Goal: Task Accomplishment & Management: Use online tool/utility

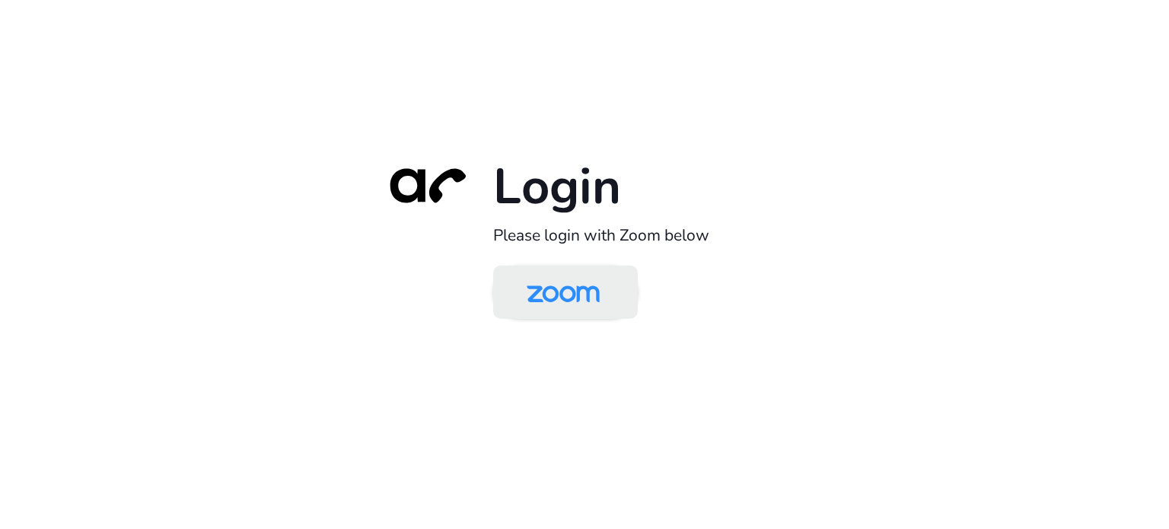
click at [551, 313] on img at bounding box center [562, 293] width 105 height 49
click at [568, 259] on div "Login Please login with Zoom below" at bounding box center [584, 264] width 426 height 218
click at [565, 286] on img at bounding box center [562, 293] width 105 height 49
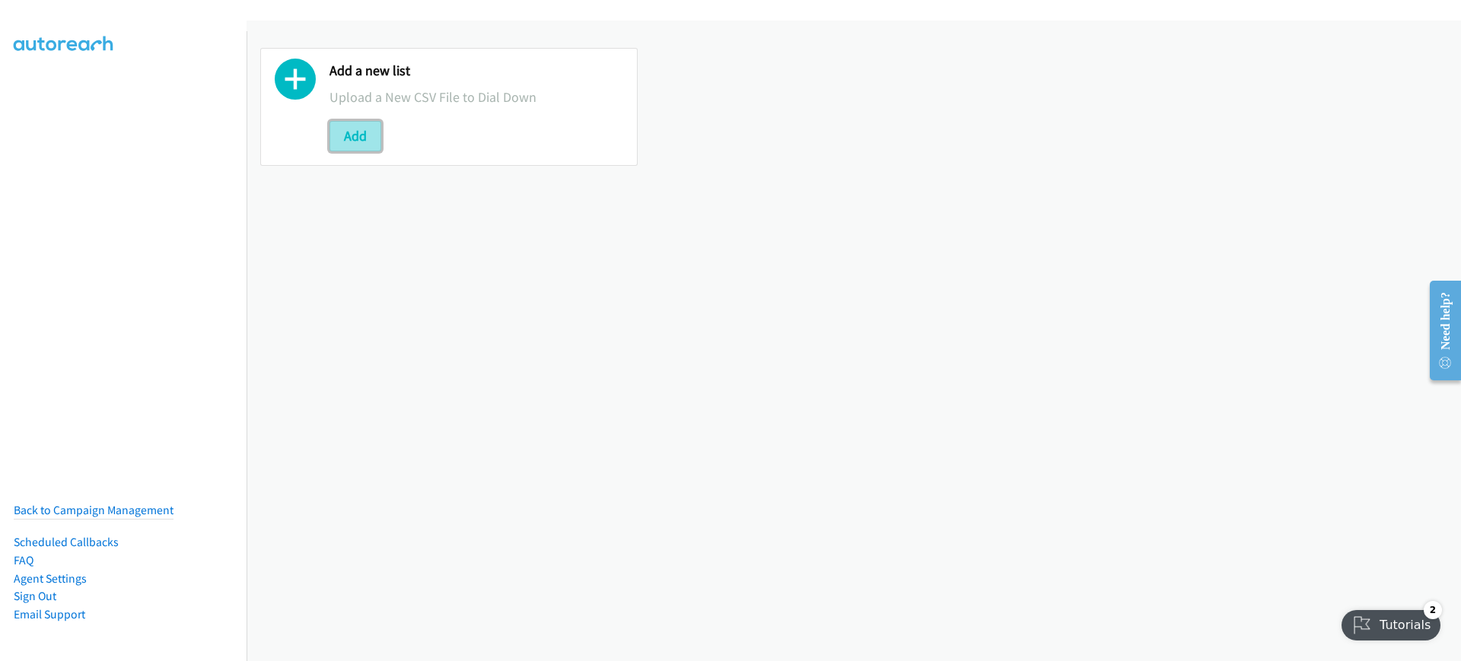
click at [370, 126] on button "Add" at bounding box center [355, 136] width 52 height 30
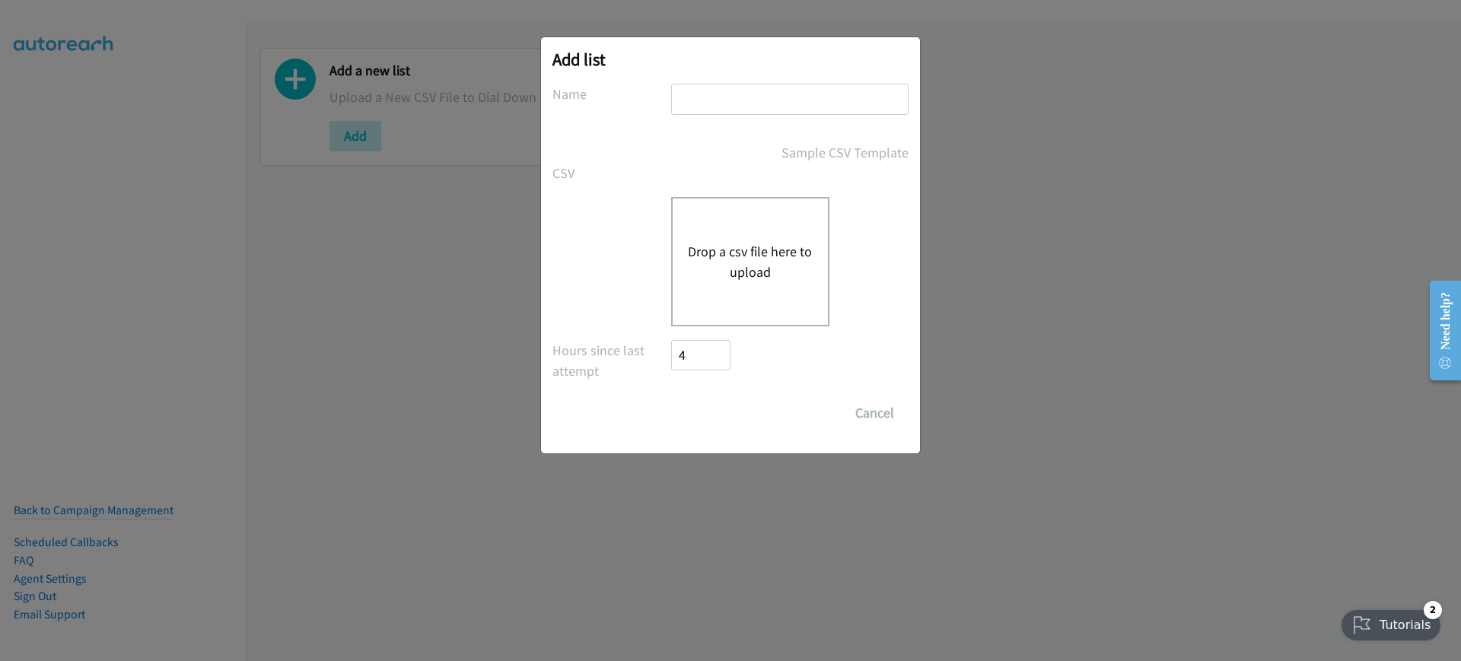
click at [701, 111] on input "text" at bounding box center [789, 99] width 237 height 31
type input "HP-TH"
click at [752, 257] on button "Drop a csv file here to upload" at bounding box center [750, 261] width 125 height 41
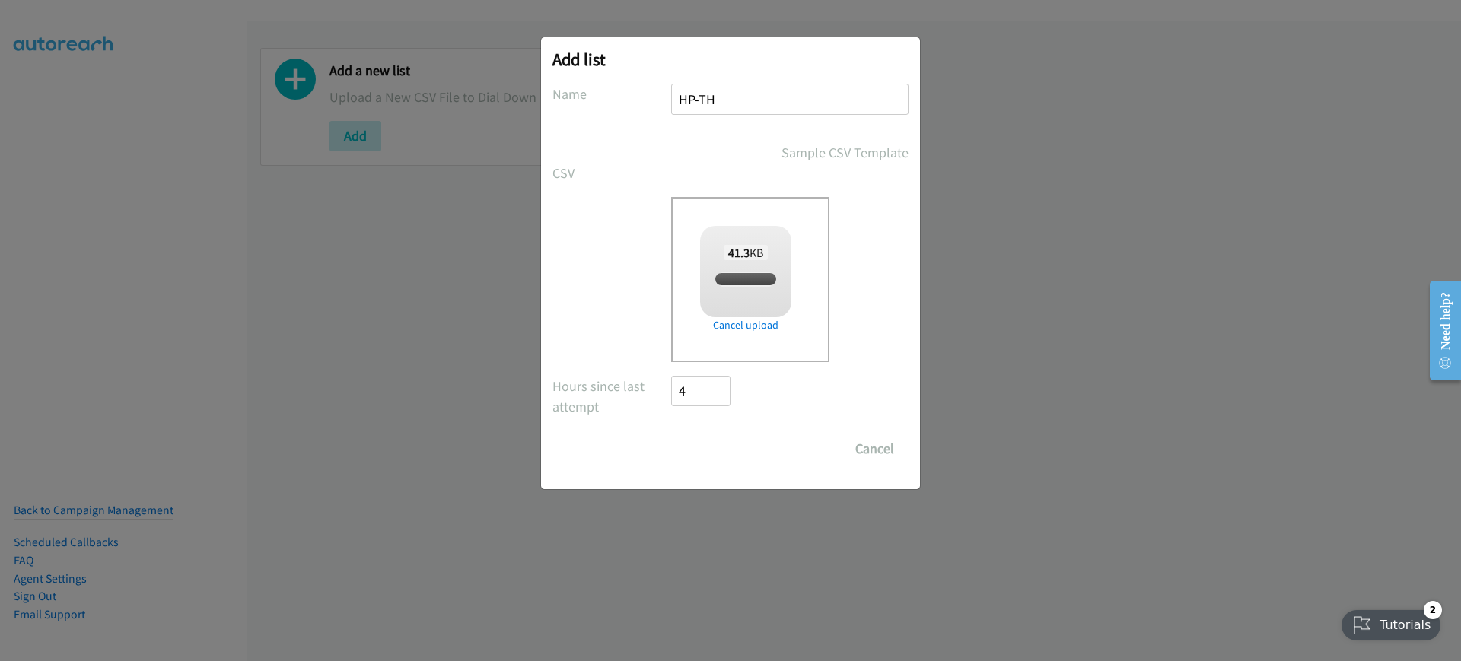
checkbox input "true"
click at [725, 449] on input "Save List" at bounding box center [711, 449] width 80 height 30
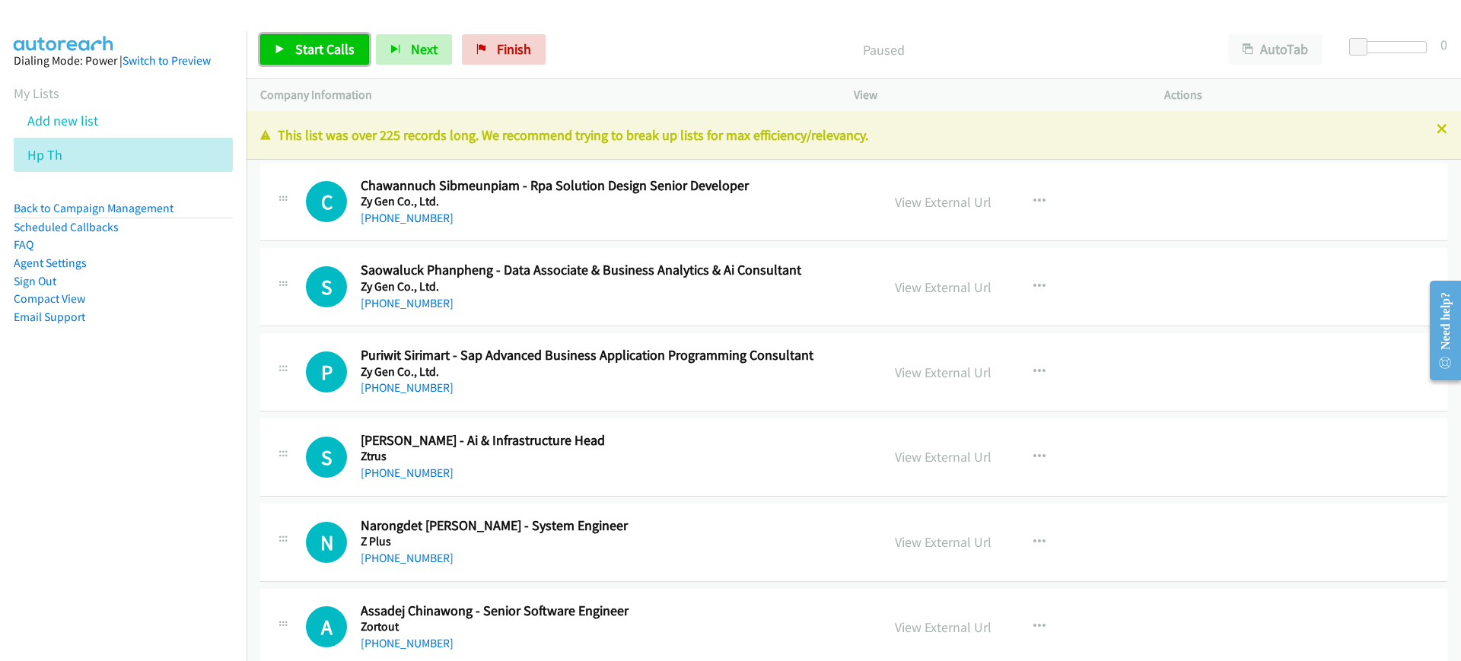
click at [301, 53] on span "Start Calls" at bounding box center [324, 48] width 59 height 17
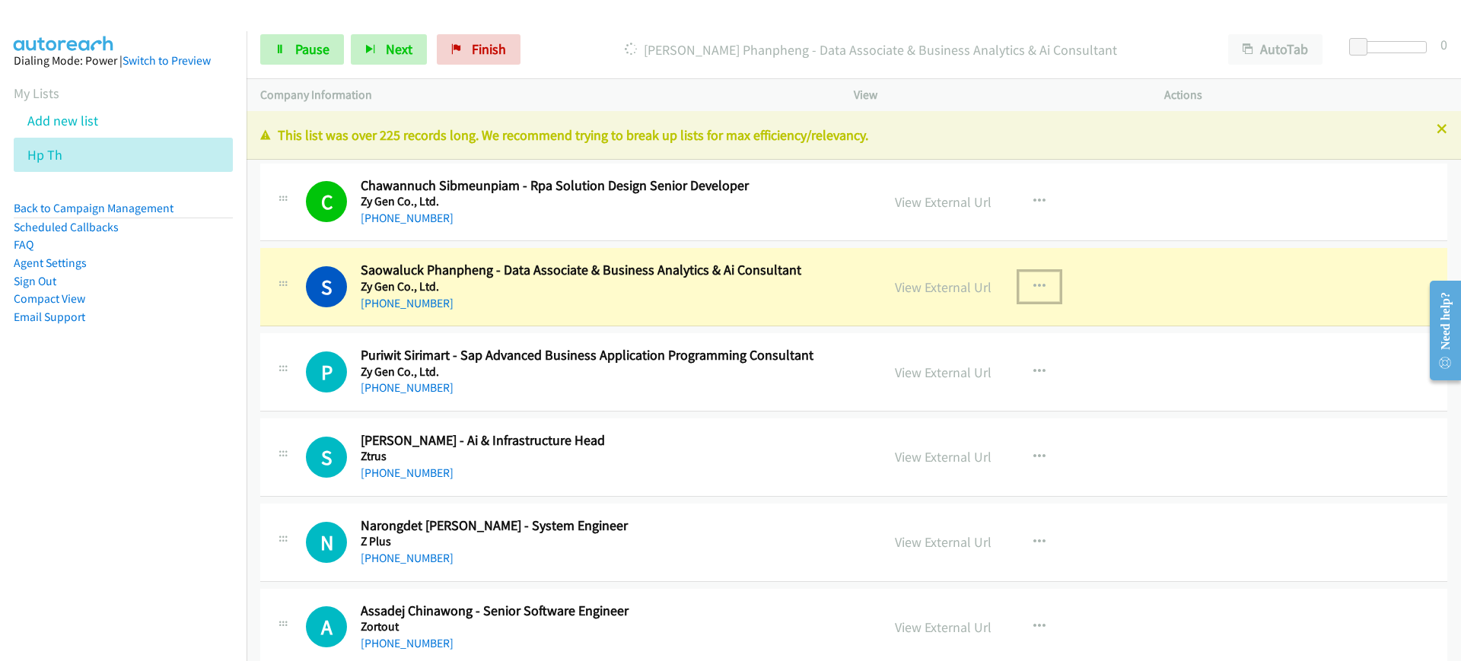
click at [1033, 289] on icon "button" at bounding box center [1039, 287] width 12 height 12
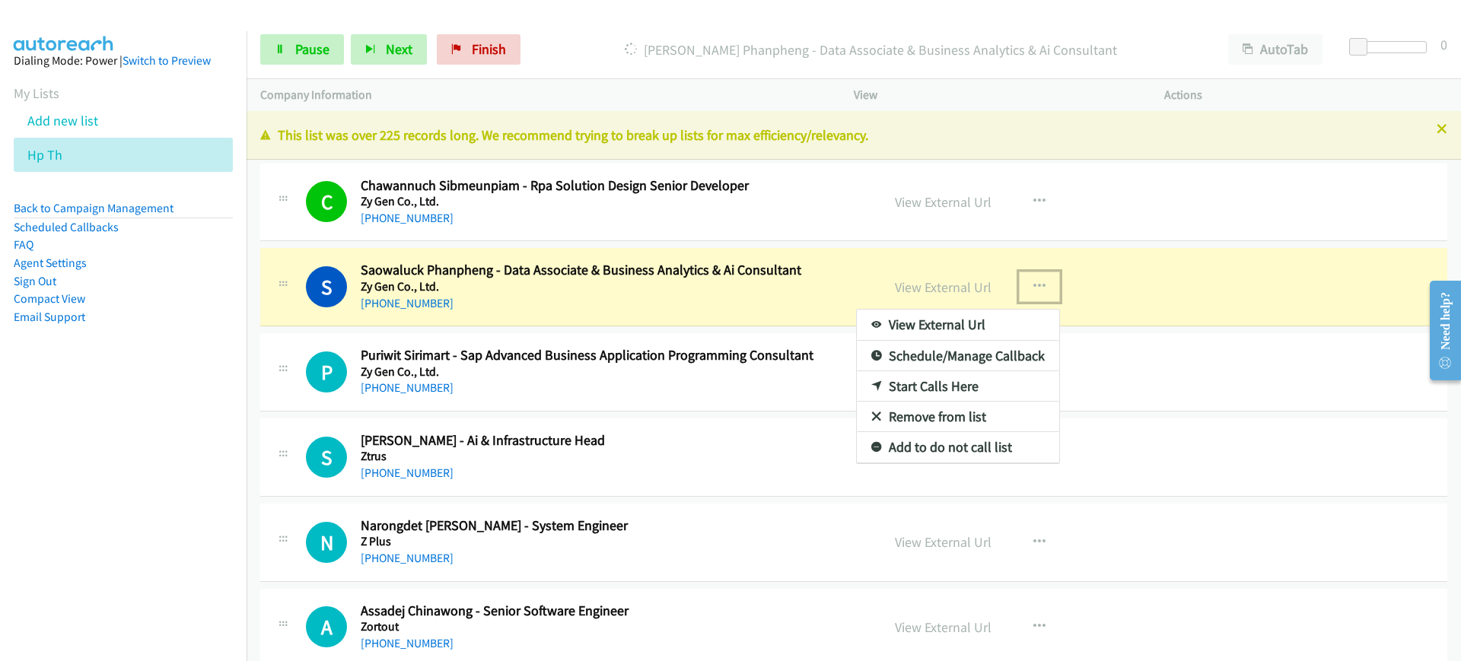
click at [976, 323] on link "View External Url" at bounding box center [958, 325] width 202 height 30
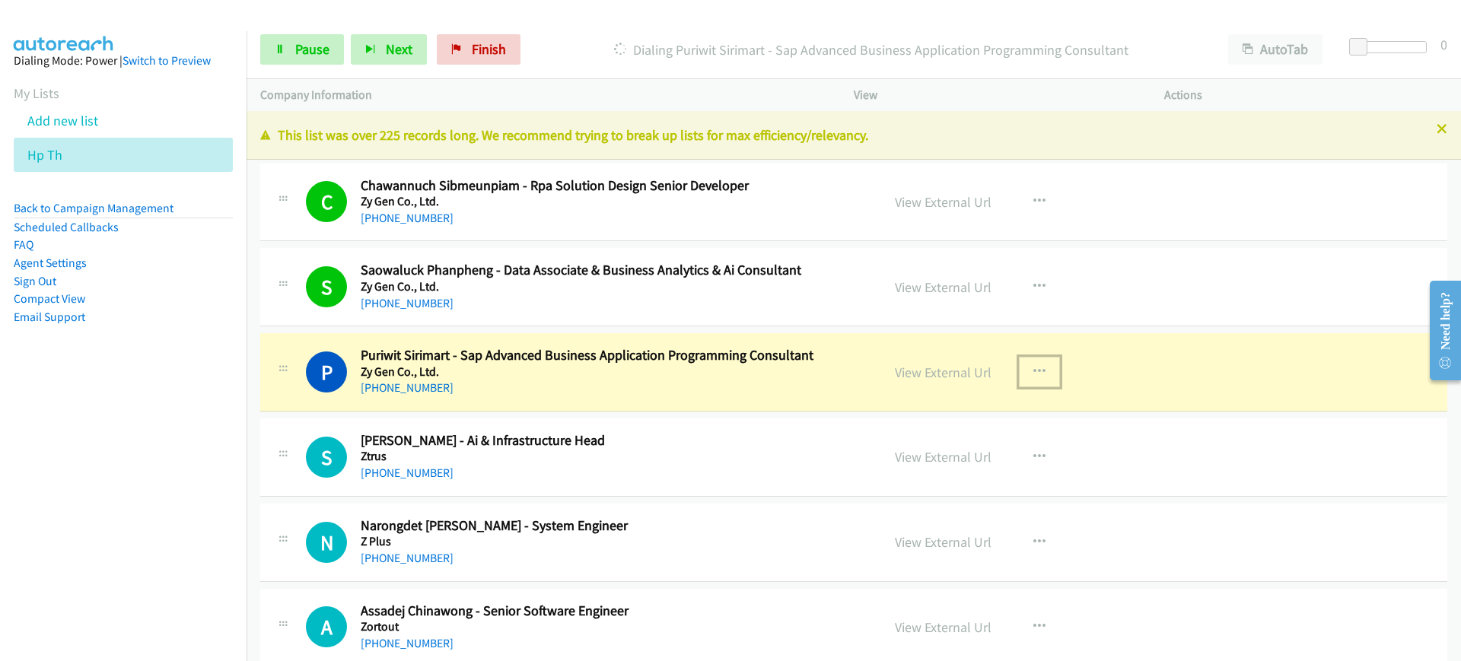
click at [1033, 370] on icon "button" at bounding box center [1039, 372] width 12 height 12
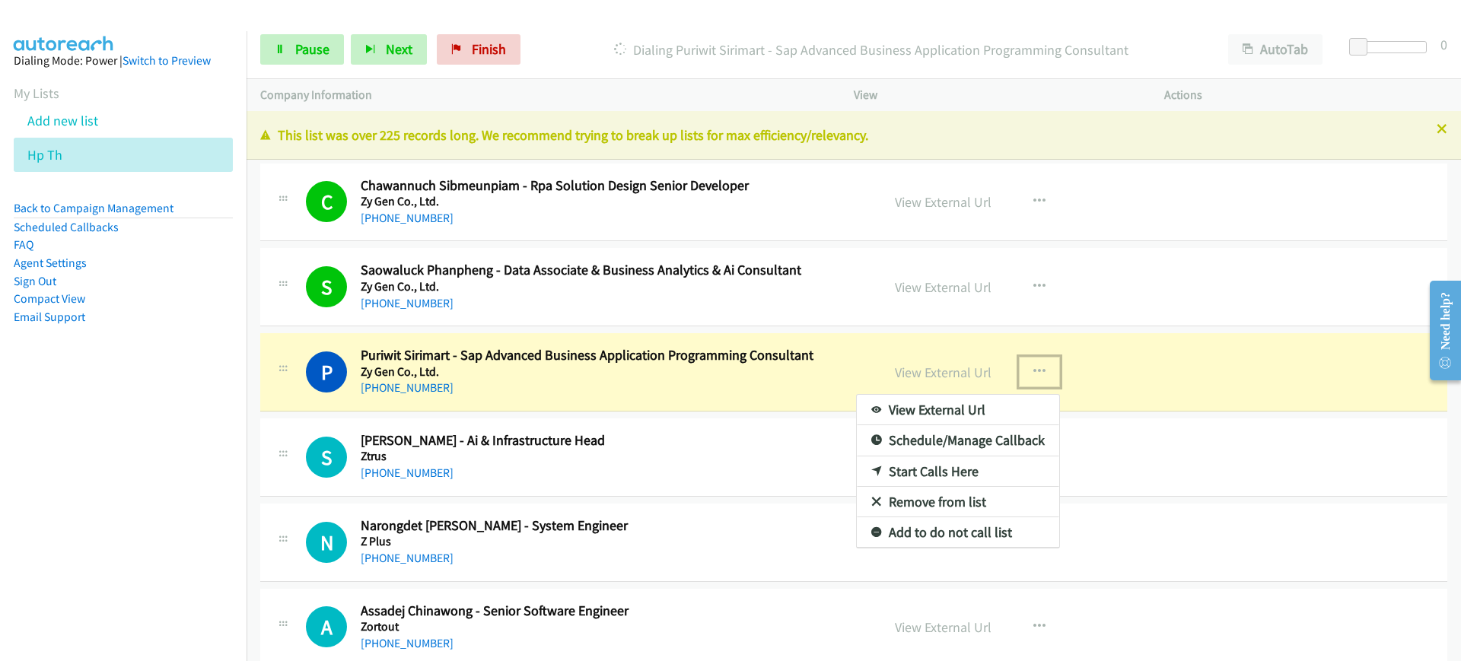
click at [949, 414] on link "View External Url" at bounding box center [958, 410] width 202 height 30
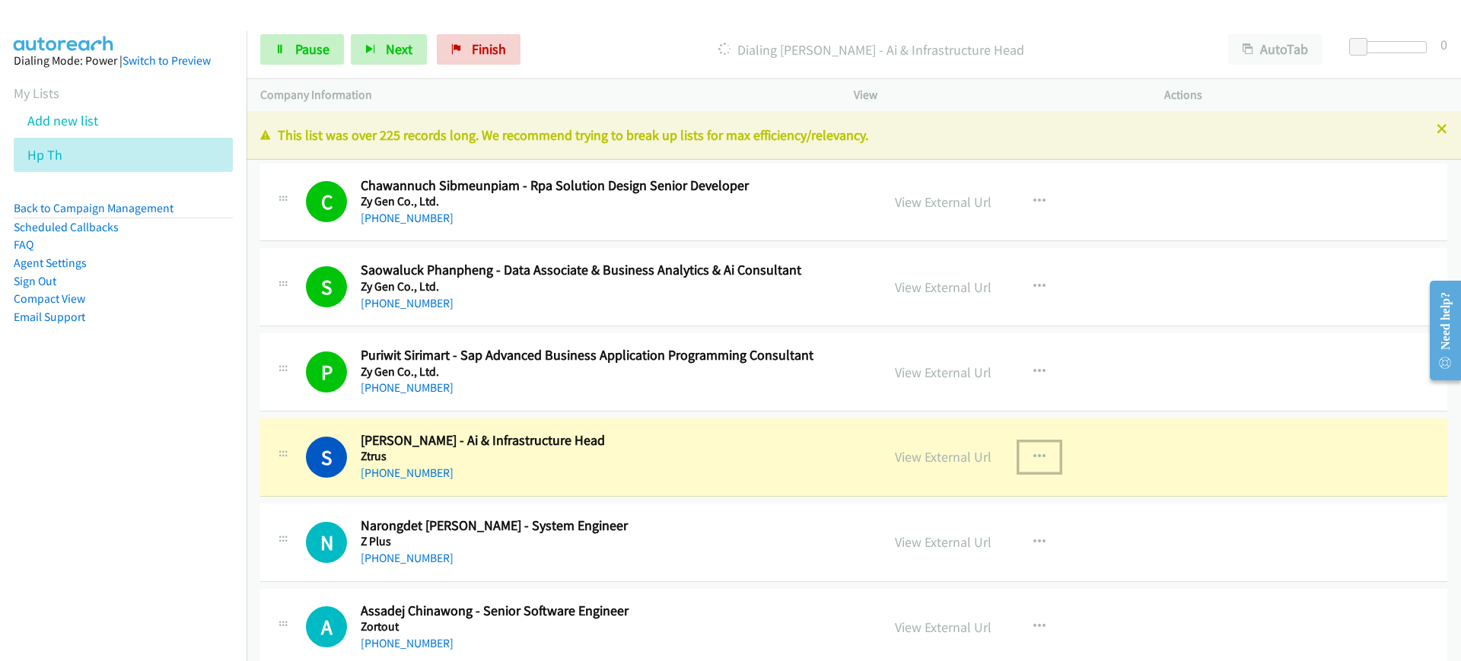
click at [1033, 455] on icon "button" at bounding box center [1039, 457] width 12 height 12
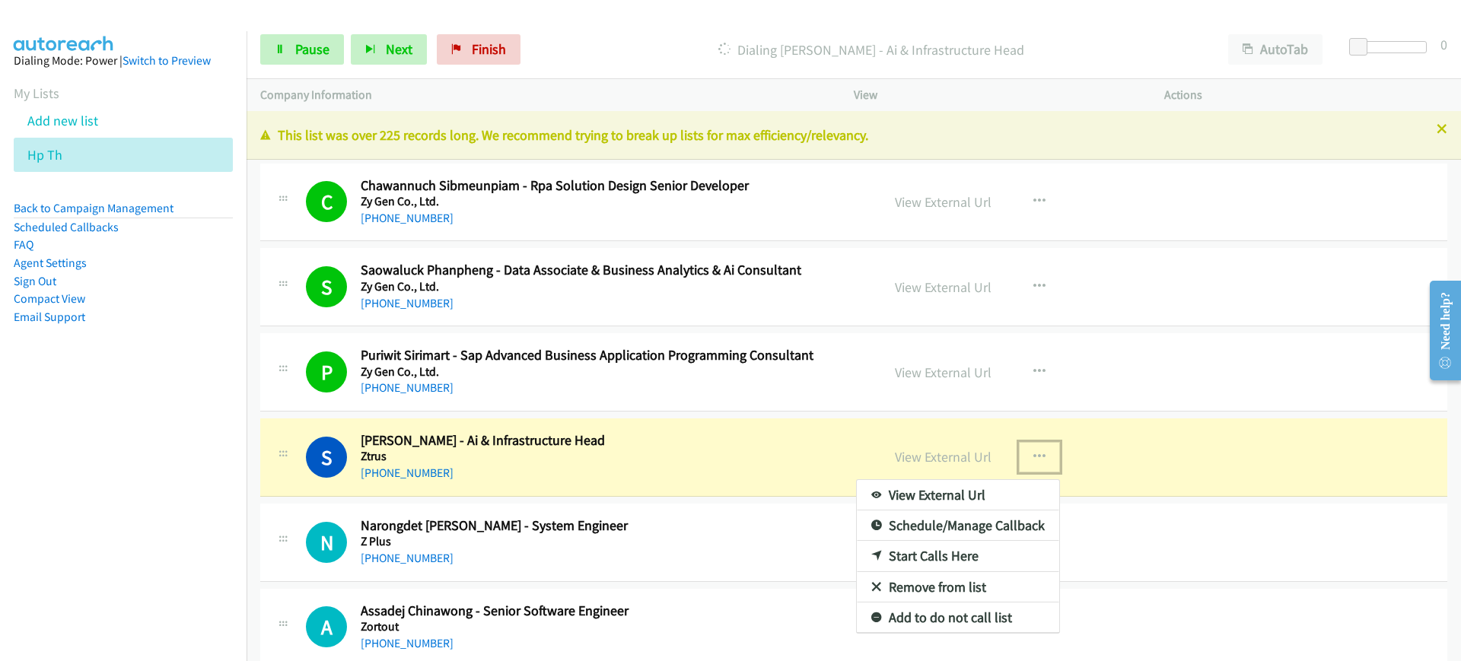
click at [960, 498] on link "View External Url" at bounding box center [958, 495] width 202 height 30
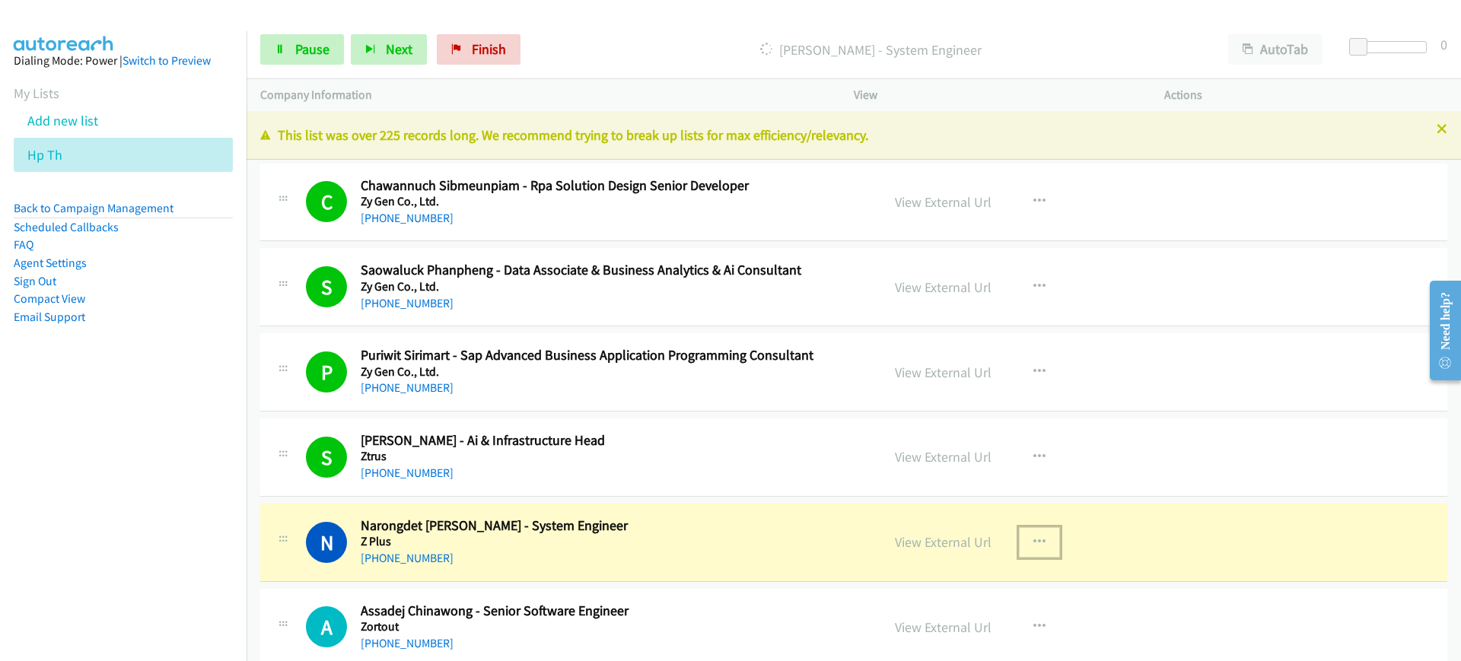
click at [1036, 537] on icon "button" at bounding box center [1039, 542] width 12 height 12
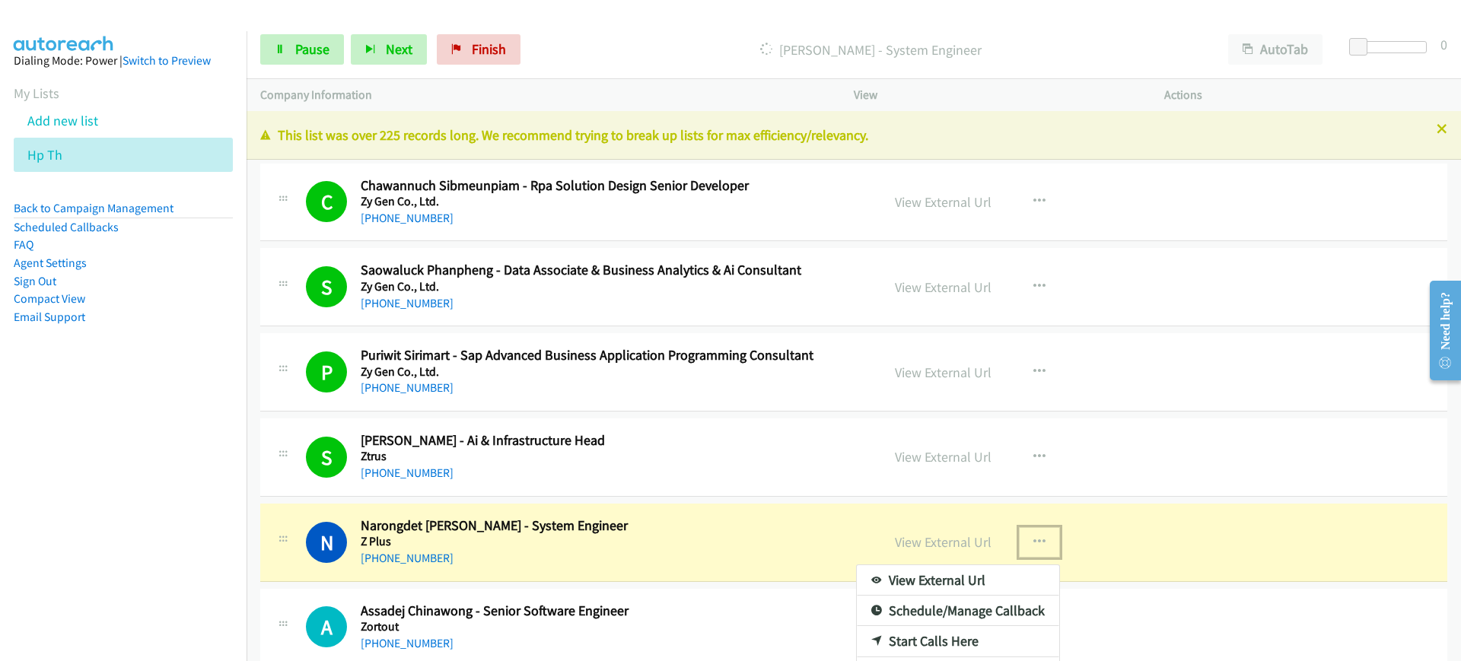
click at [942, 583] on link "View External Url" at bounding box center [958, 580] width 202 height 30
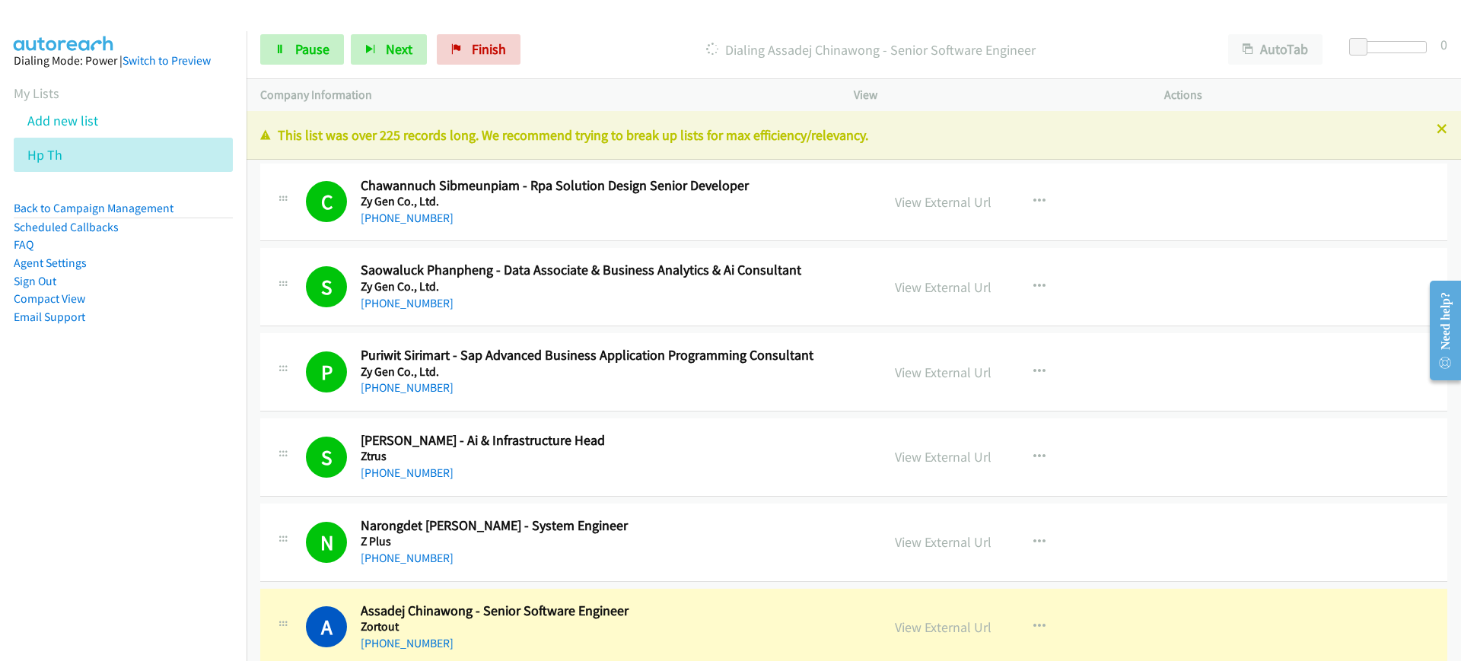
drag, startPoint x: 1444, startPoint y: 0, endPoint x: 1130, endPoint y: 19, distance: 314.8
click at [1130, 19] on div at bounding box center [723, 29] width 1447 height 59
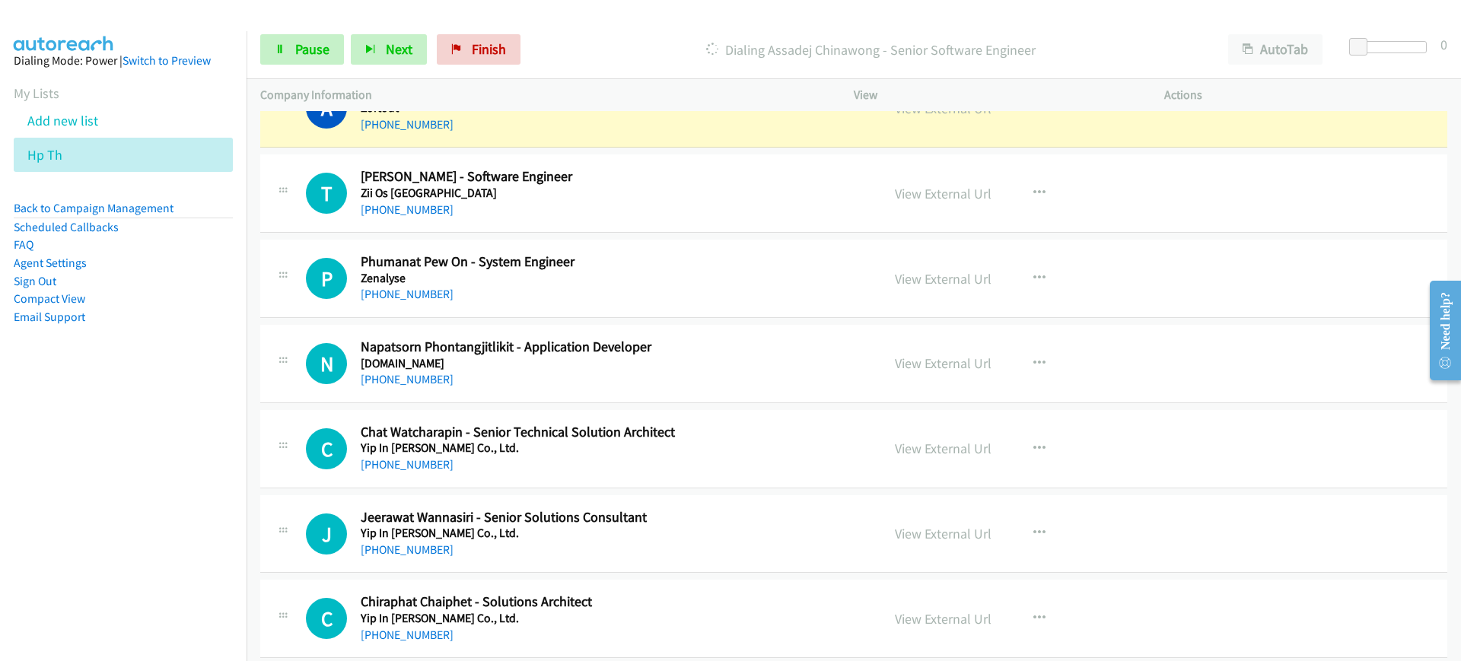
scroll to position [429, 0]
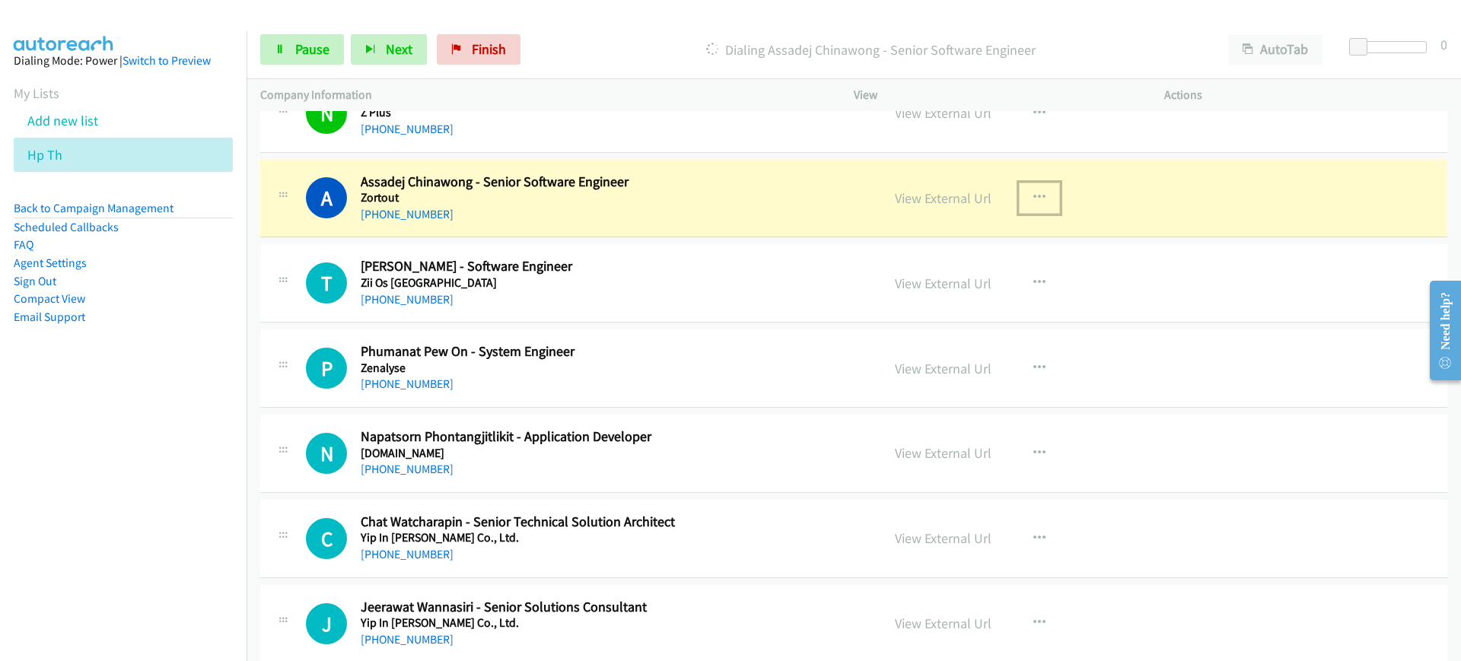
click at [1033, 194] on icon "button" at bounding box center [1039, 198] width 12 height 12
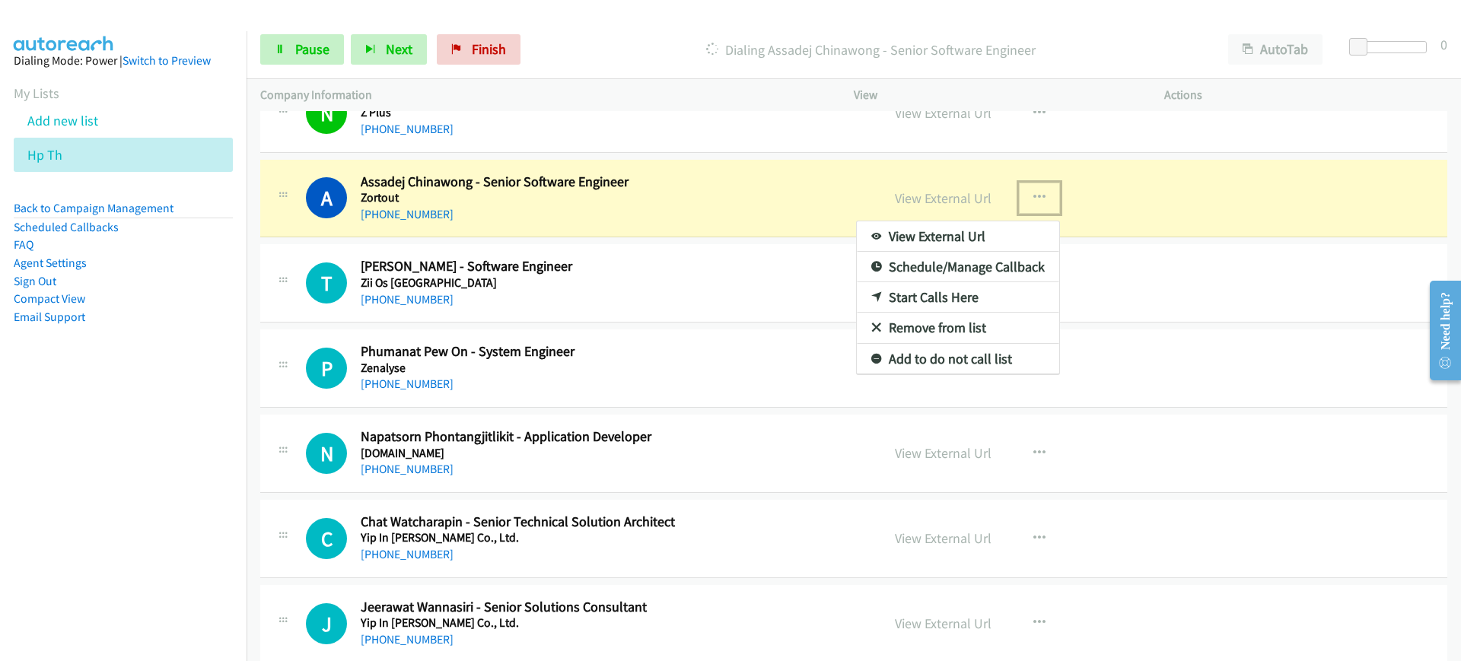
click at [994, 233] on link "View External Url" at bounding box center [958, 236] width 202 height 30
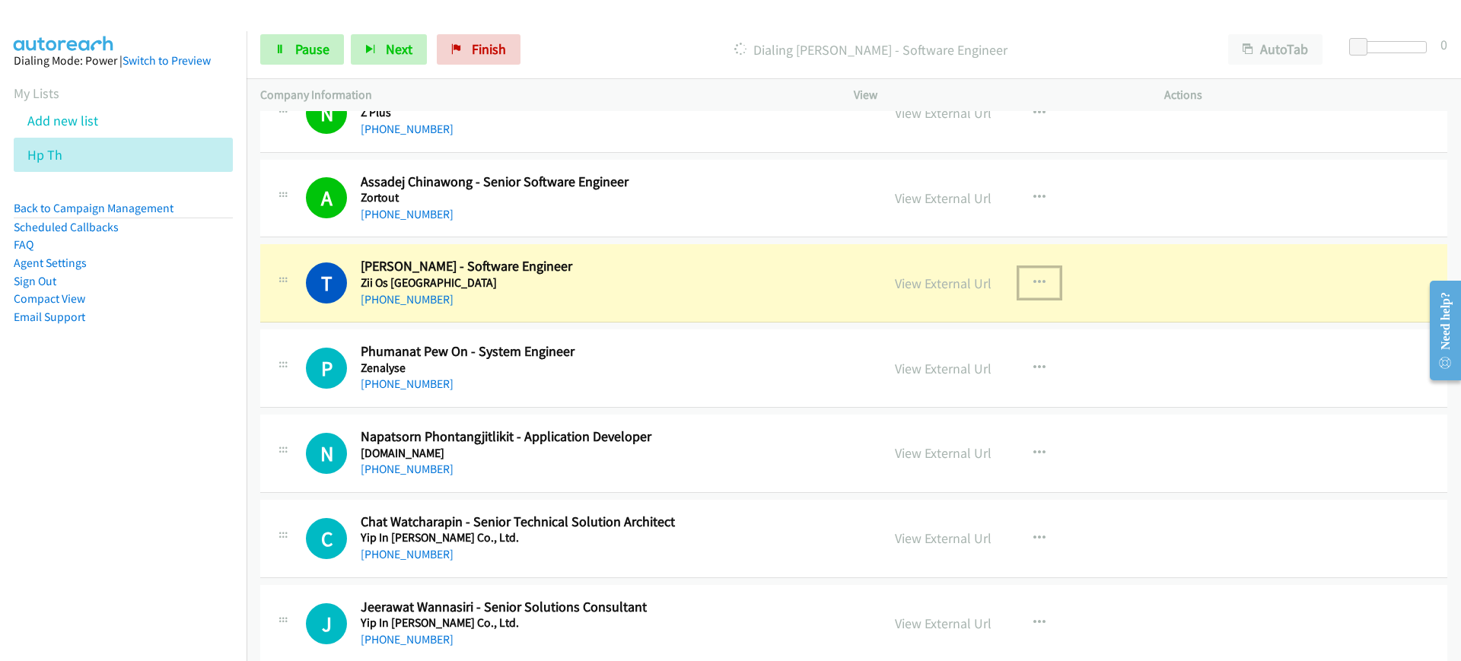
click at [1033, 285] on icon "button" at bounding box center [1039, 283] width 12 height 12
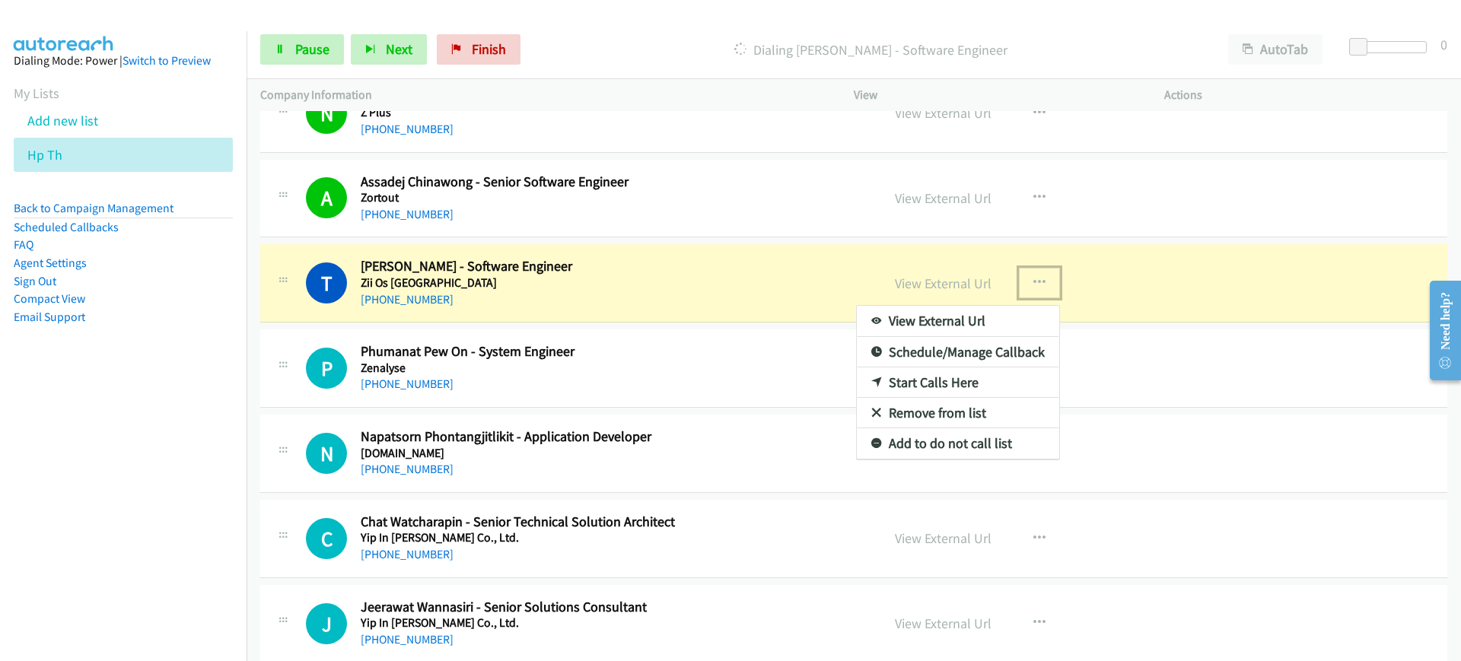
click at [936, 319] on link "View External Url" at bounding box center [958, 321] width 202 height 30
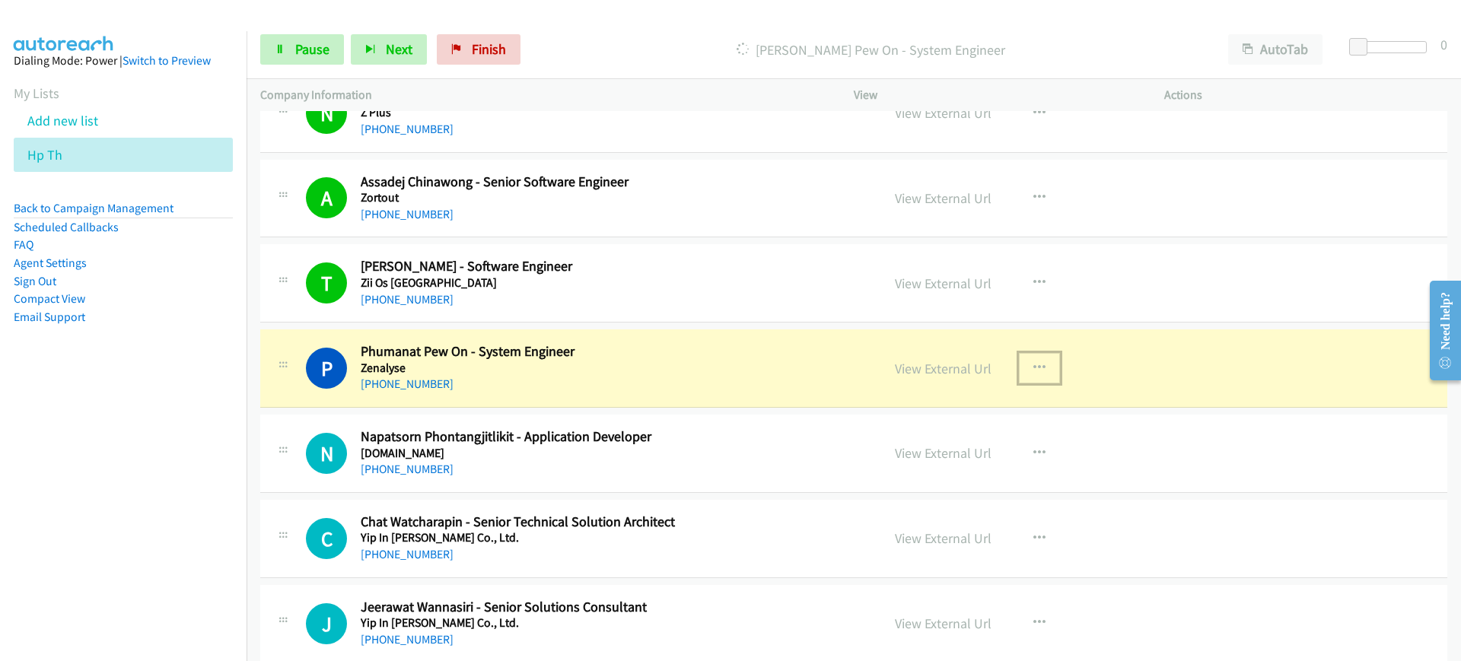
click at [1033, 371] on icon "button" at bounding box center [1039, 368] width 12 height 12
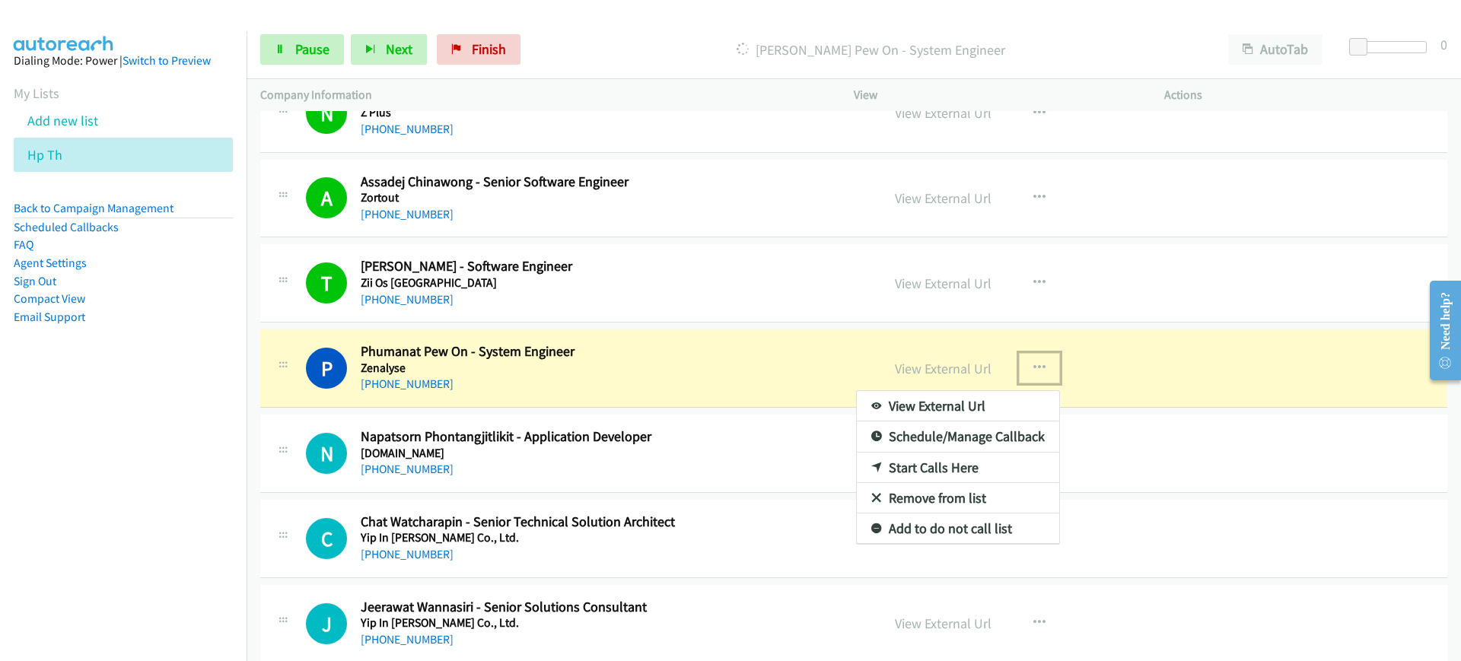
click at [970, 409] on link "View External Url" at bounding box center [958, 406] width 202 height 30
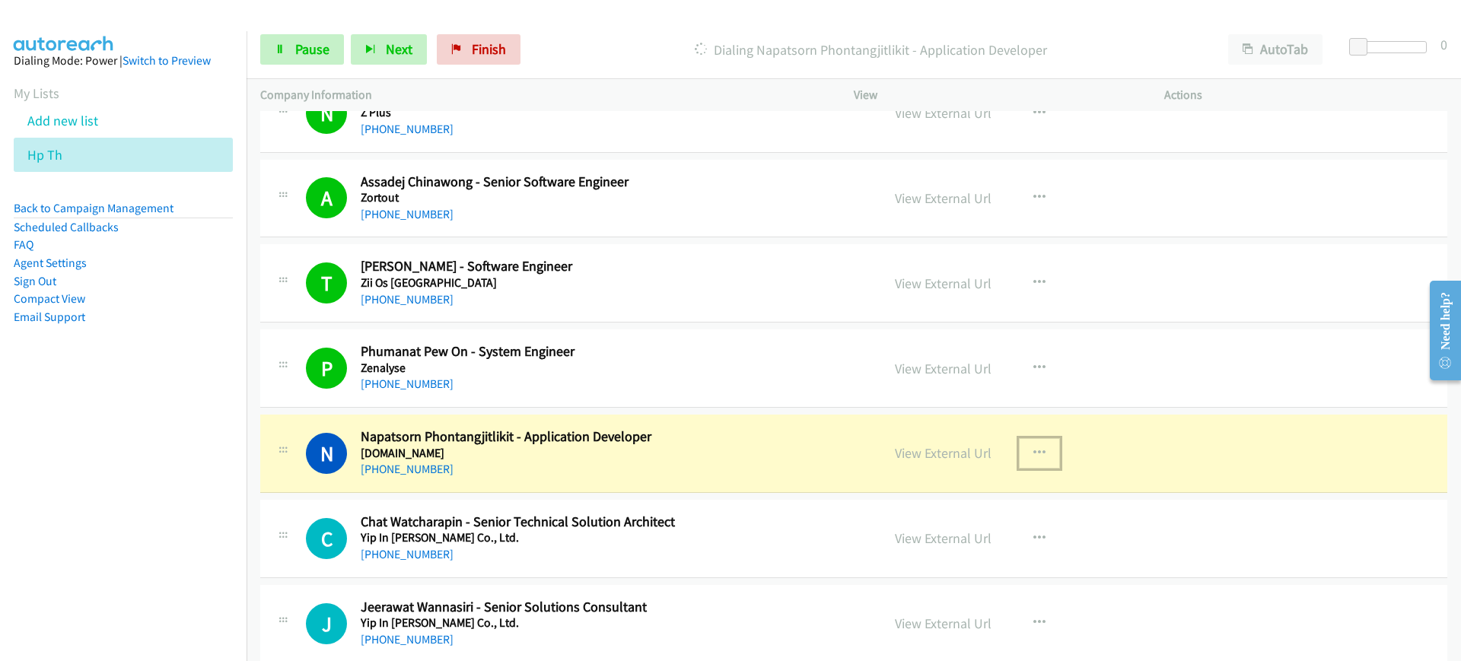
click at [1033, 453] on icon "button" at bounding box center [1039, 453] width 12 height 12
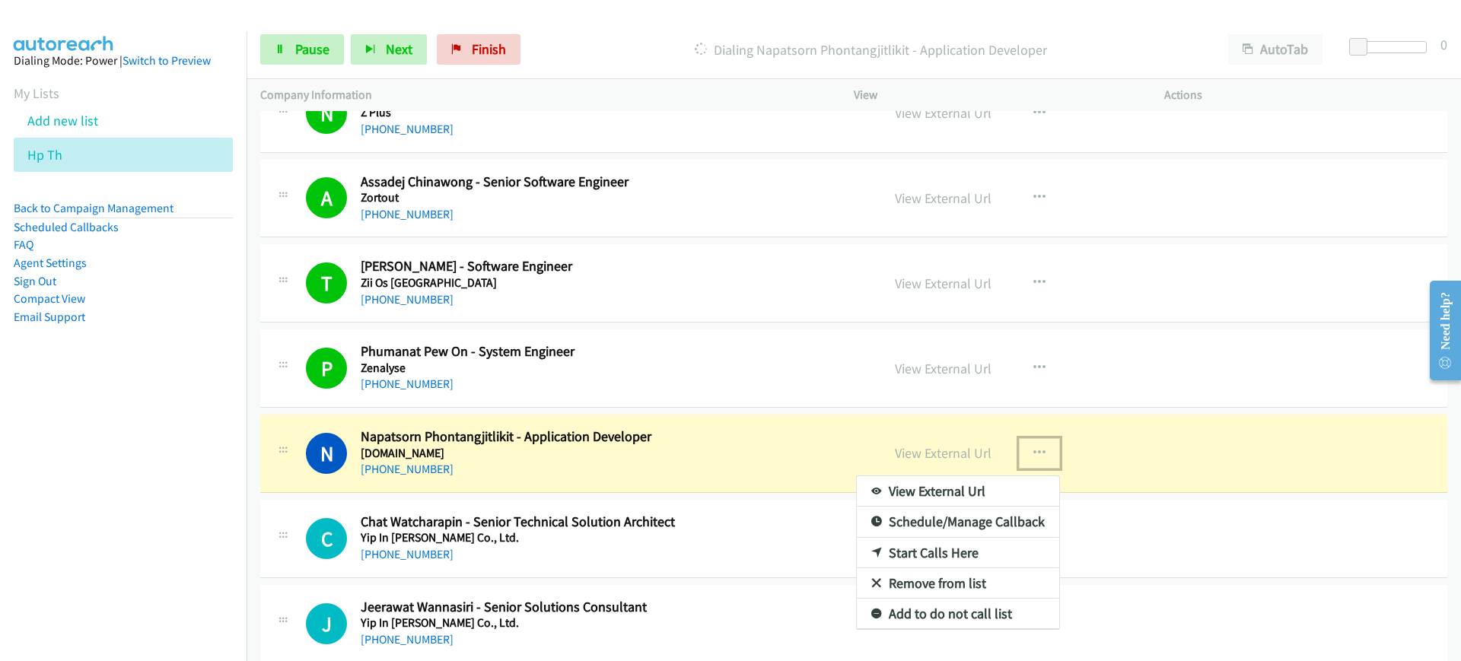
click at [984, 487] on link "View External Url" at bounding box center [958, 491] width 202 height 30
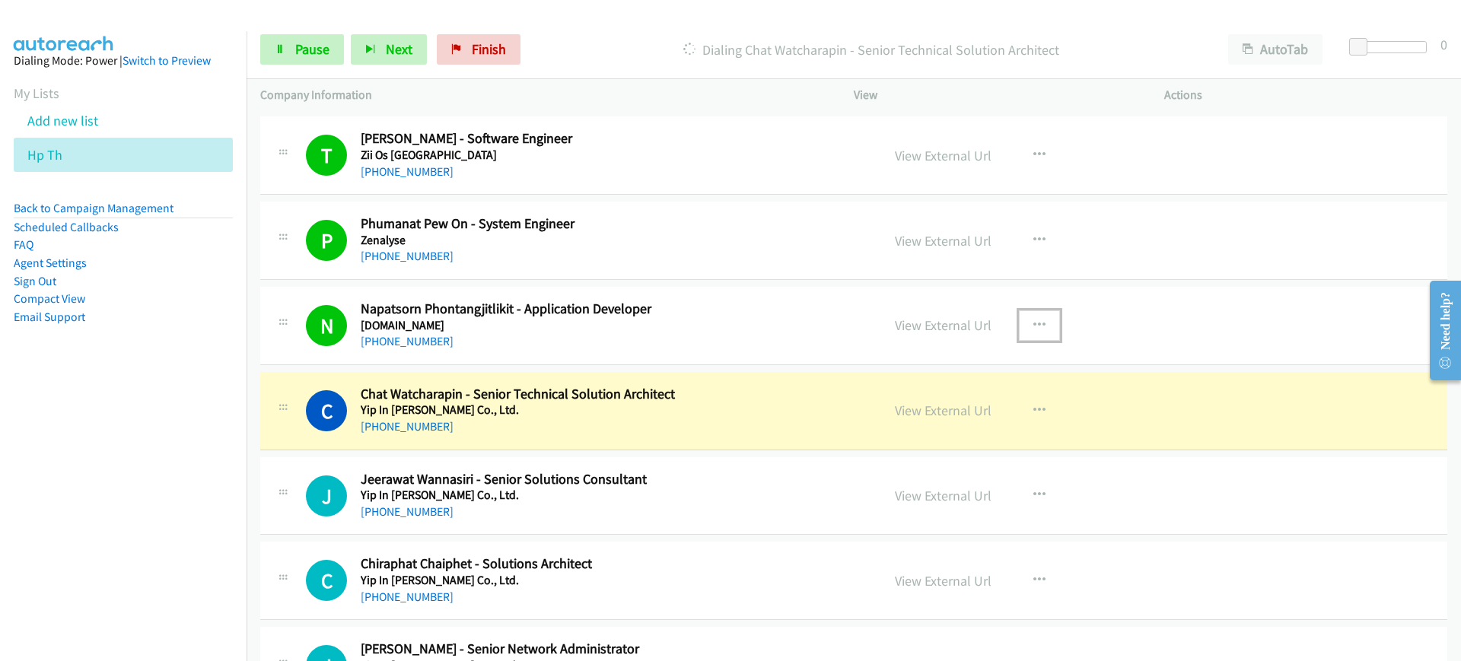
scroll to position [737, 0]
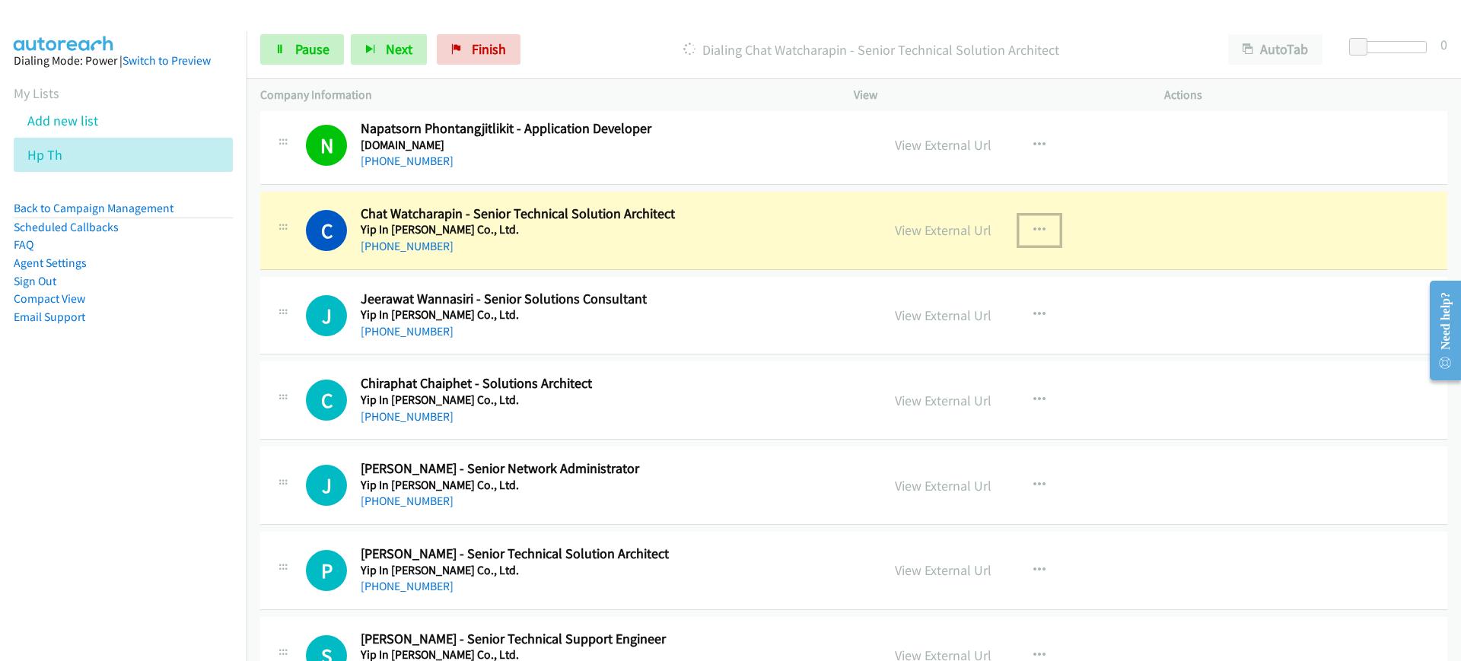
click at [1022, 224] on button "button" at bounding box center [1039, 230] width 41 height 30
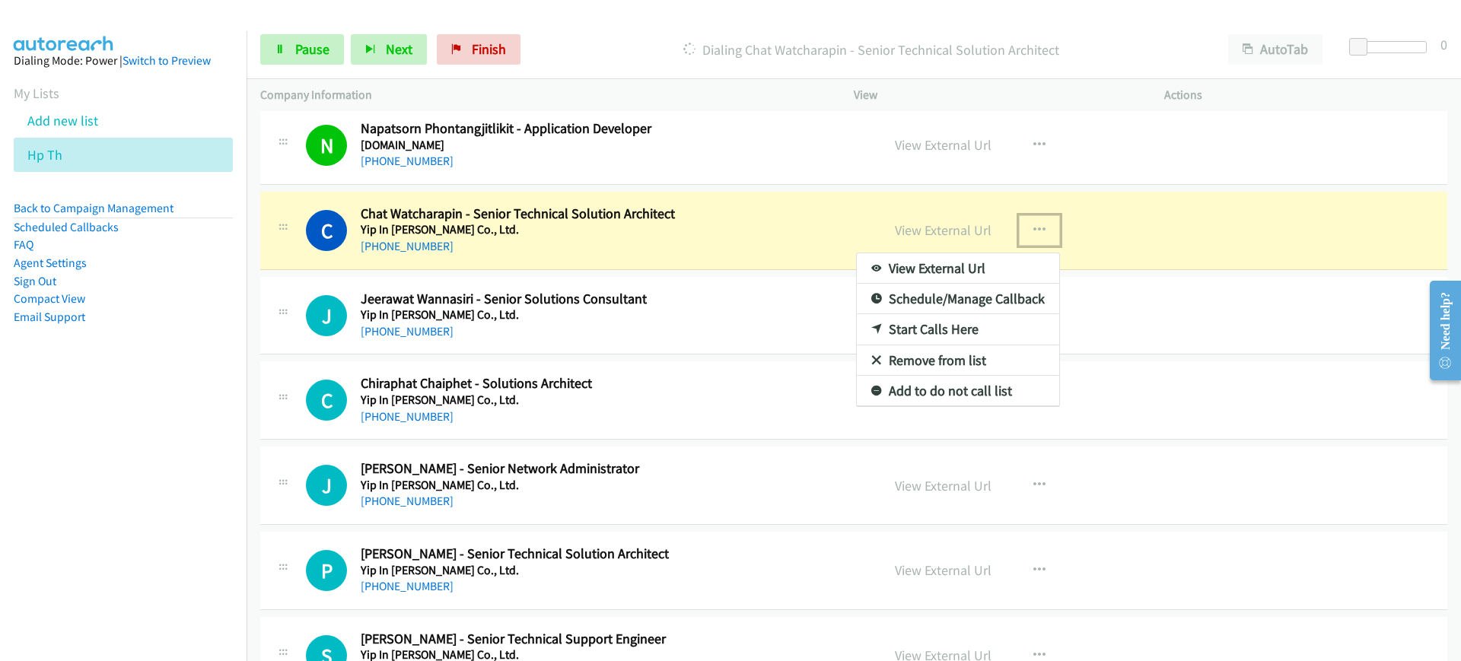
click at [983, 270] on link "View External Url" at bounding box center [958, 268] width 202 height 30
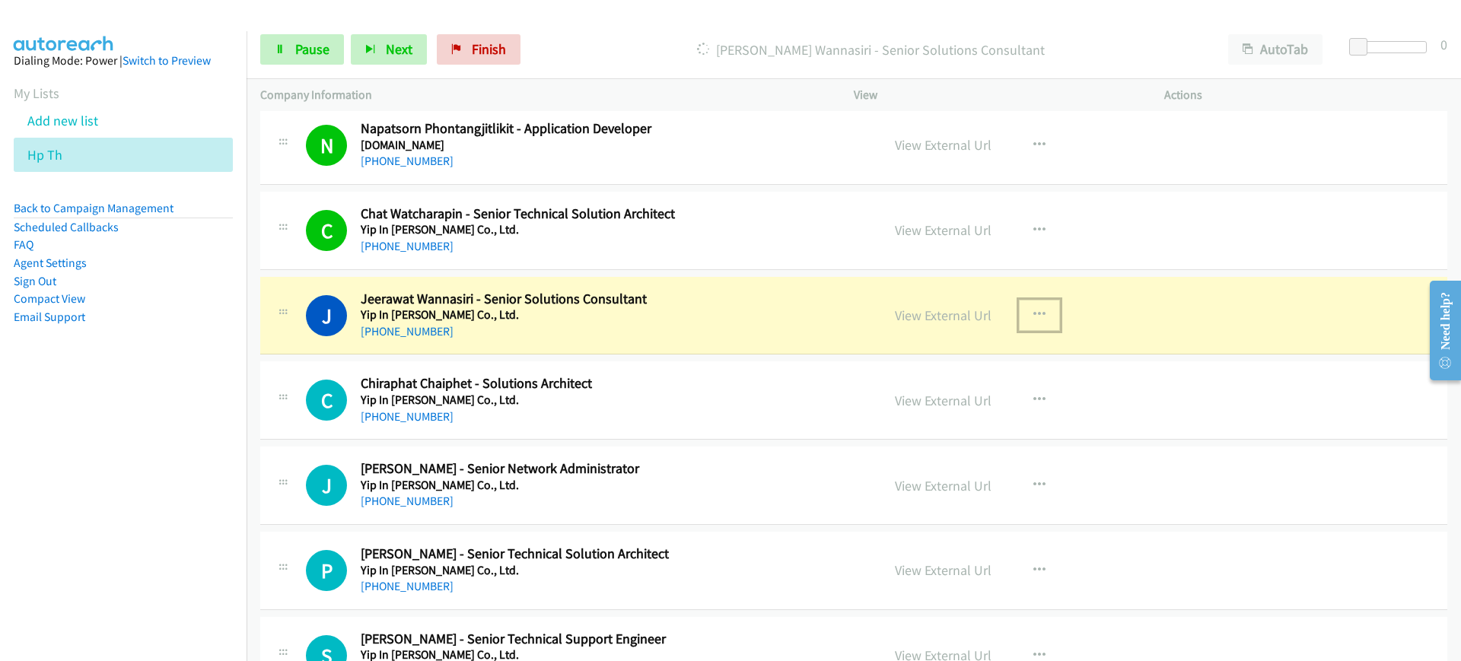
click at [1033, 310] on icon "button" at bounding box center [1039, 315] width 12 height 12
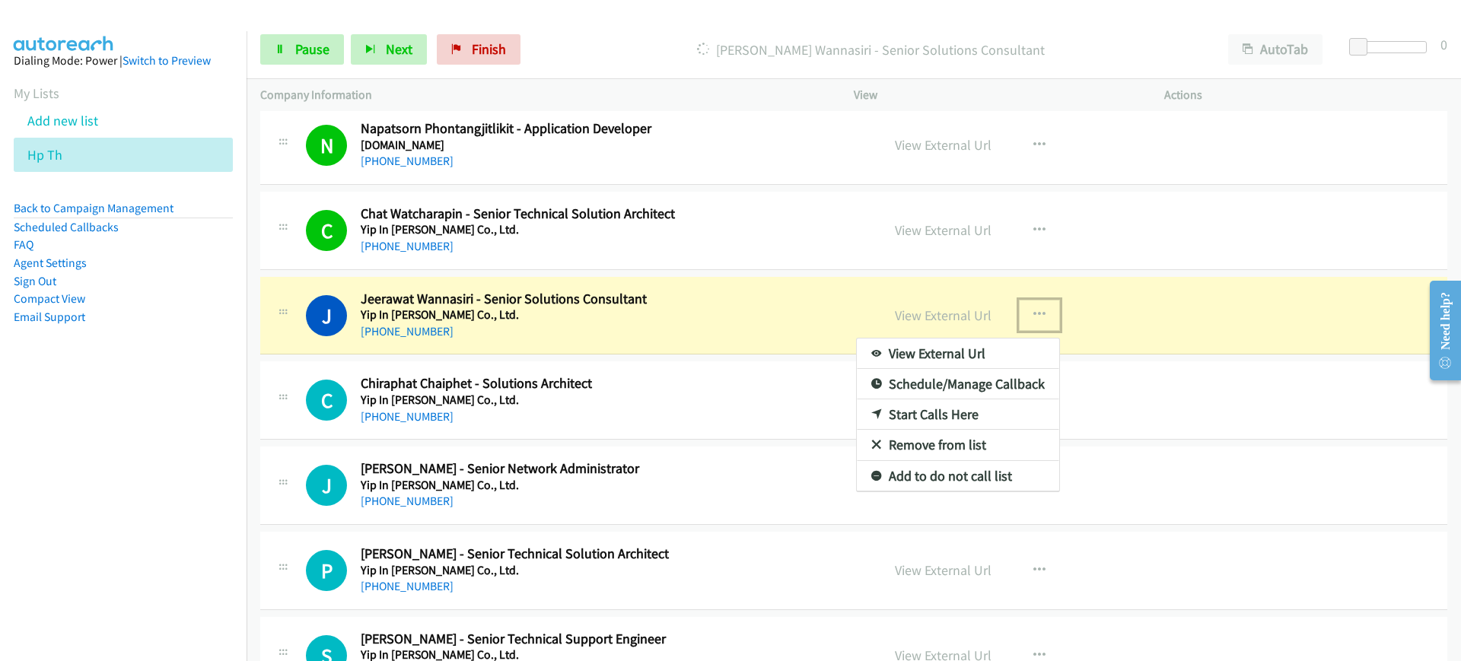
click at [1093, 406] on div at bounding box center [730, 330] width 1461 height 661
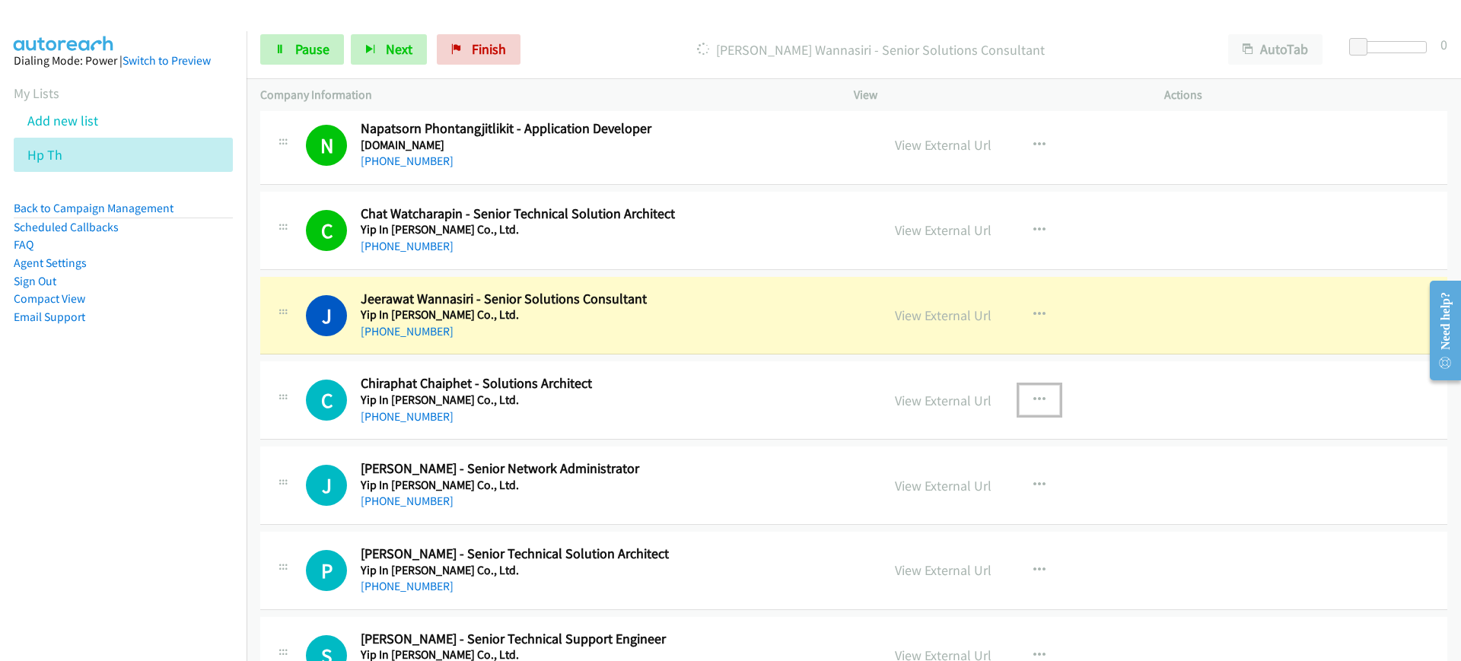
click at [1034, 399] on icon "button" at bounding box center [1039, 400] width 12 height 12
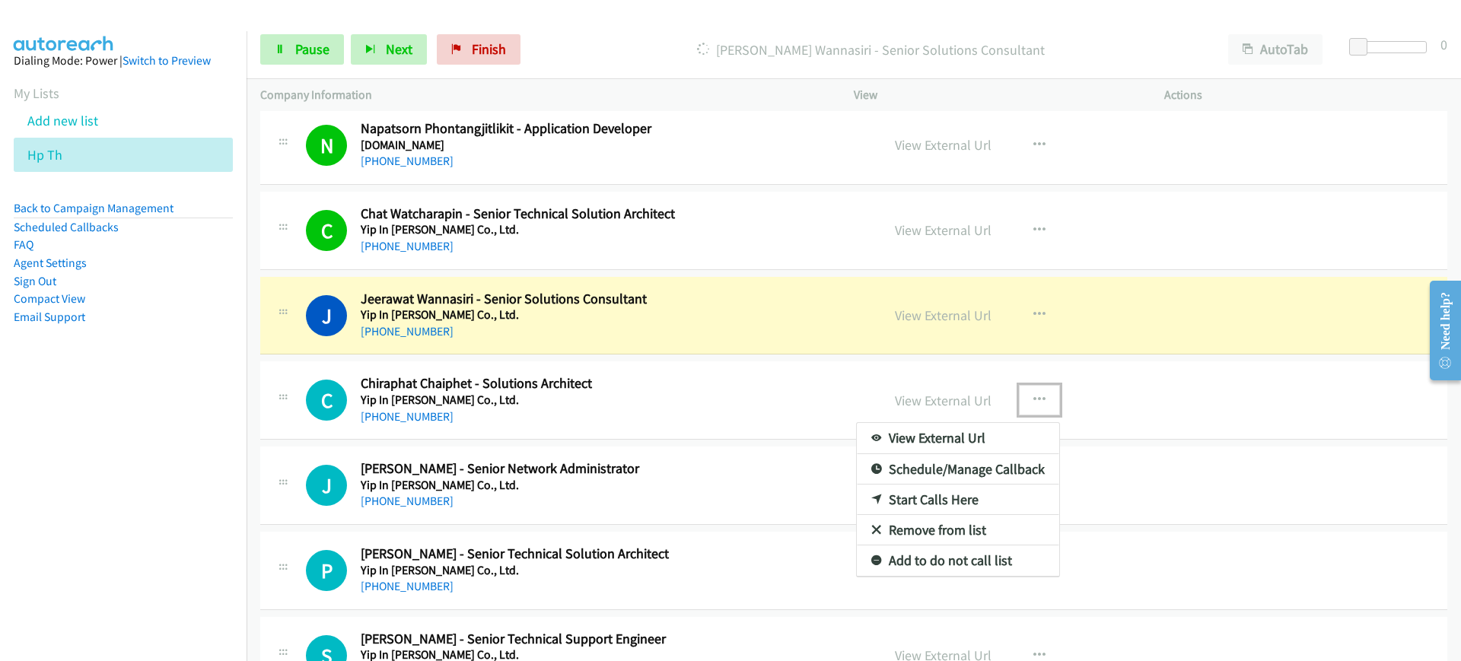
click at [945, 498] on link "Start Calls Here" at bounding box center [958, 500] width 202 height 30
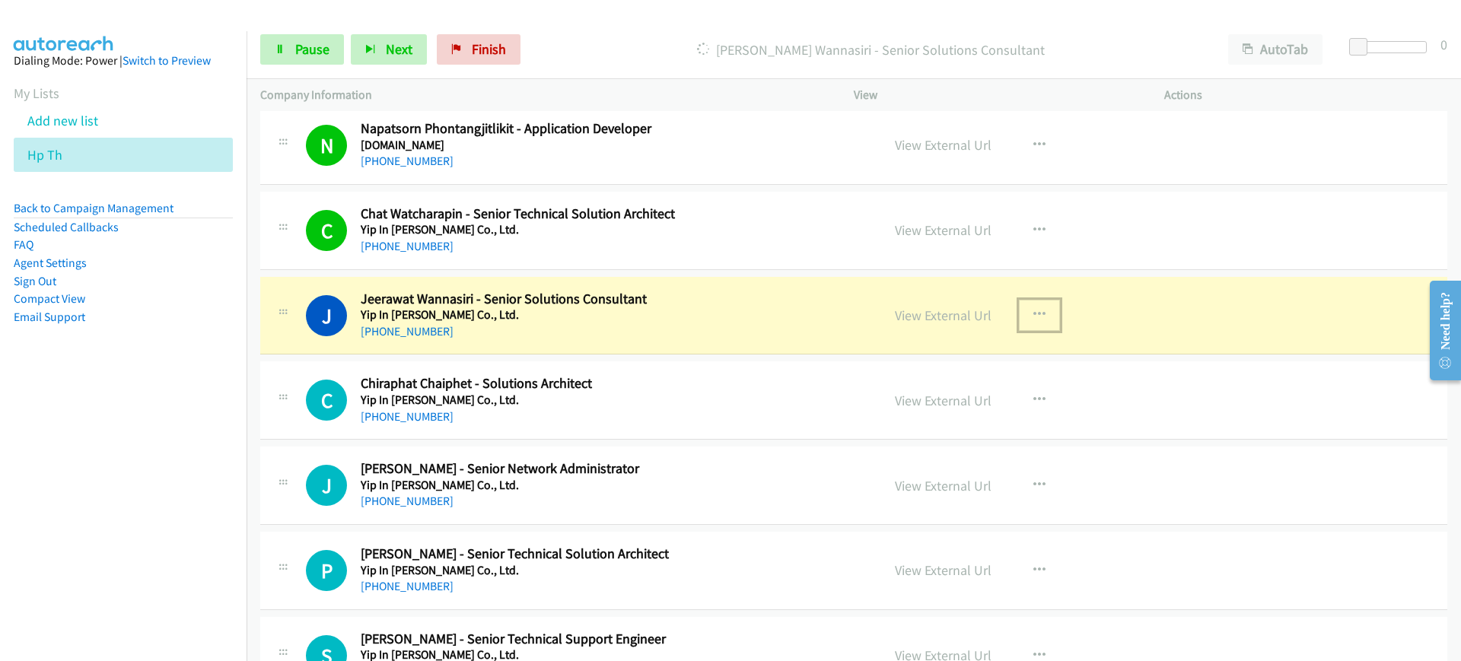
click at [1023, 308] on button "button" at bounding box center [1039, 315] width 41 height 30
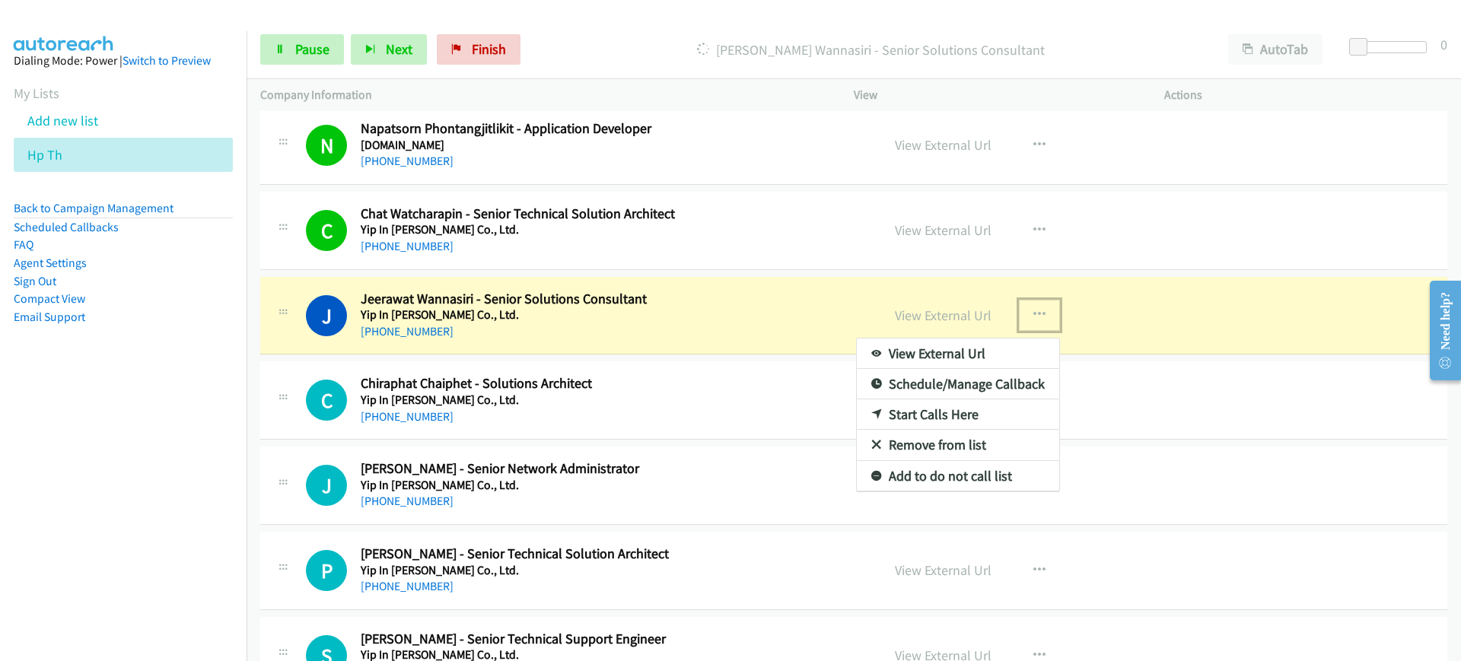
click at [993, 349] on link "View External Url" at bounding box center [958, 354] width 202 height 30
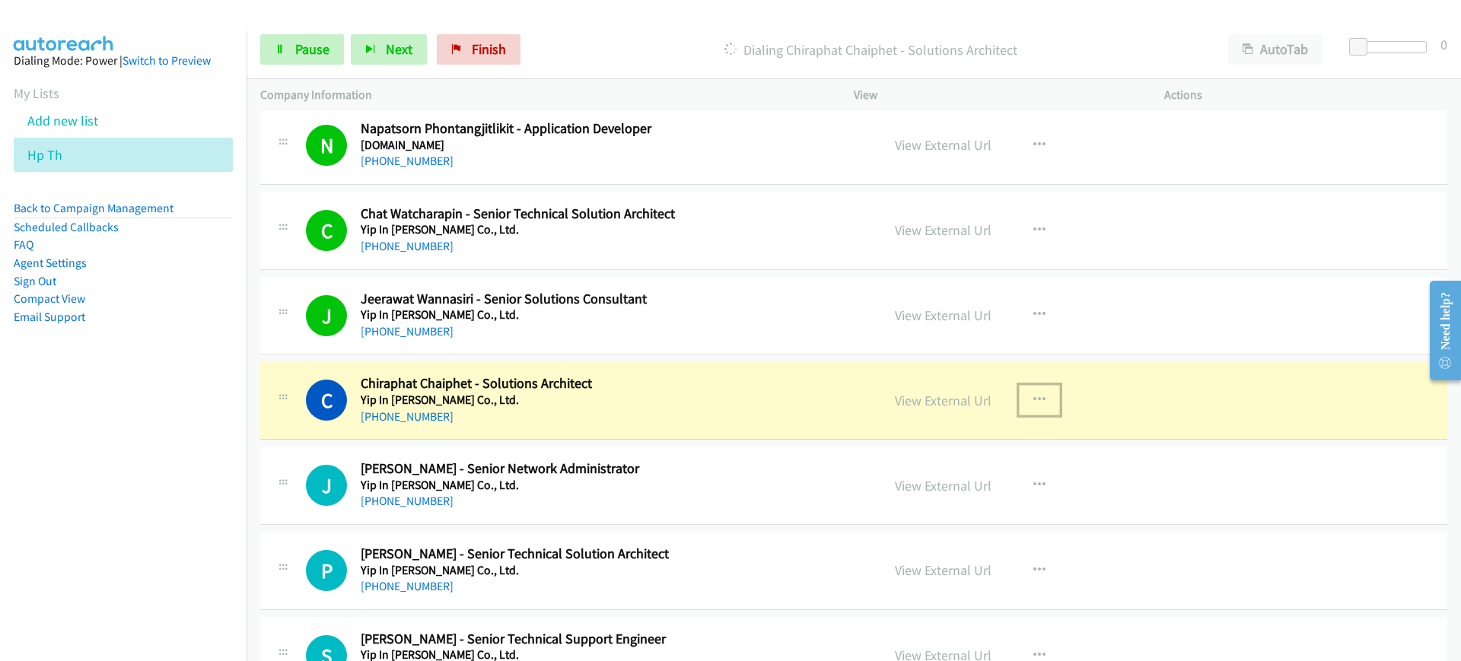
click at [1033, 394] on icon "button" at bounding box center [1039, 400] width 12 height 12
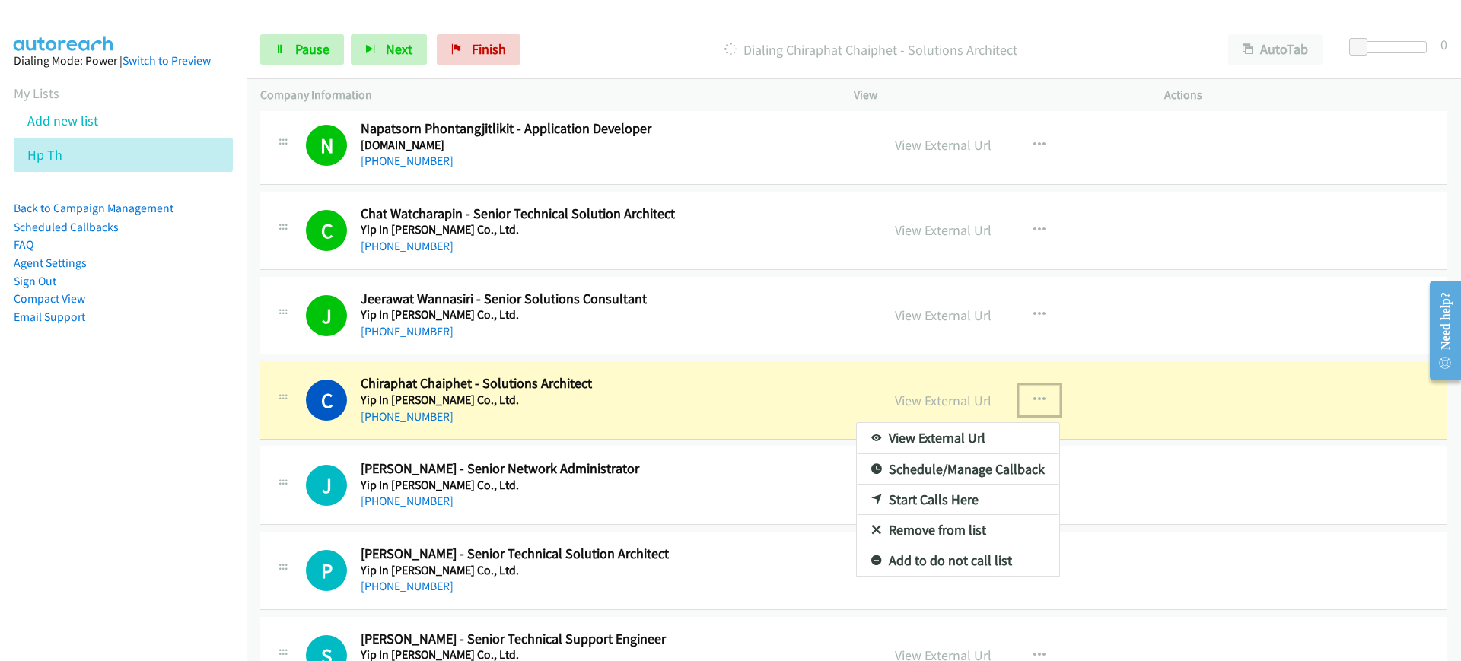
click at [965, 431] on link "View External Url" at bounding box center [958, 438] width 202 height 30
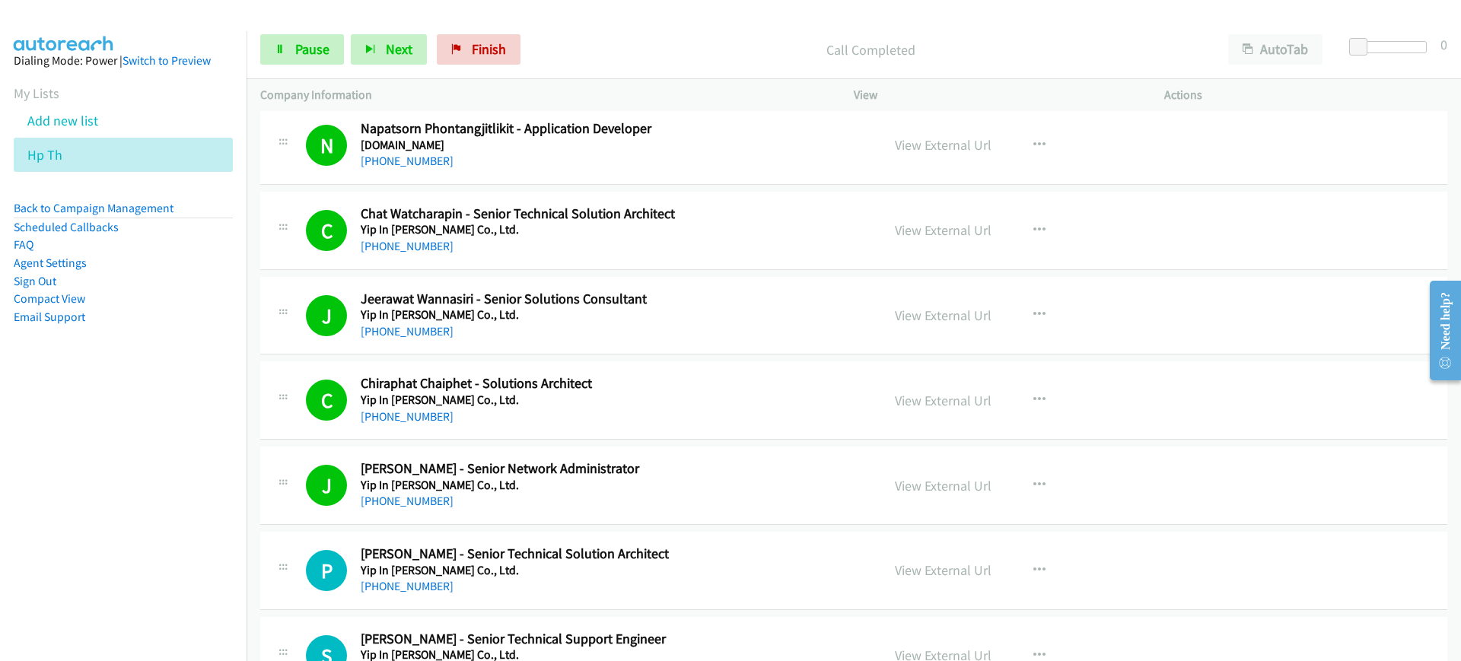
scroll to position [715, 0]
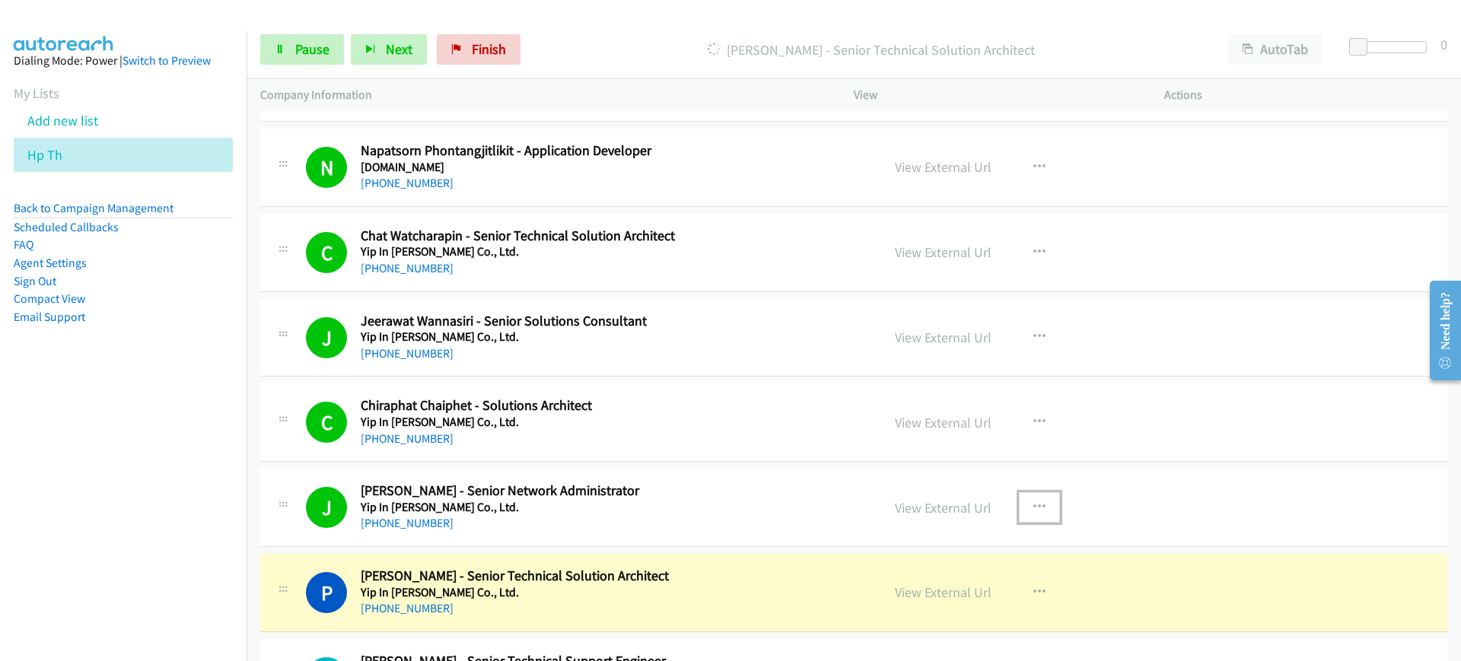
click at [1033, 508] on icon "button" at bounding box center [1039, 507] width 12 height 12
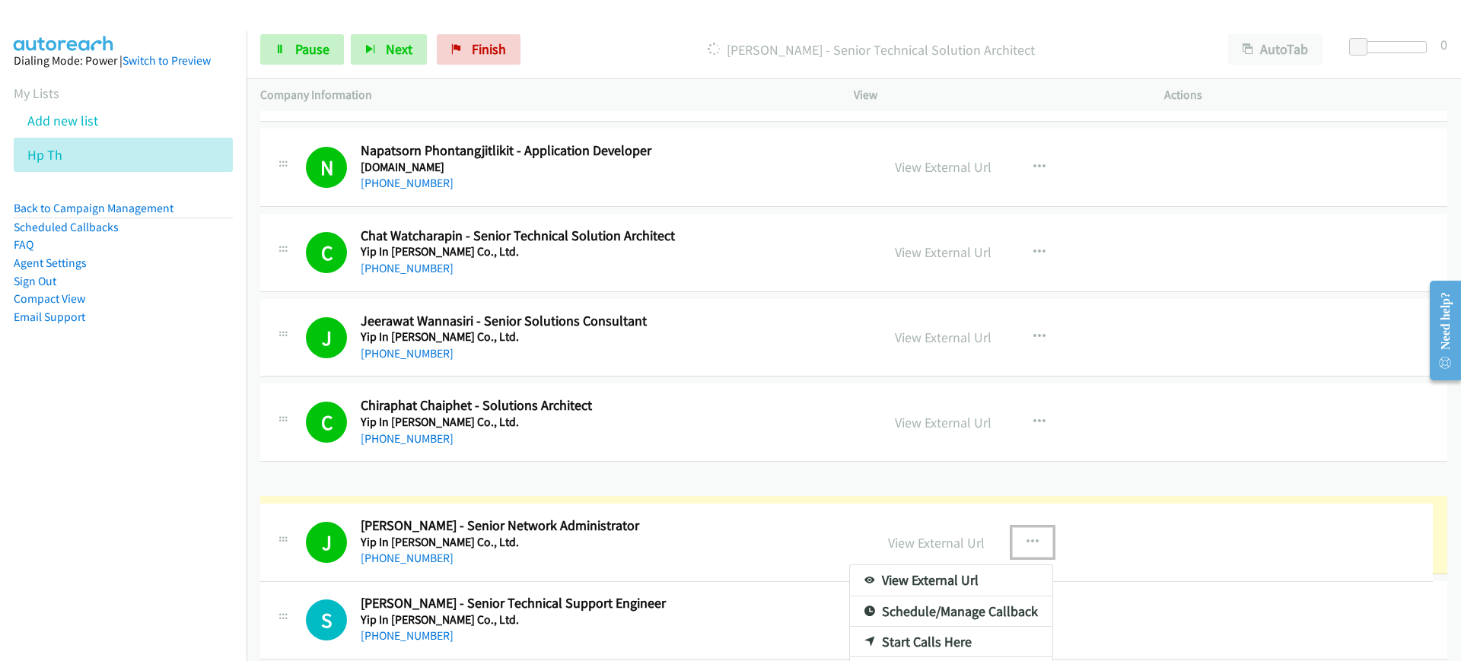
drag, startPoint x: 1032, startPoint y: 509, endPoint x: 1009, endPoint y: 543, distance: 41.1
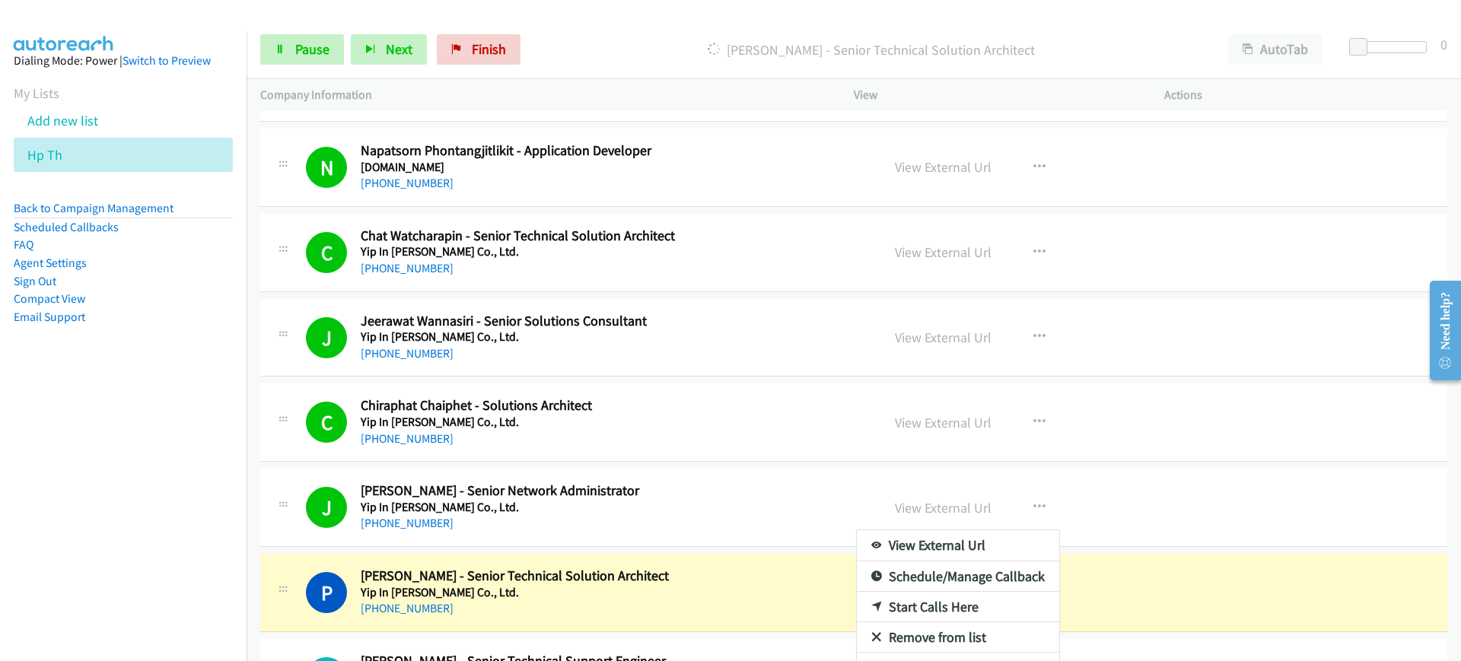
click at [953, 539] on link "View External Url" at bounding box center [958, 545] width 202 height 30
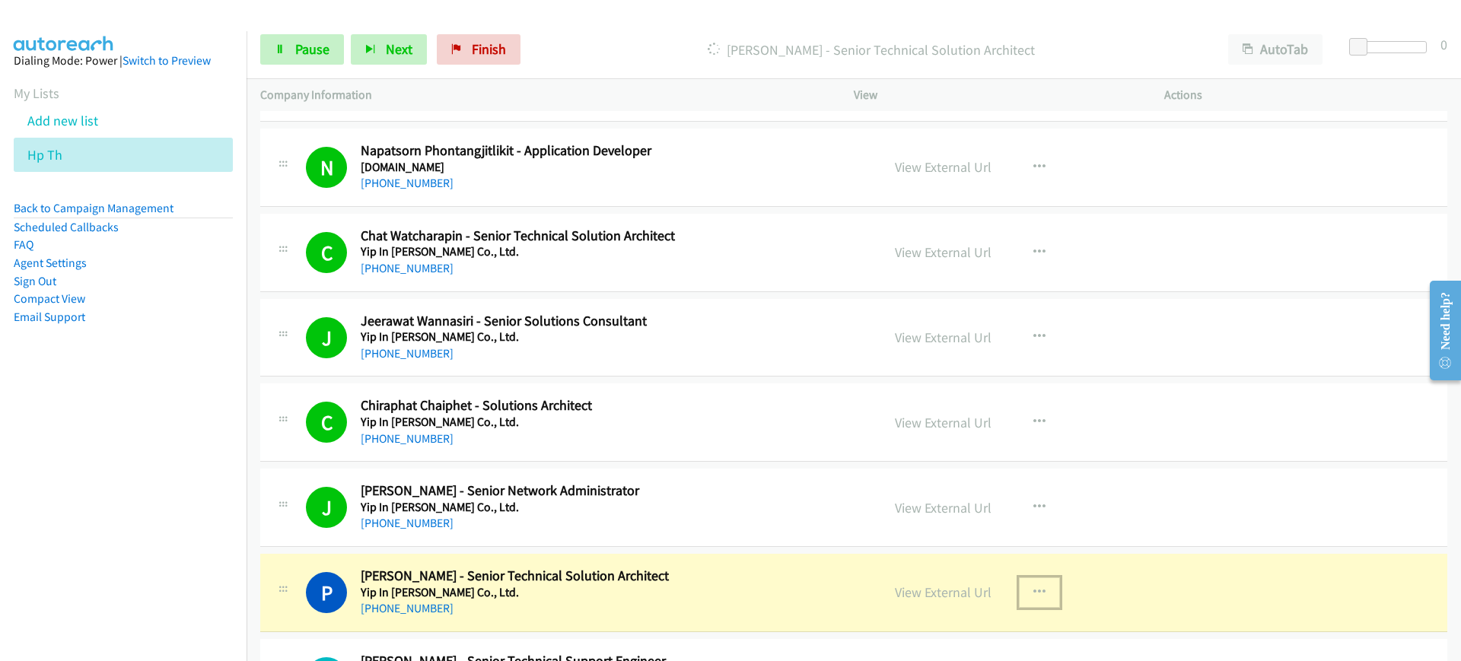
click at [1033, 593] on icon "button" at bounding box center [1039, 593] width 12 height 12
click at [949, 627] on link "View External Url" at bounding box center [958, 630] width 202 height 30
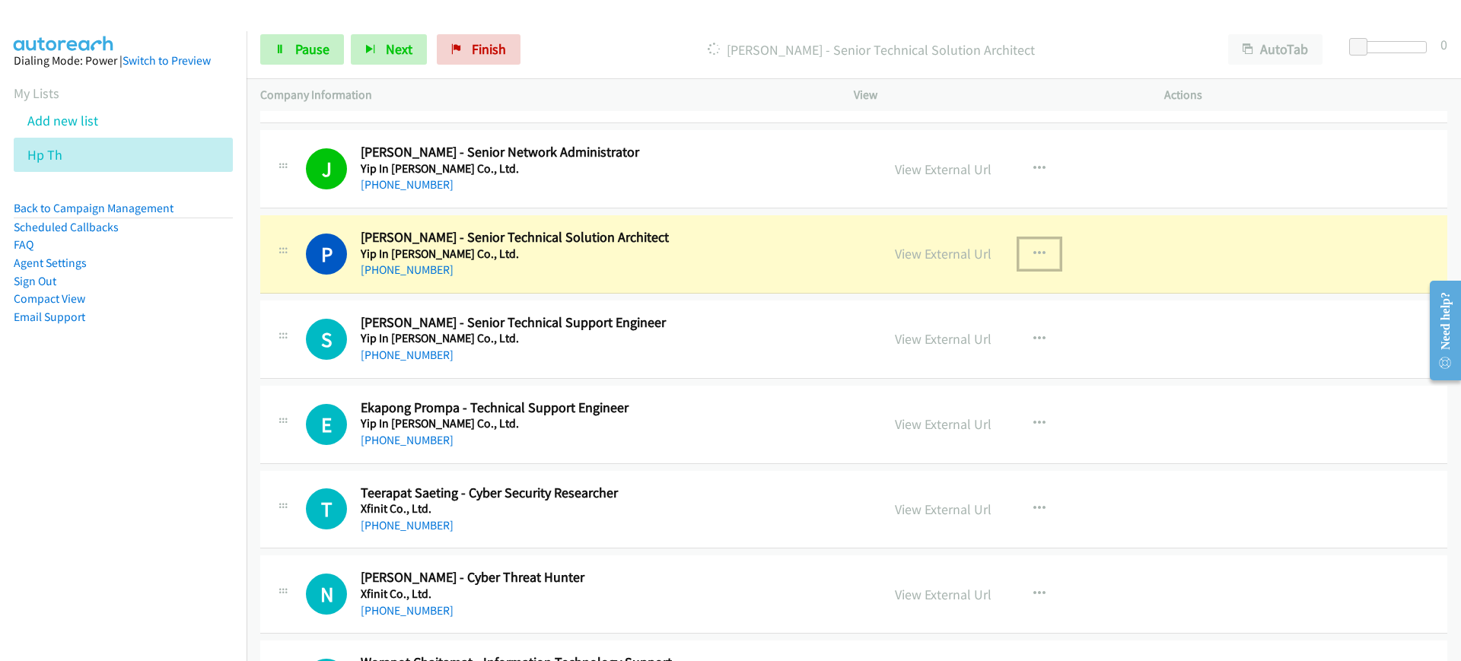
scroll to position [1083, 0]
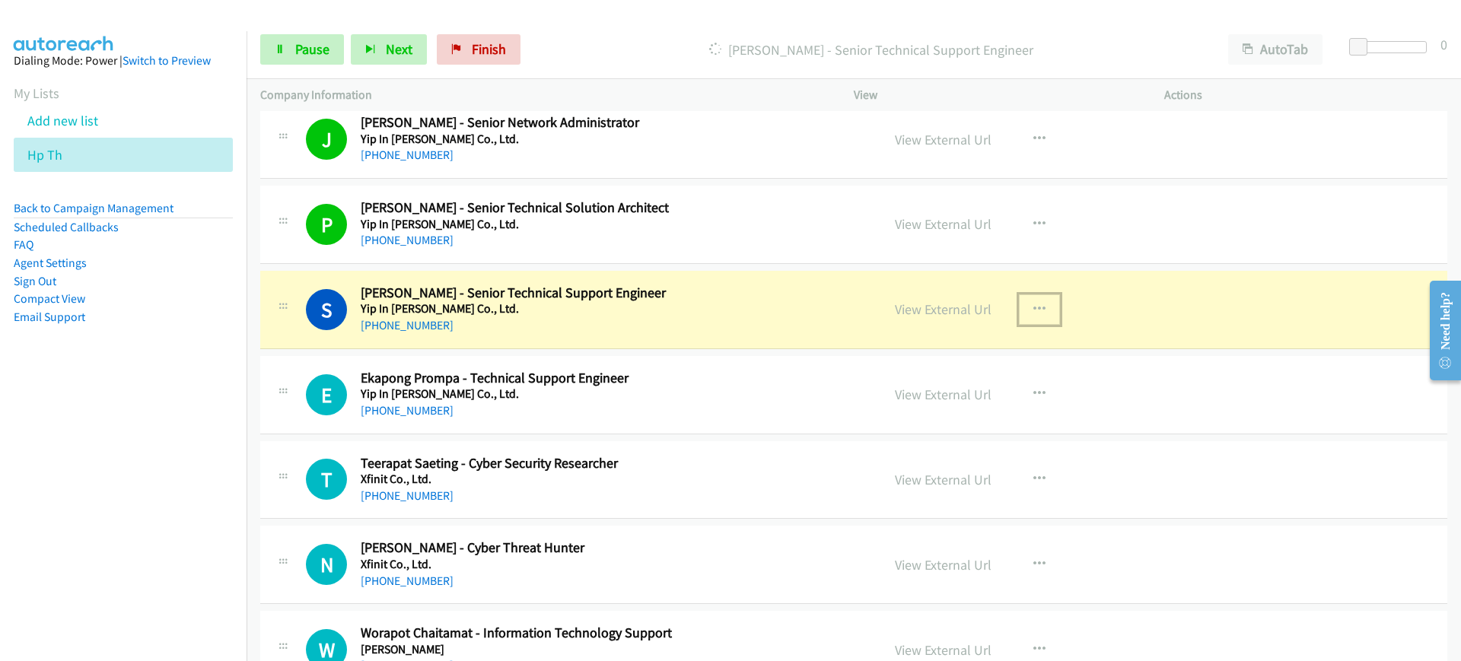
click at [1034, 310] on icon "button" at bounding box center [1039, 310] width 12 height 12
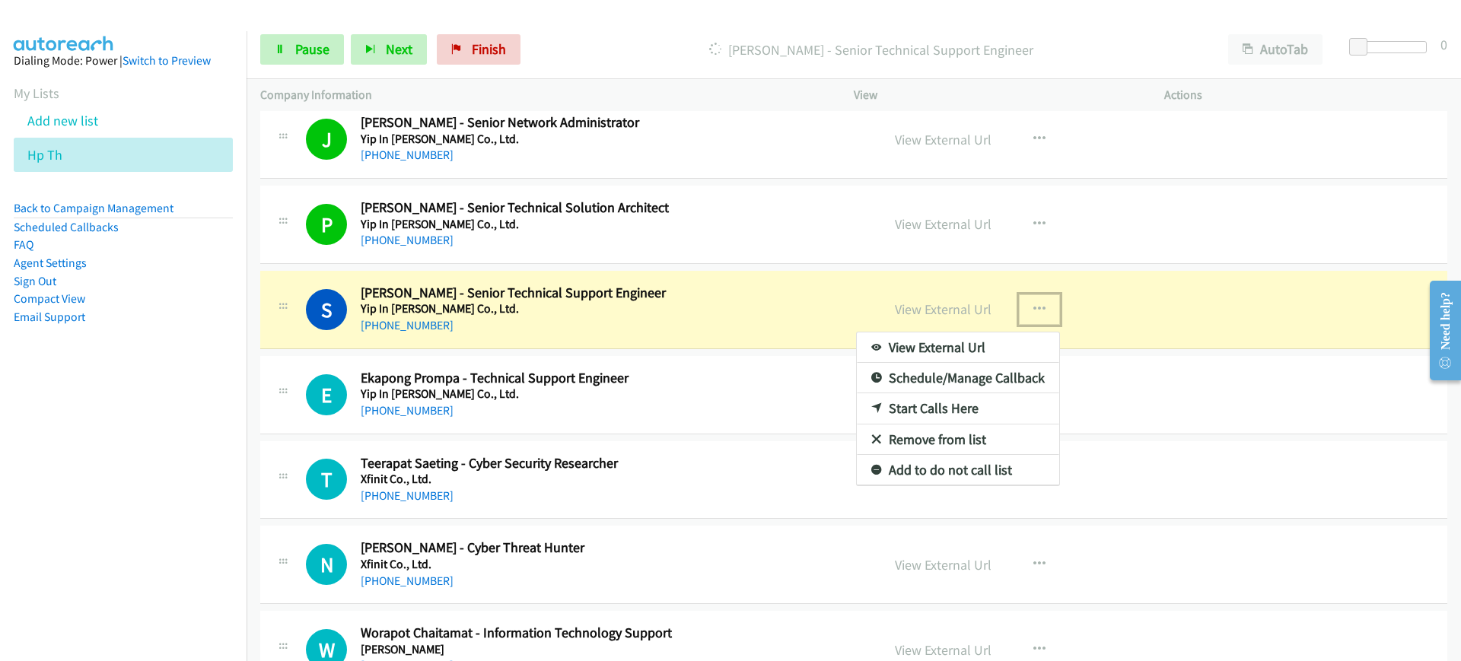
click at [1000, 352] on link "View External Url" at bounding box center [958, 347] width 202 height 30
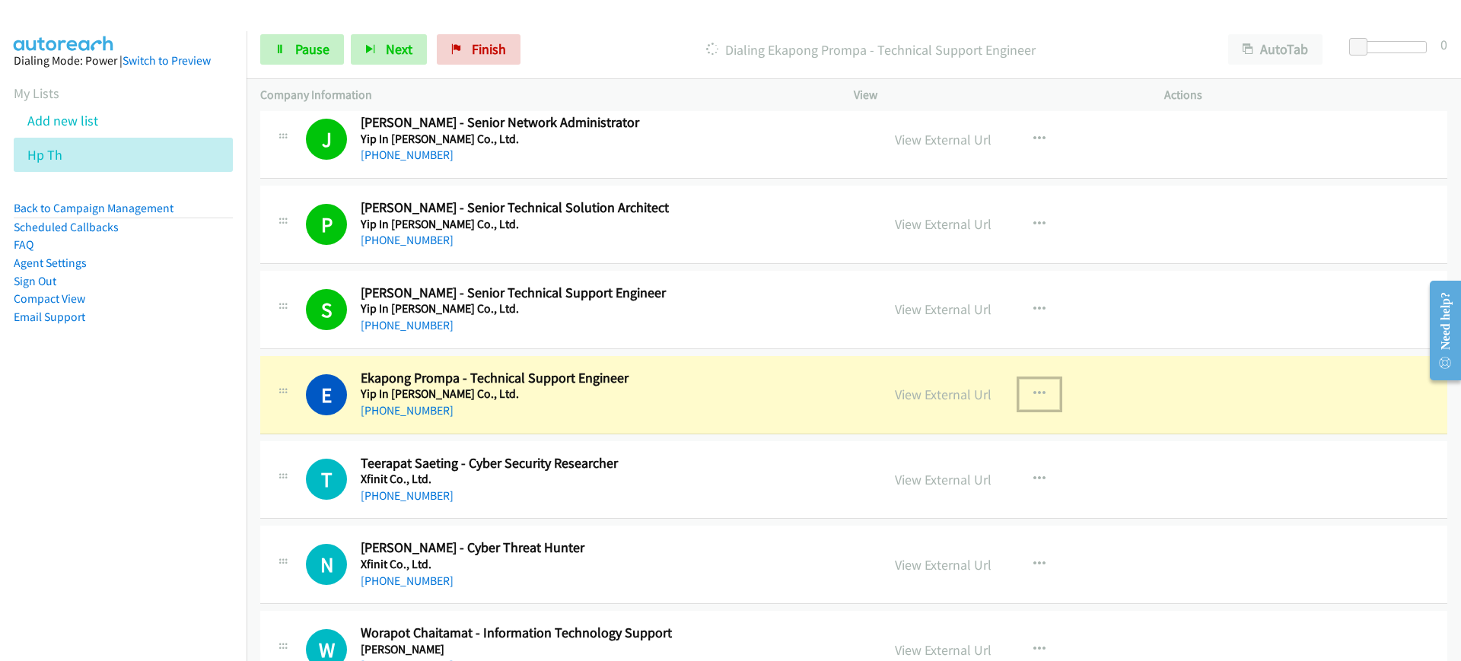
click at [1025, 386] on button "button" at bounding box center [1039, 394] width 41 height 30
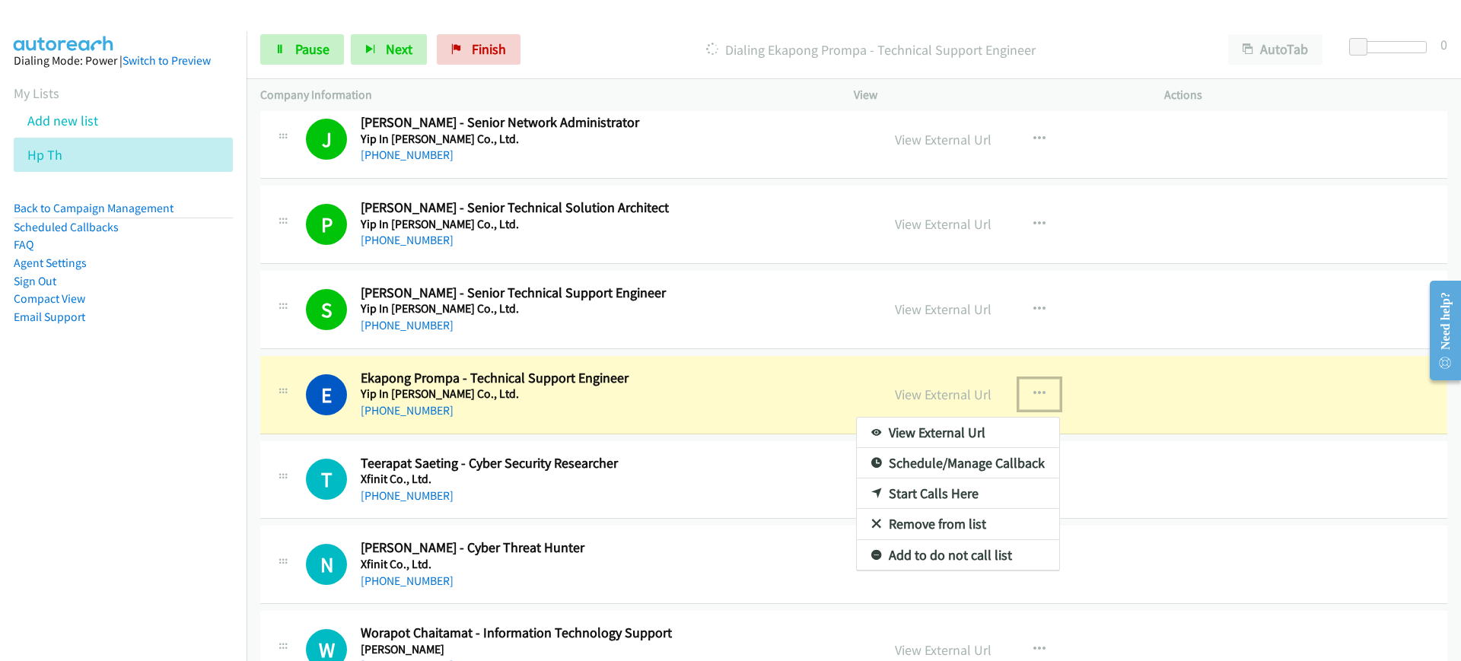
click at [919, 436] on link "View External Url" at bounding box center [958, 433] width 202 height 30
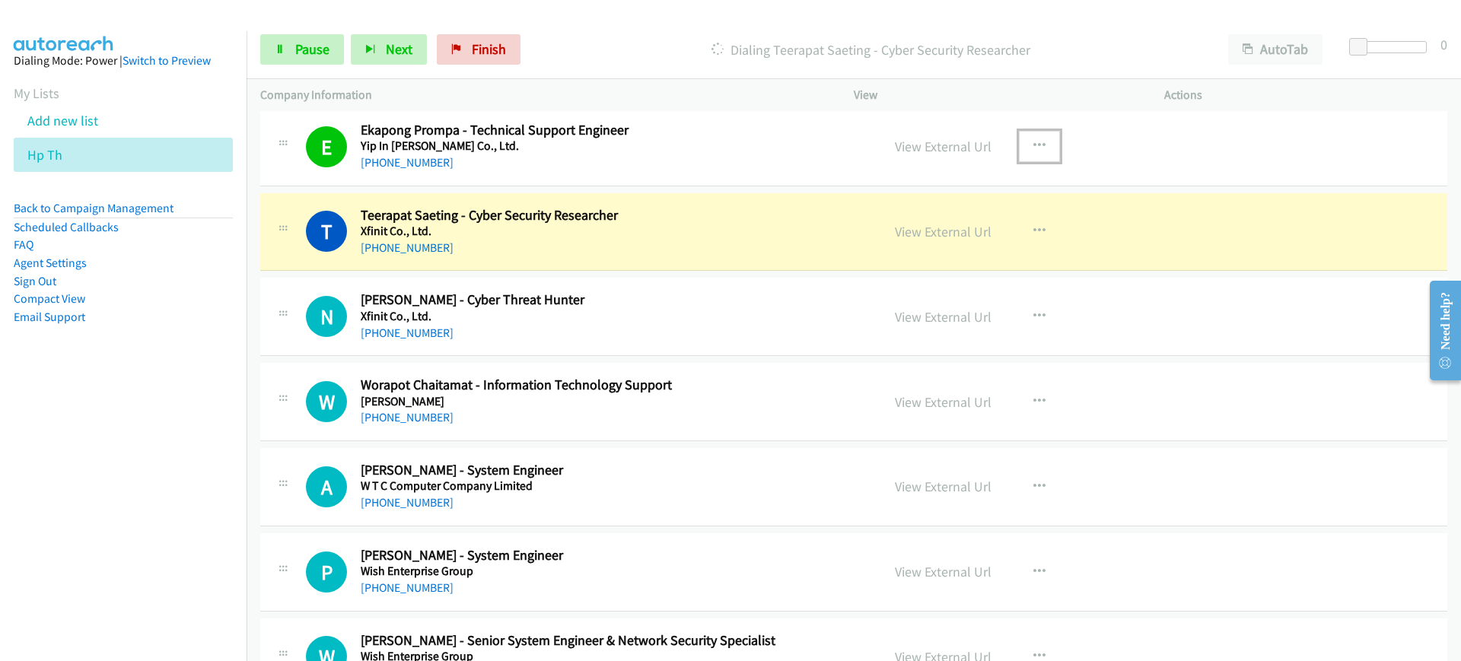
scroll to position [1362, 0]
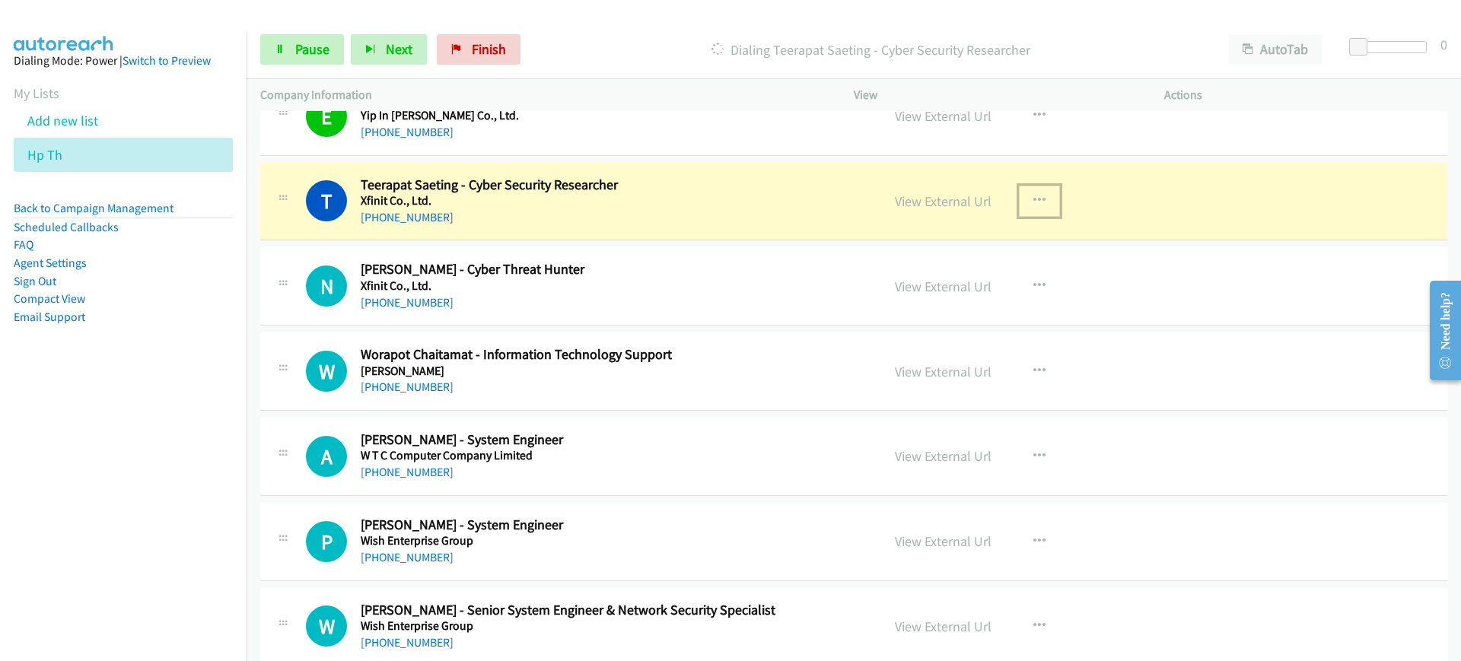
click at [1033, 202] on icon "button" at bounding box center [1039, 201] width 12 height 12
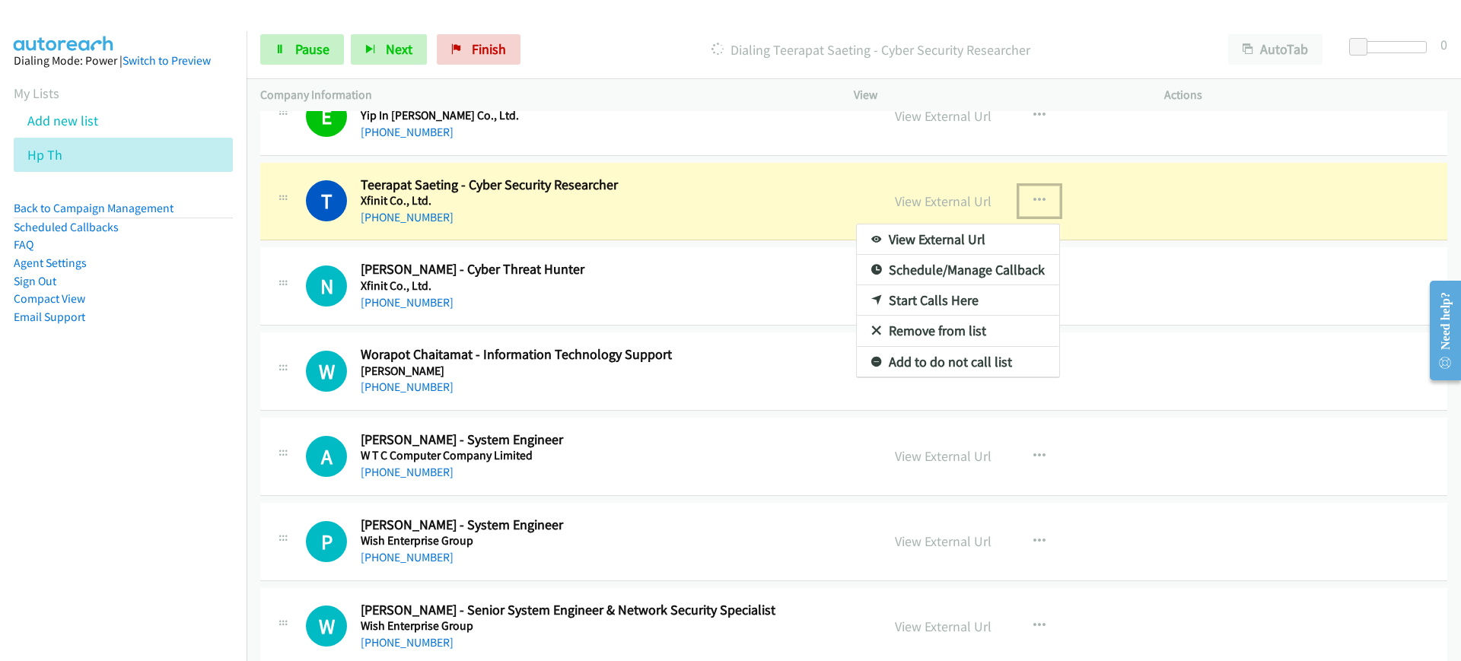
click at [1007, 233] on link "View External Url" at bounding box center [958, 239] width 202 height 30
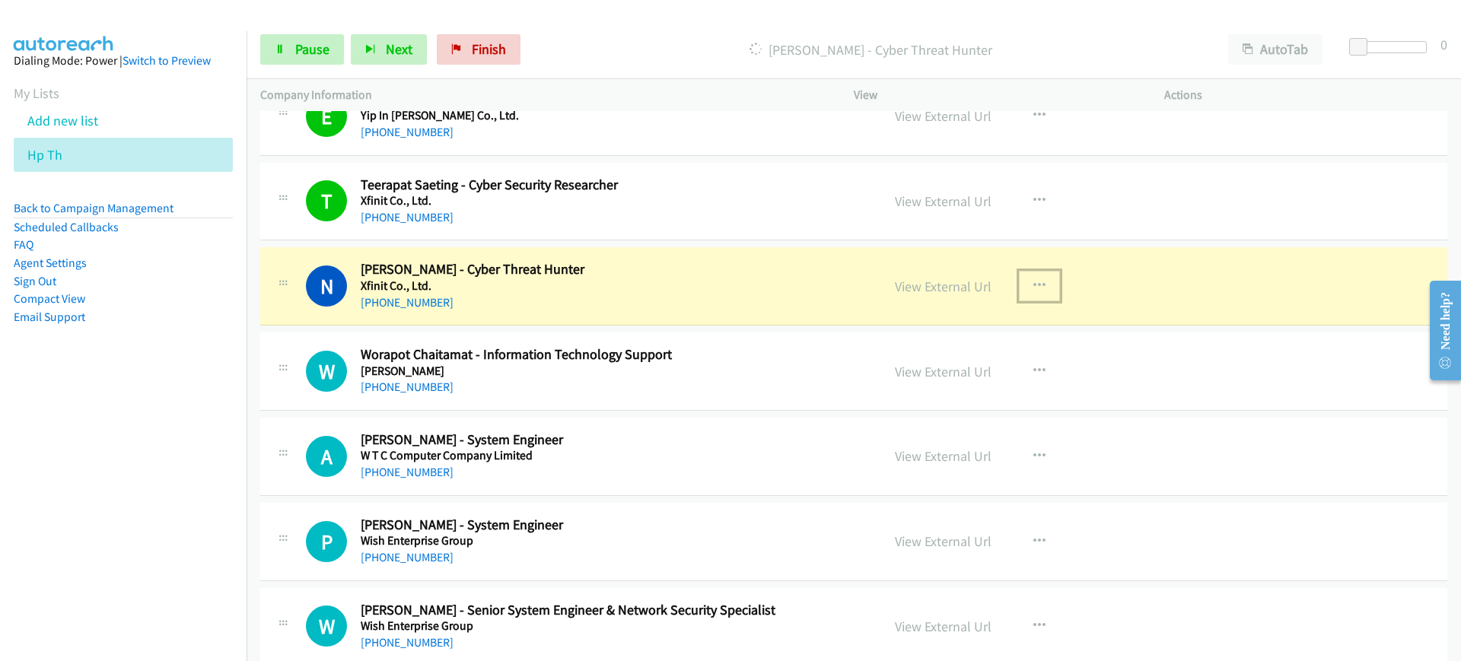
click at [1042, 273] on button "button" at bounding box center [1039, 286] width 41 height 30
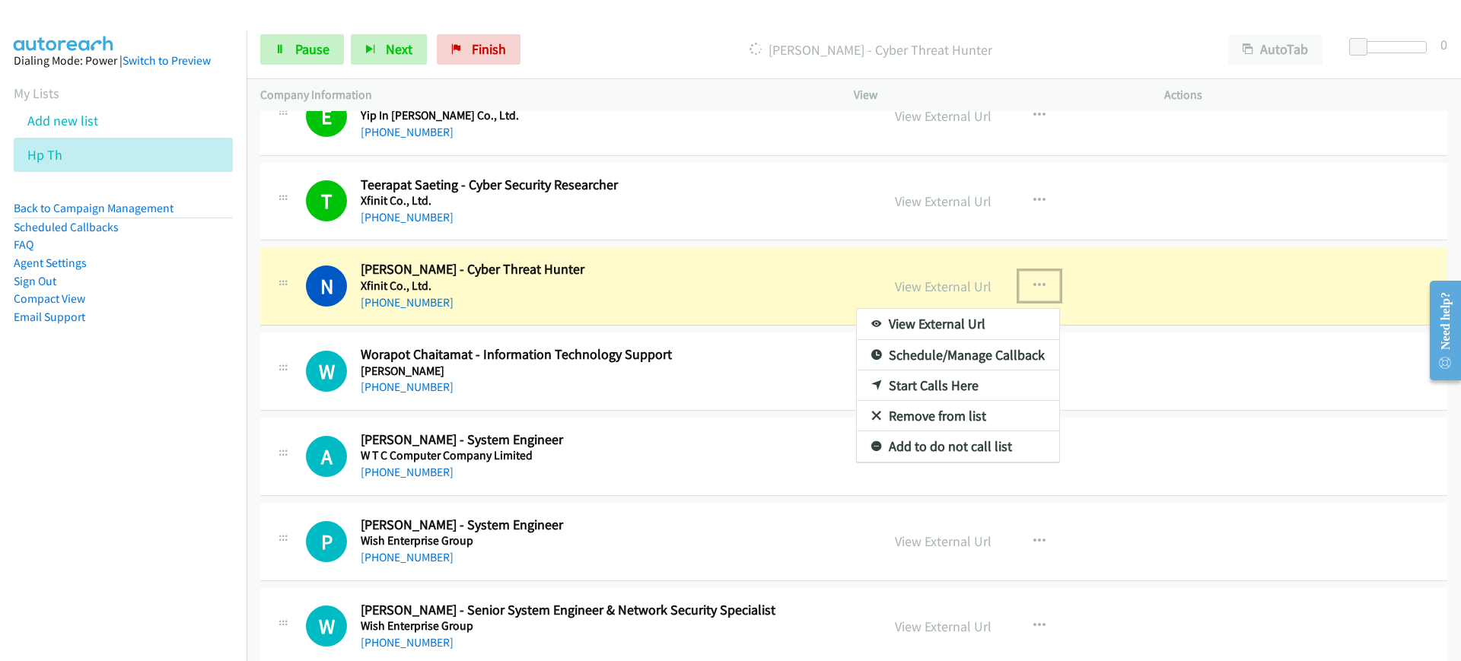
click at [962, 333] on link "View External Url" at bounding box center [958, 324] width 202 height 30
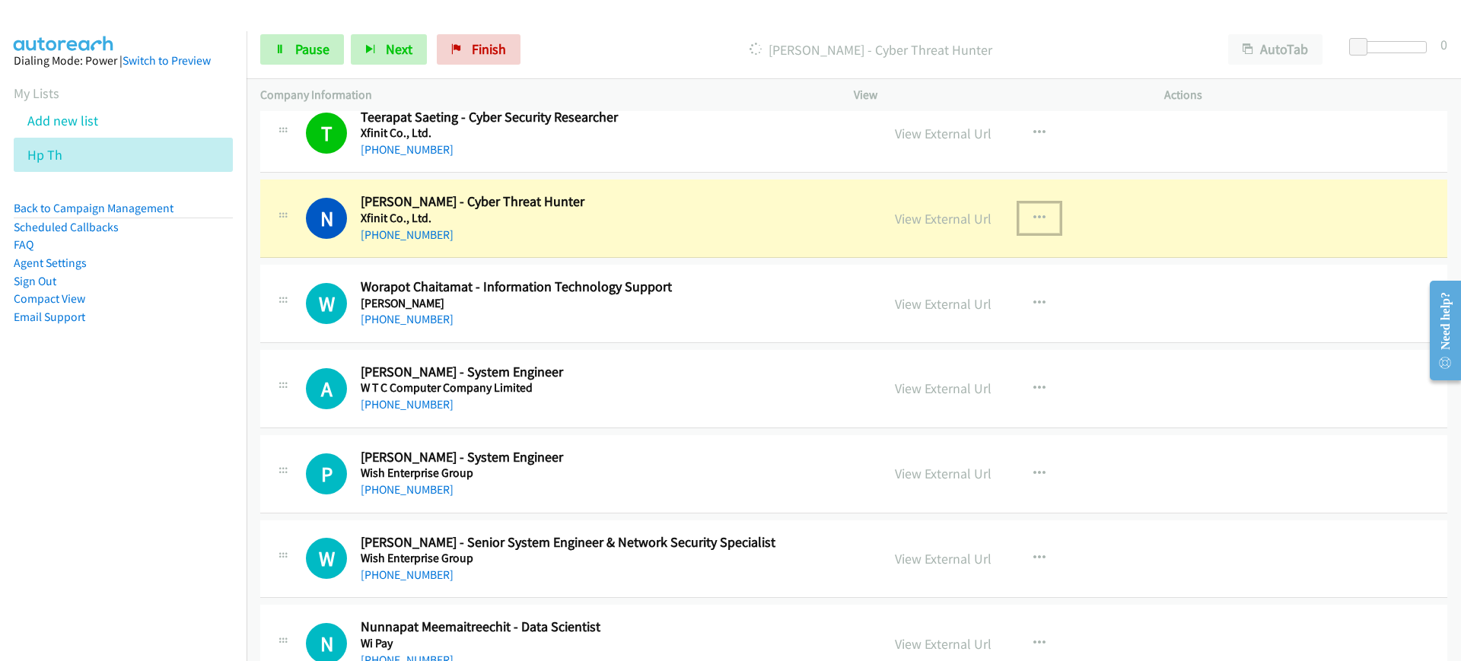
scroll to position [1460, 0]
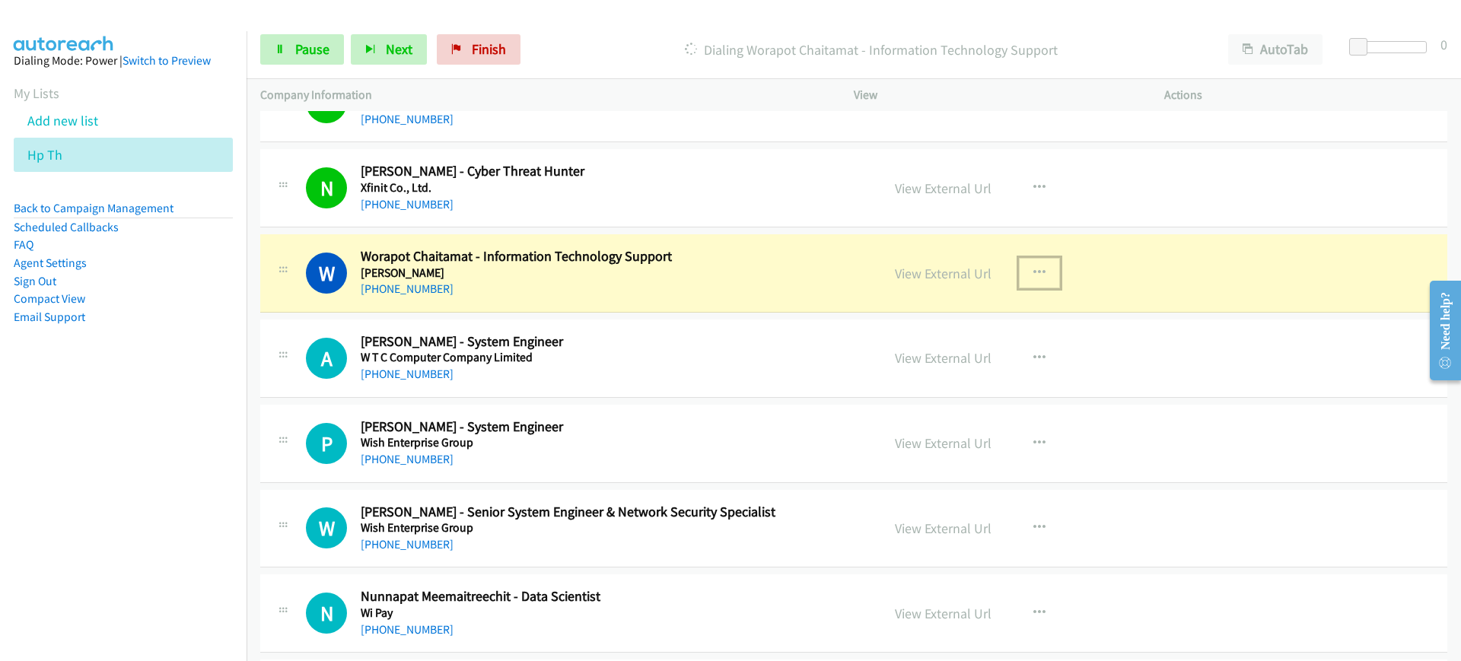
click at [1033, 272] on icon "button" at bounding box center [1039, 273] width 12 height 12
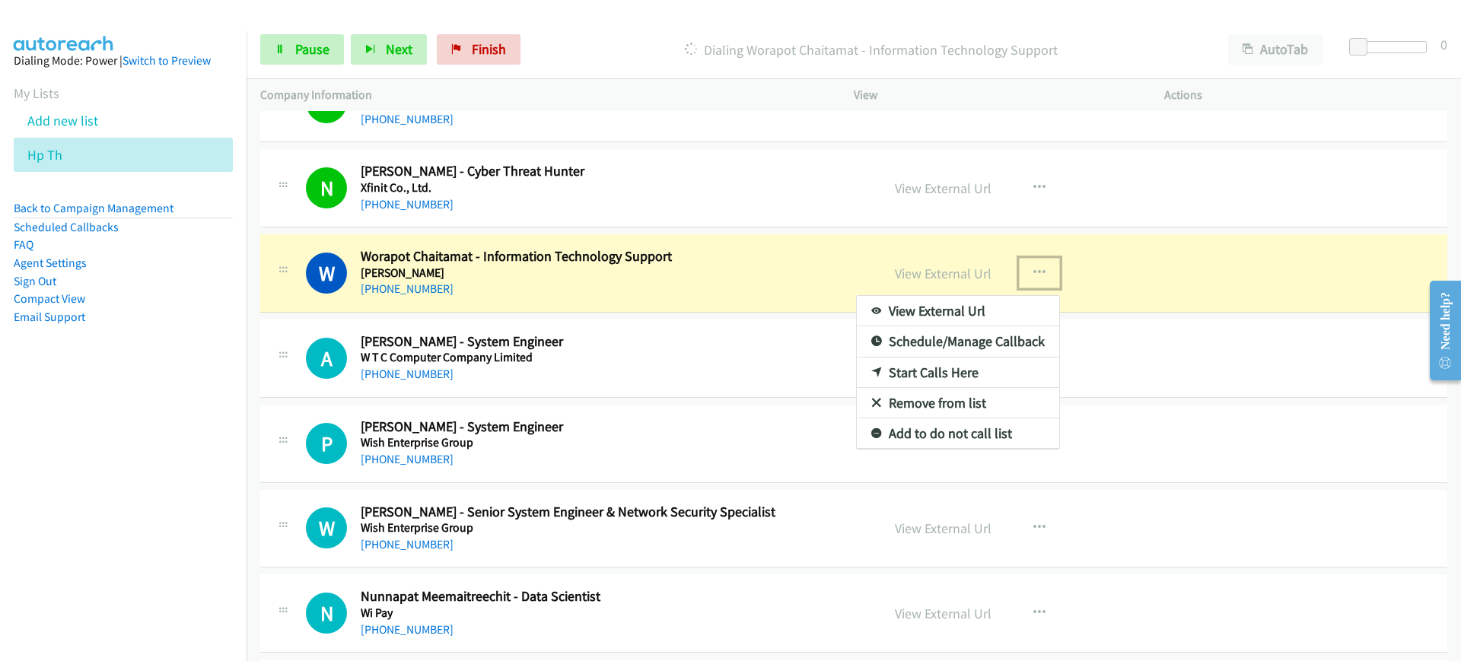
click at [974, 301] on link "View External Url" at bounding box center [958, 311] width 202 height 30
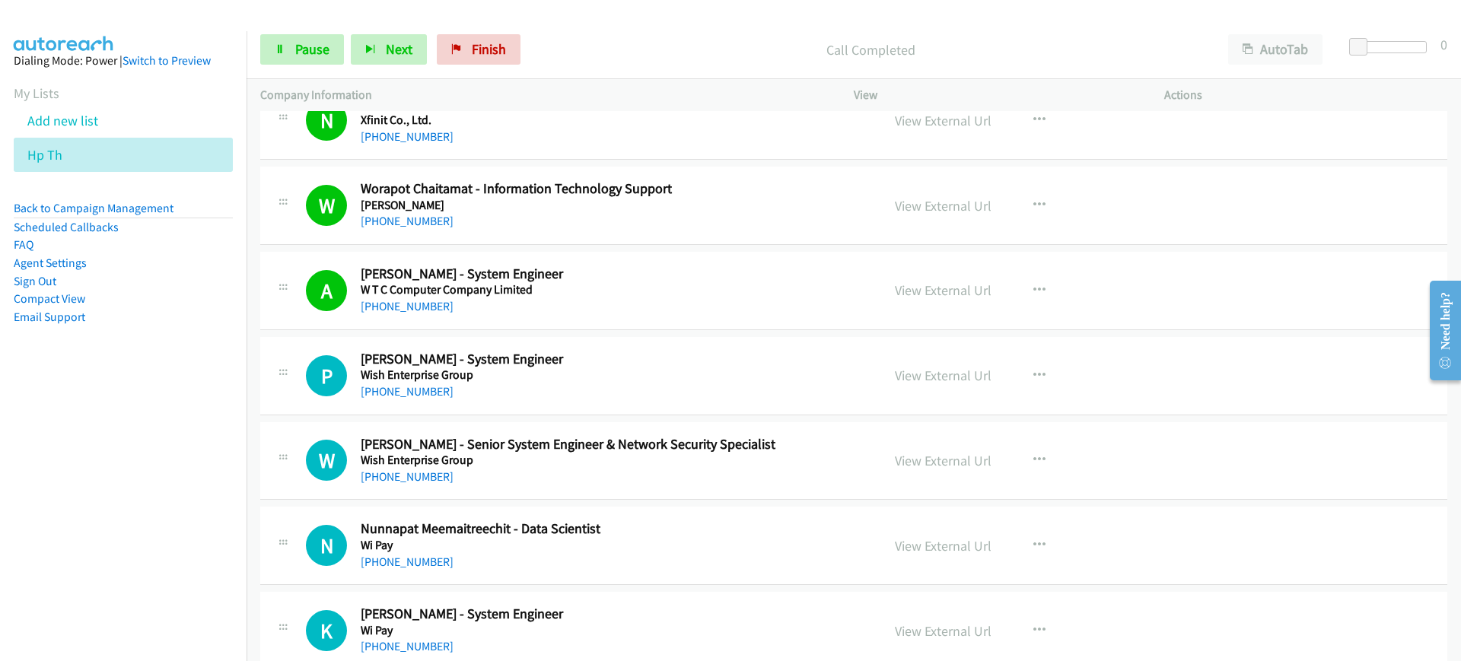
scroll to position [1557, 0]
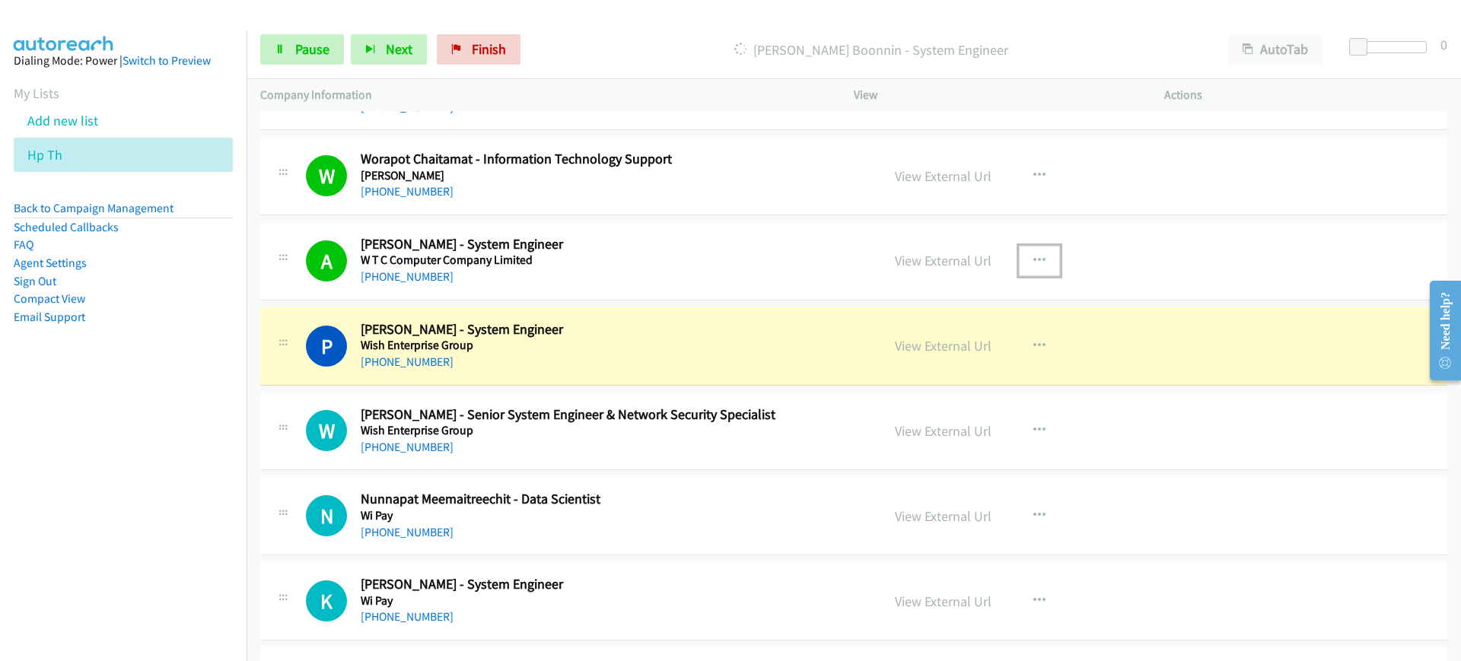
click at [1033, 256] on icon "button" at bounding box center [1039, 261] width 12 height 12
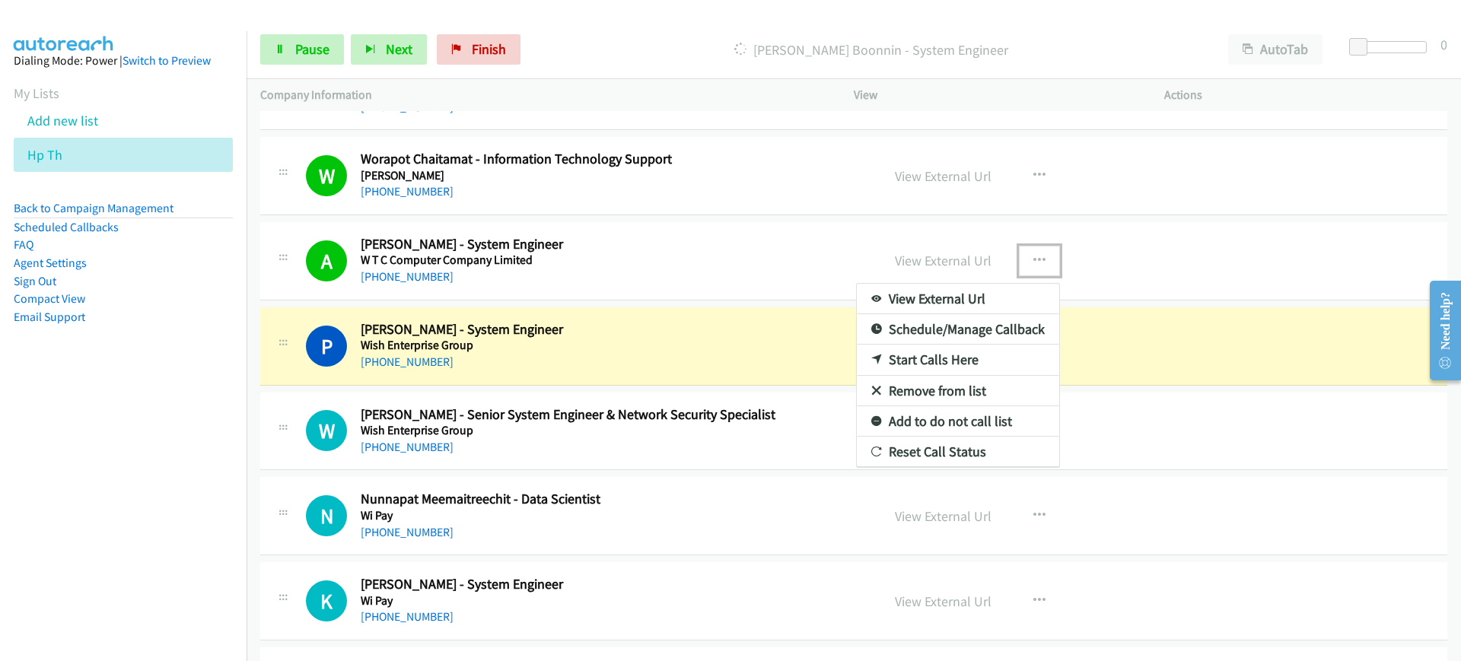
click at [994, 297] on link "View External Url" at bounding box center [958, 299] width 202 height 30
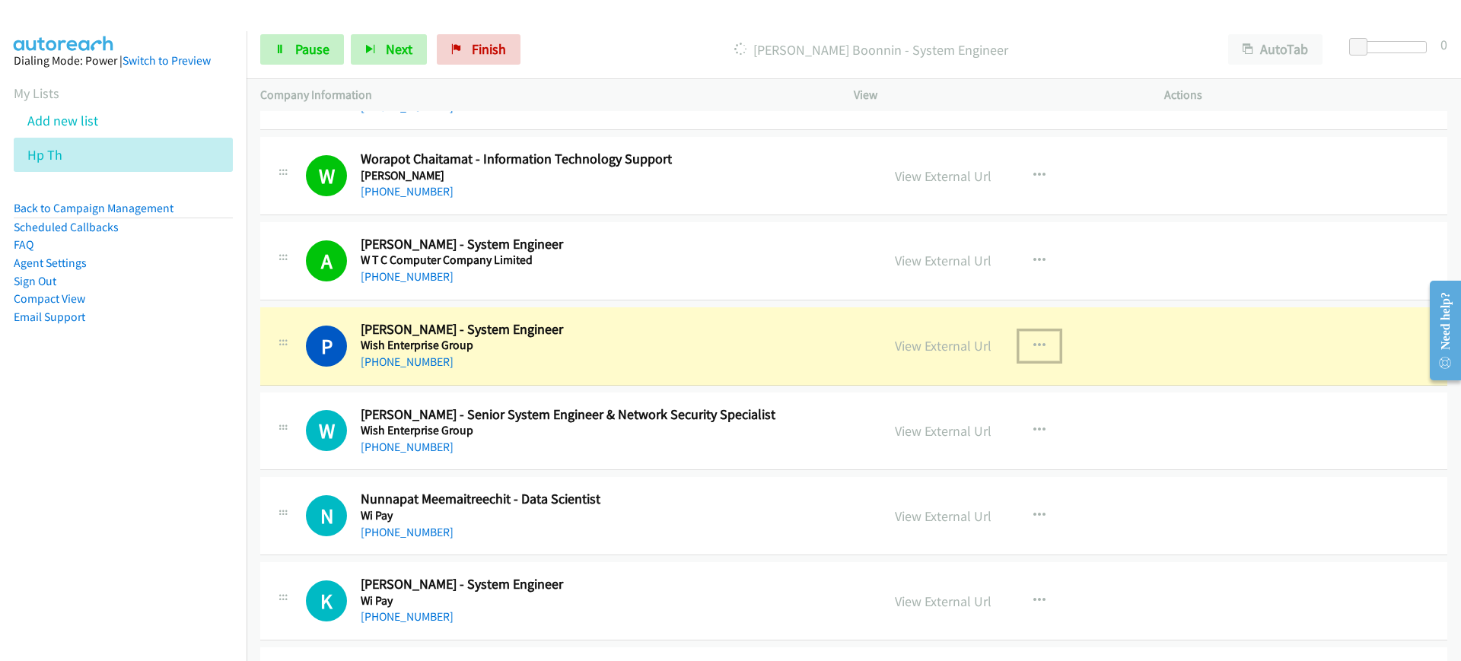
click at [1033, 341] on icon "button" at bounding box center [1039, 346] width 12 height 12
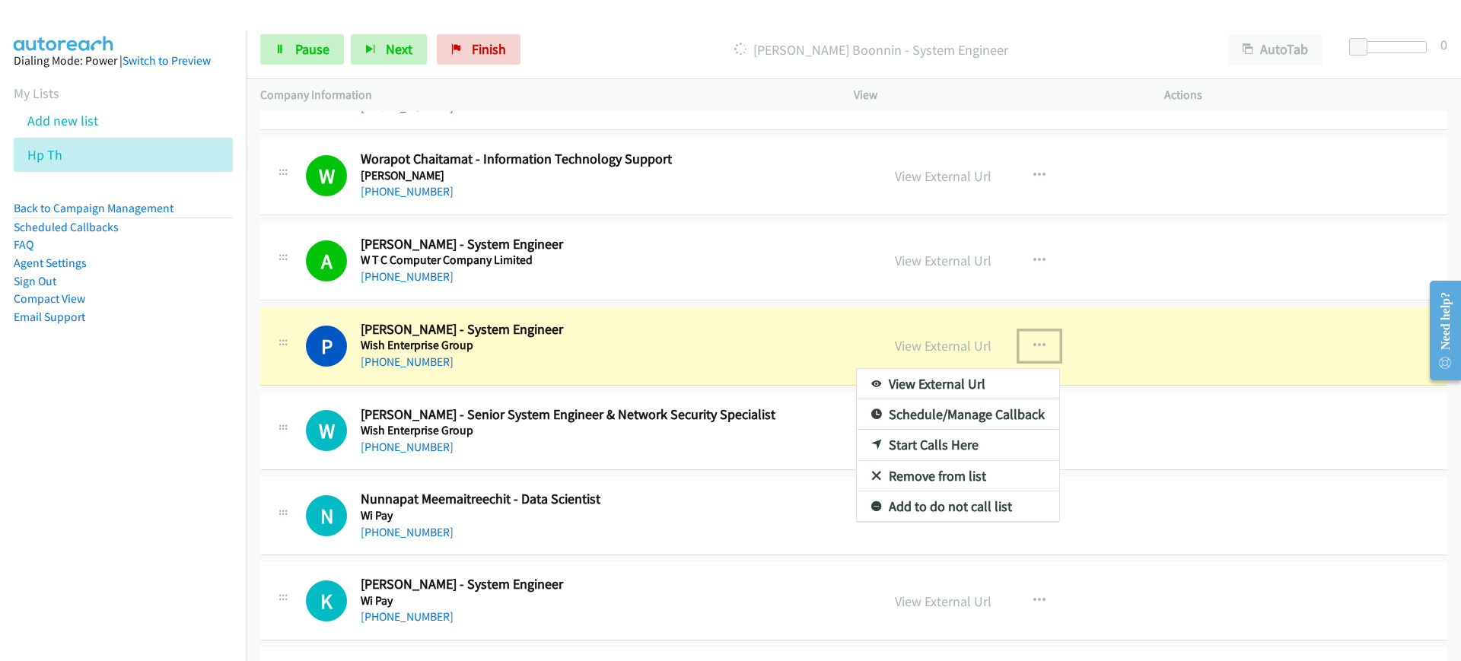
click at [943, 383] on link "View External Url" at bounding box center [958, 384] width 202 height 30
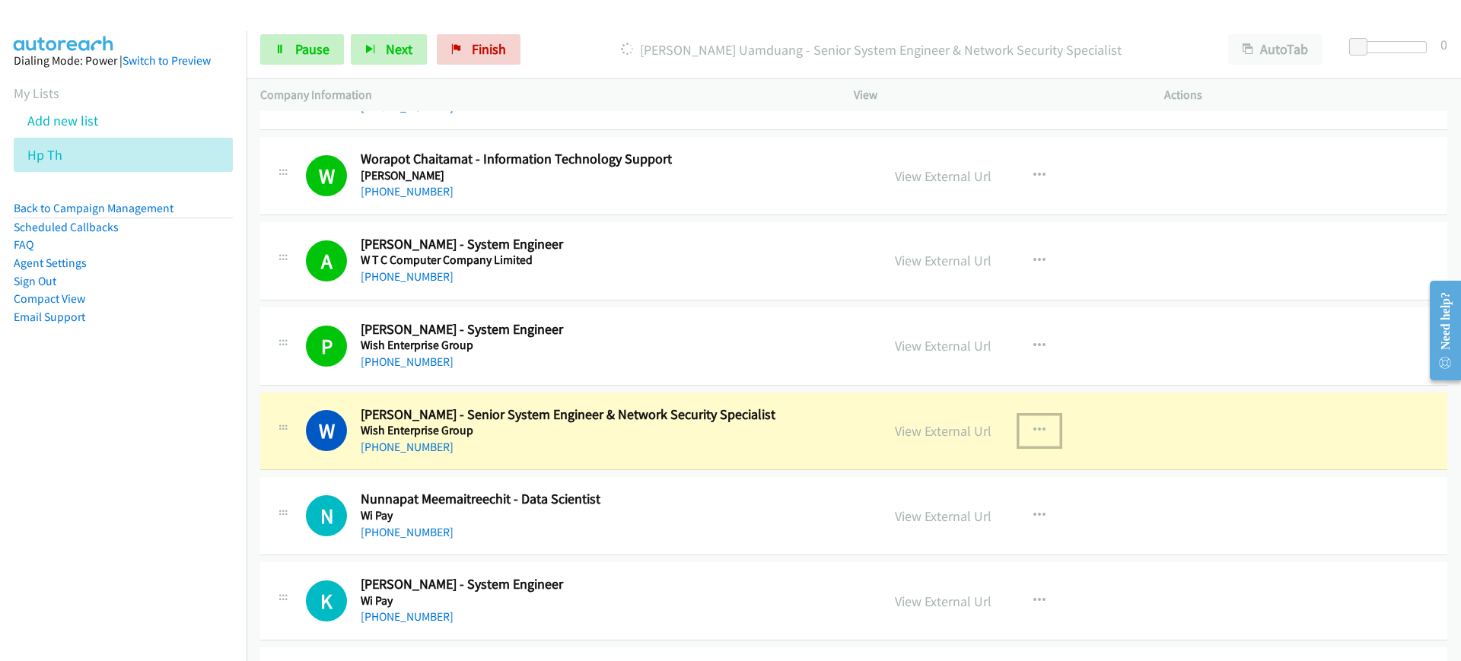
click at [1033, 425] on icon "button" at bounding box center [1039, 431] width 12 height 12
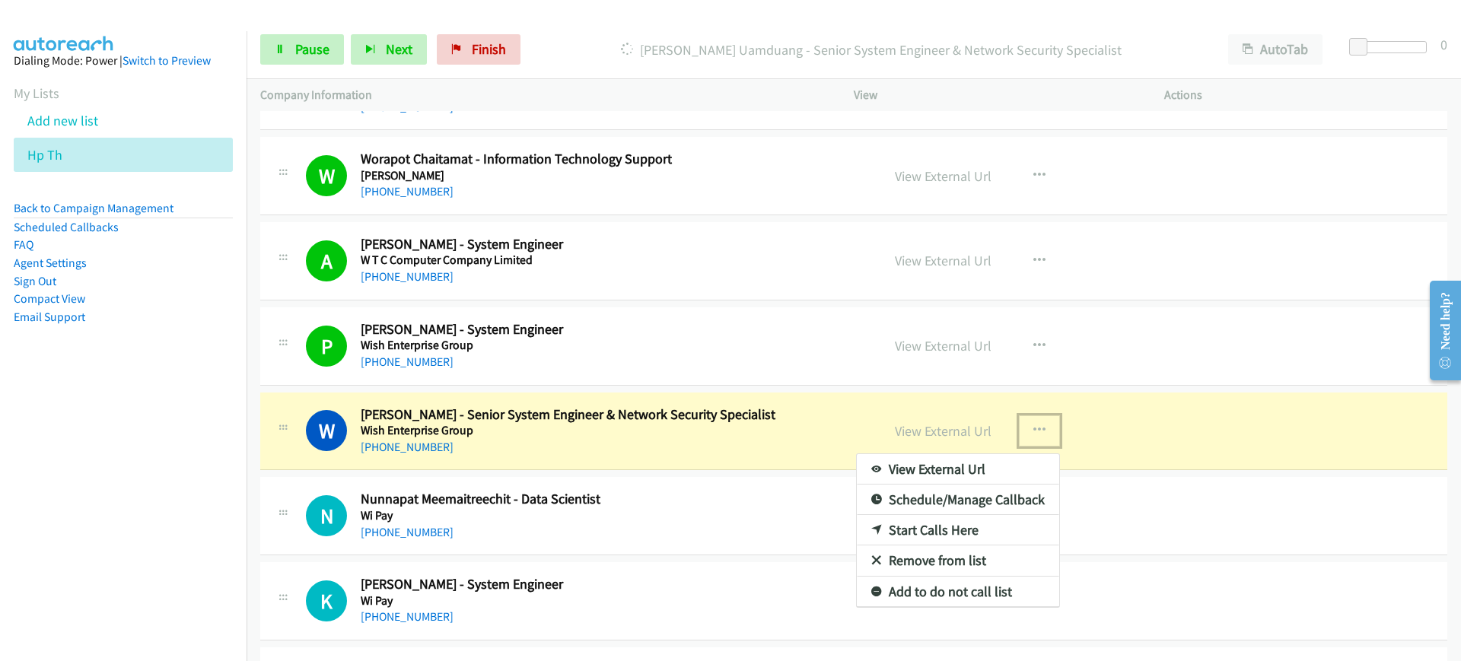
click at [955, 463] on link "View External Url" at bounding box center [958, 469] width 202 height 30
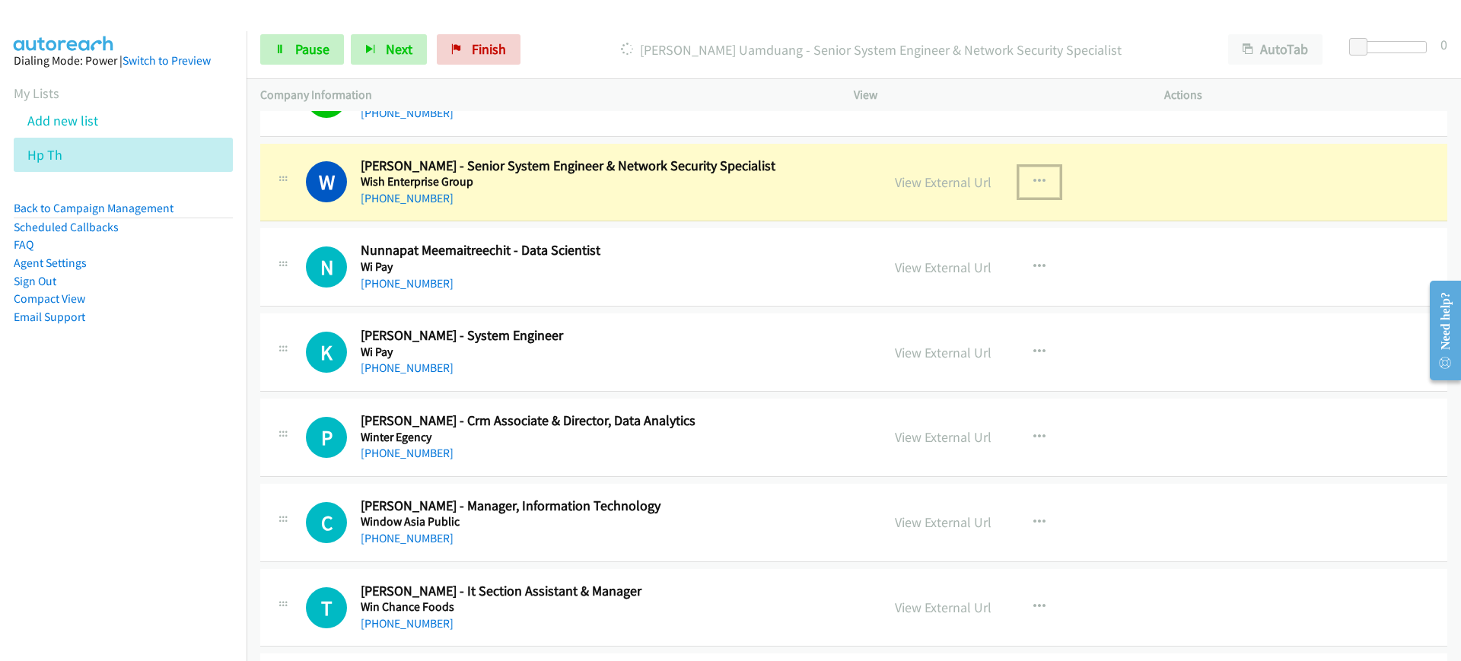
scroll to position [1866, 0]
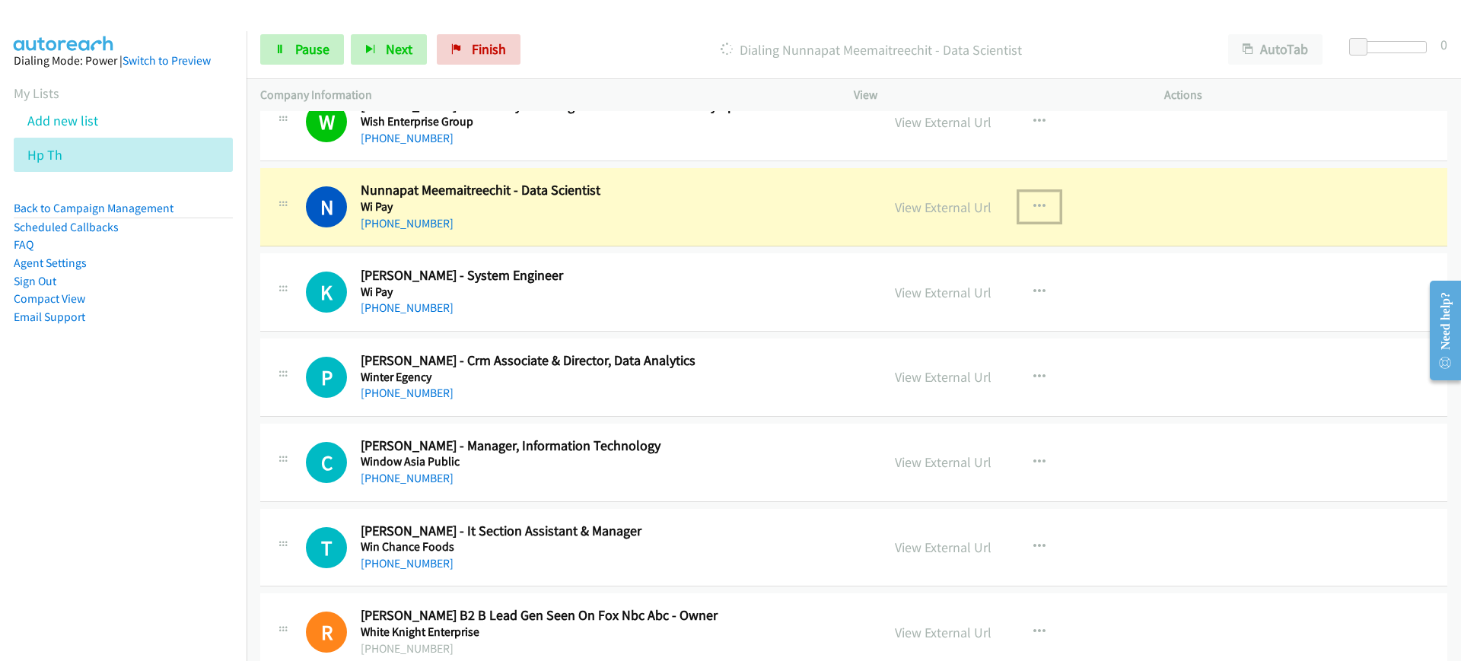
click at [1020, 203] on button "button" at bounding box center [1039, 207] width 41 height 30
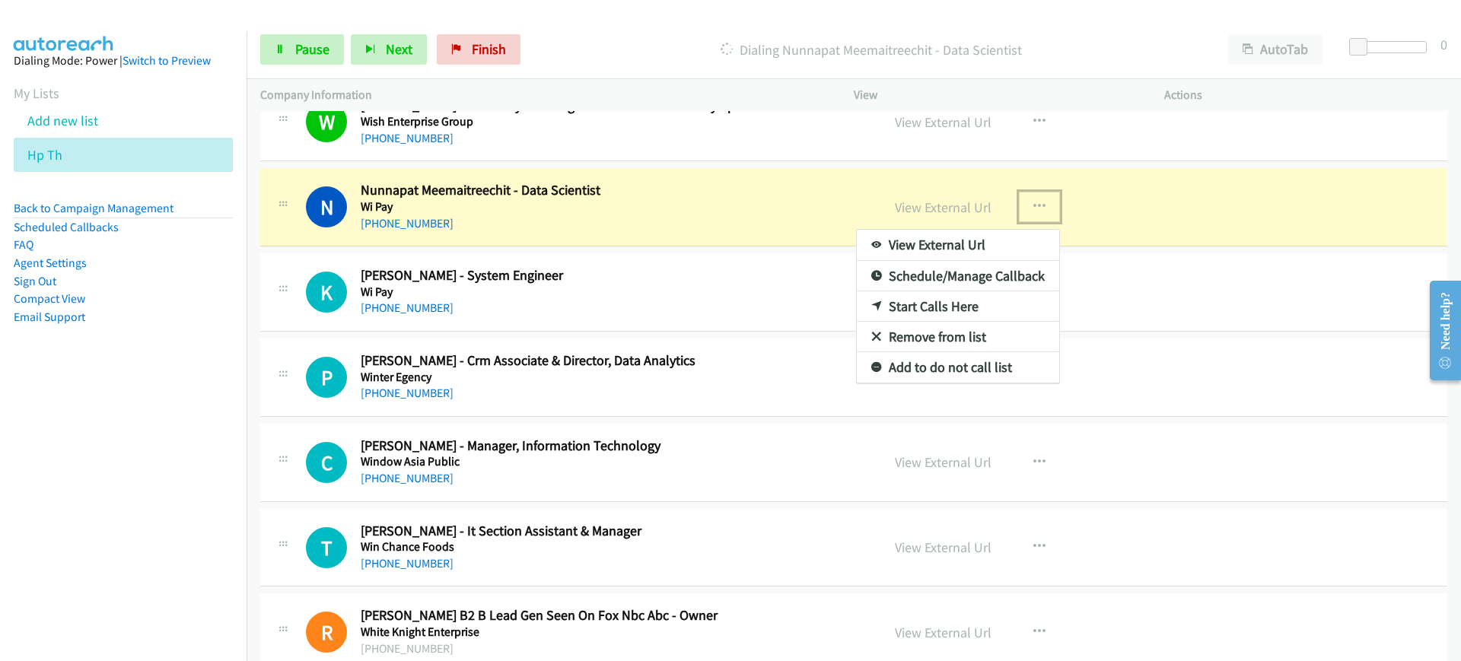
click at [958, 250] on link "View External Url" at bounding box center [958, 245] width 202 height 30
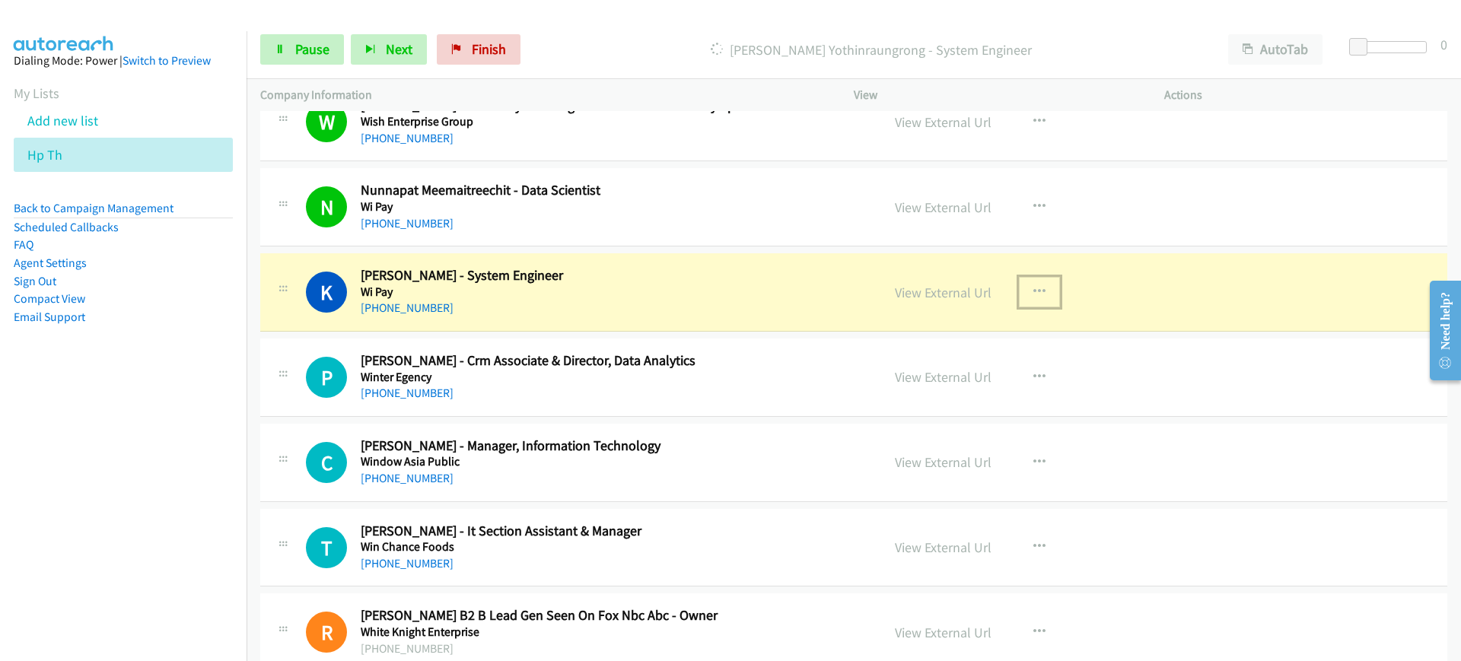
click at [1047, 288] on button "button" at bounding box center [1039, 292] width 41 height 30
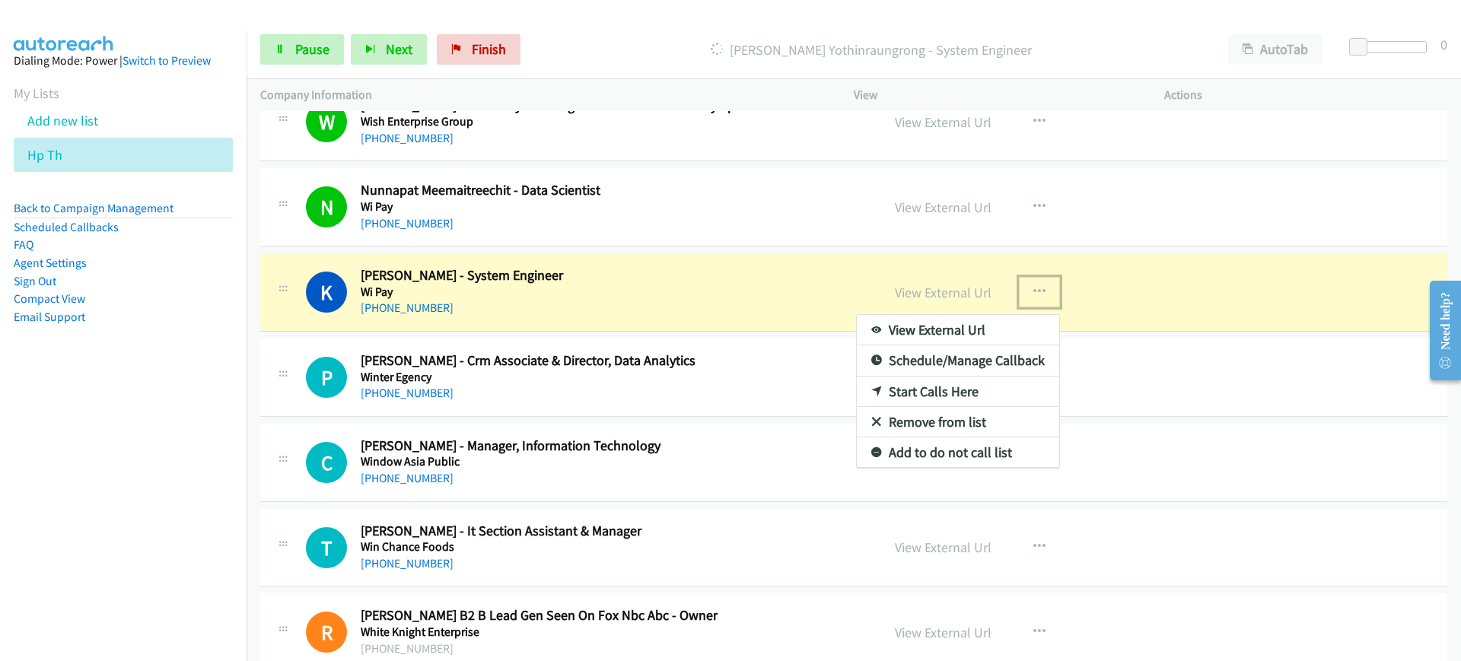
click at [970, 336] on link "View External Url" at bounding box center [958, 330] width 202 height 30
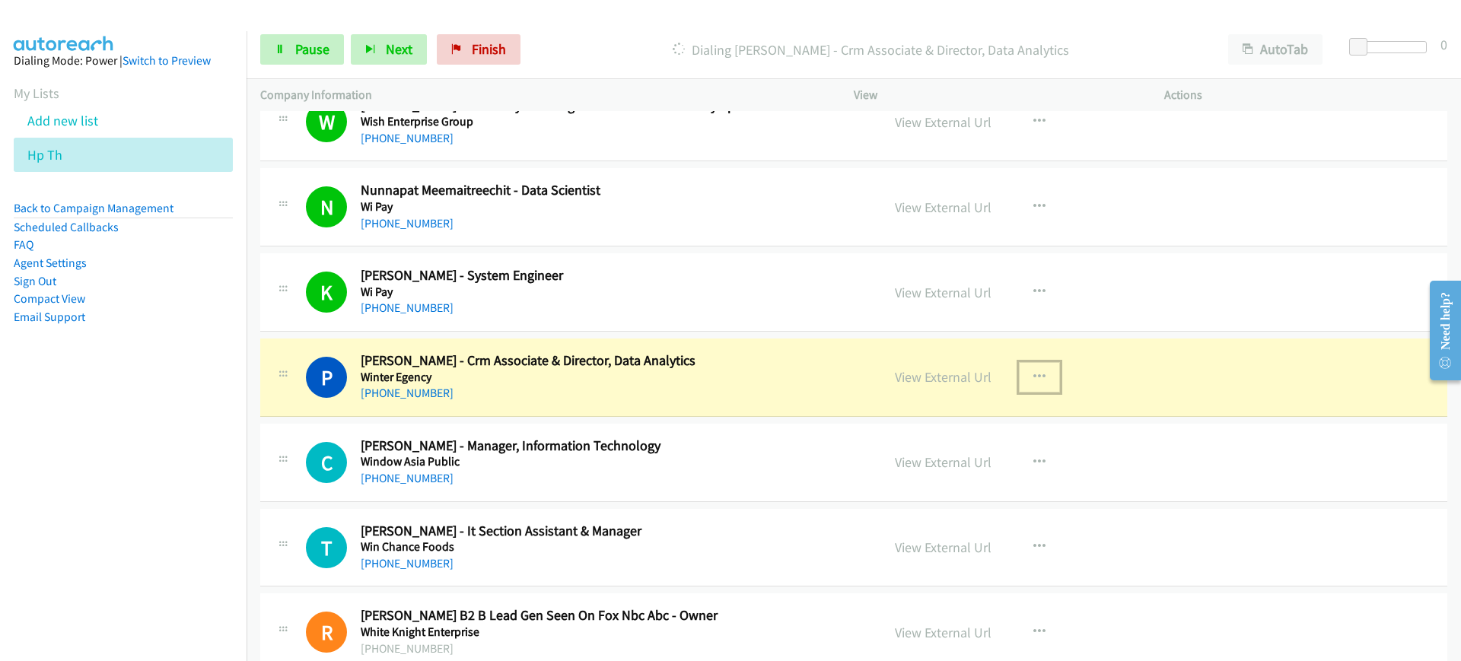
click at [1042, 371] on button "button" at bounding box center [1039, 377] width 41 height 30
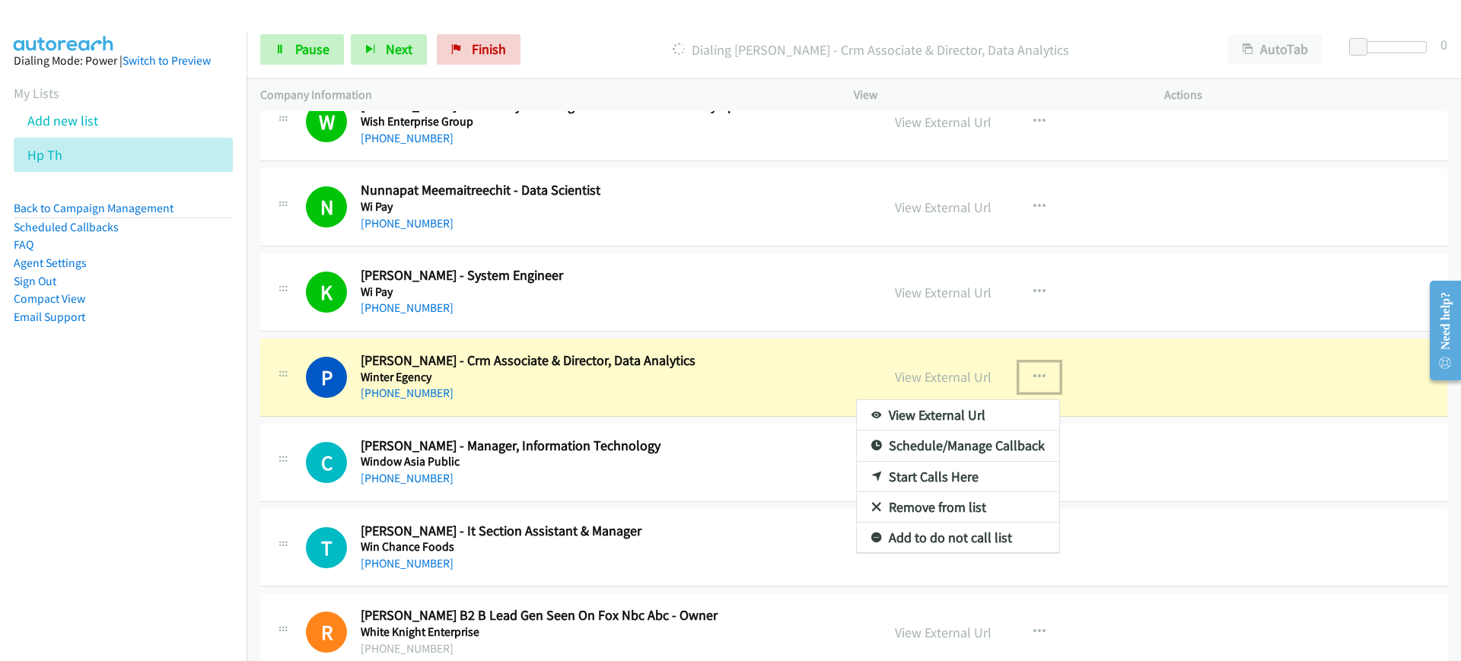
click at [987, 418] on link "View External Url" at bounding box center [958, 415] width 202 height 30
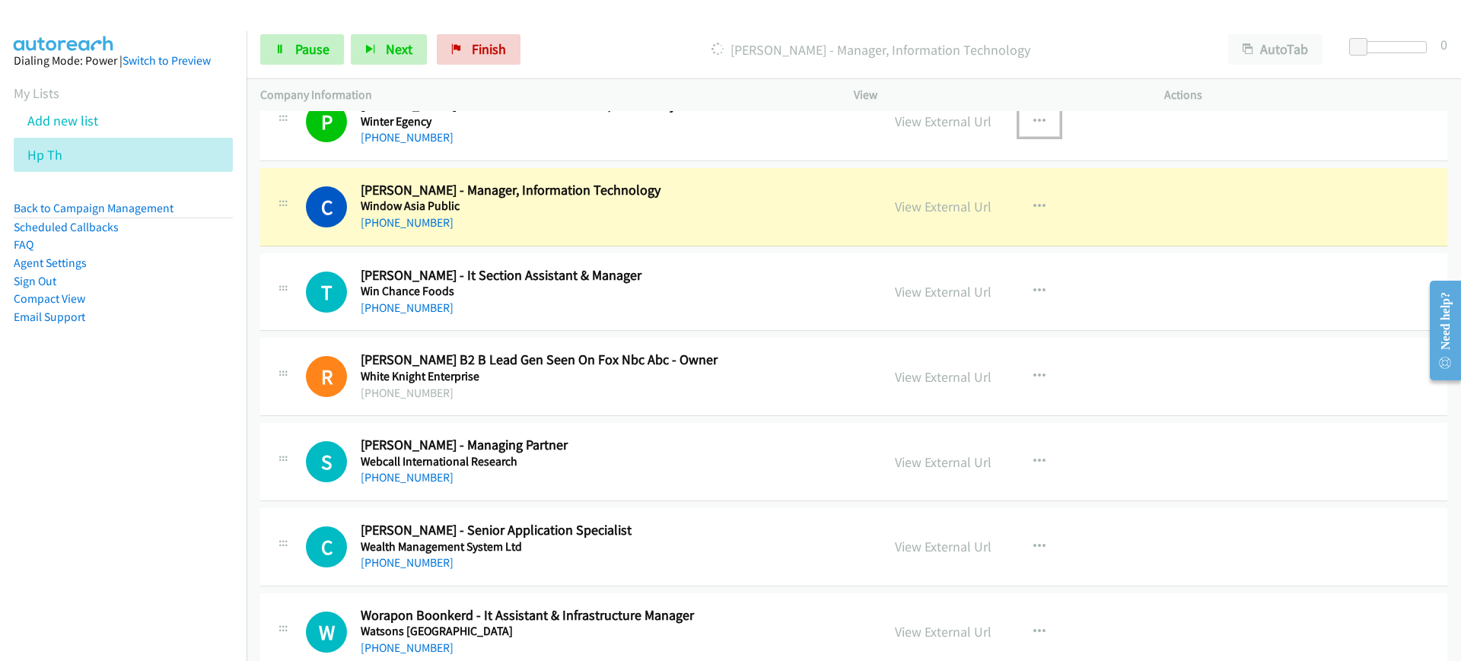
scroll to position [2091, 0]
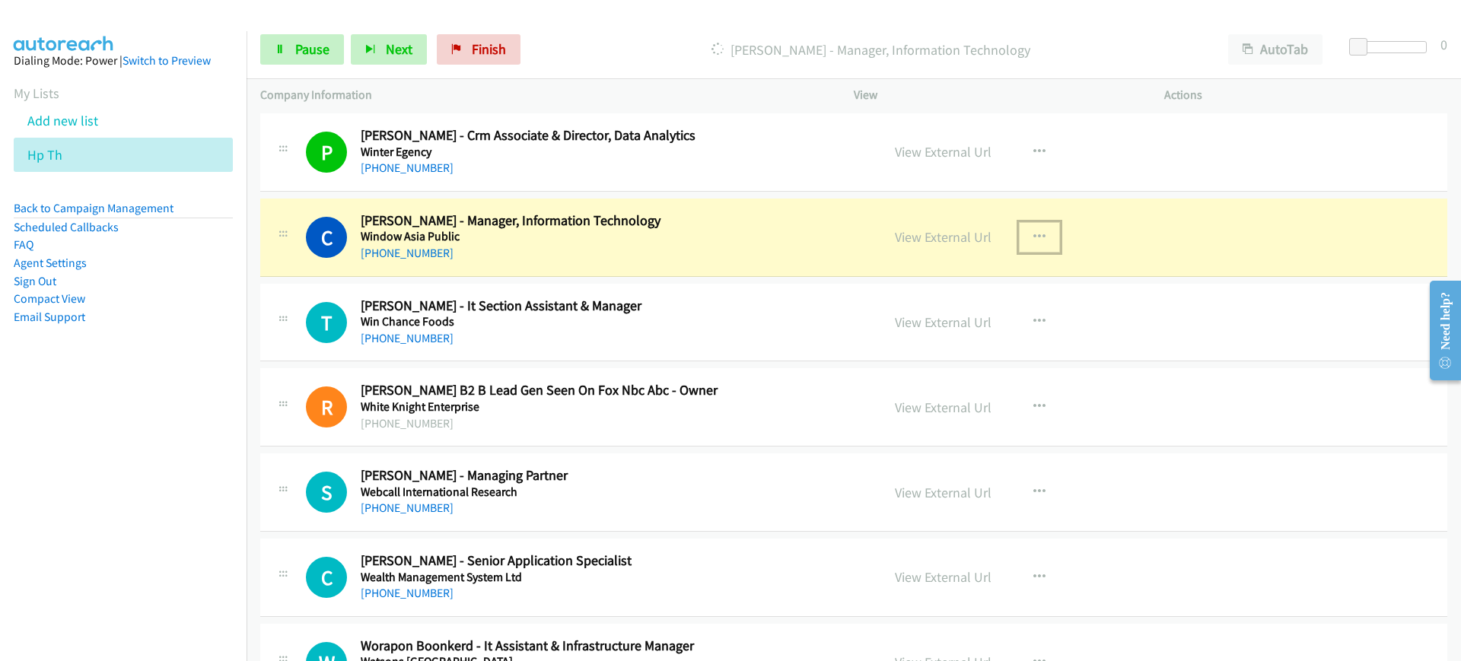
click at [1035, 238] on icon "button" at bounding box center [1039, 237] width 12 height 12
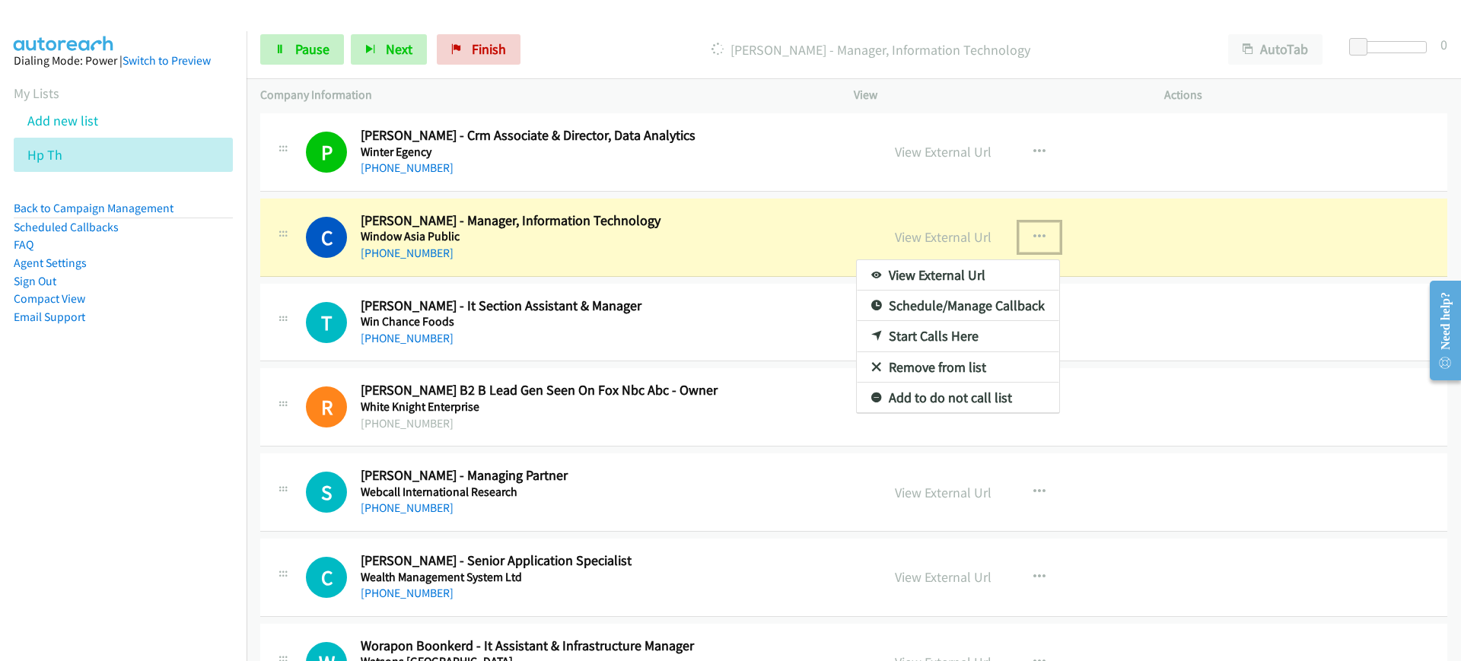
click at [940, 278] on link "View External Url" at bounding box center [958, 275] width 202 height 30
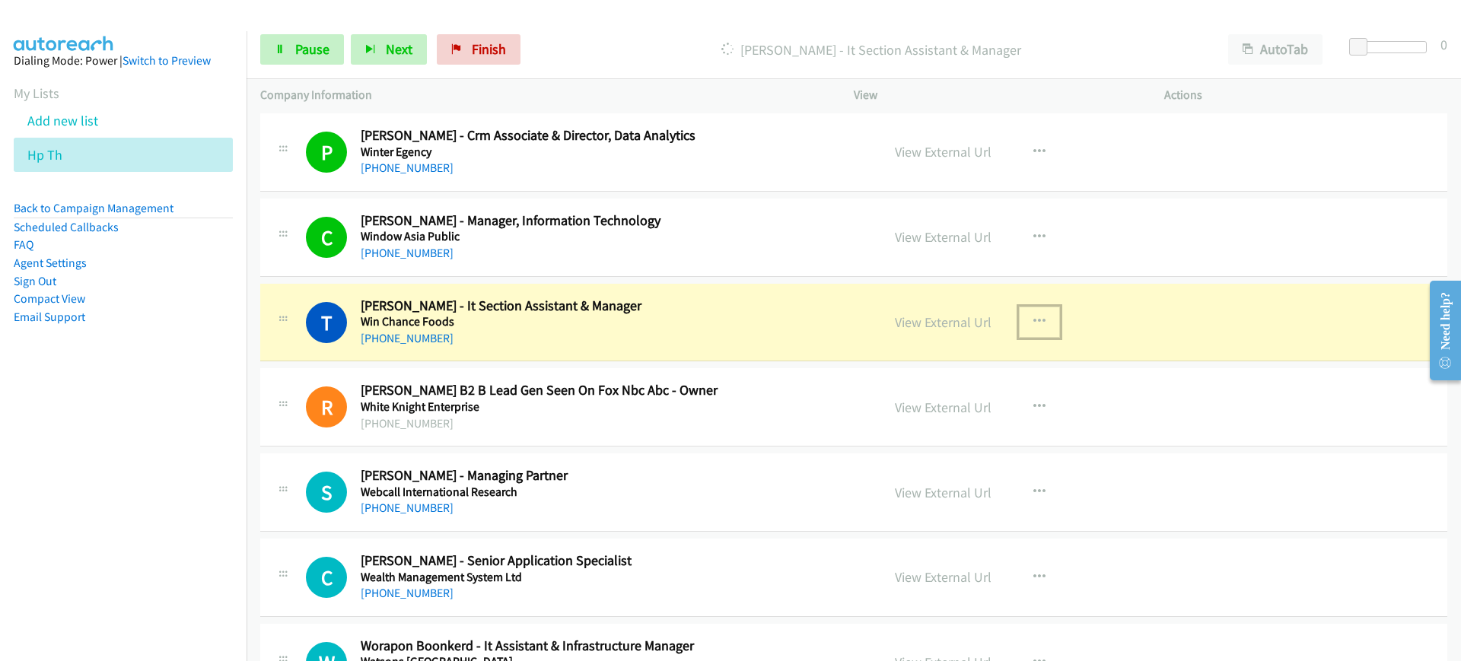
click at [1044, 316] on button "button" at bounding box center [1039, 322] width 41 height 30
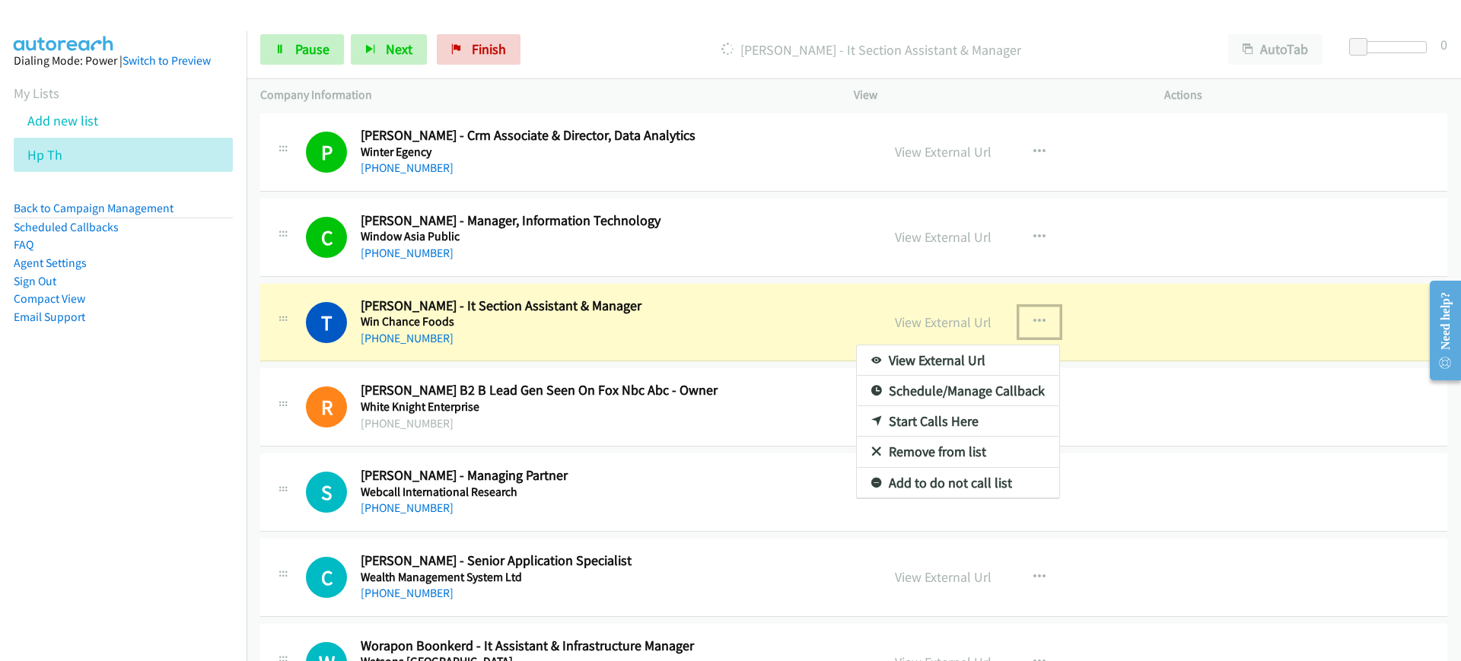
click at [892, 346] on link "View External Url" at bounding box center [958, 360] width 202 height 30
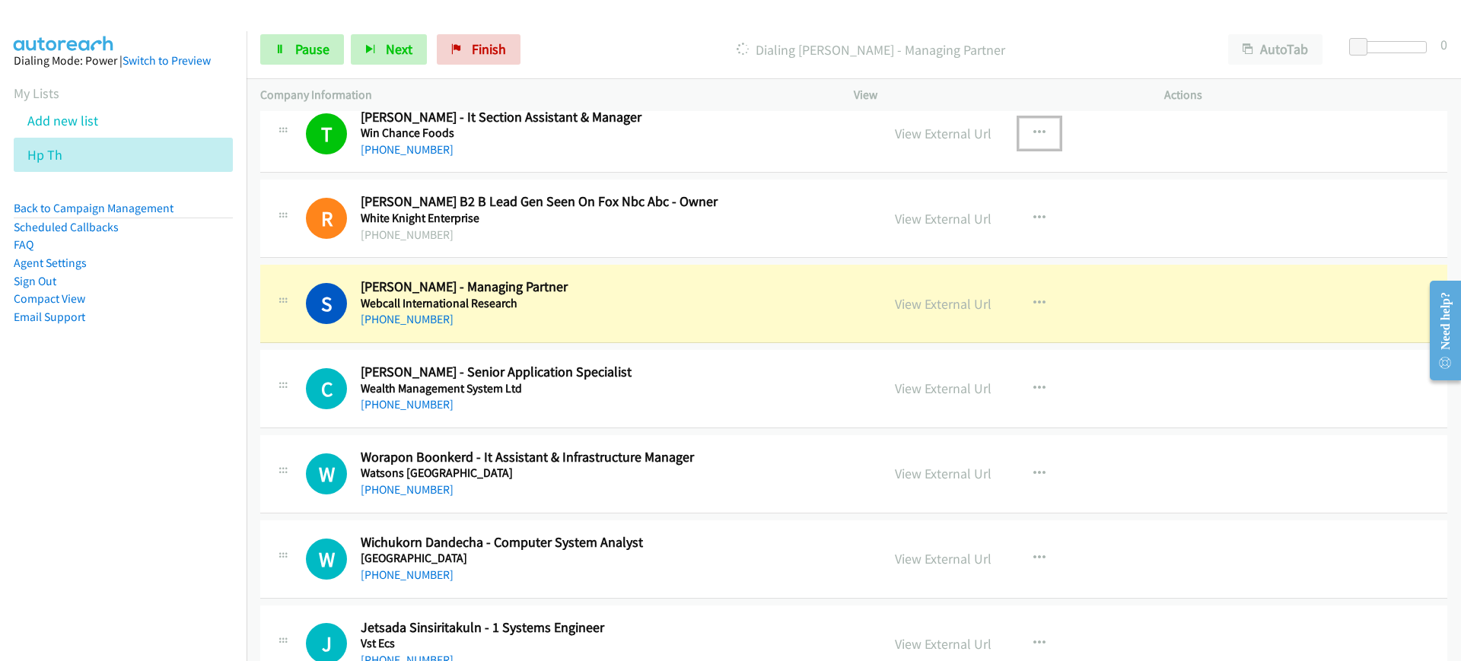
scroll to position [2370, 0]
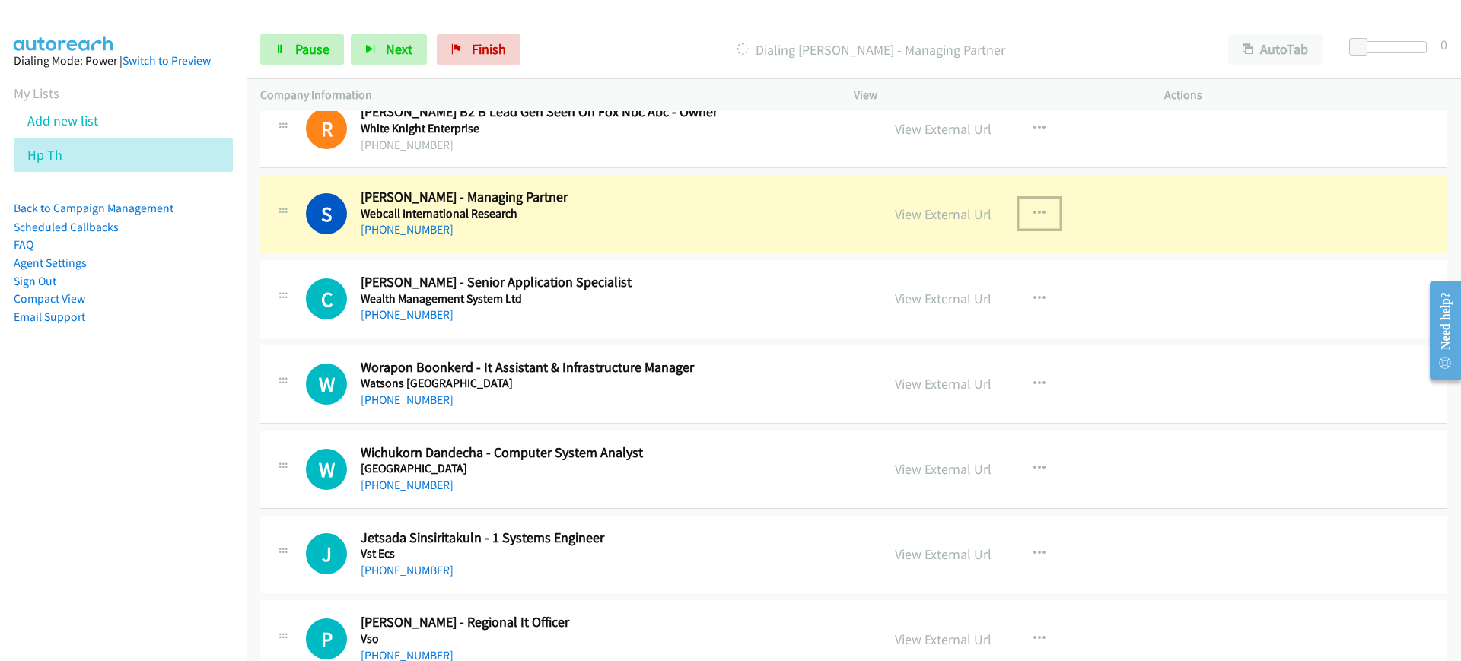
click at [1033, 208] on icon "button" at bounding box center [1039, 214] width 12 height 12
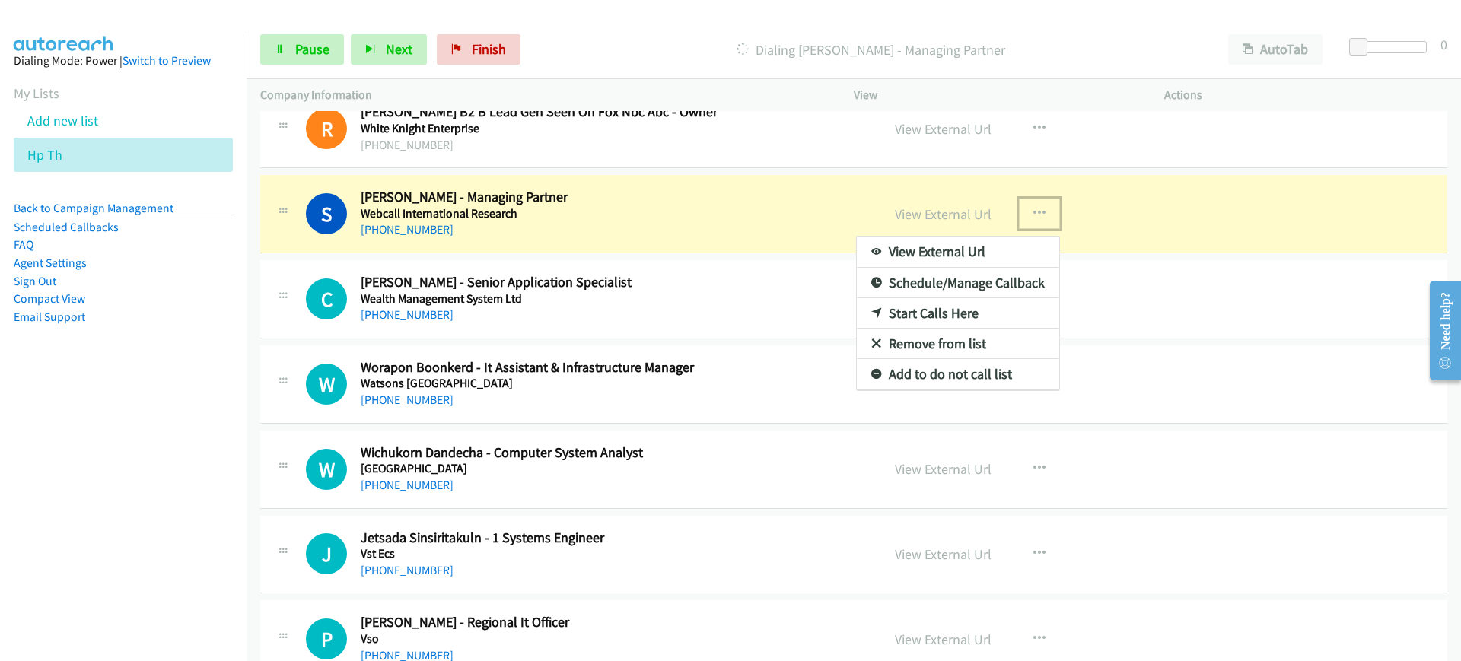
click at [1002, 249] on link "View External Url" at bounding box center [958, 252] width 202 height 30
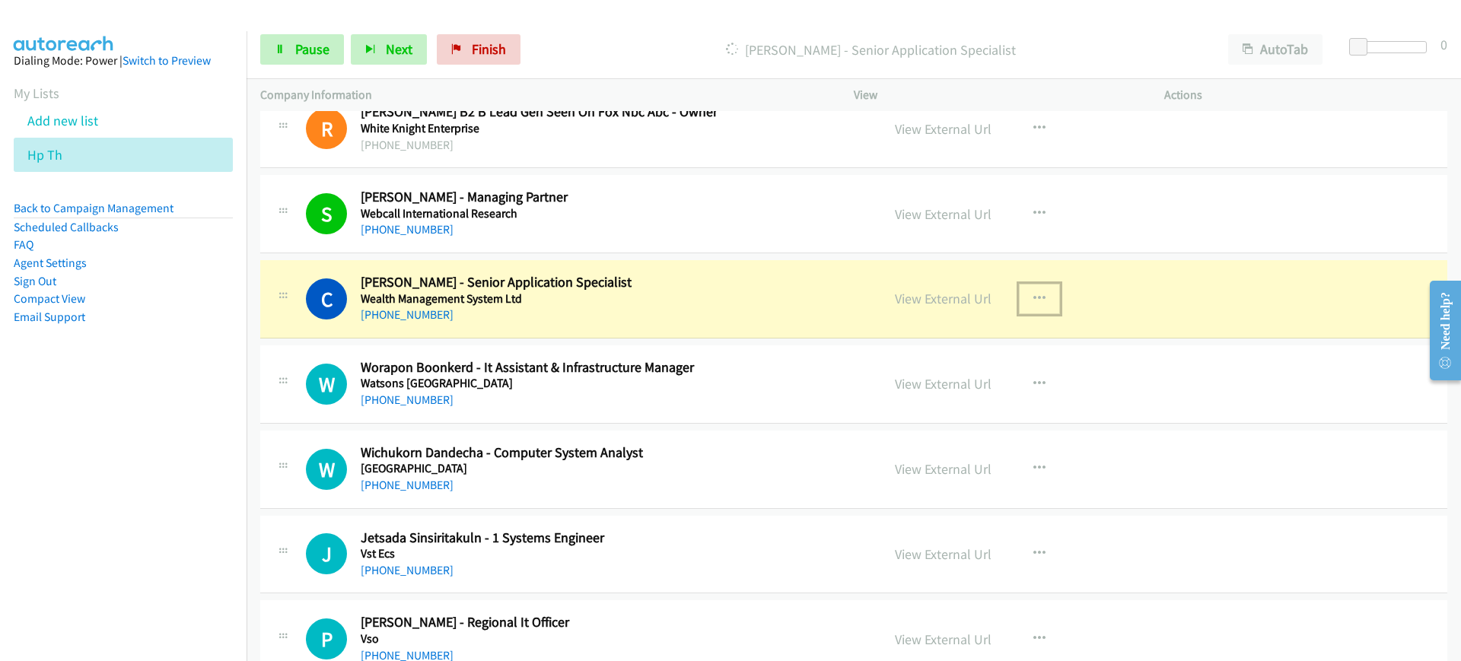
click at [1033, 294] on icon "button" at bounding box center [1039, 299] width 12 height 12
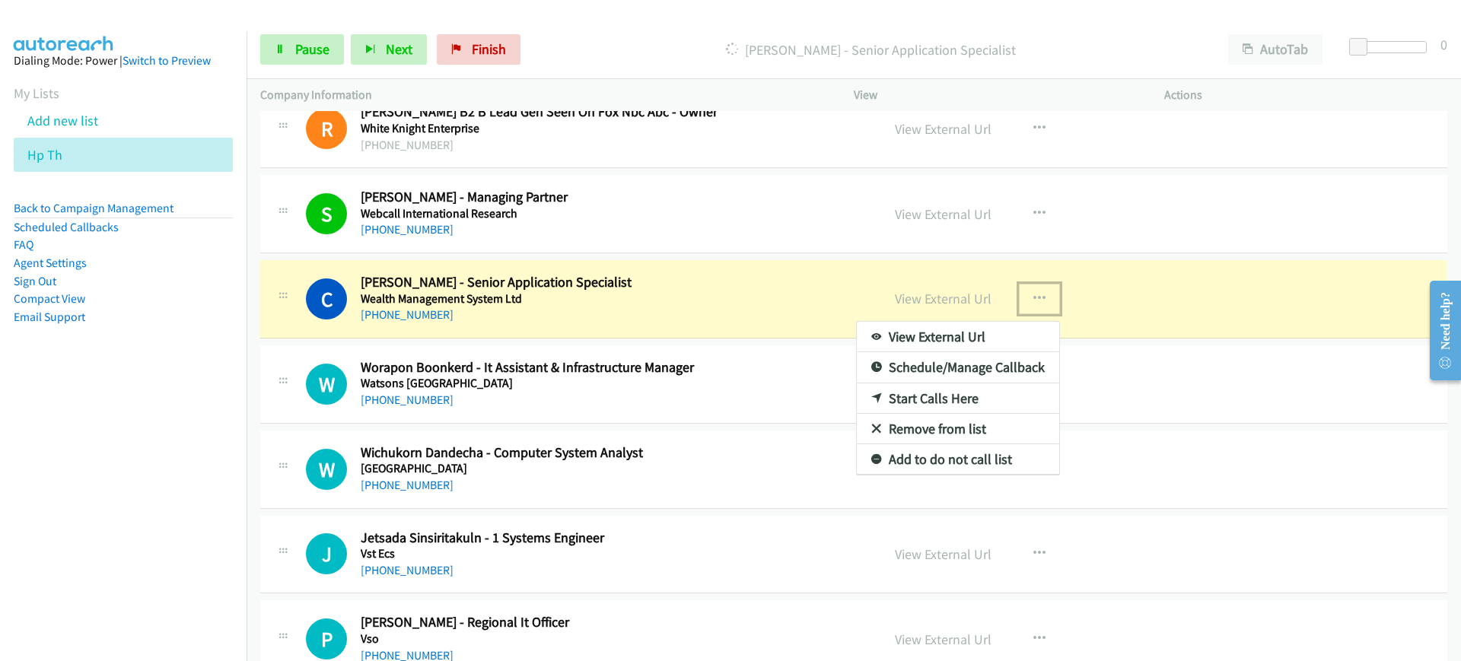
click at [978, 344] on link "View External Url" at bounding box center [958, 337] width 202 height 30
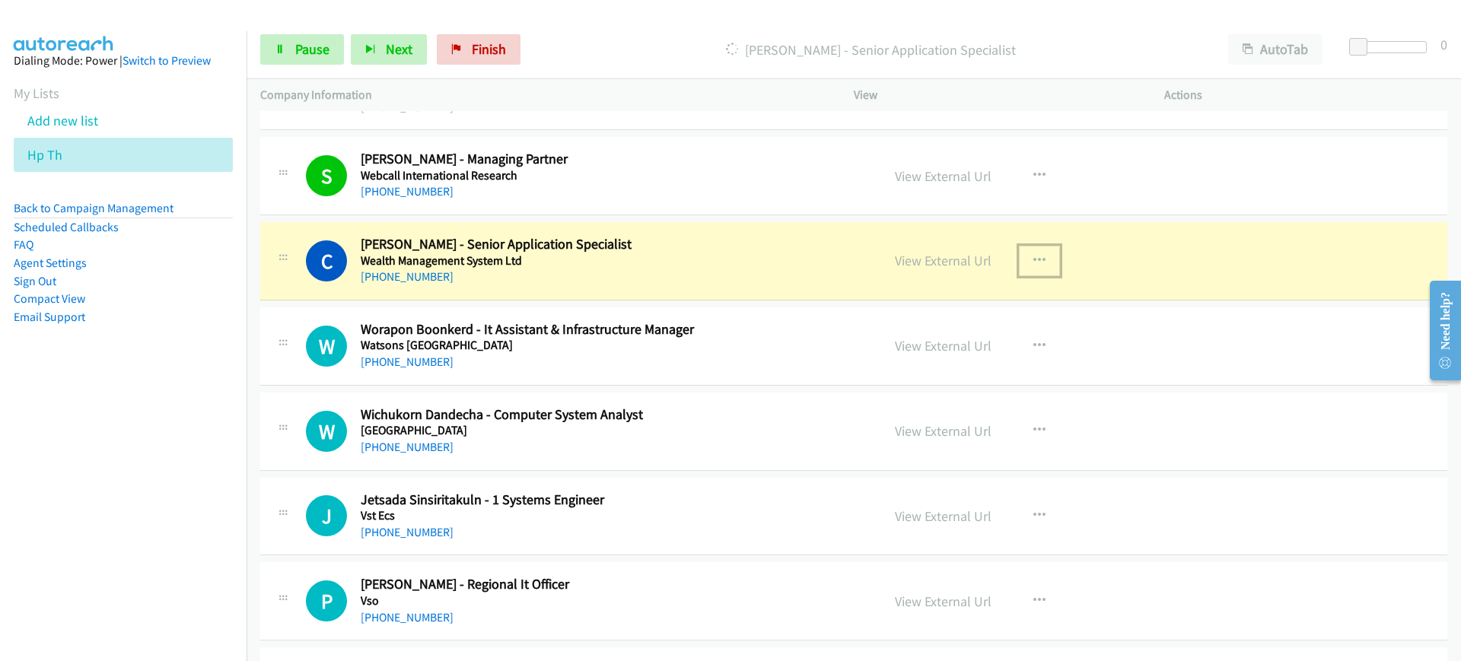
scroll to position [2468, 0]
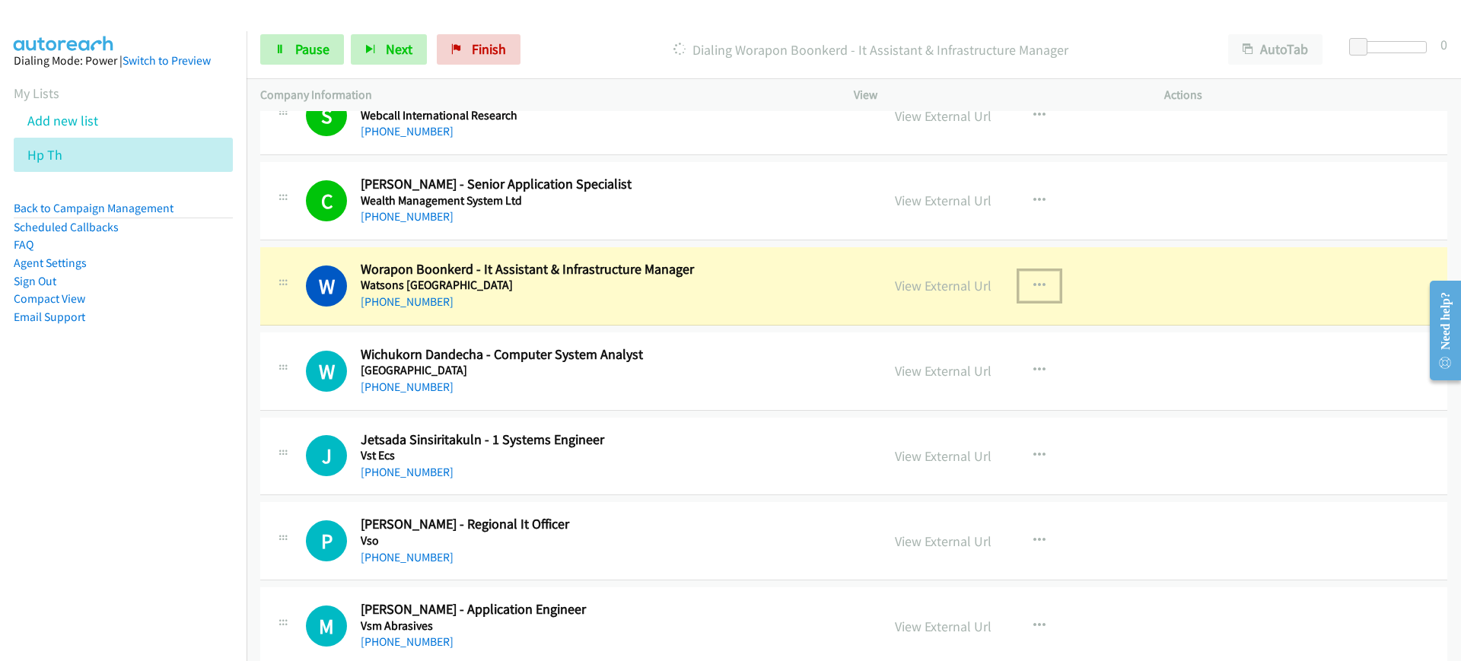
click at [1026, 276] on button "button" at bounding box center [1039, 286] width 41 height 30
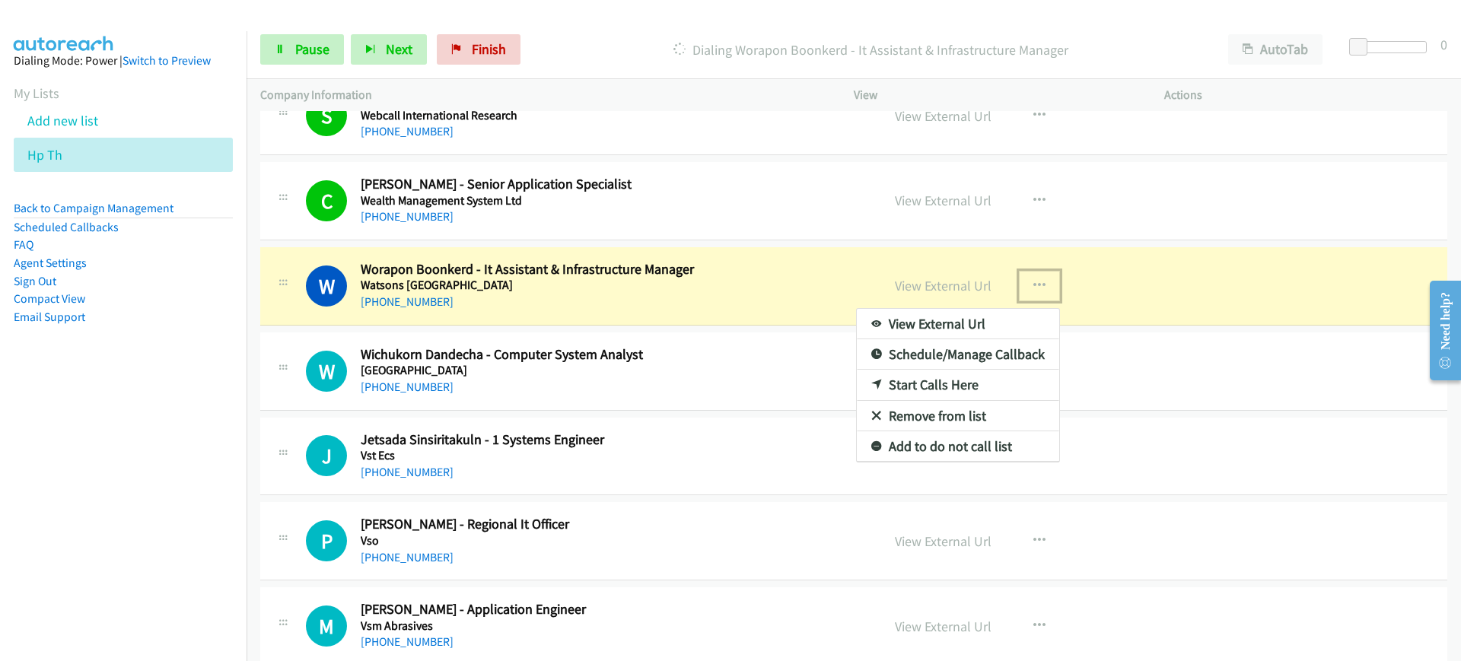
click at [932, 319] on link "View External Url" at bounding box center [958, 324] width 202 height 30
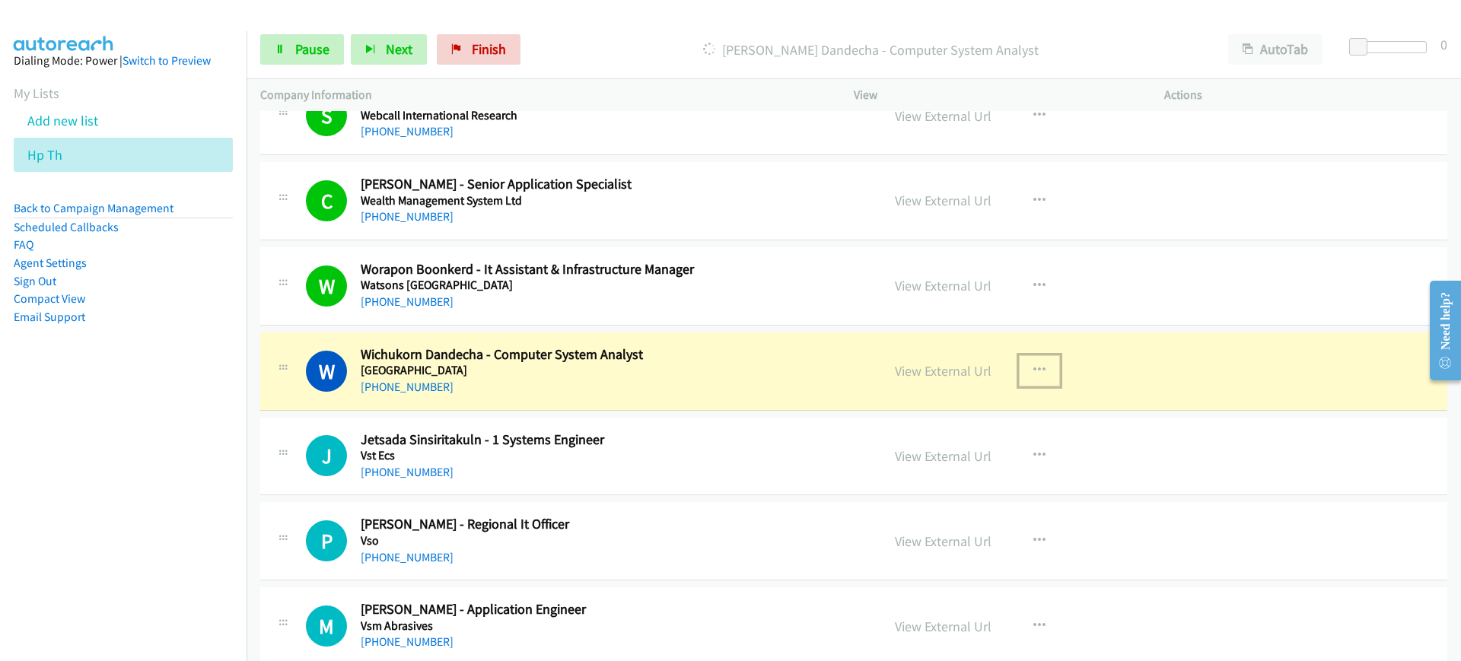
click at [1043, 368] on button "button" at bounding box center [1039, 370] width 41 height 30
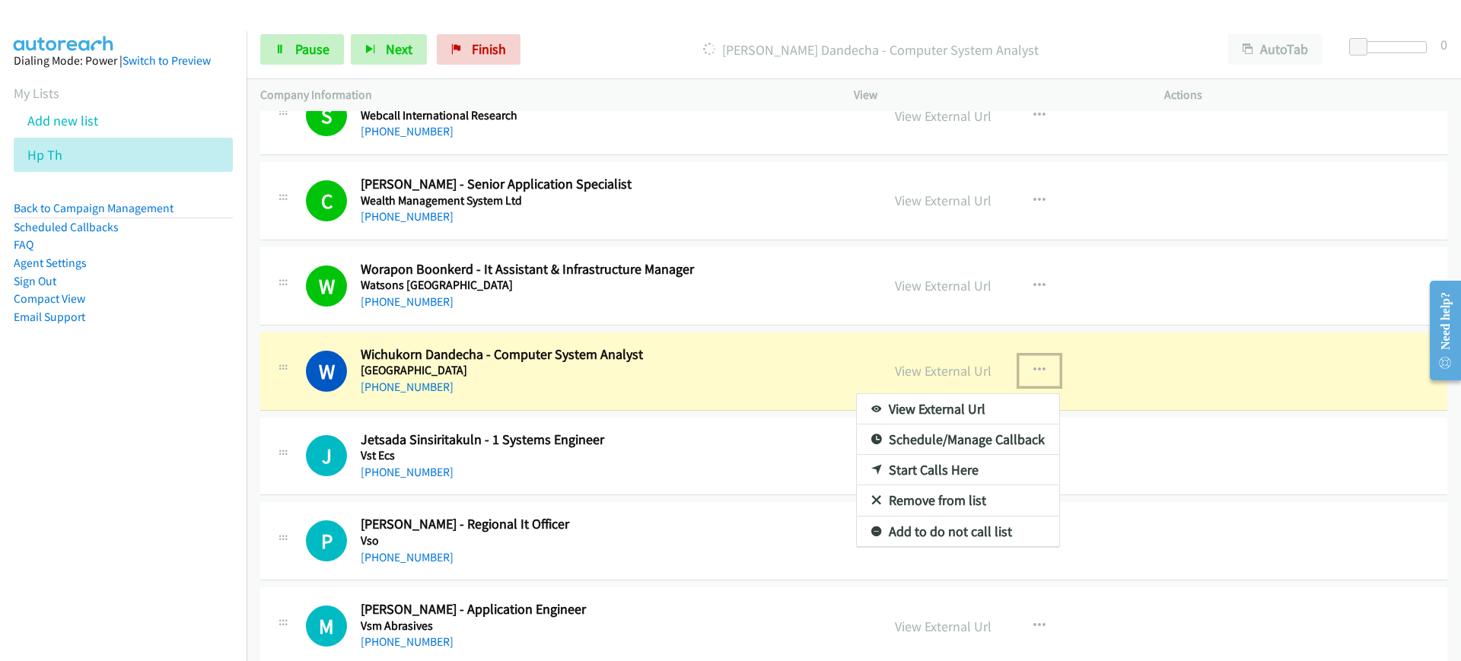
click at [965, 410] on link "View External Url" at bounding box center [958, 409] width 202 height 30
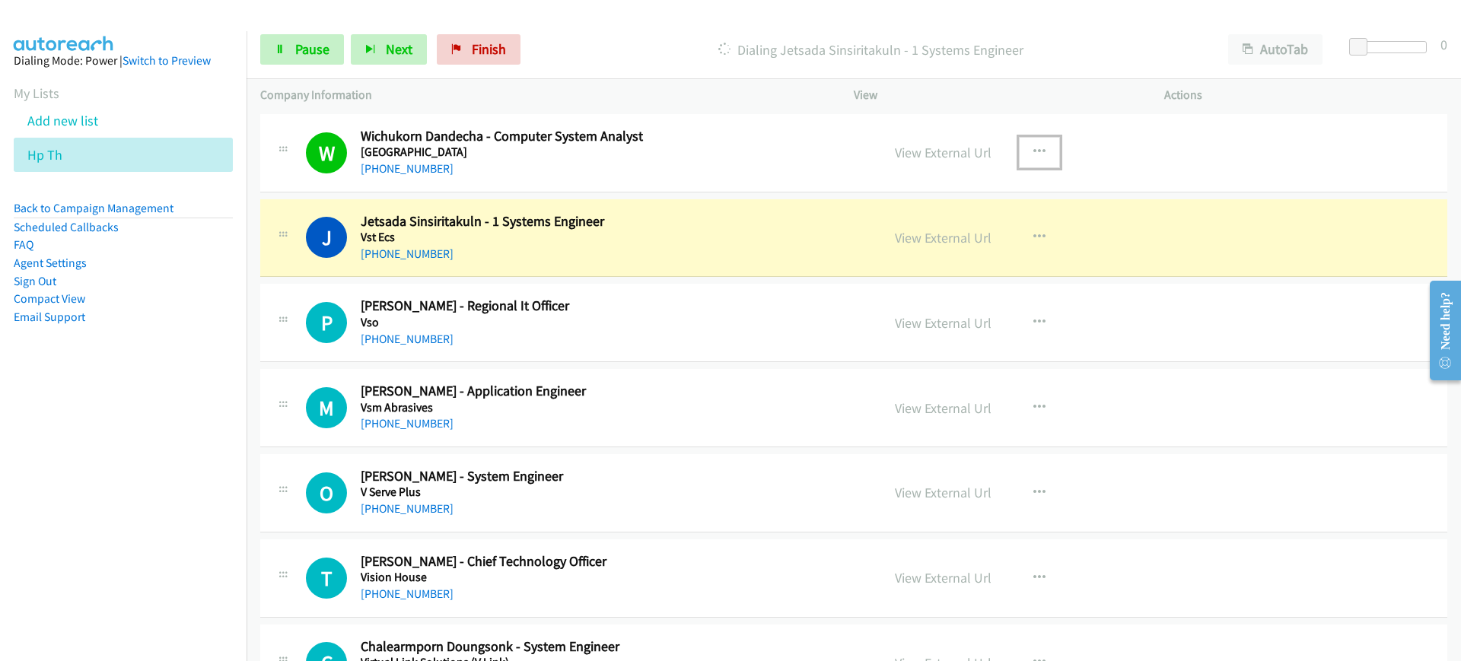
scroll to position [2746, 0]
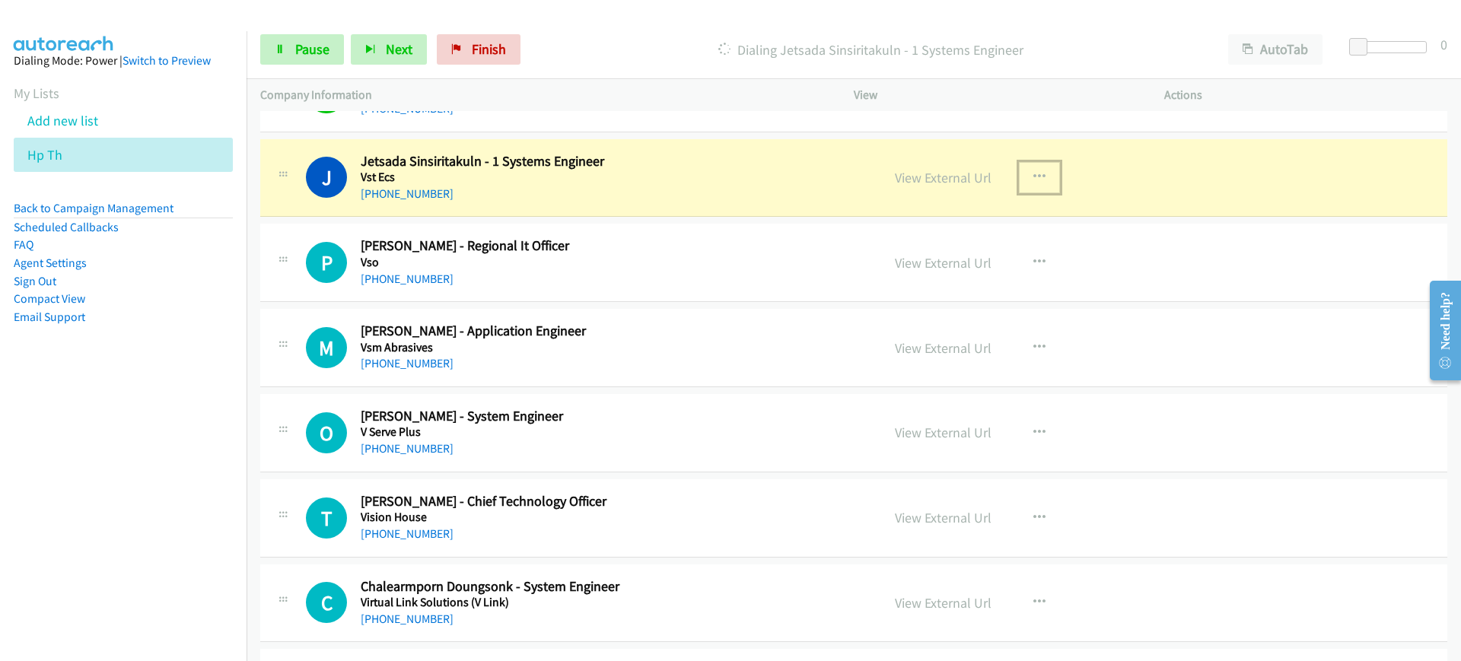
click at [1033, 173] on icon "button" at bounding box center [1039, 177] width 12 height 12
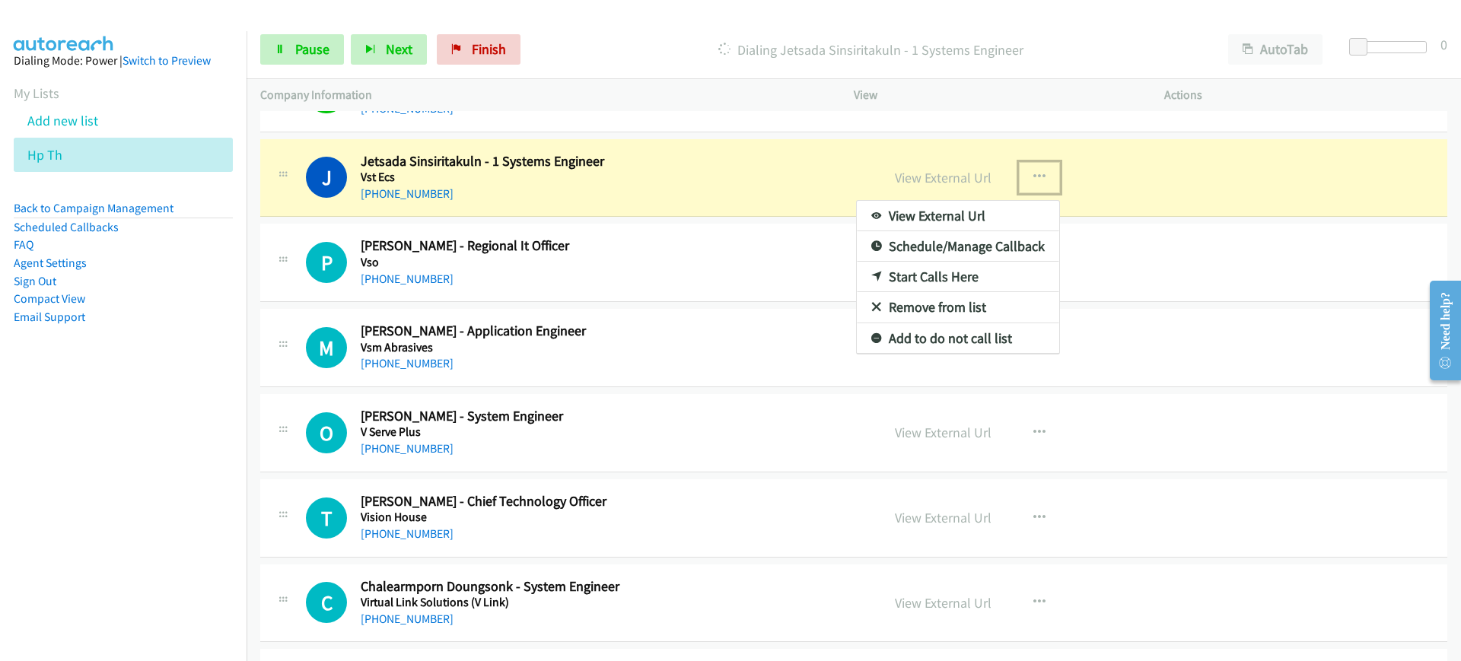
click at [997, 212] on link "View External Url" at bounding box center [958, 216] width 202 height 30
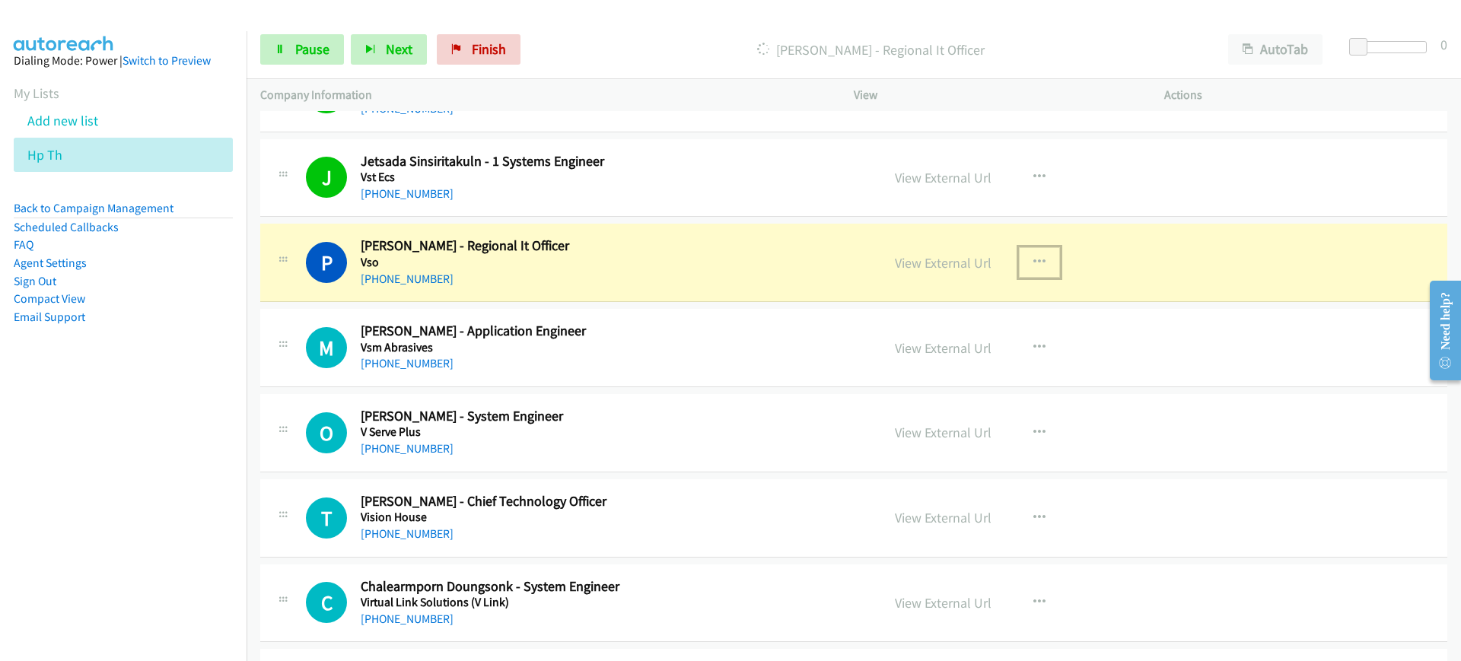
click at [1038, 259] on button "button" at bounding box center [1039, 262] width 41 height 30
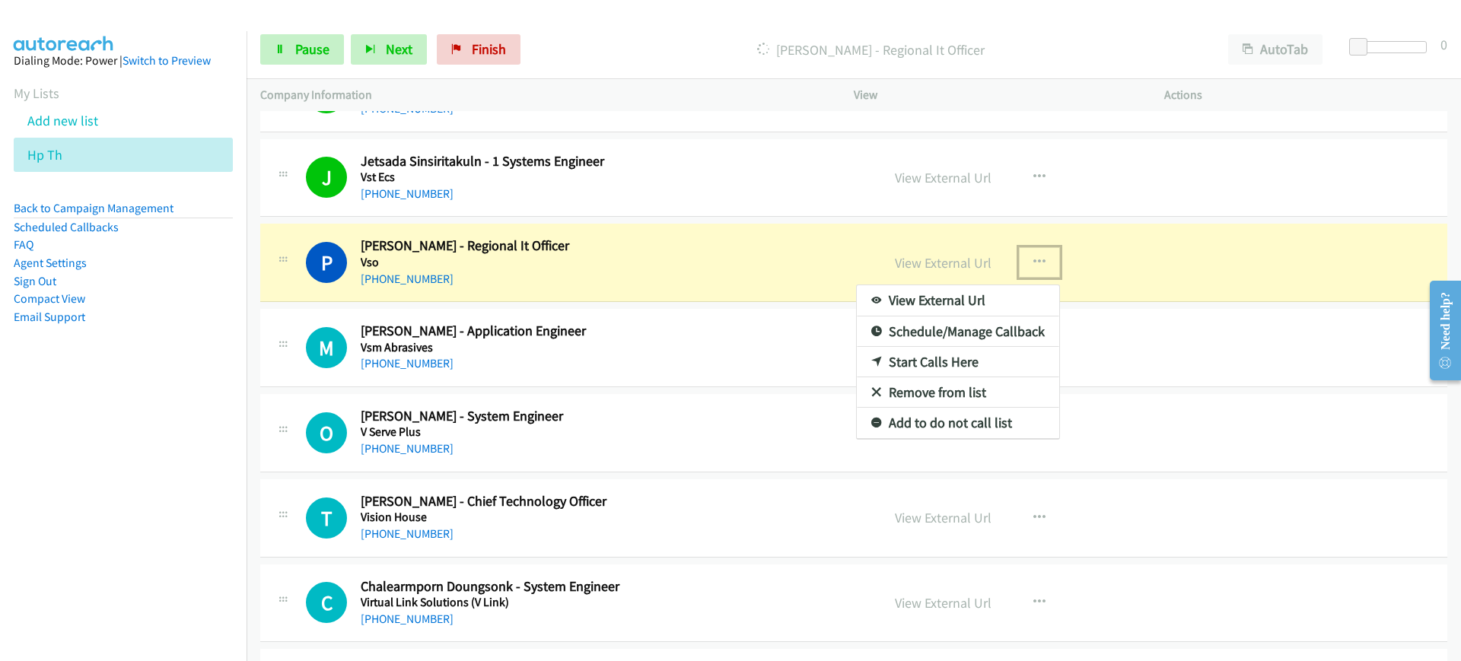
click at [1002, 304] on link "View External Url" at bounding box center [958, 300] width 202 height 30
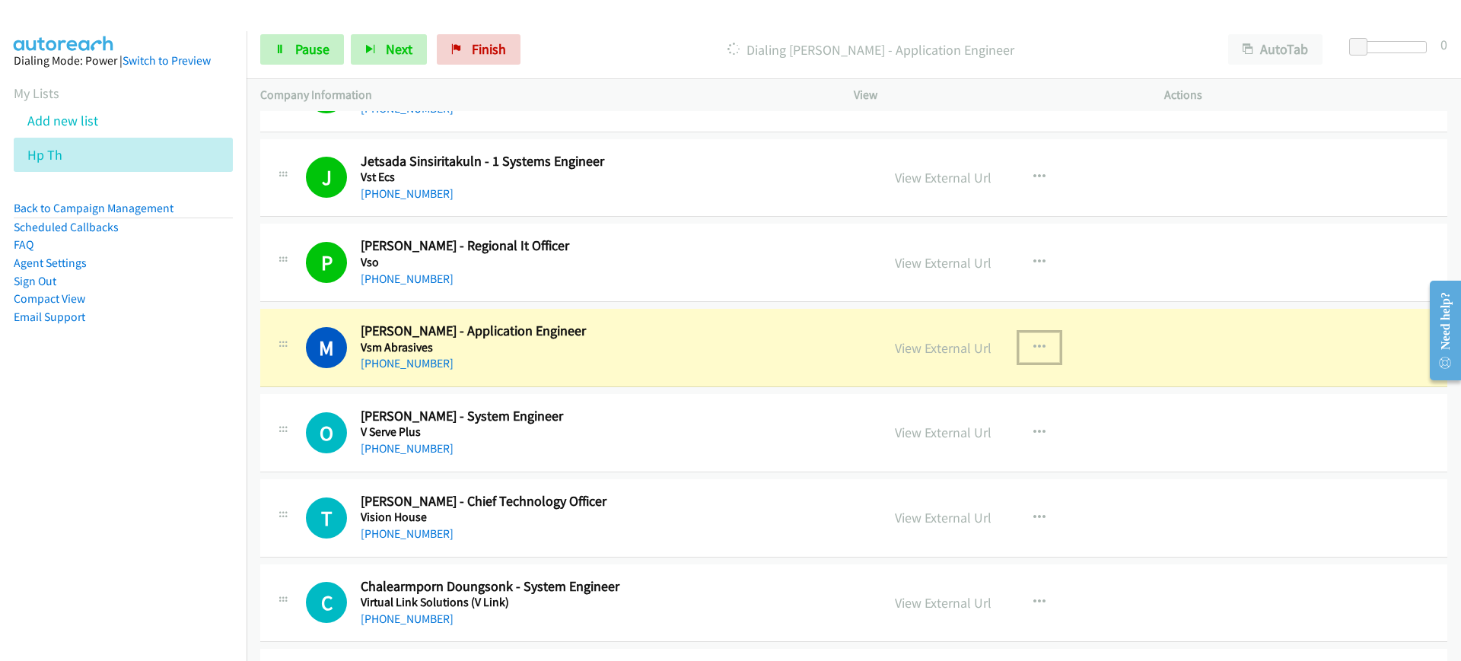
click at [1033, 342] on icon "button" at bounding box center [1039, 348] width 12 height 12
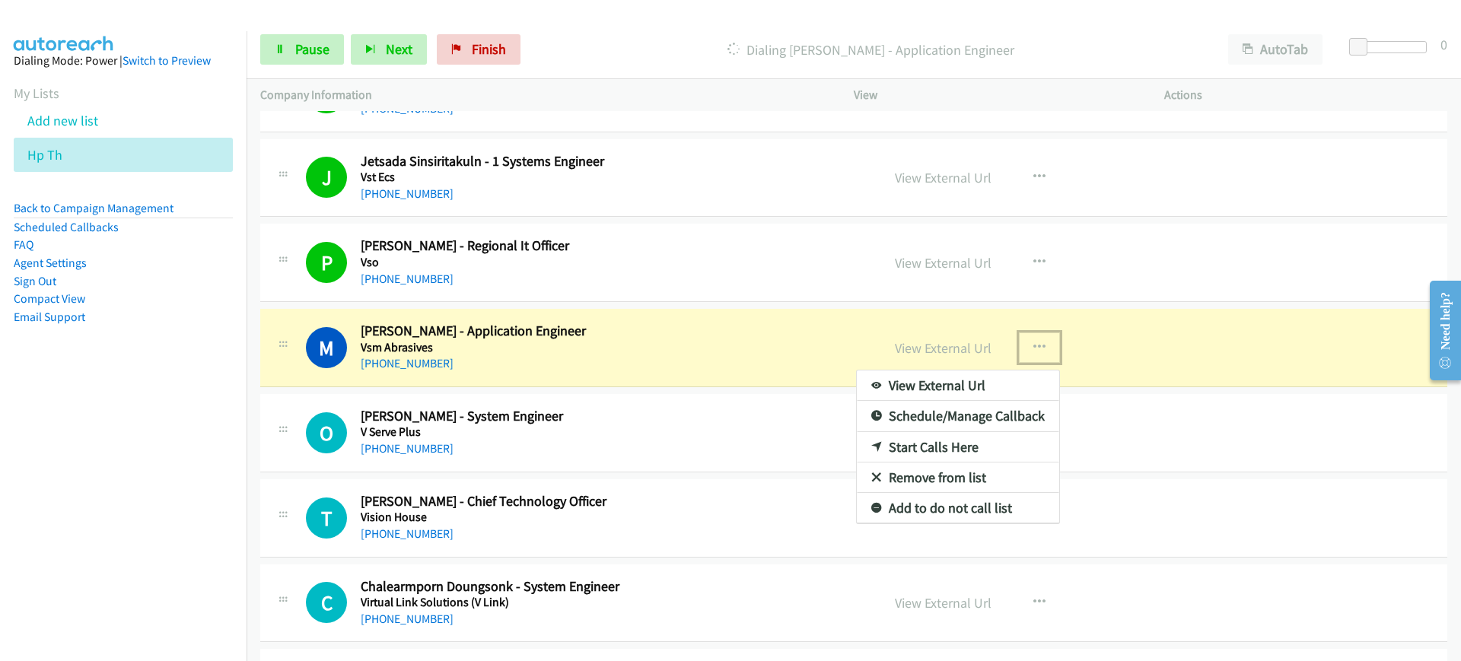
click at [962, 390] on link "View External Url" at bounding box center [958, 386] width 202 height 30
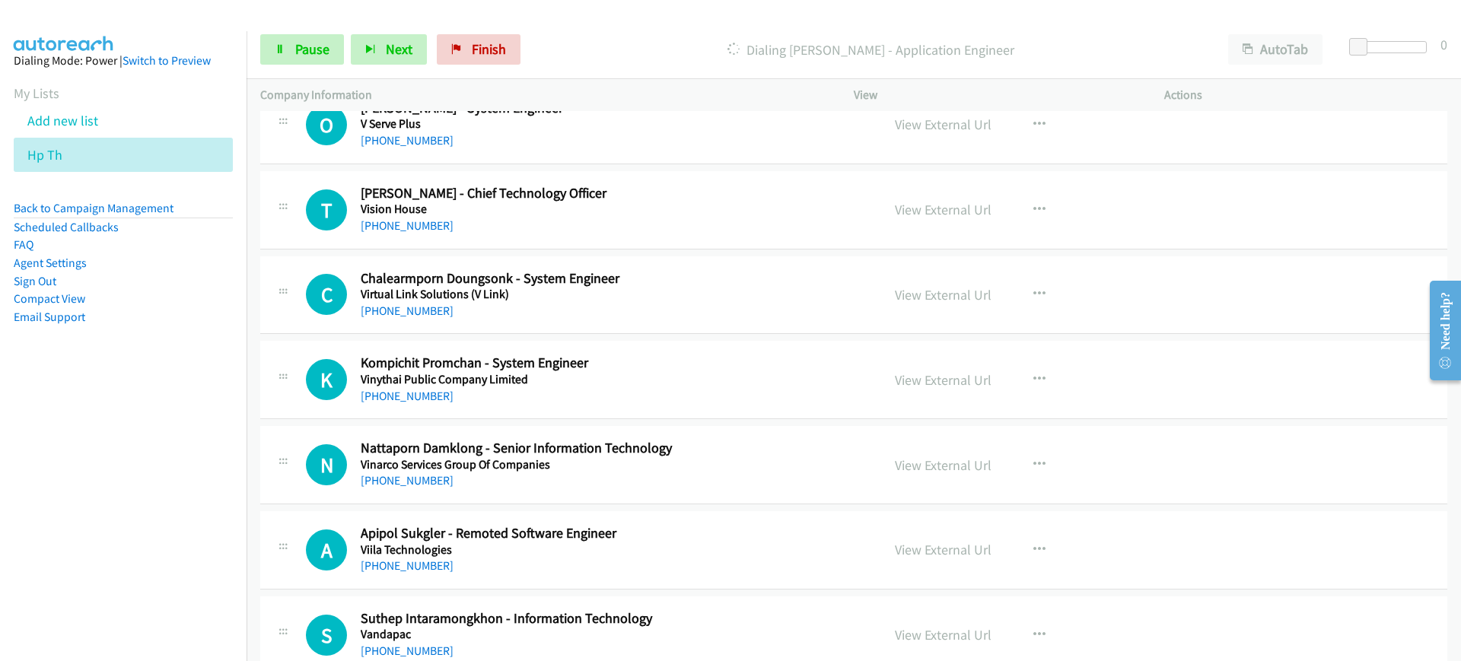
scroll to position [2965, 0]
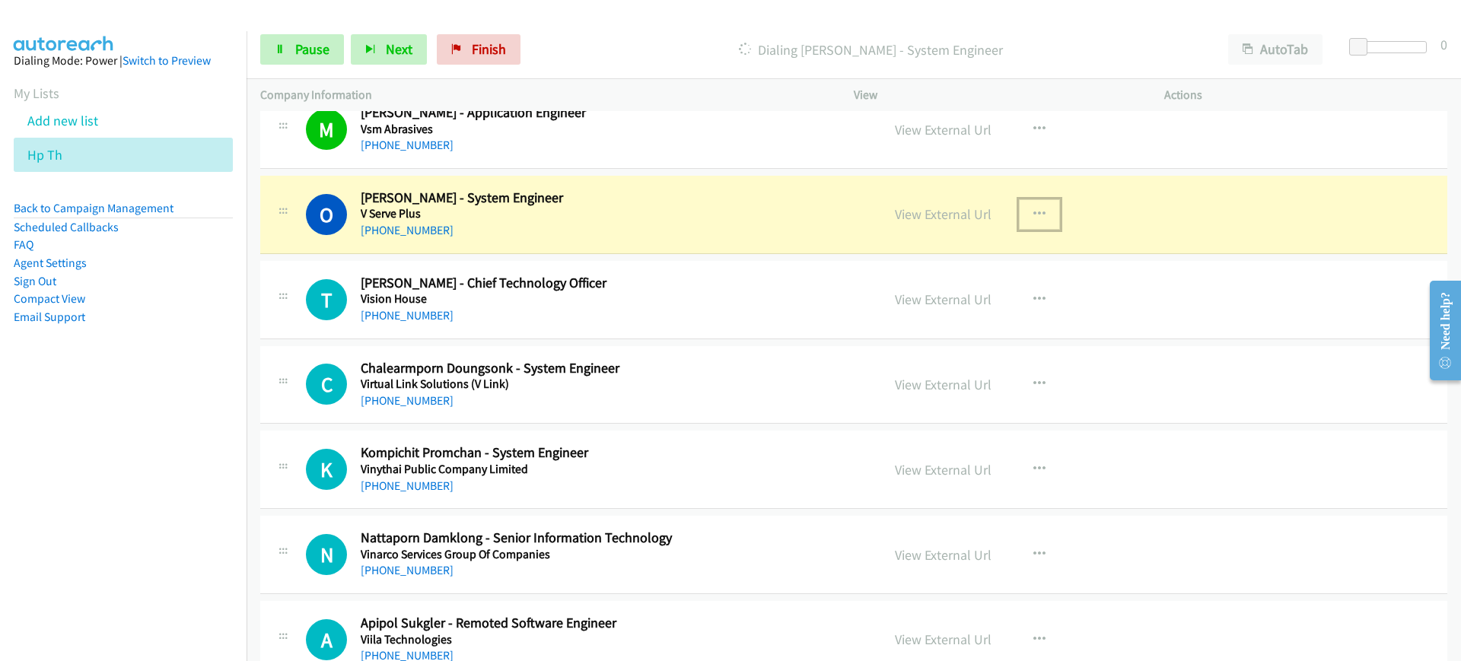
click at [1019, 217] on button "button" at bounding box center [1039, 214] width 41 height 30
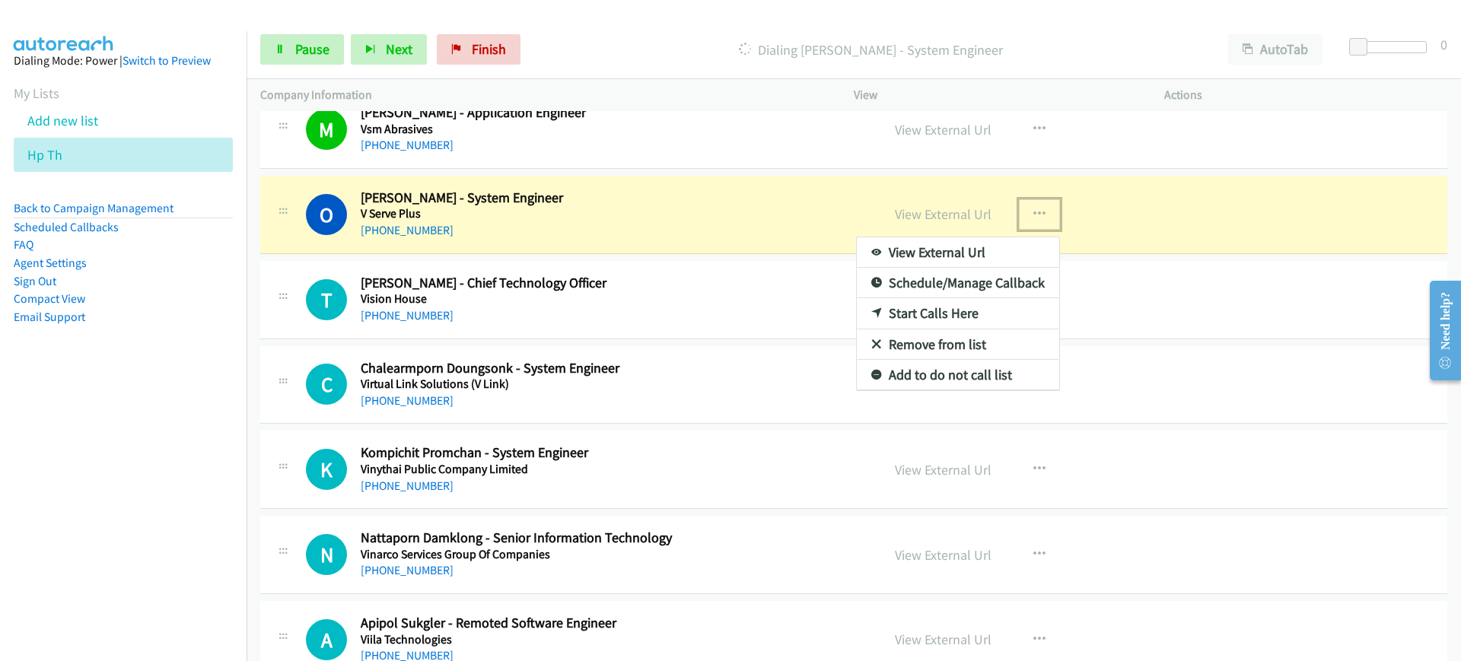
click at [990, 259] on link "View External Url" at bounding box center [958, 252] width 202 height 30
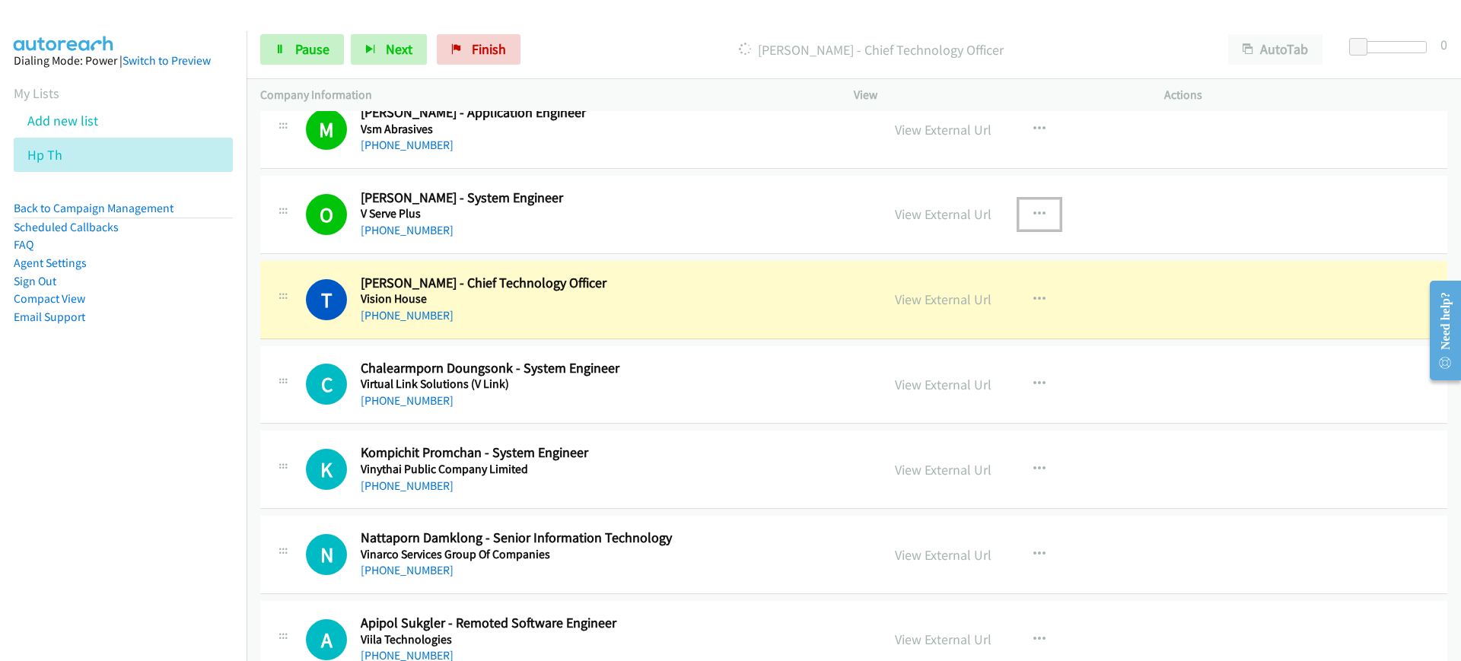
scroll to position [3062, 0]
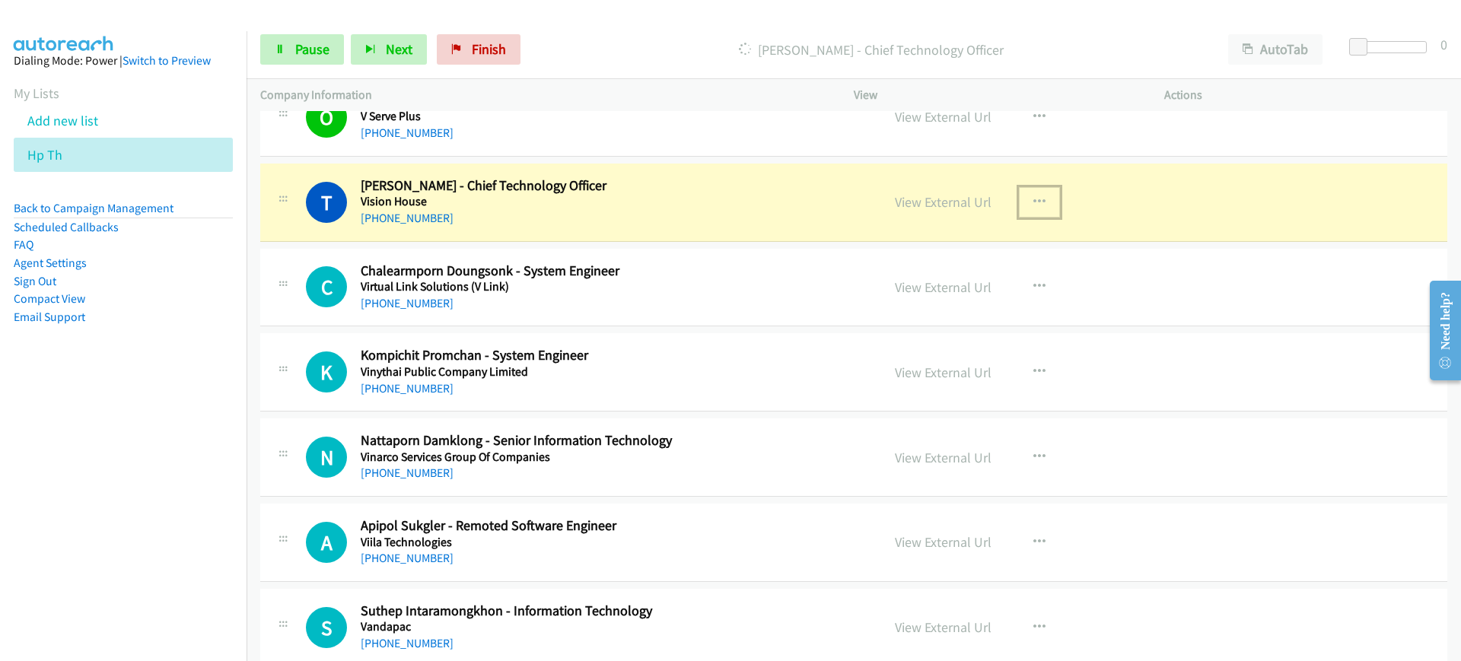
click at [1033, 200] on icon "button" at bounding box center [1039, 202] width 12 height 12
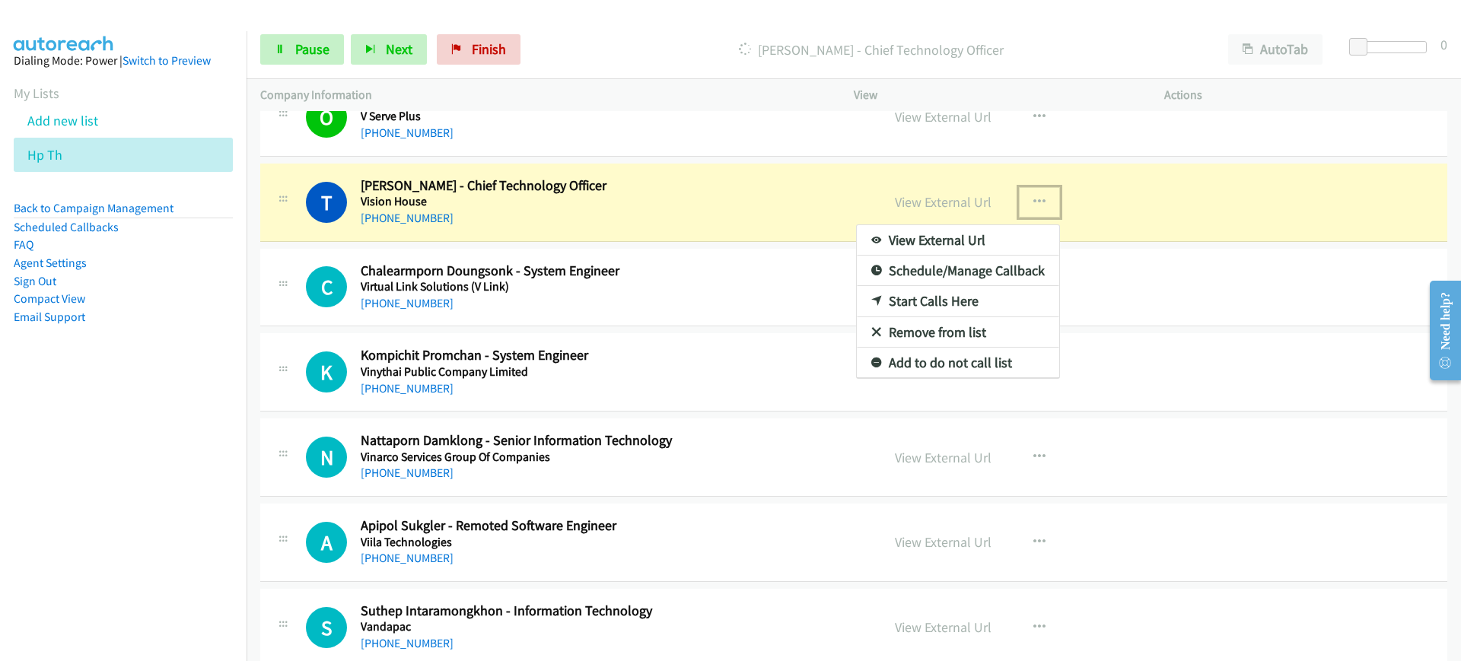
click at [1016, 242] on link "View External Url" at bounding box center [958, 240] width 202 height 30
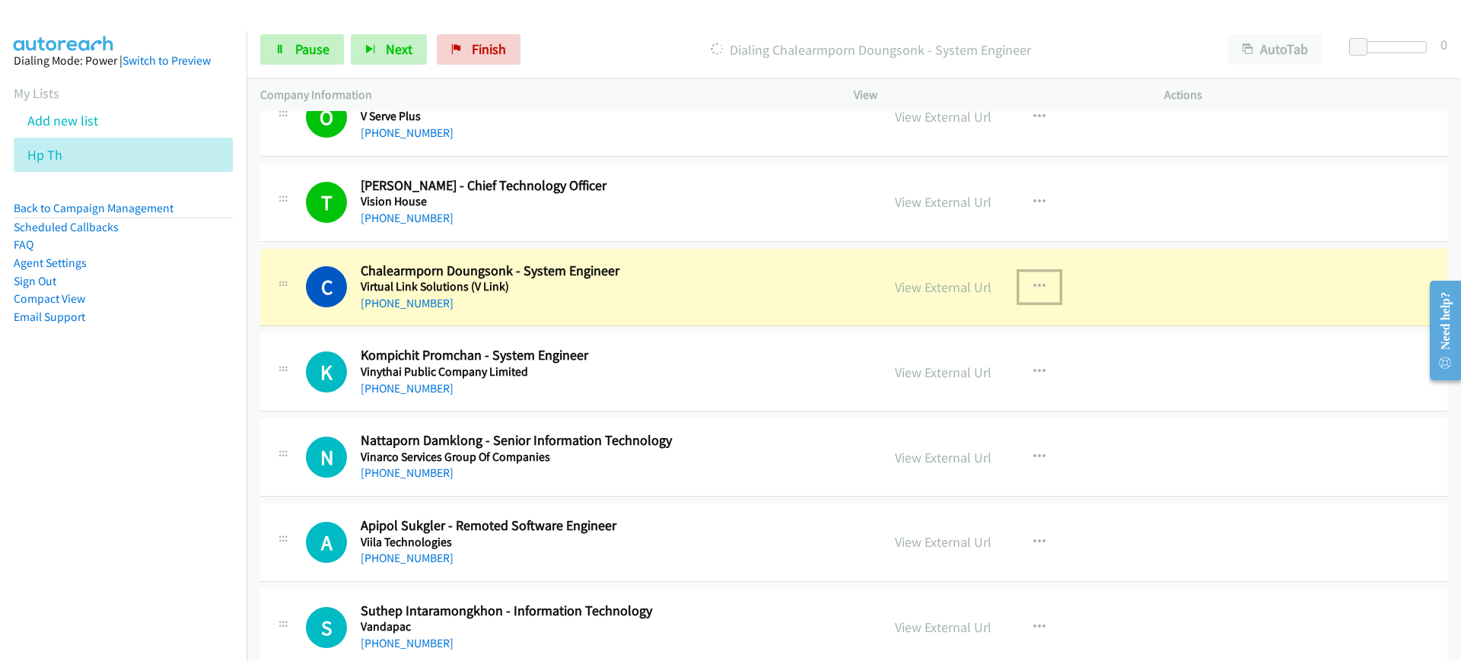
click at [1025, 272] on button "button" at bounding box center [1039, 287] width 41 height 30
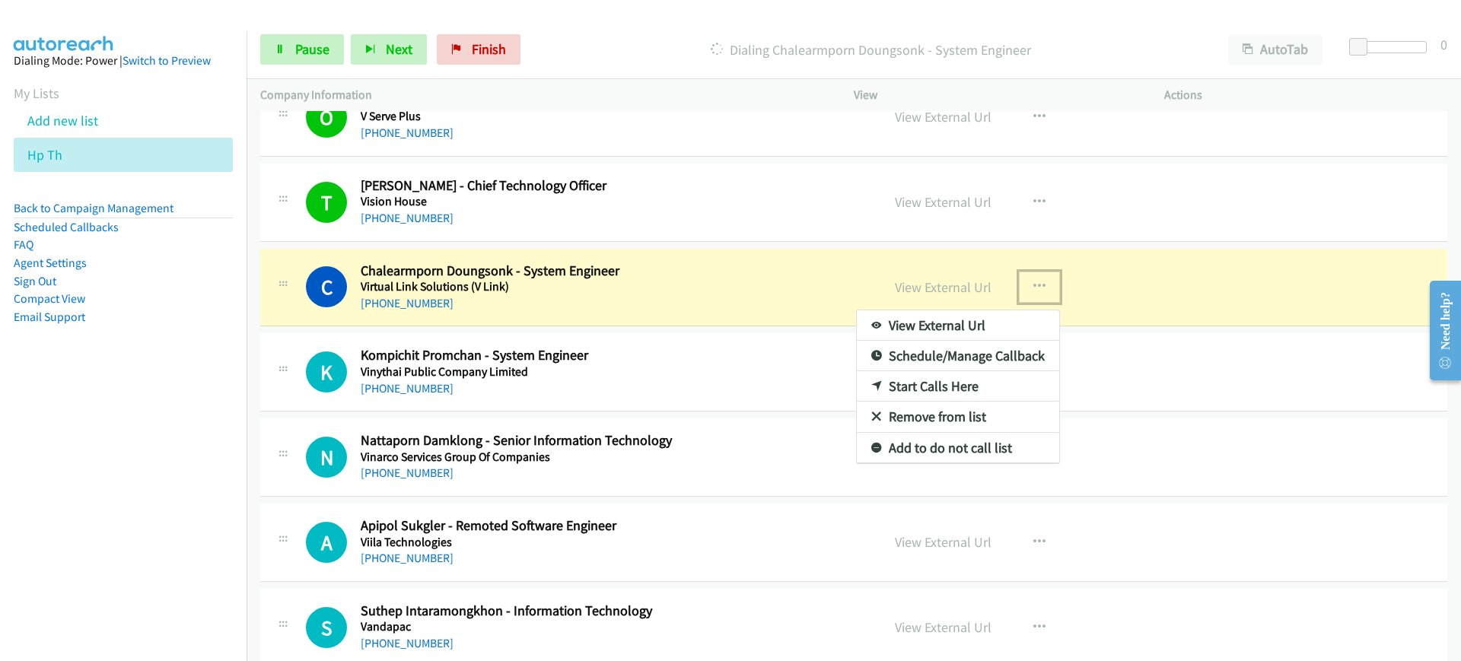
click at [973, 321] on link "View External Url" at bounding box center [958, 325] width 202 height 30
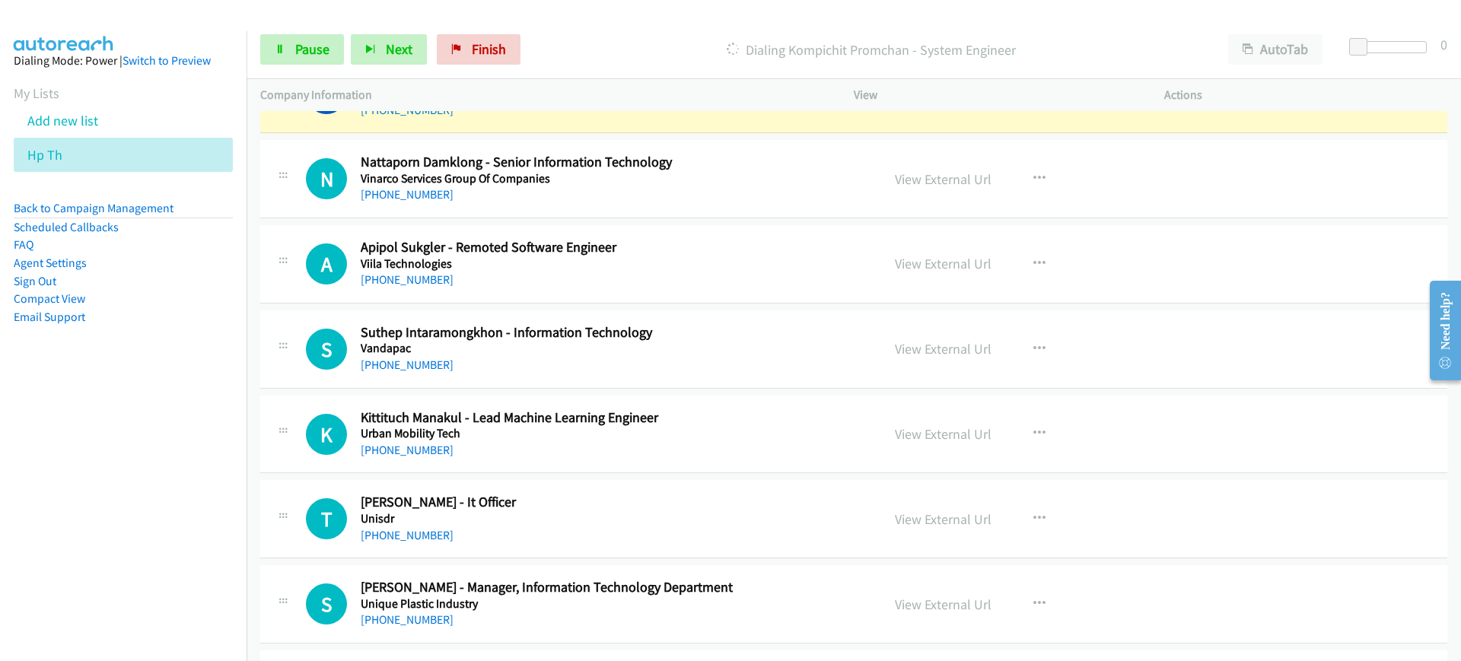
scroll to position [3281, 0]
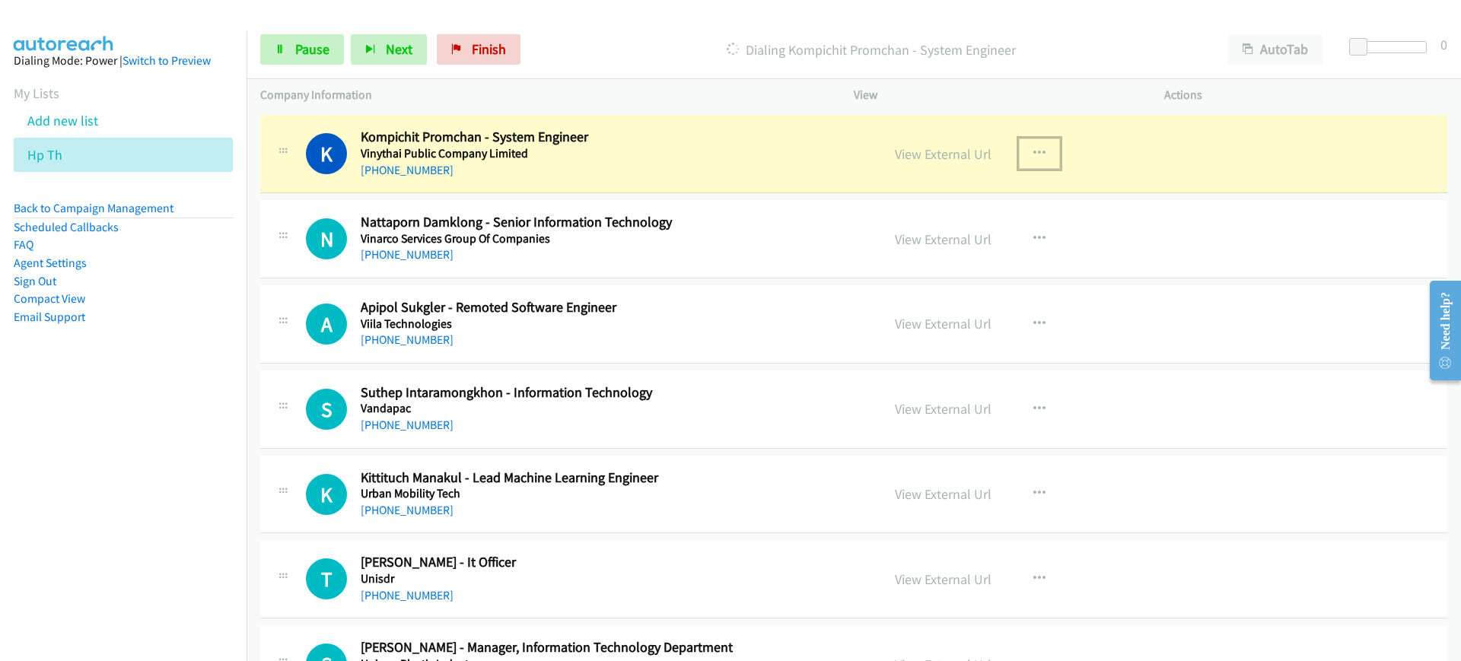
click at [1038, 161] on button "button" at bounding box center [1039, 153] width 41 height 30
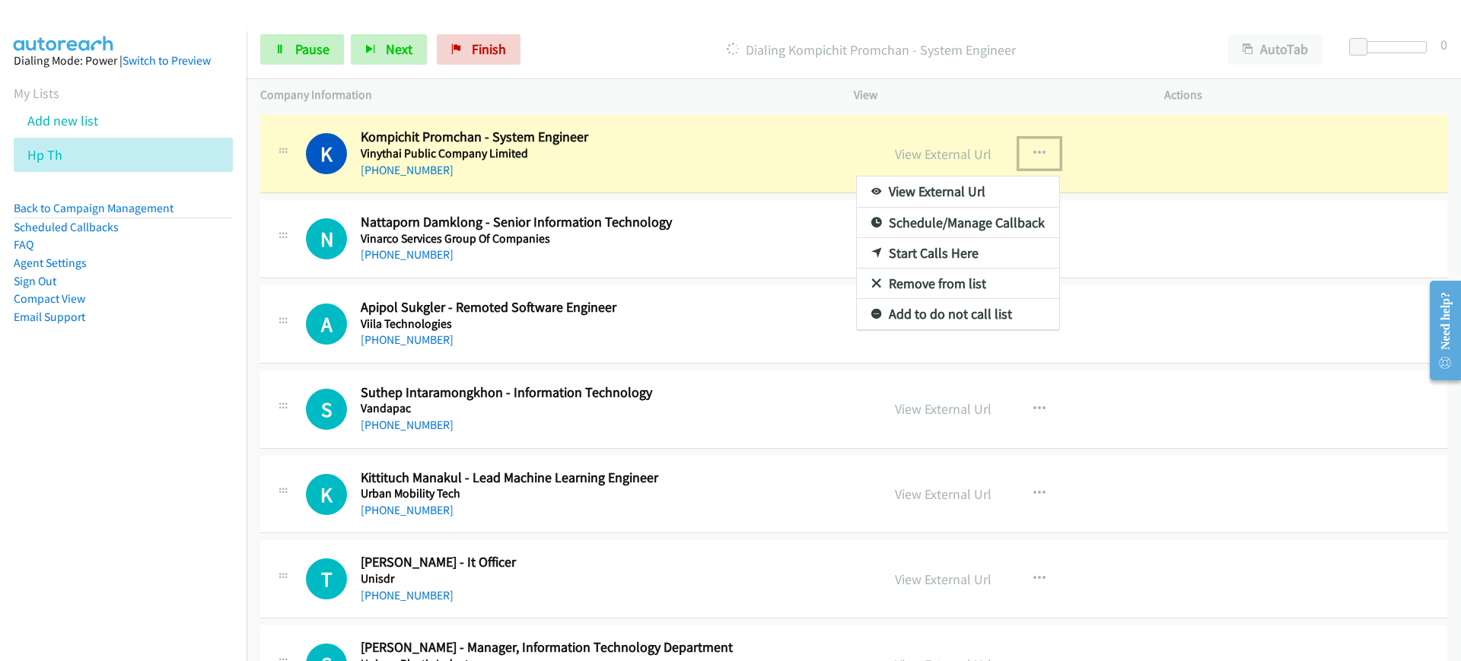
click at [991, 199] on link "View External Url" at bounding box center [958, 192] width 202 height 30
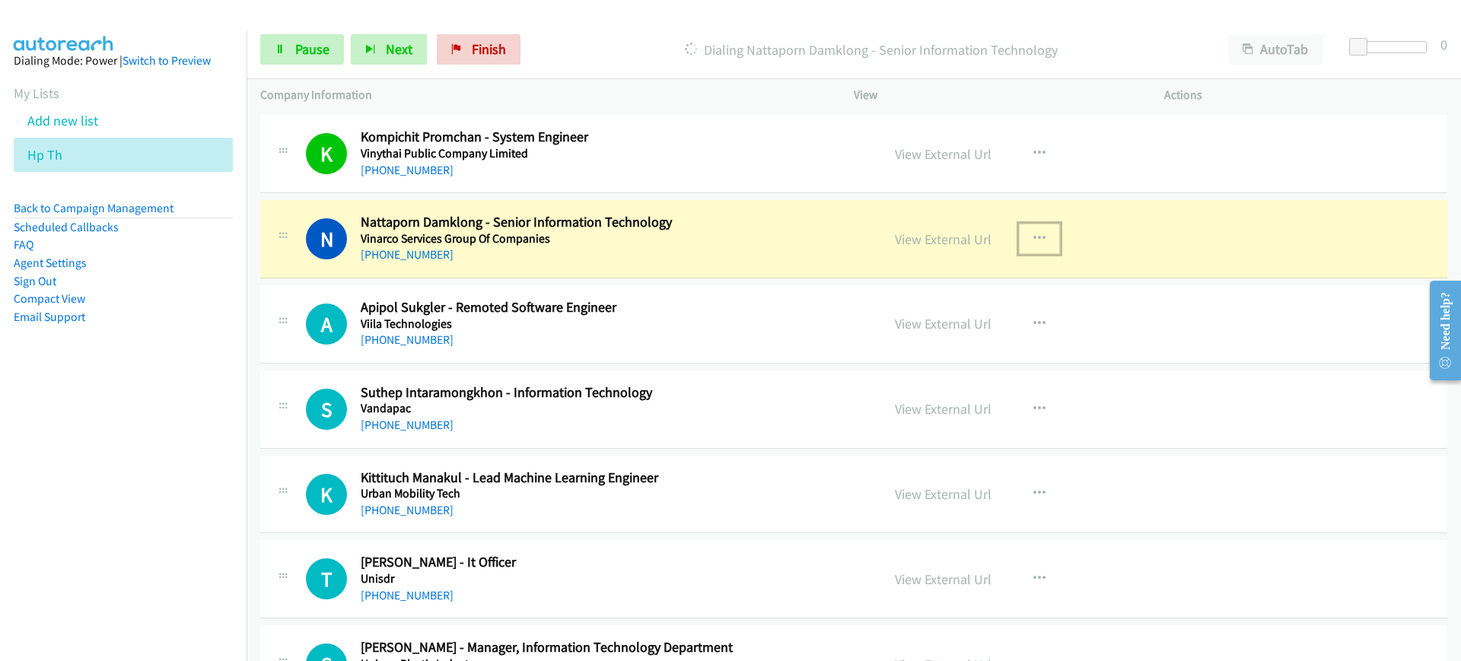
click at [1033, 237] on icon "button" at bounding box center [1039, 239] width 12 height 12
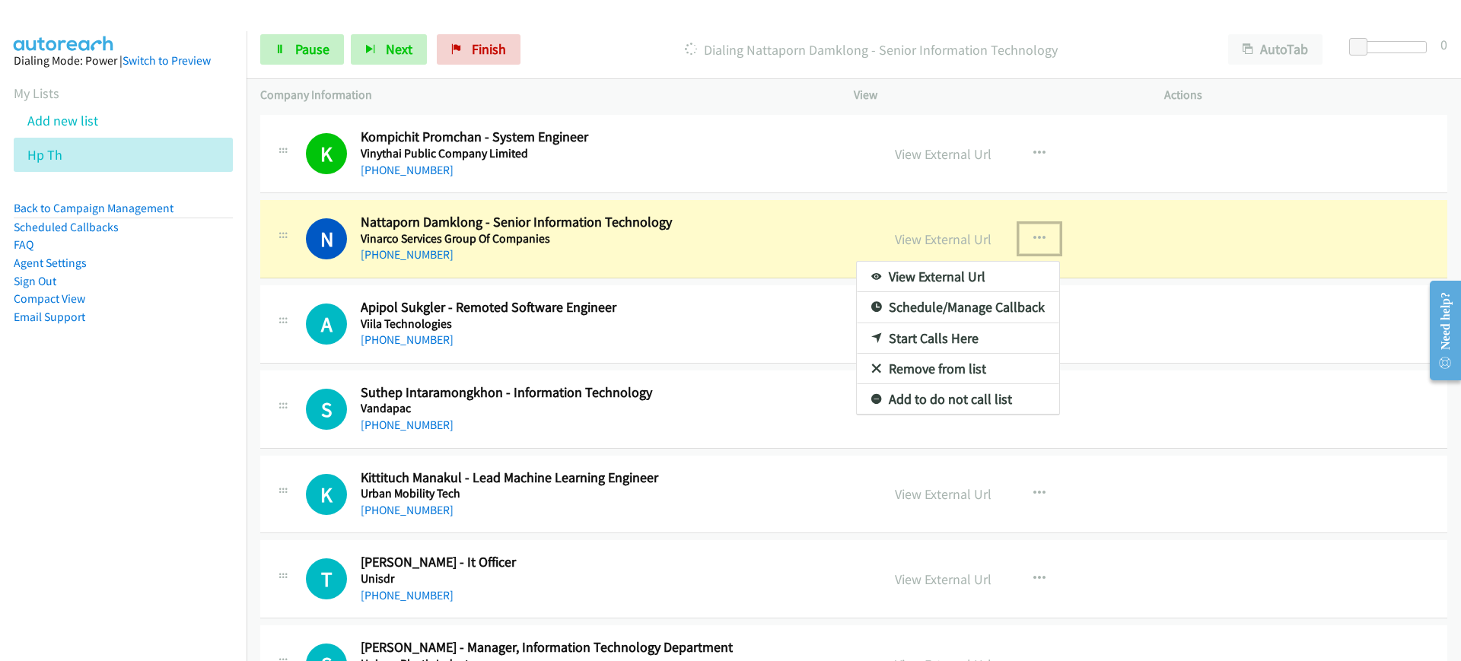
click at [1008, 269] on link "View External Url" at bounding box center [958, 277] width 202 height 30
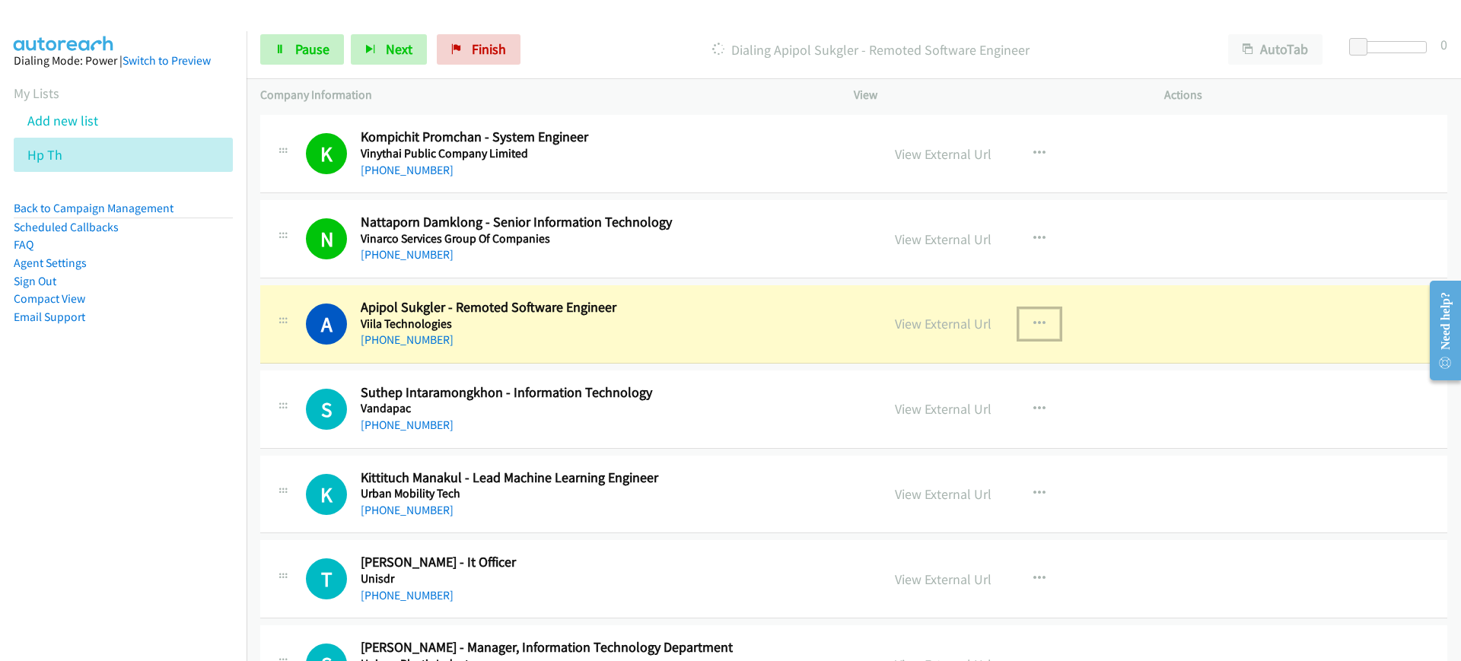
click at [1024, 315] on button "button" at bounding box center [1039, 324] width 41 height 30
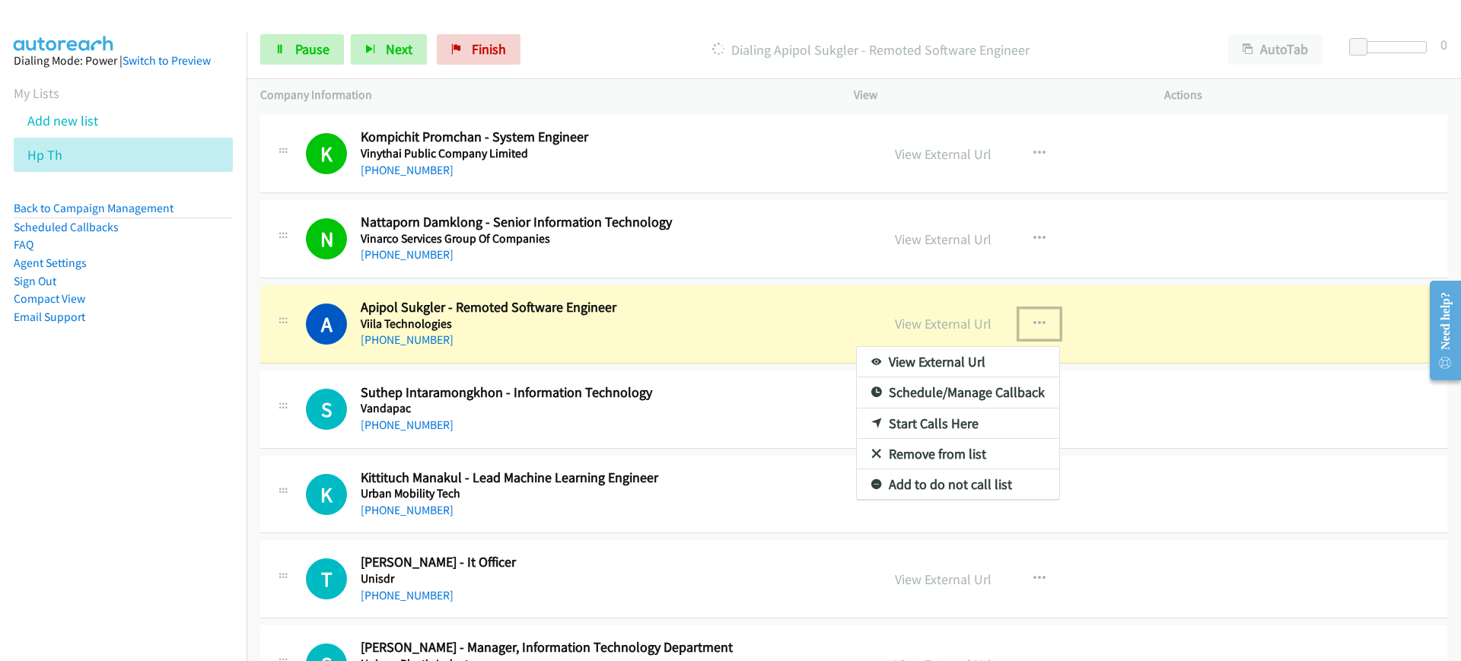
click at [988, 355] on link "View External Url" at bounding box center [958, 362] width 202 height 30
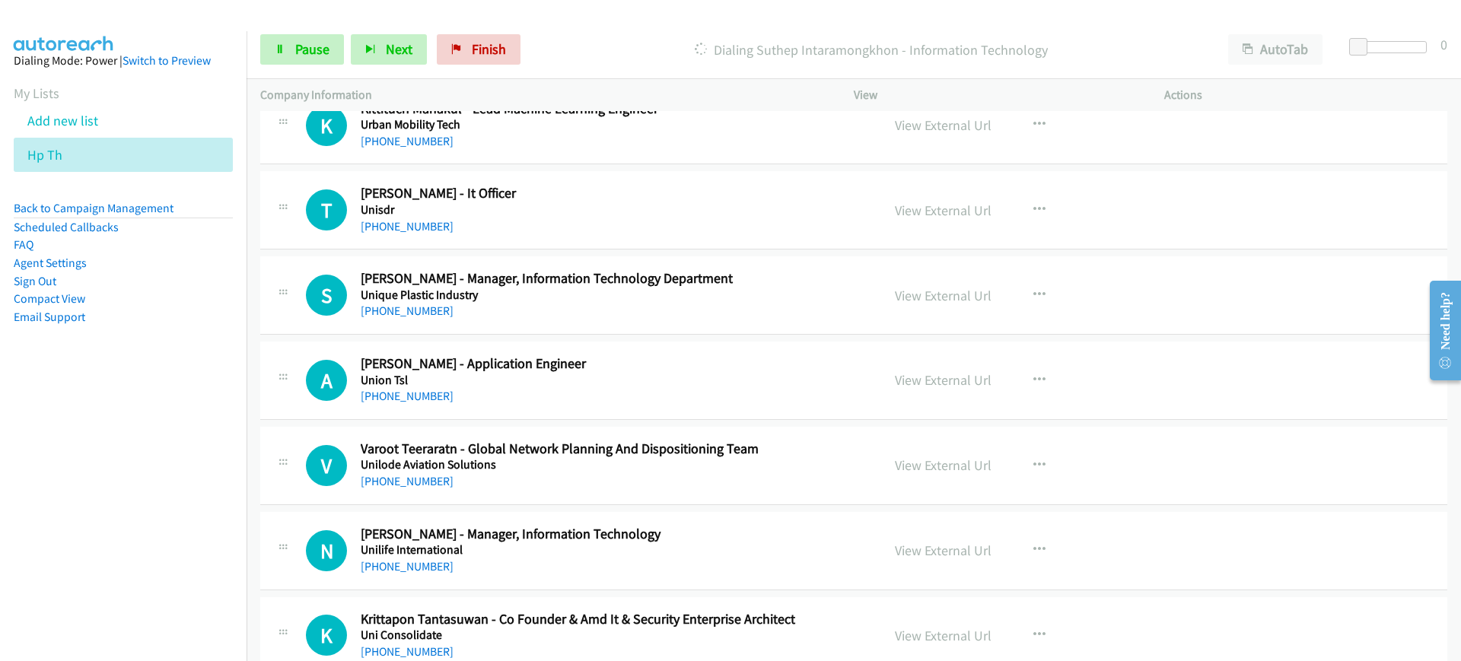
scroll to position [3468, 0]
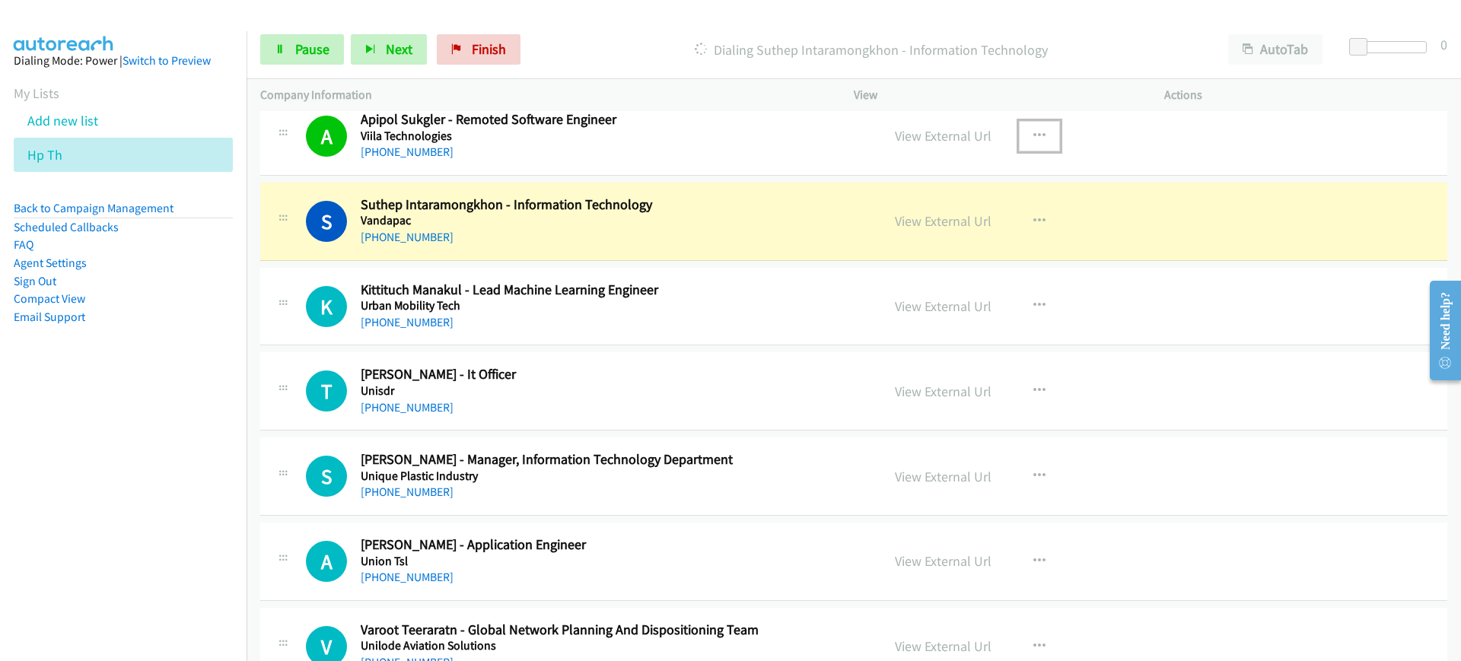
click at [1036, 203] on div "View External Url View External Url Schedule/Manage Callback Start Calls Here R…" at bounding box center [1043, 221] width 324 height 50
click at [1035, 216] on icon "button" at bounding box center [1039, 221] width 12 height 12
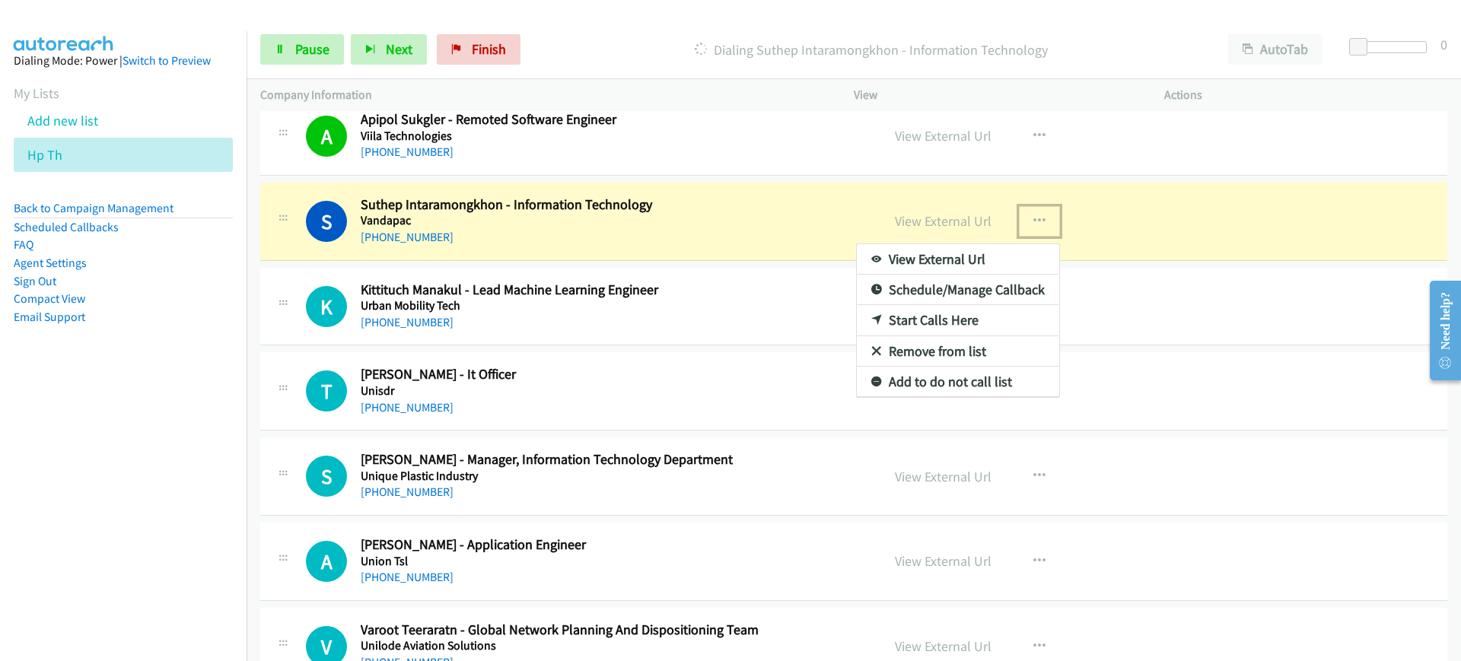
click at [997, 255] on link "View External Url" at bounding box center [958, 259] width 202 height 30
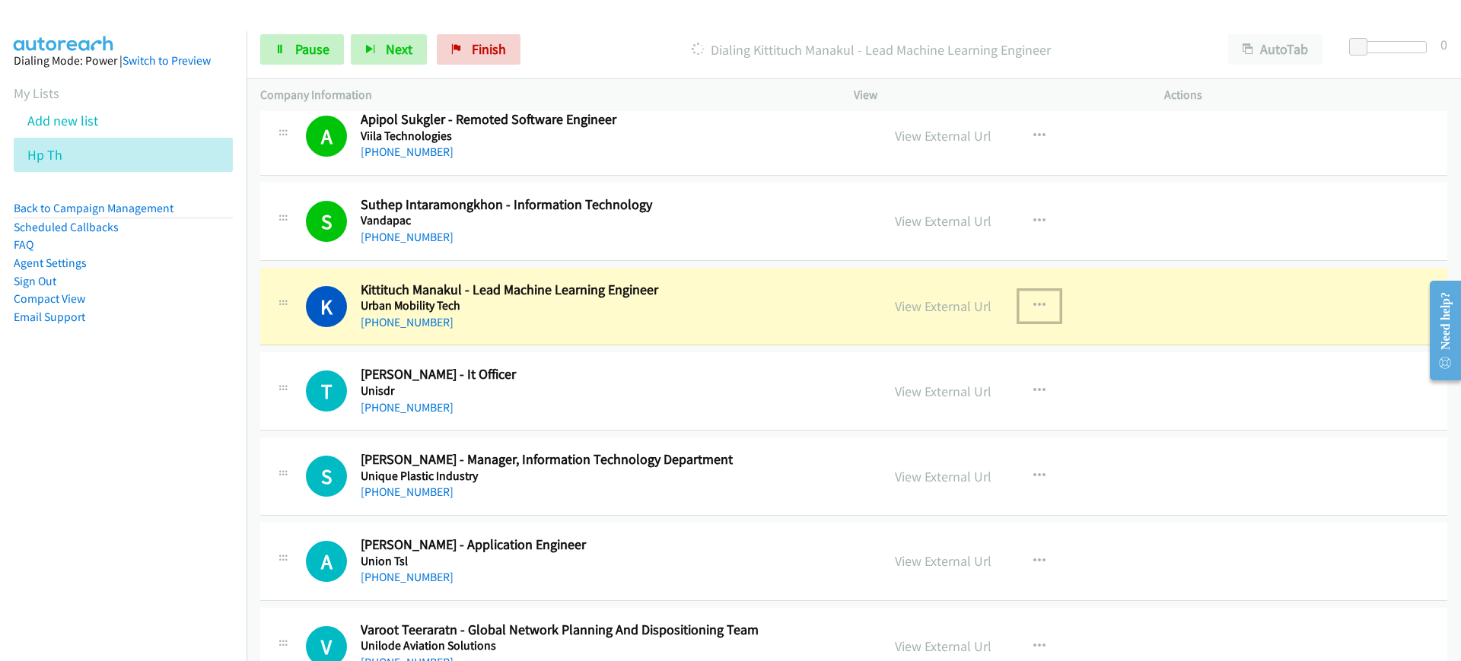
click at [1033, 308] on icon "button" at bounding box center [1039, 306] width 12 height 12
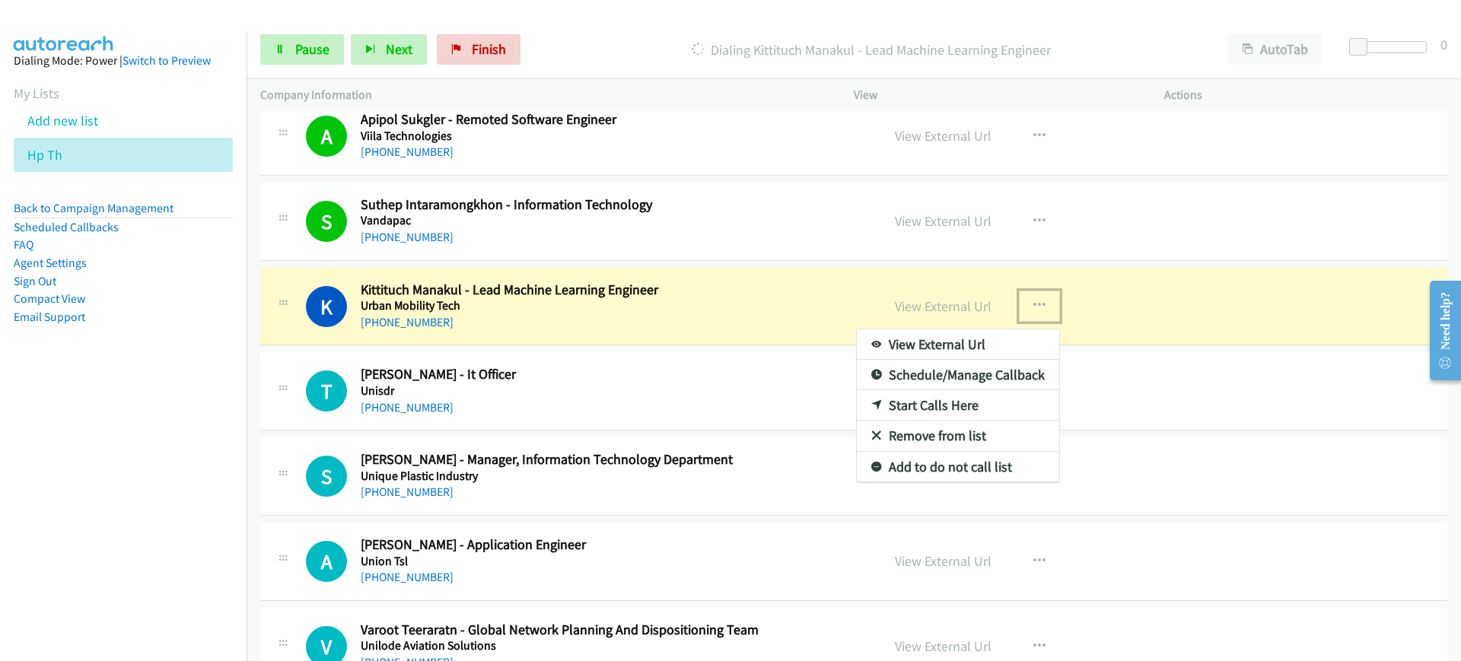
click at [986, 340] on link "View External Url" at bounding box center [958, 344] width 202 height 30
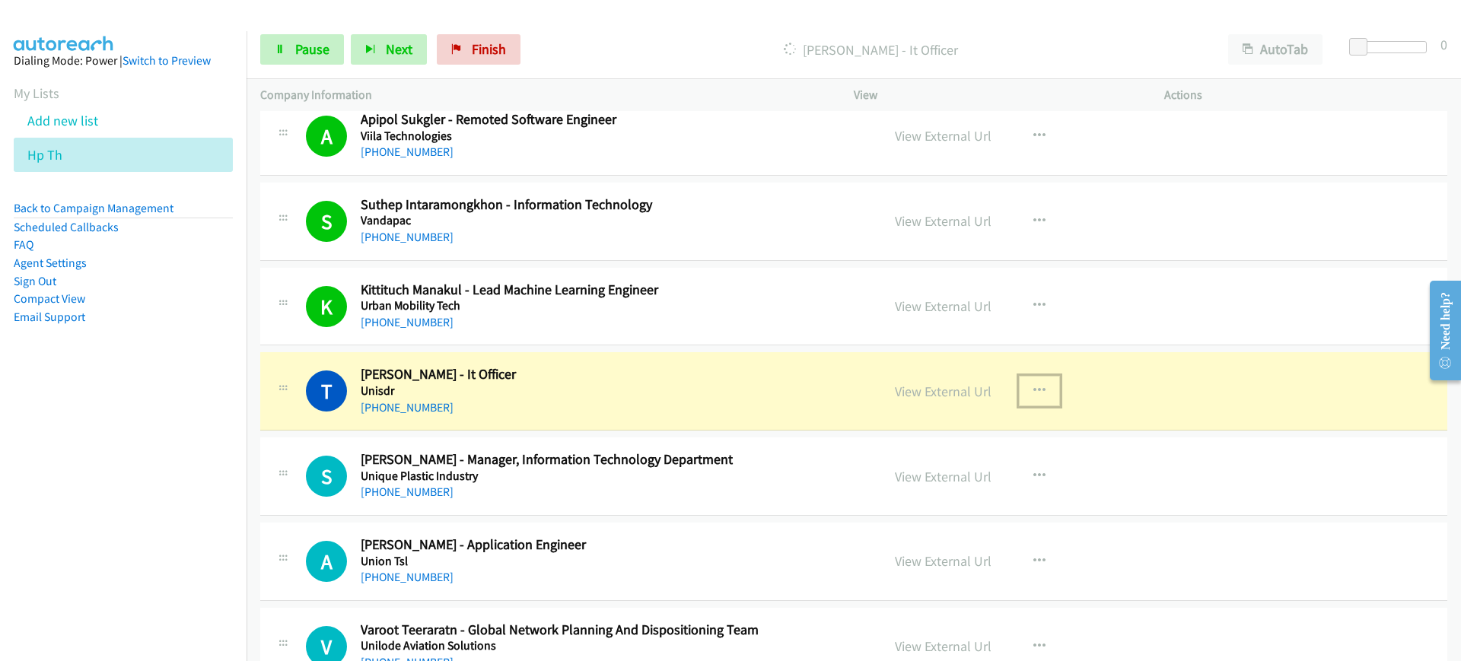
click at [1038, 384] on button "button" at bounding box center [1039, 391] width 41 height 30
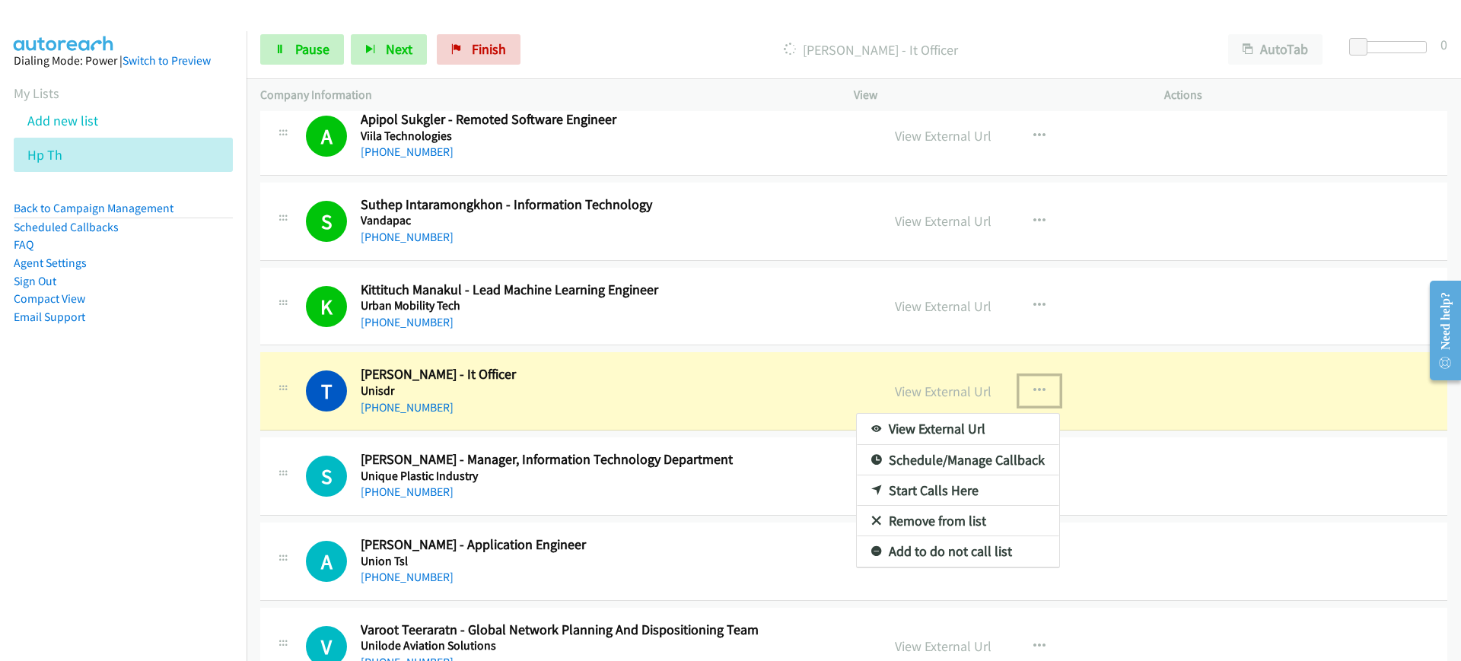
click at [952, 430] on link "View External Url" at bounding box center [958, 429] width 202 height 30
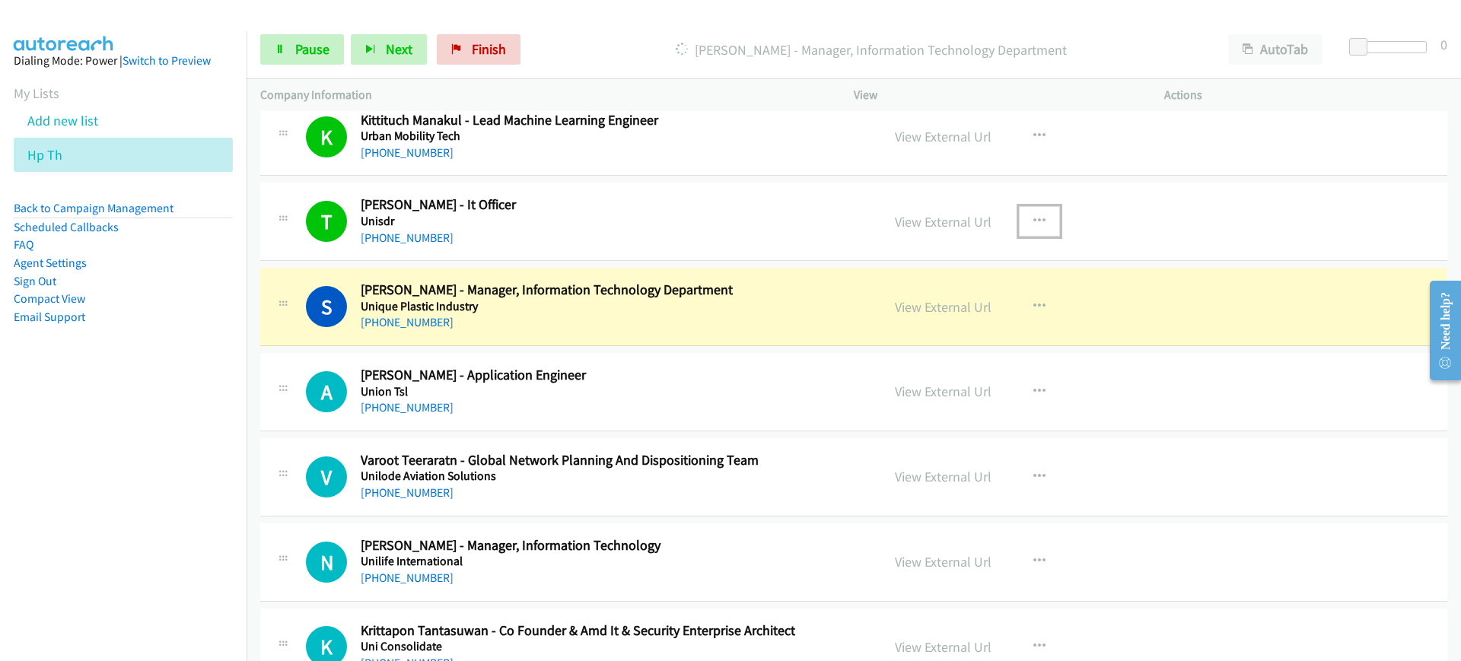
scroll to position [3659, 0]
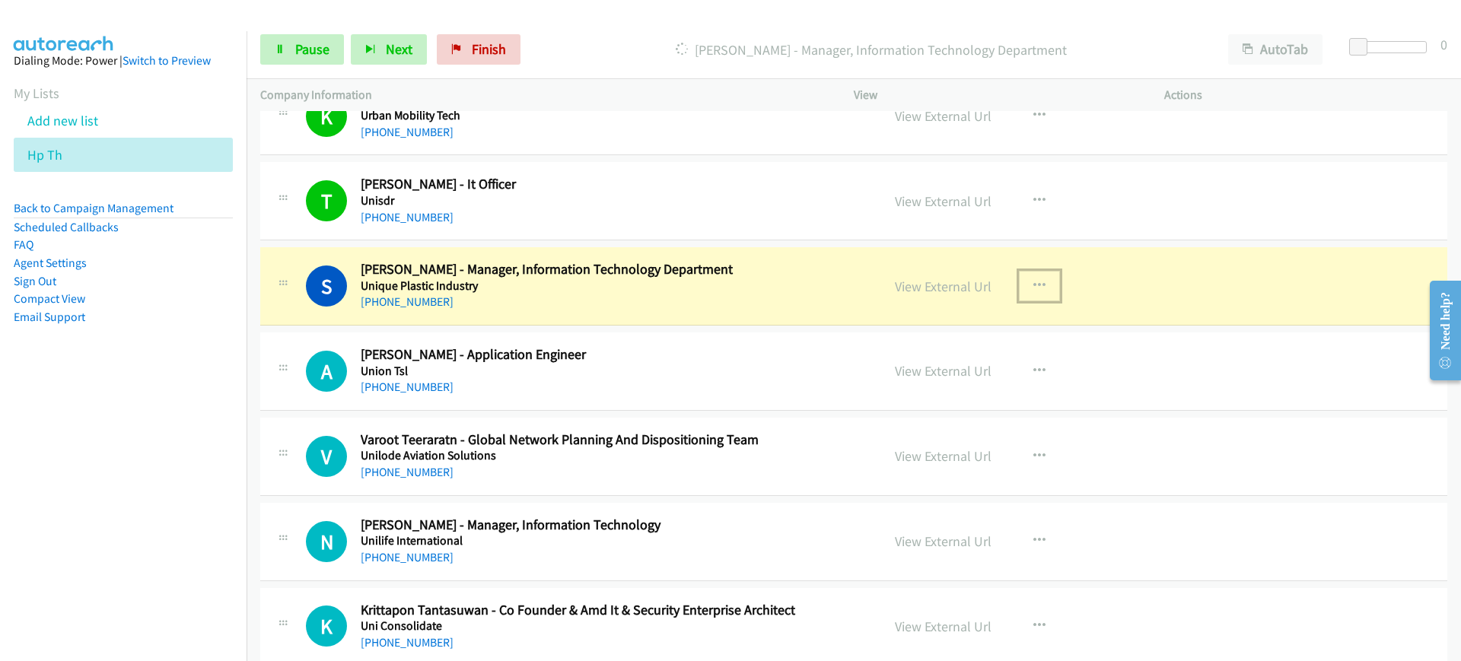
click at [1033, 282] on icon "button" at bounding box center [1039, 286] width 12 height 12
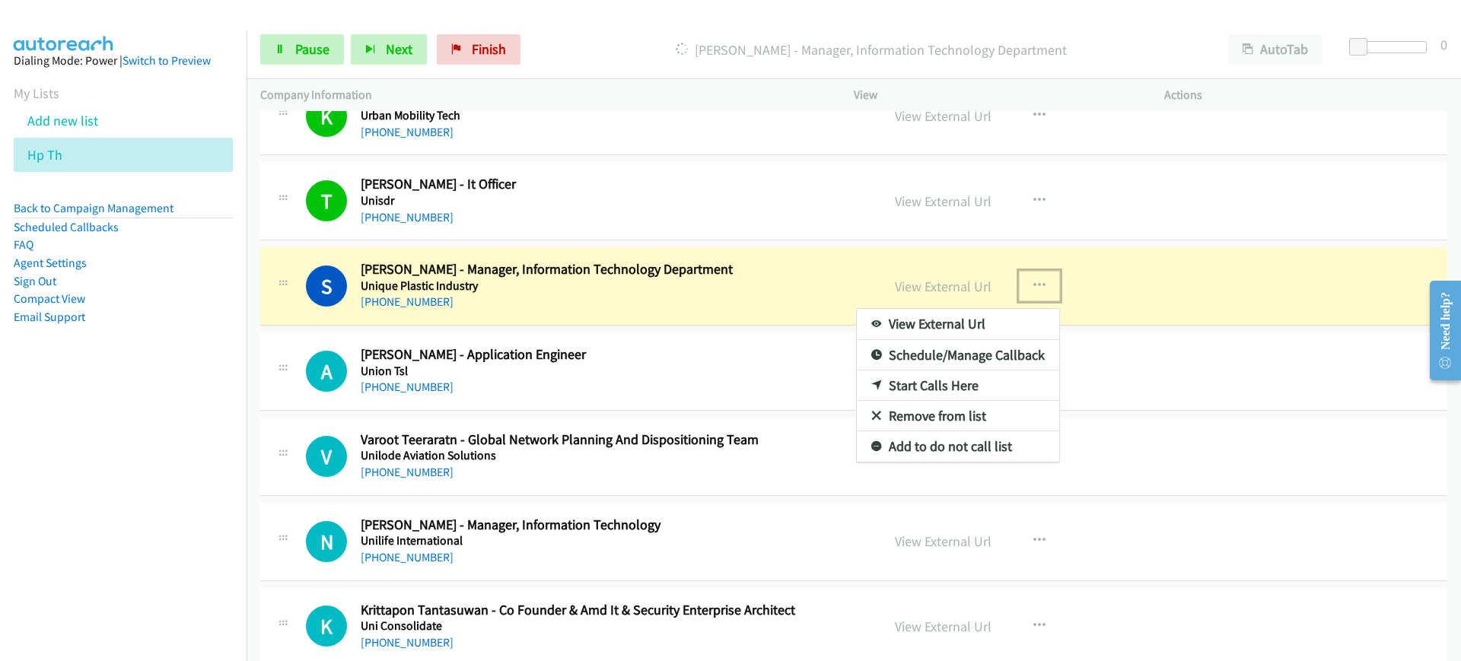
click at [1027, 329] on link "View External Url" at bounding box center [958, 324] width 202 height 30
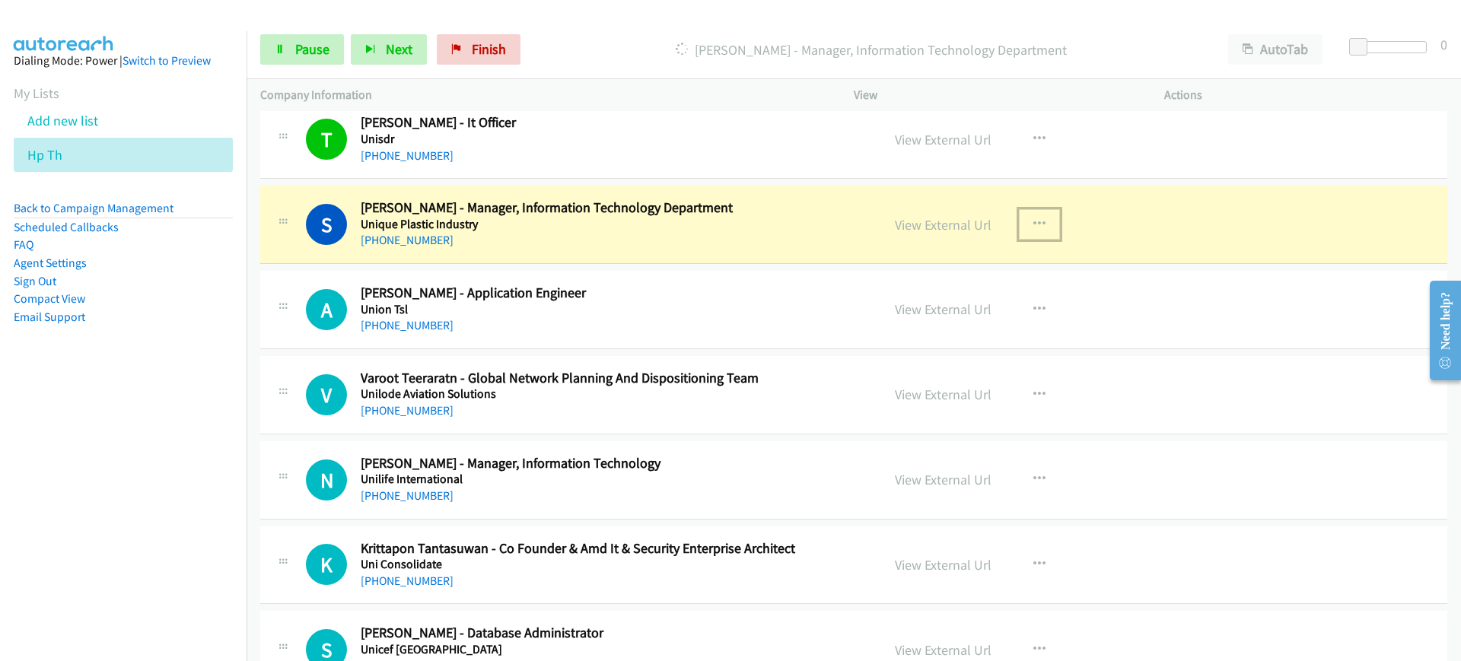
scroll to position [3754, 0]
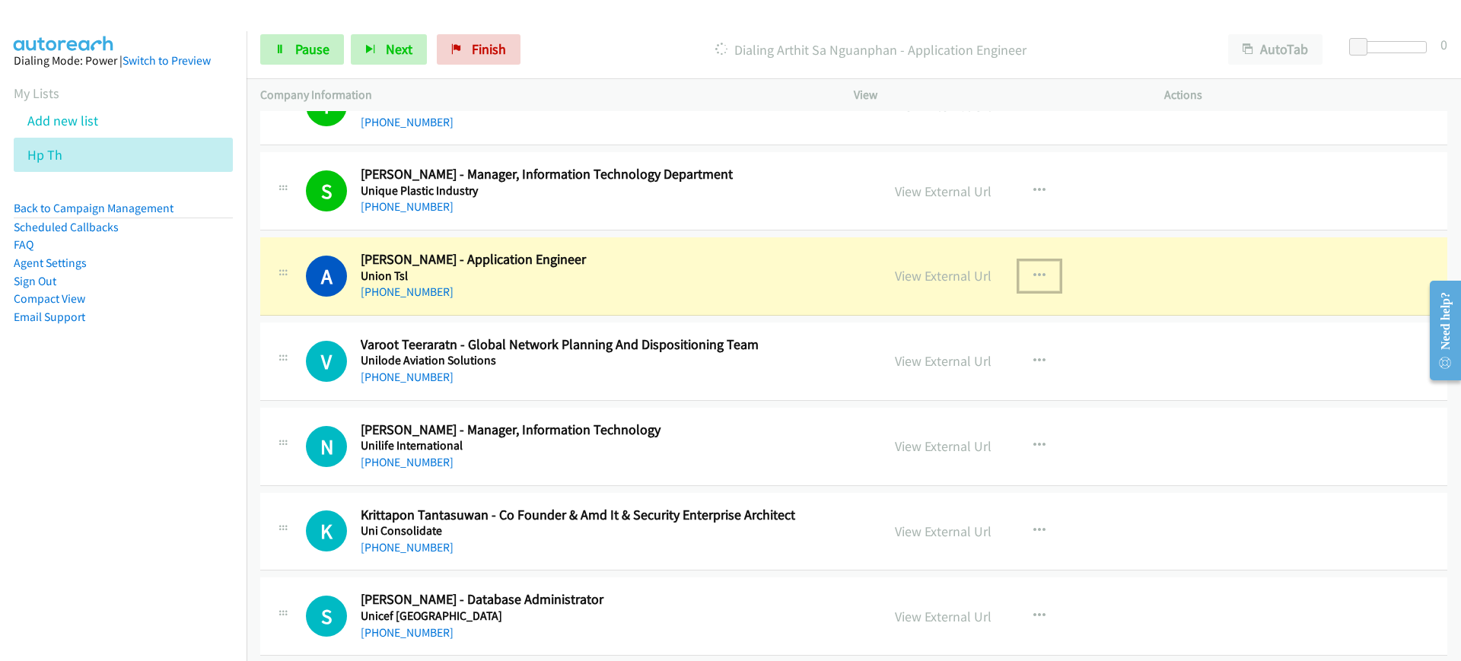
click at [1033, 271] on icon "button" at bounding box center [1039, 276] width 12 height 12
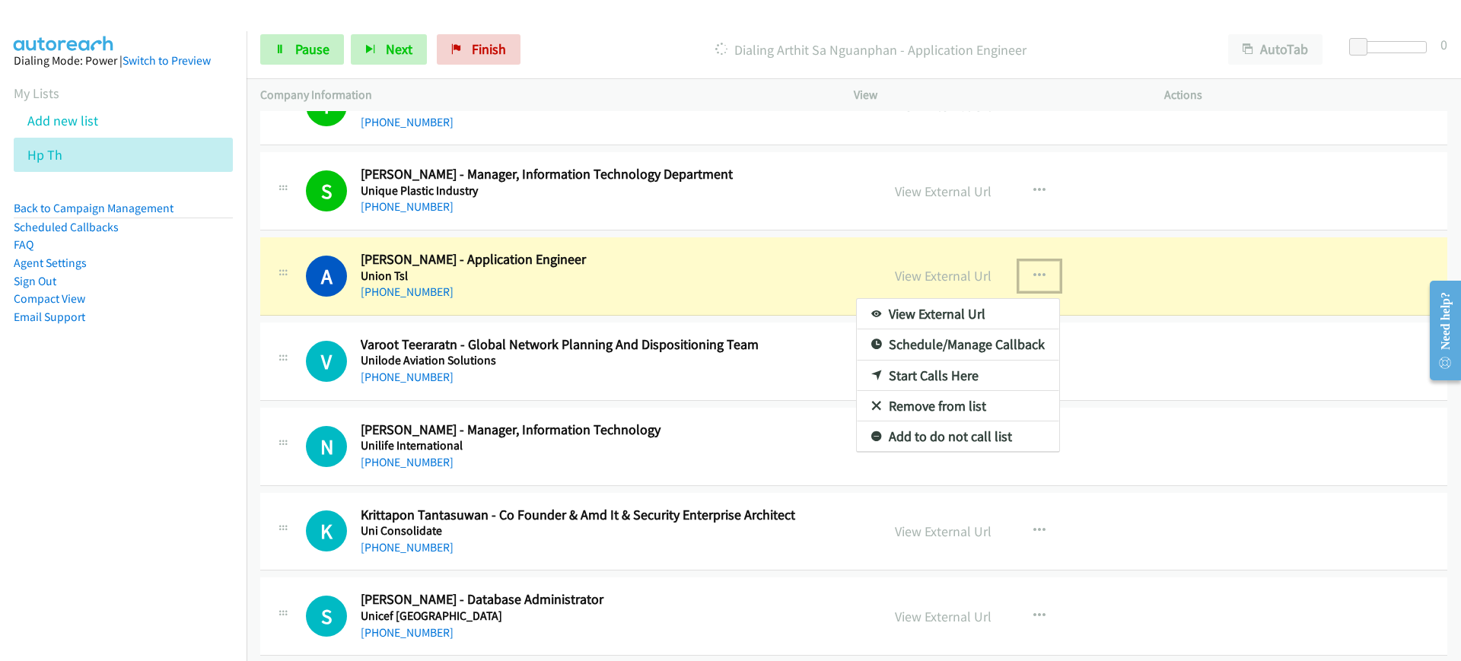
click at [1003, 302] on link "View External Url" at bounding box center [958, 314] width 202 height 30
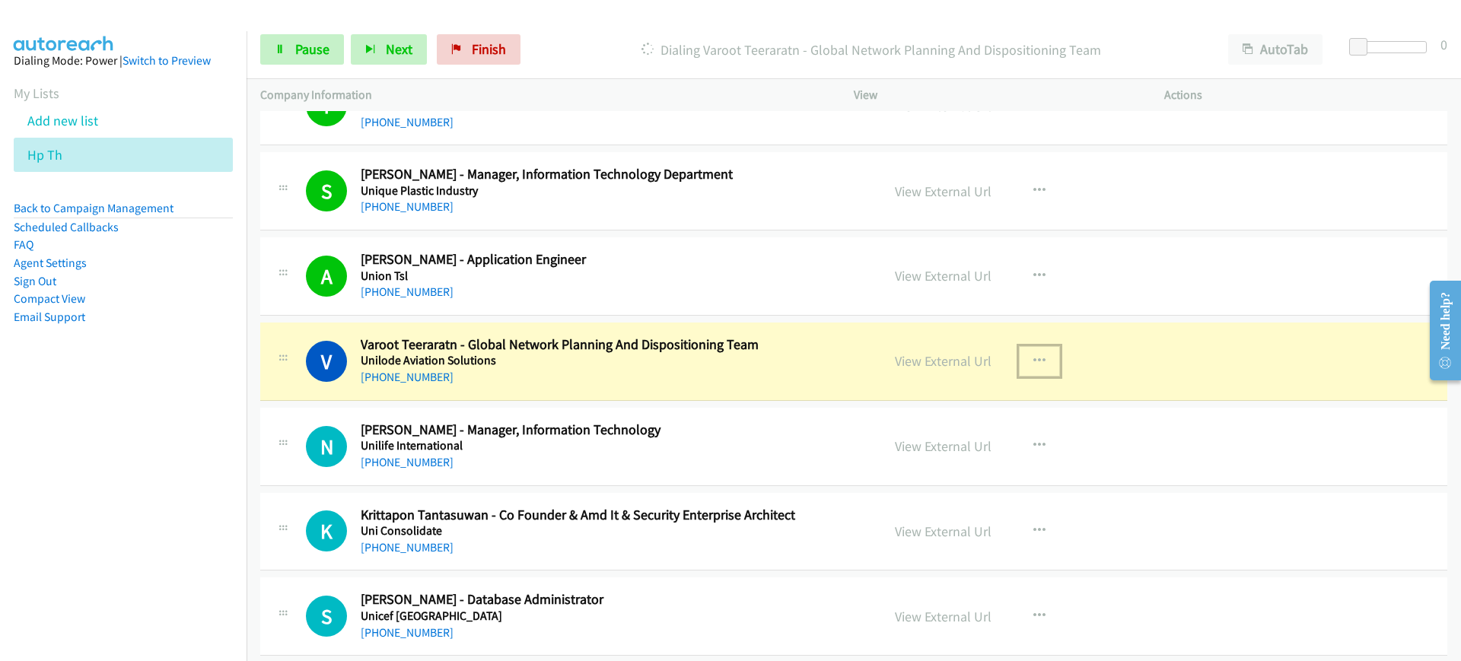
click at [1019, 364] on button "button" at bounding box center [1039, 361] width 41 height 30
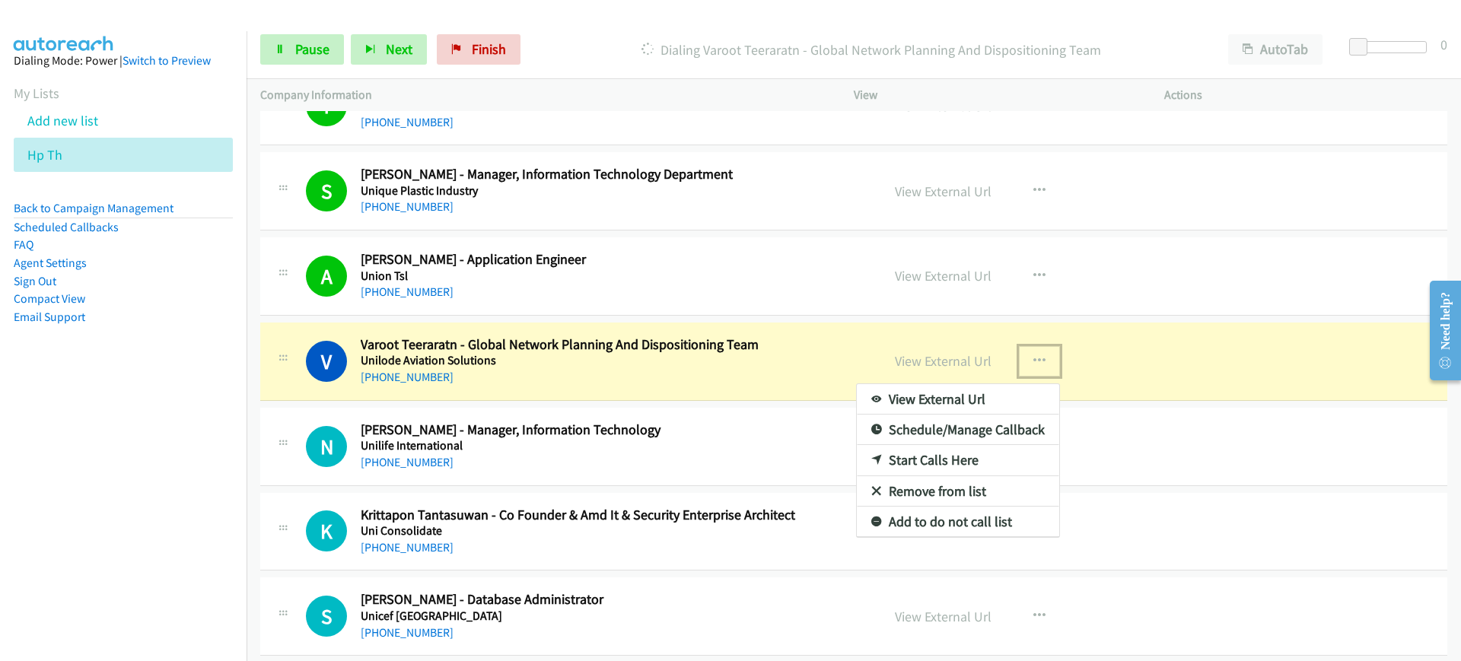
click at [1021, 389] on link "View External Url" at bounding box center [958, 399] width 202 height 30
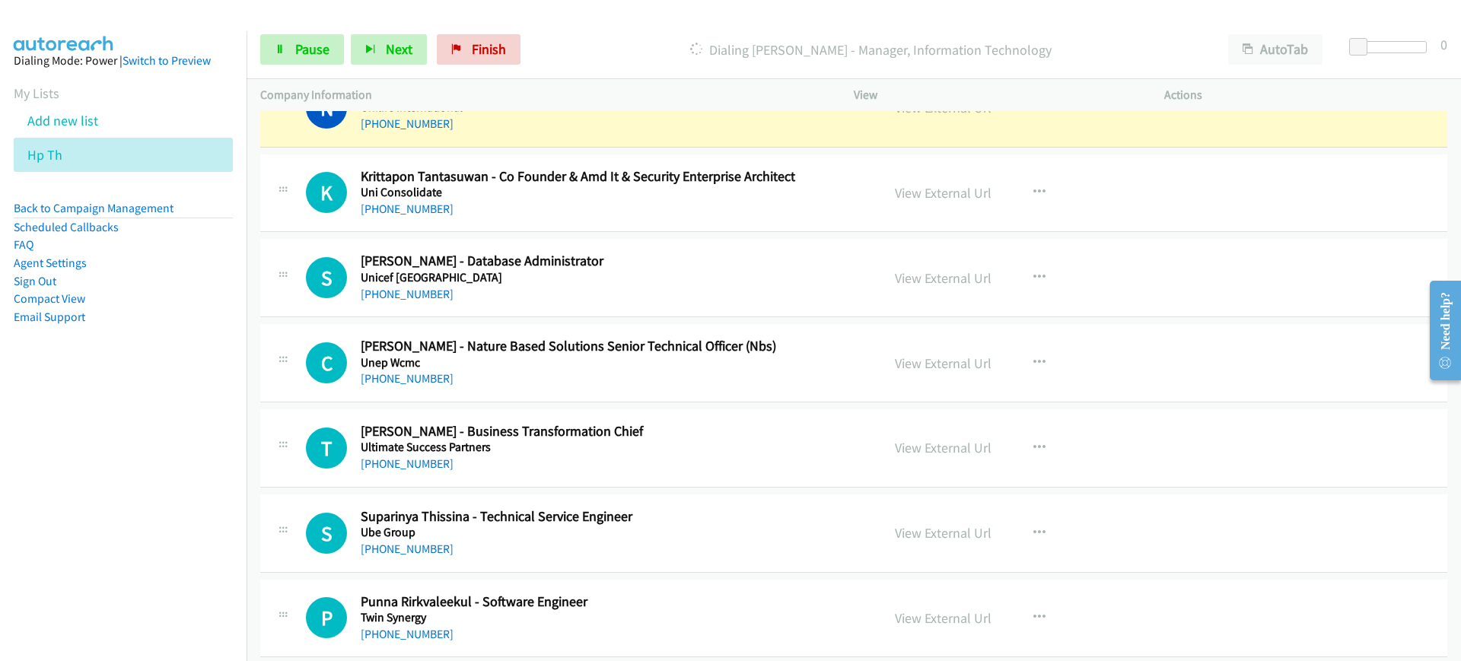
scroll to position [4063, 0]
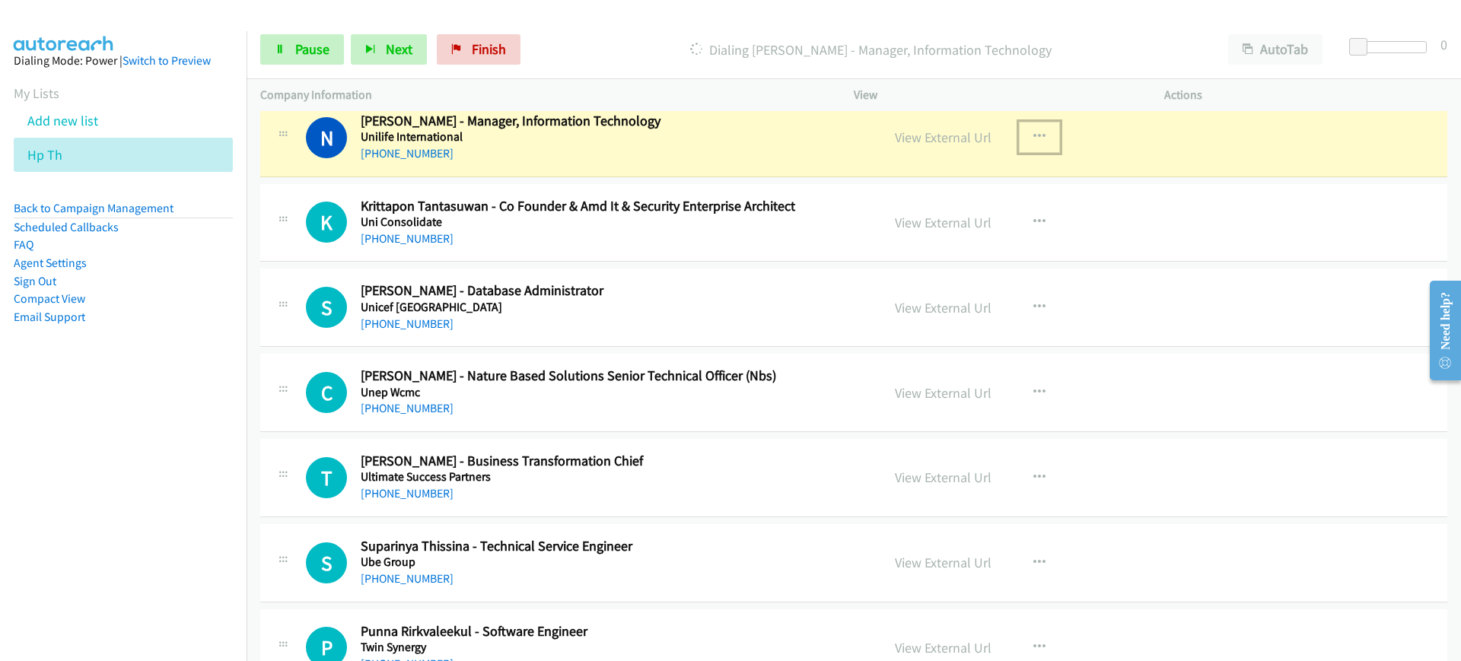
click at [1034, 143] on button "button" at bounding box center [1039, 137] width 41 height 30
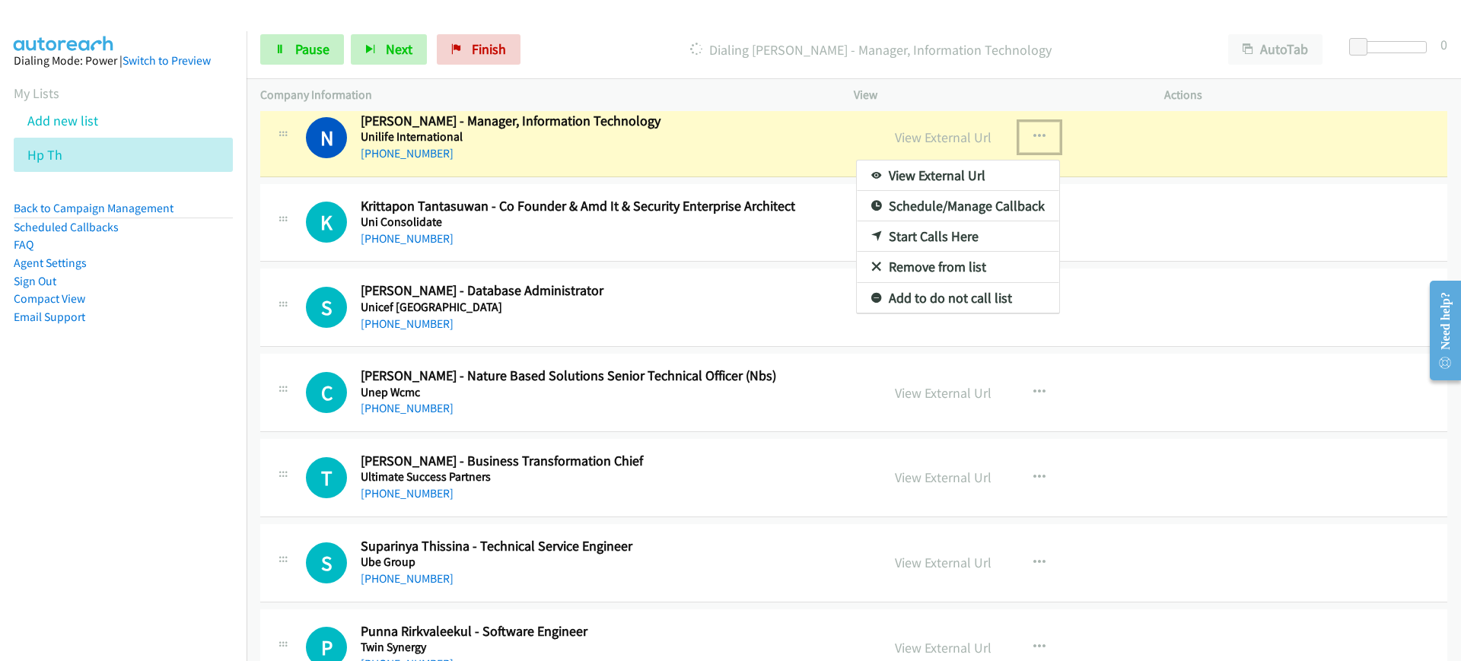
click at [1014, 165] on link "View External Url" at bounding box center [958, 176] width 202 height 30
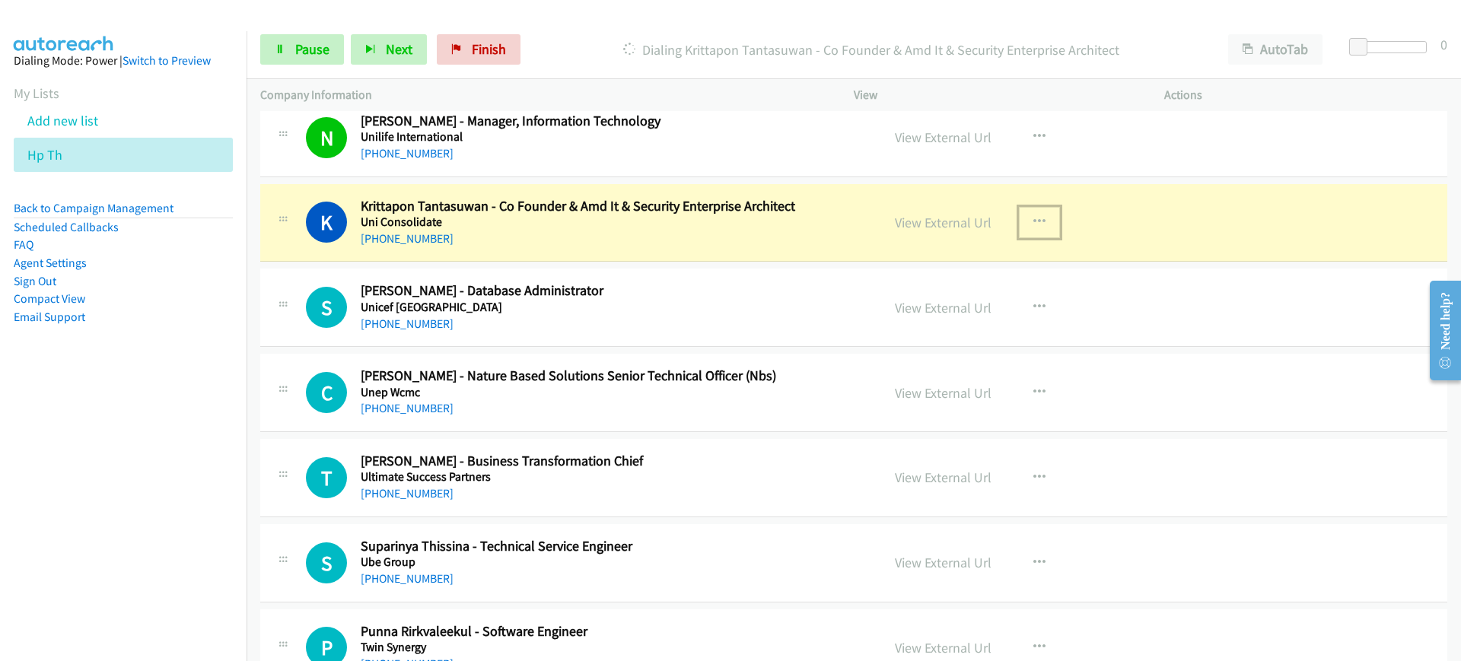
click at [1033, 226] on icon "button" at bounding box center [1039, 222] width 12 height 12
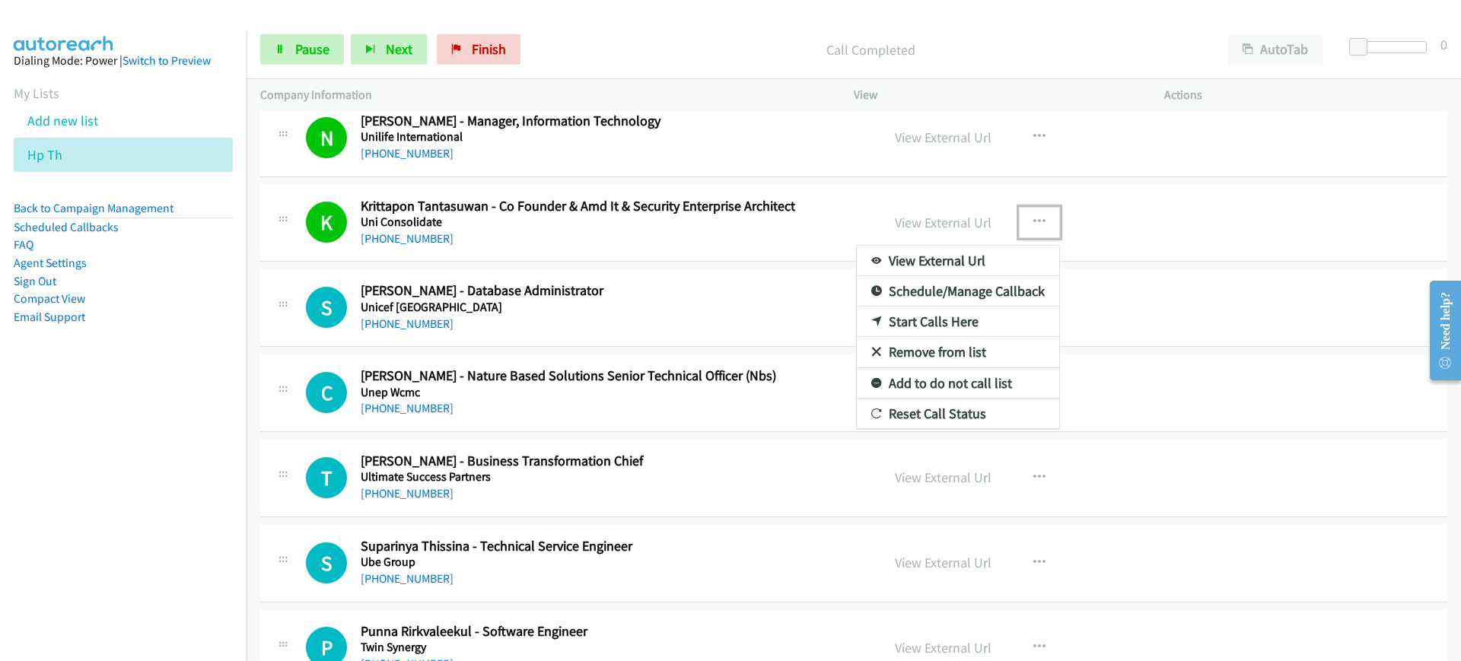
click at [1013, 266] on link "View External Url" at bounding box center [958, 261] width 202 height 30
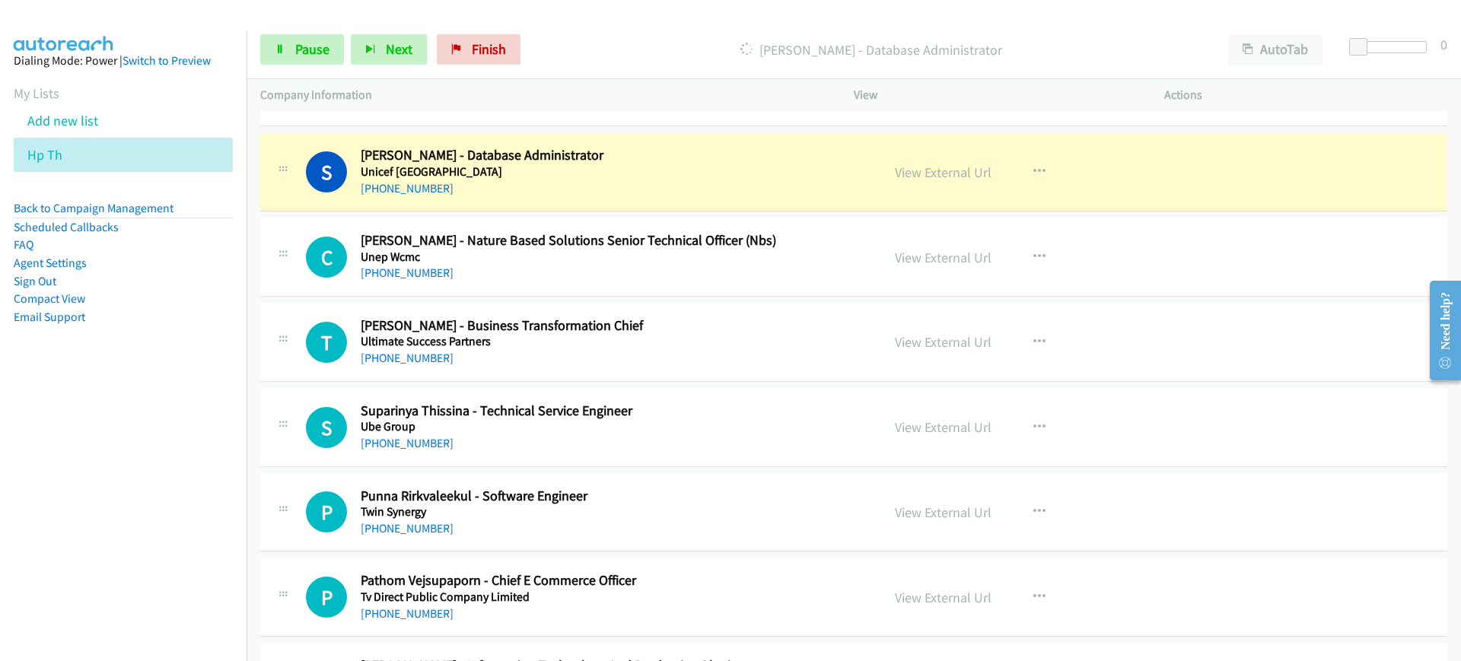
scroll to position [4168, 0]
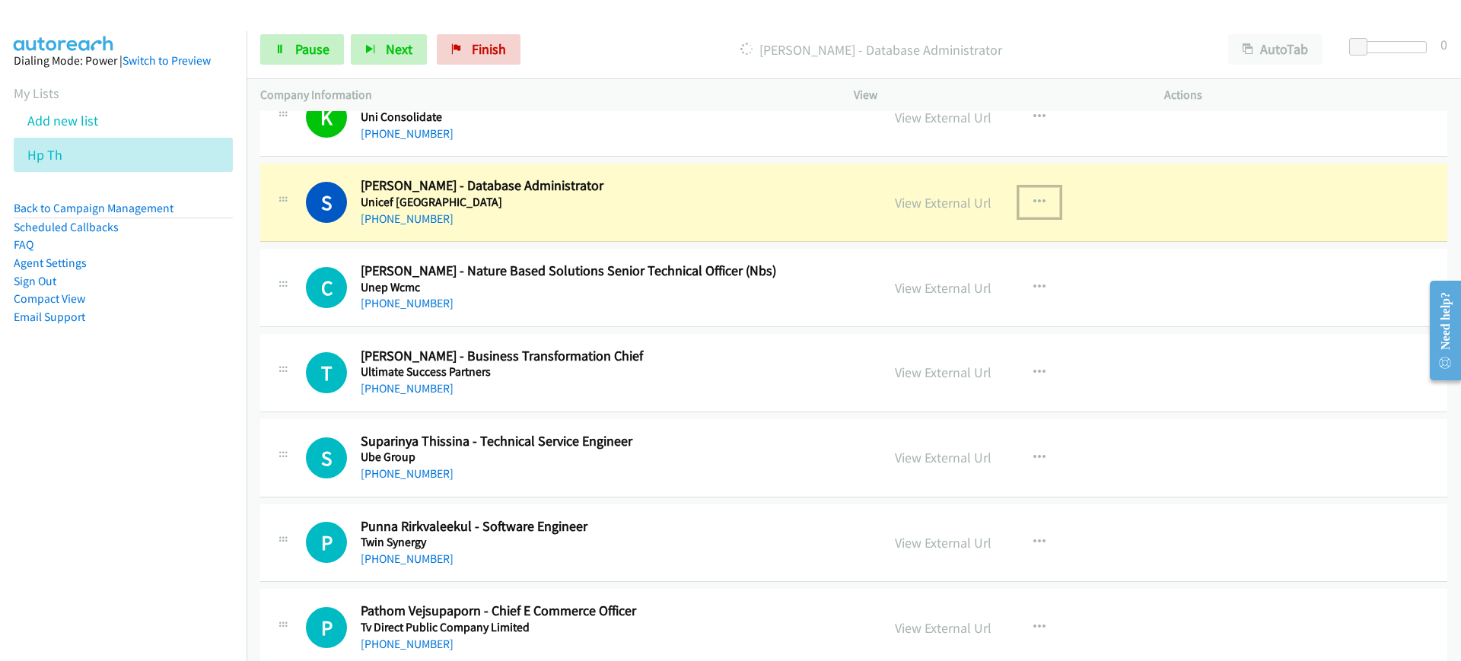
click at [1035, 196] on icon "button" at bounding box center [1039, 202] width 12 height 12
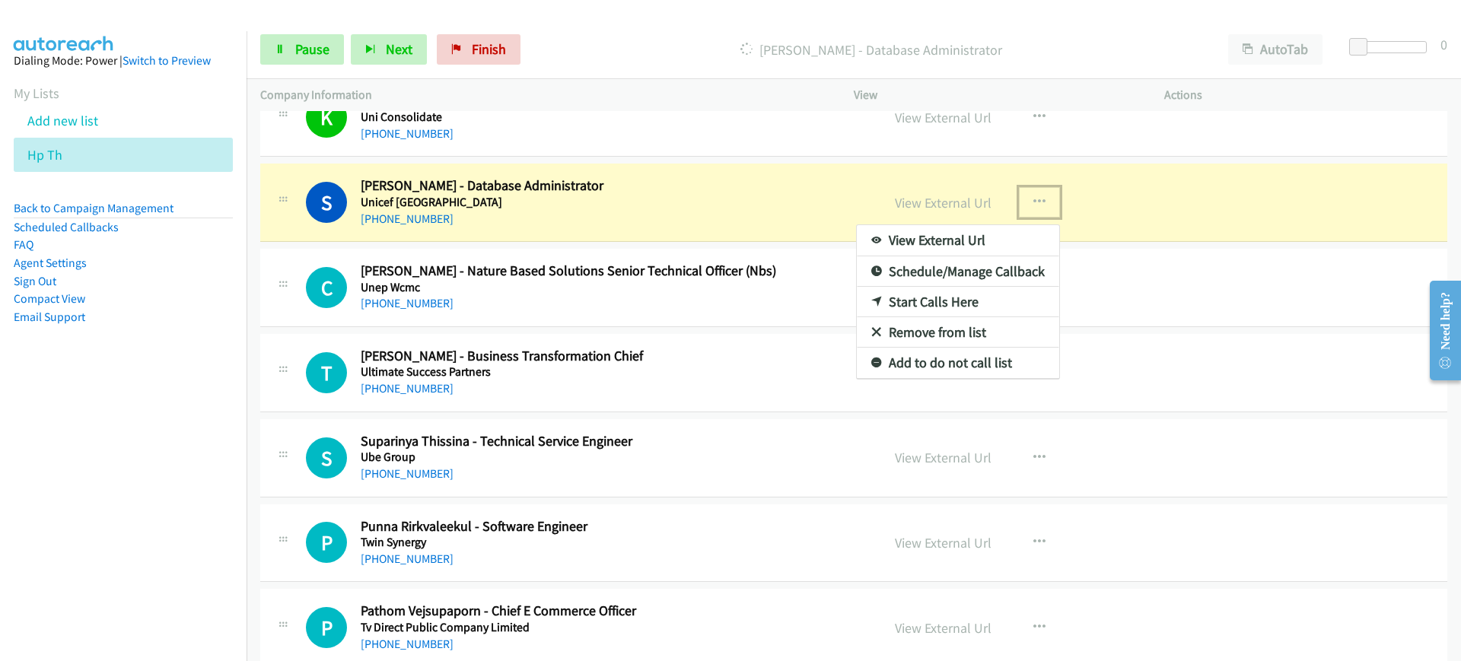
click at [1007, 237] on link "View External Url" at bounding box center [958, 240] width 202 height 30
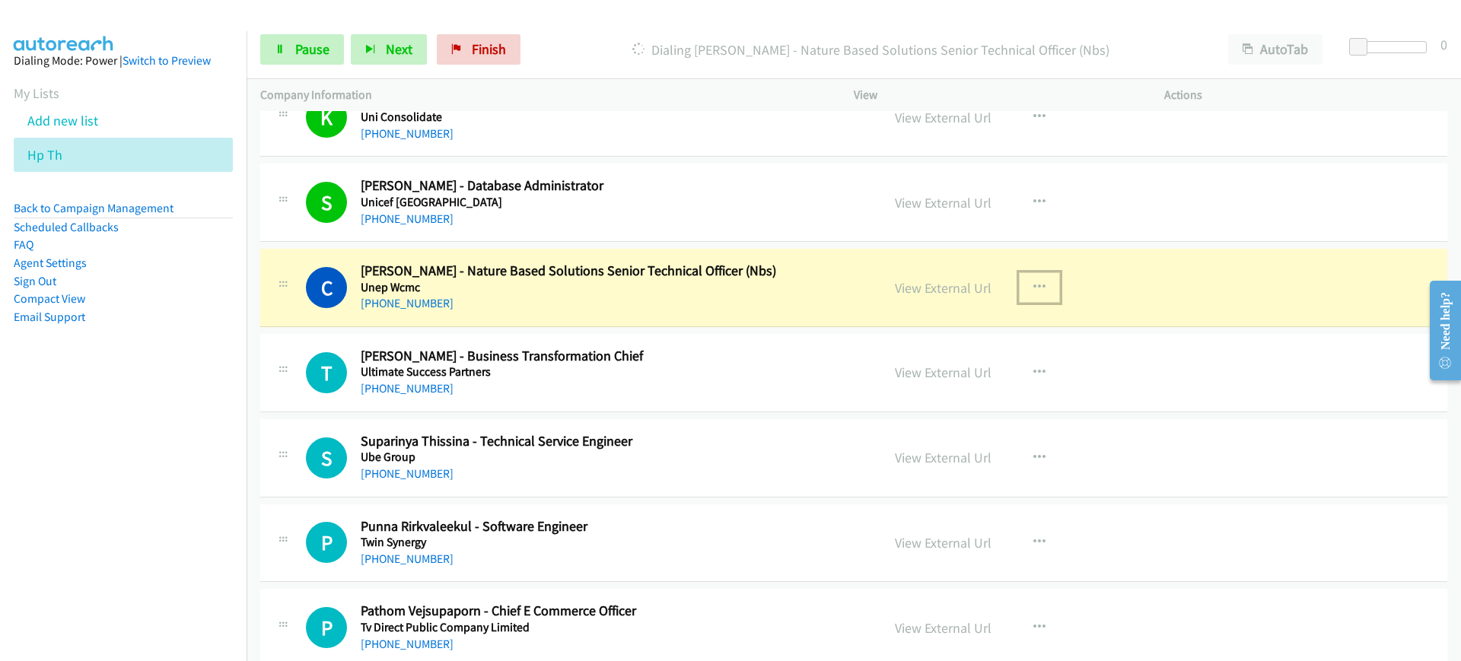
click at [1037, 286] on icon "button" at bounding box center [1039, 287] width 12 height 12
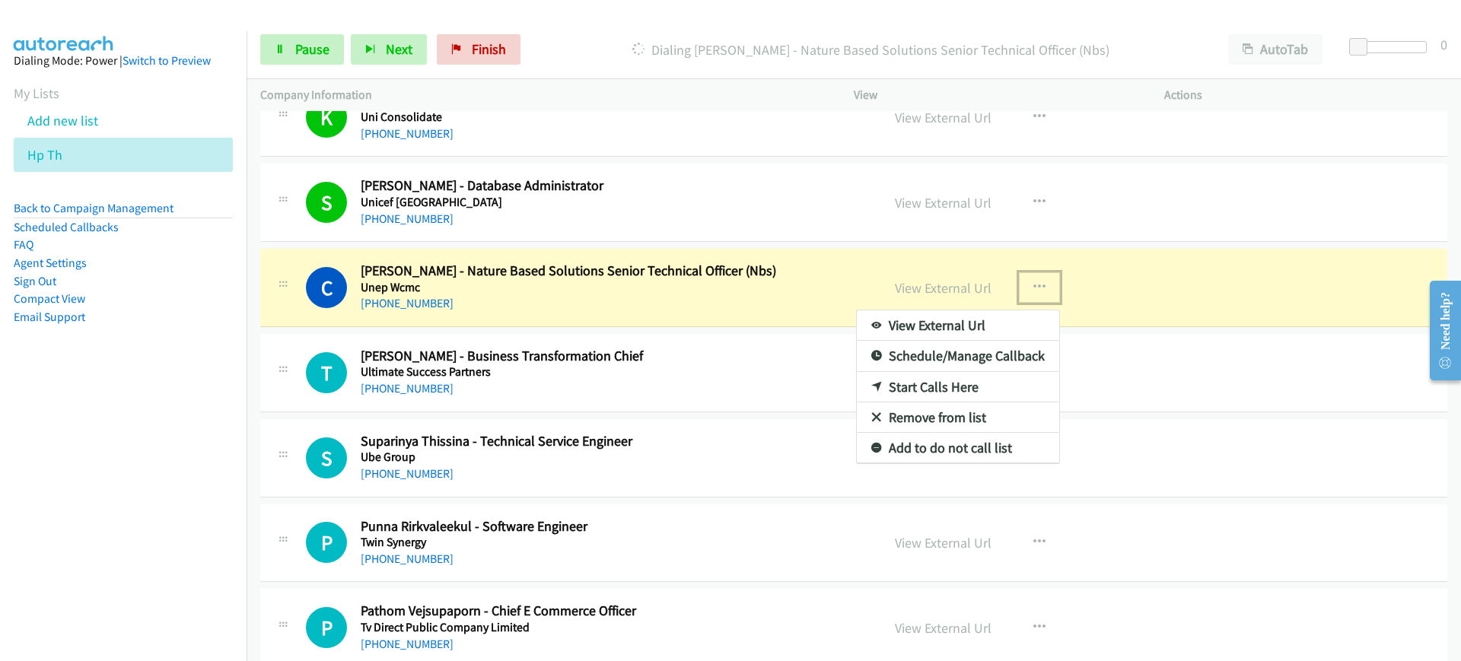
click at [1016, 327] on link "View External Url" at bounding box center [958, 325] width 202 height 30
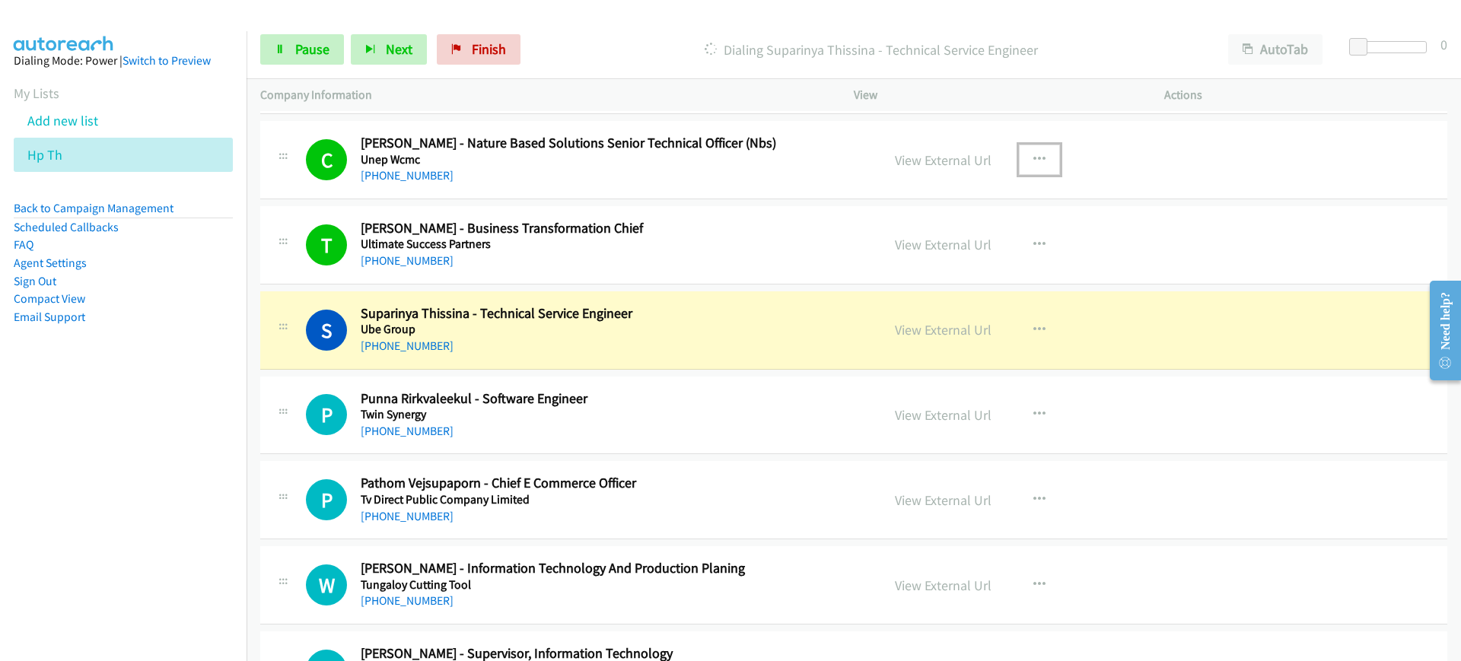
scroll to position [4326, 0]
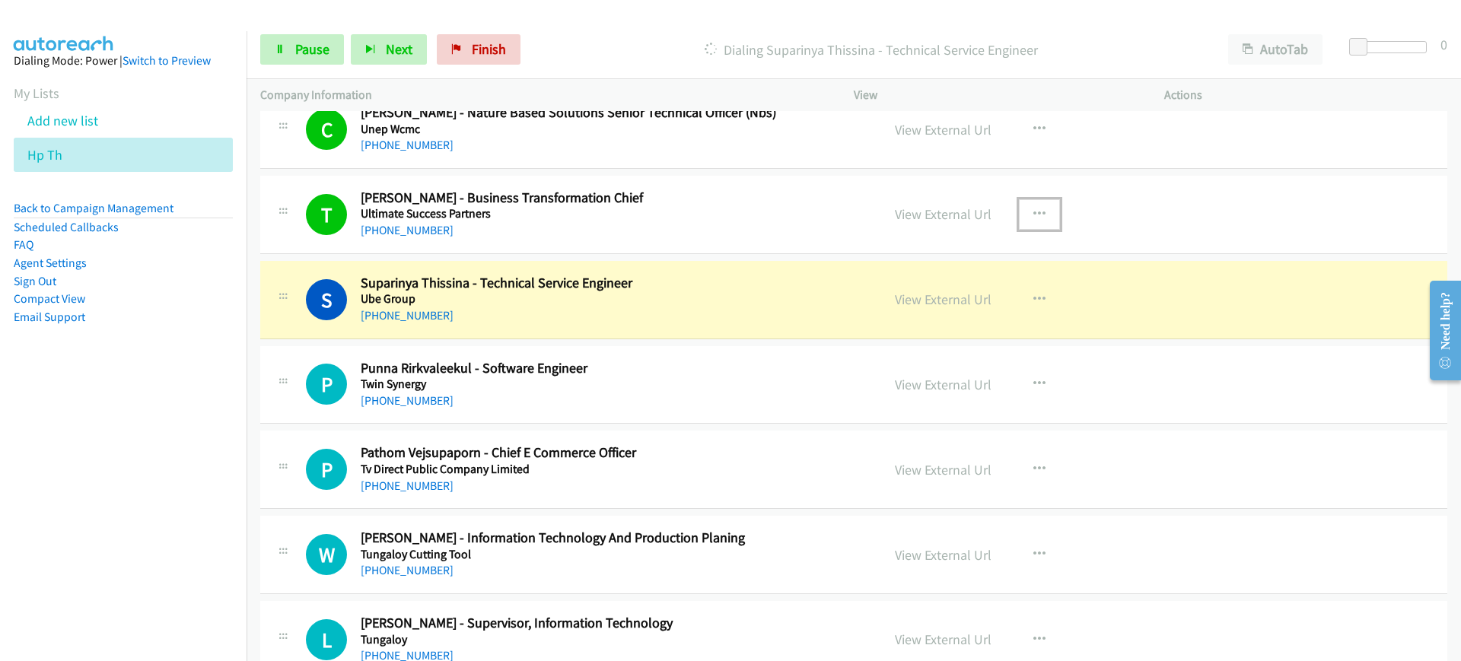
click at [1036, 209] on icon "button" at bounding box center [1039, 214] width 12 height 12
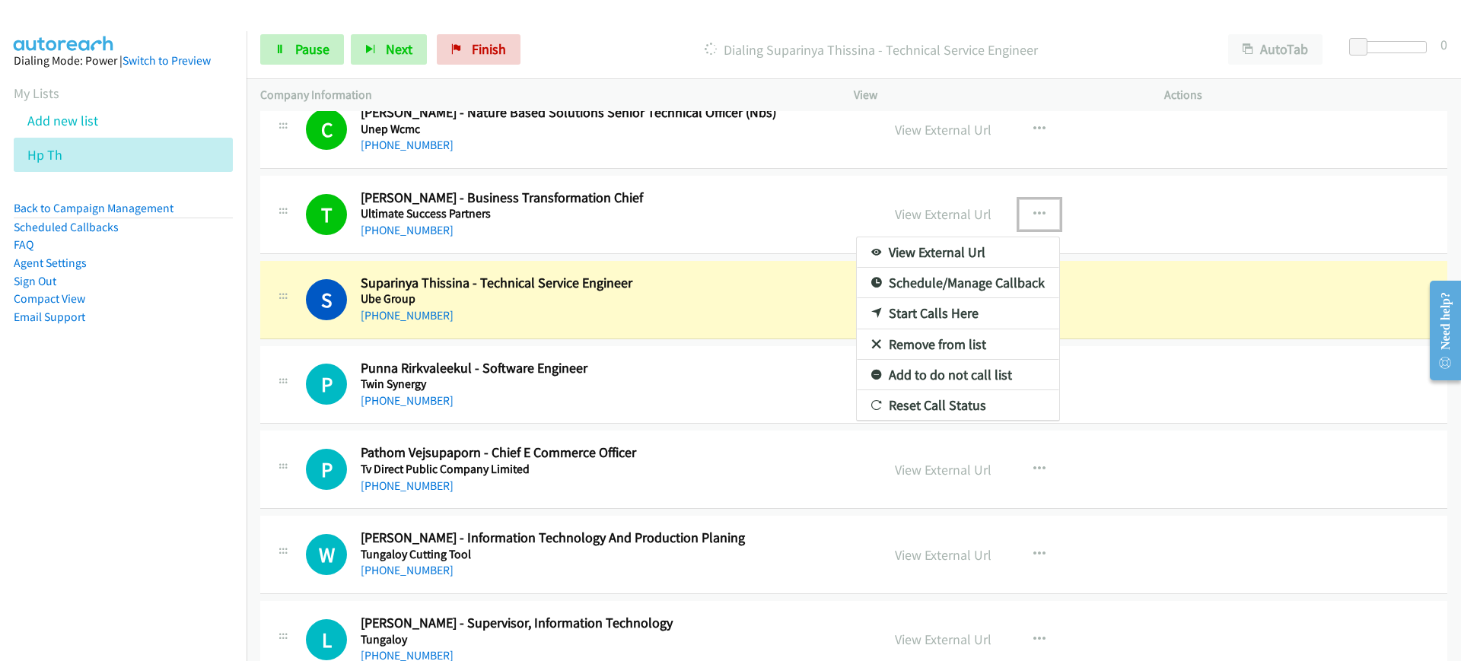
click at [1010, 248] on link "View External Url" at bounding box center [958, 252] width 202 height 30
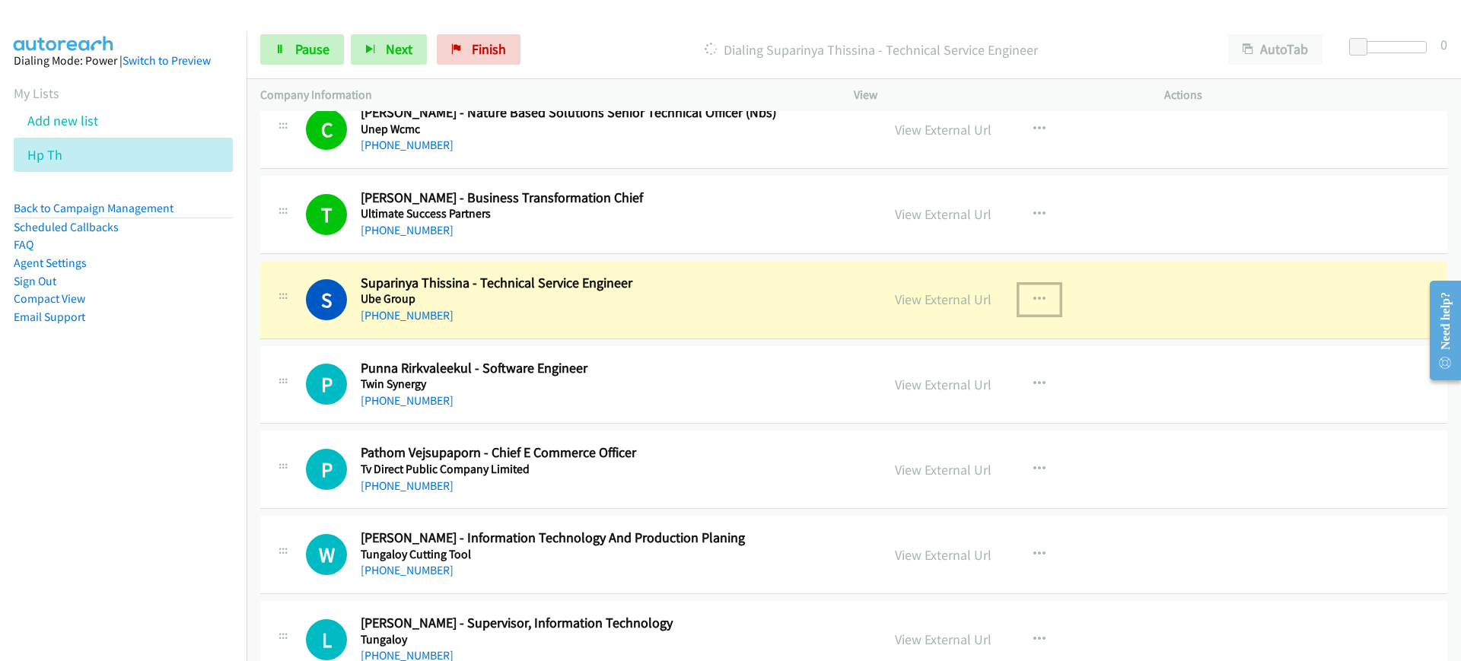
click at [1034, 305] on button "button" at bounding box center [1039, 300] width 41 height 30
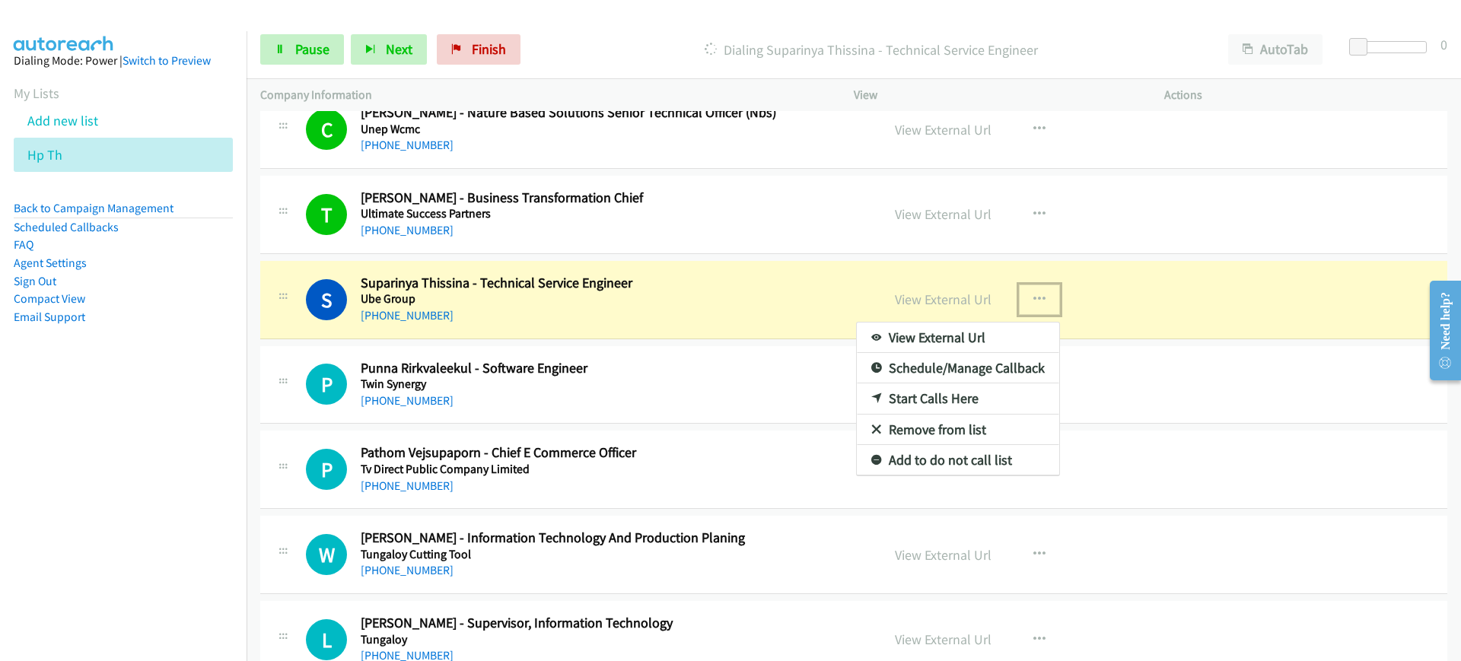
click at [998, 346] on link "View External Url" at bounding box center [958, 338] width 202 height 30
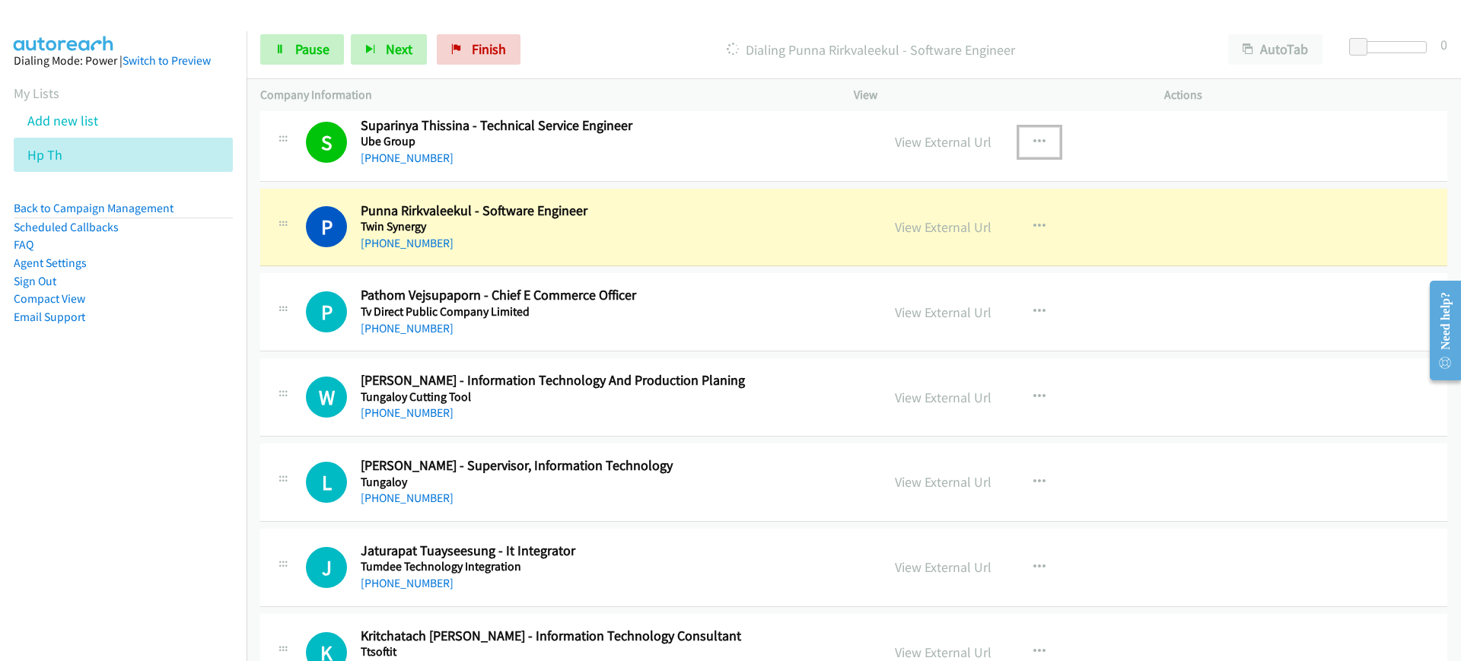
scroll to position [4544, 0]
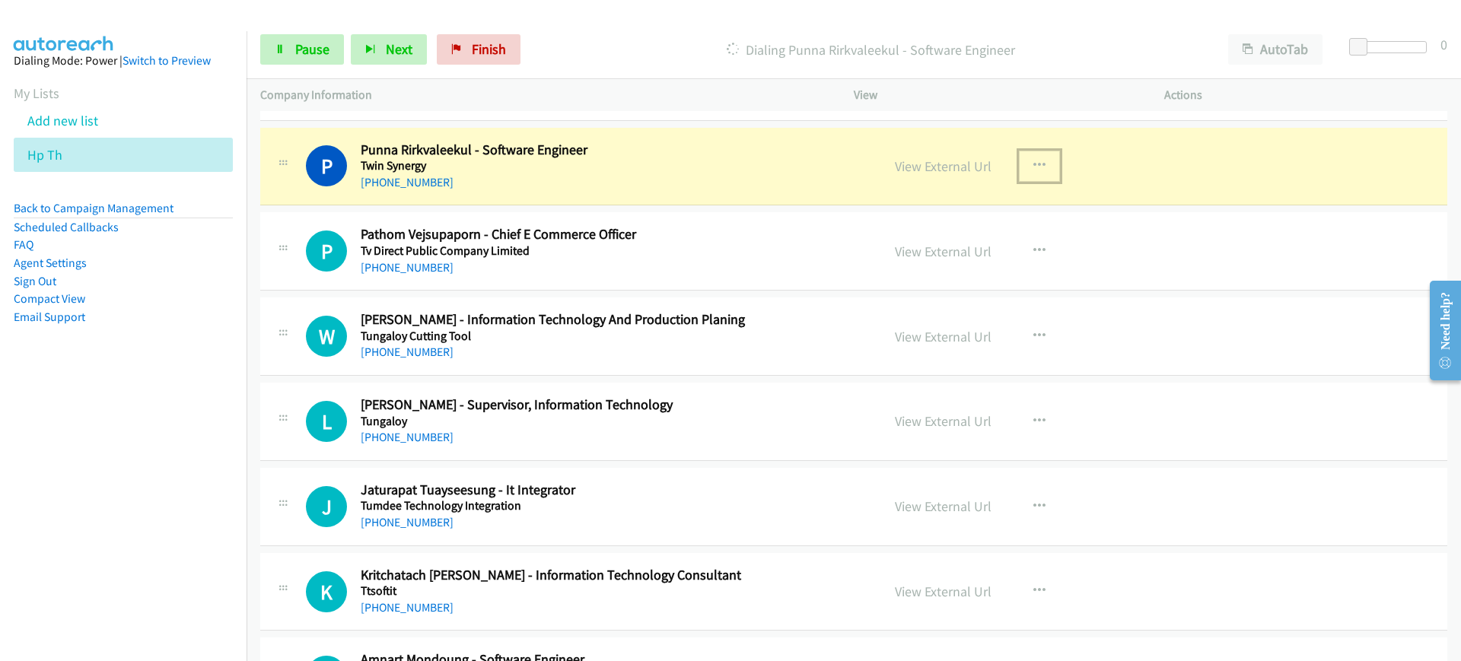
click at [1033, 167] on icon "button" at bounding box center [1039, 166] width 12 height 12
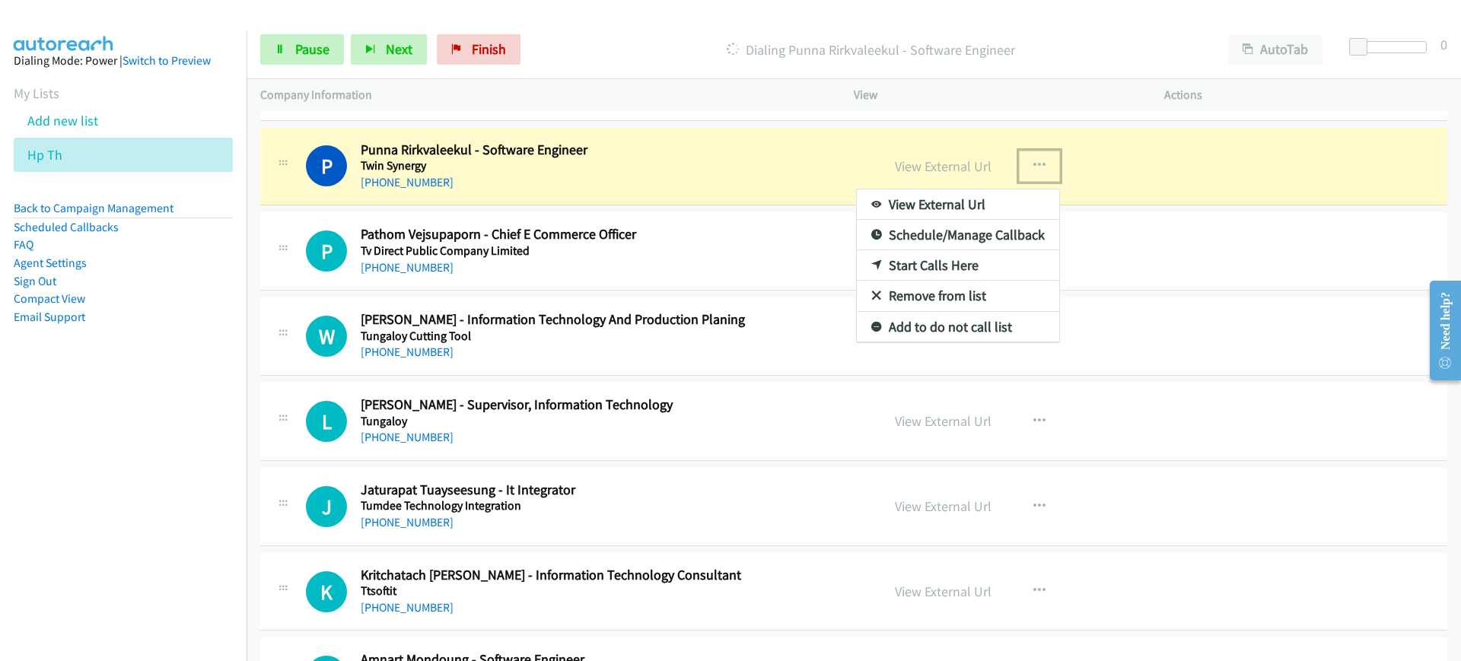
click at [1002, 217] on link "View External Url" at bounding box center [958, 204] width 202 height 30
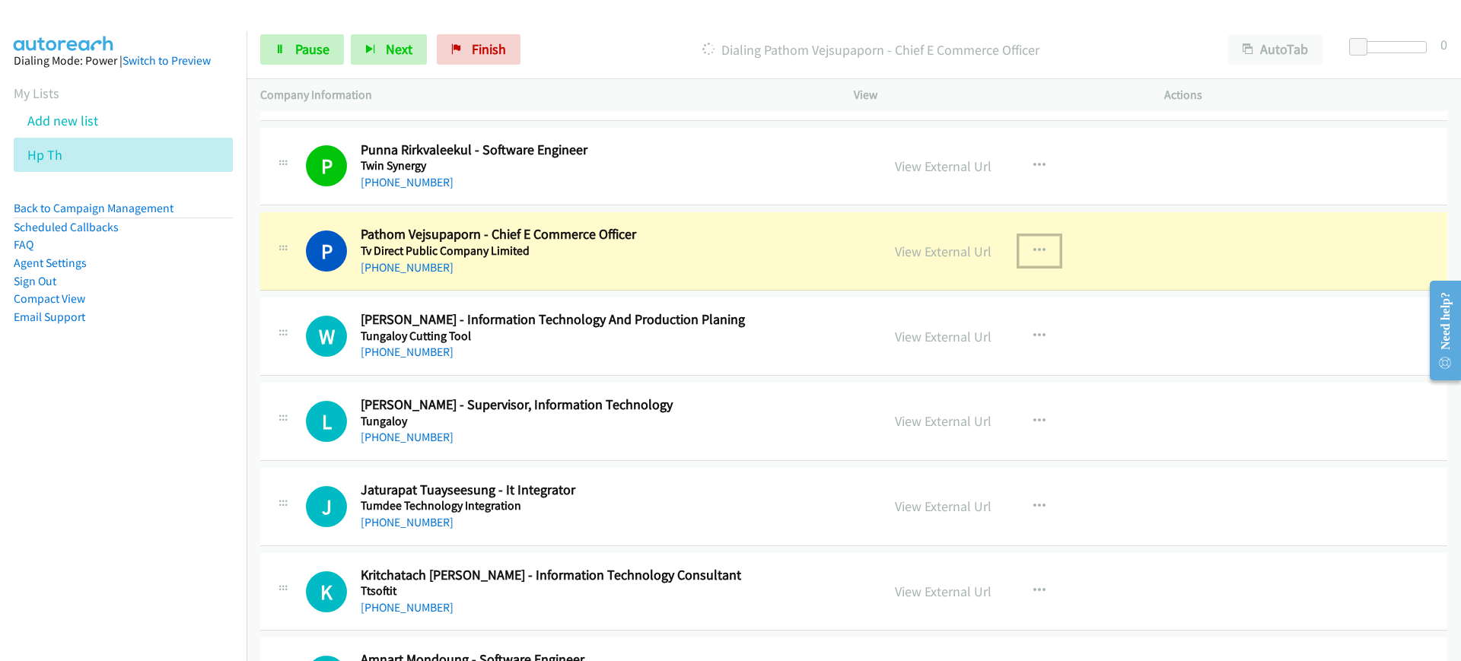
click at [1033, 253] on icon "button" at bounding box center [1039, 251] width 12 height 12
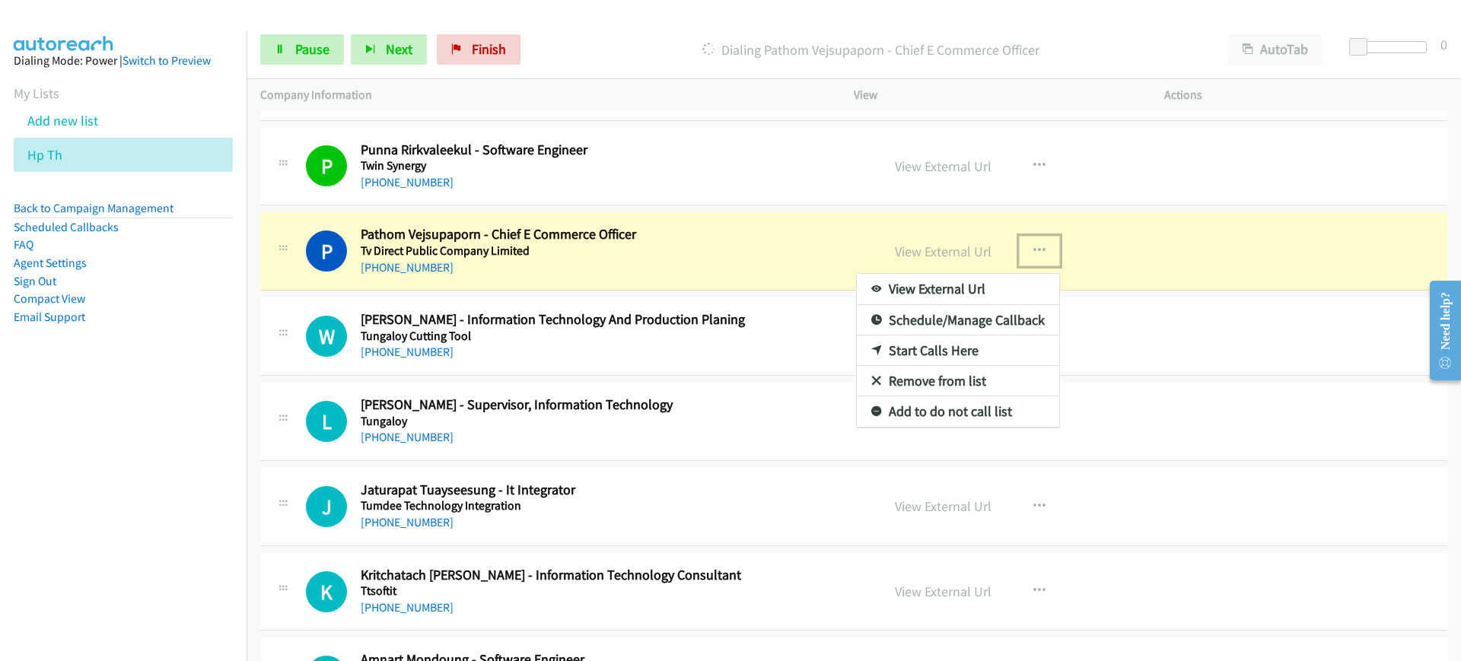
click at [1013, 285] on link "View External Url" at bounding box center [958, 289] width 202 height 30
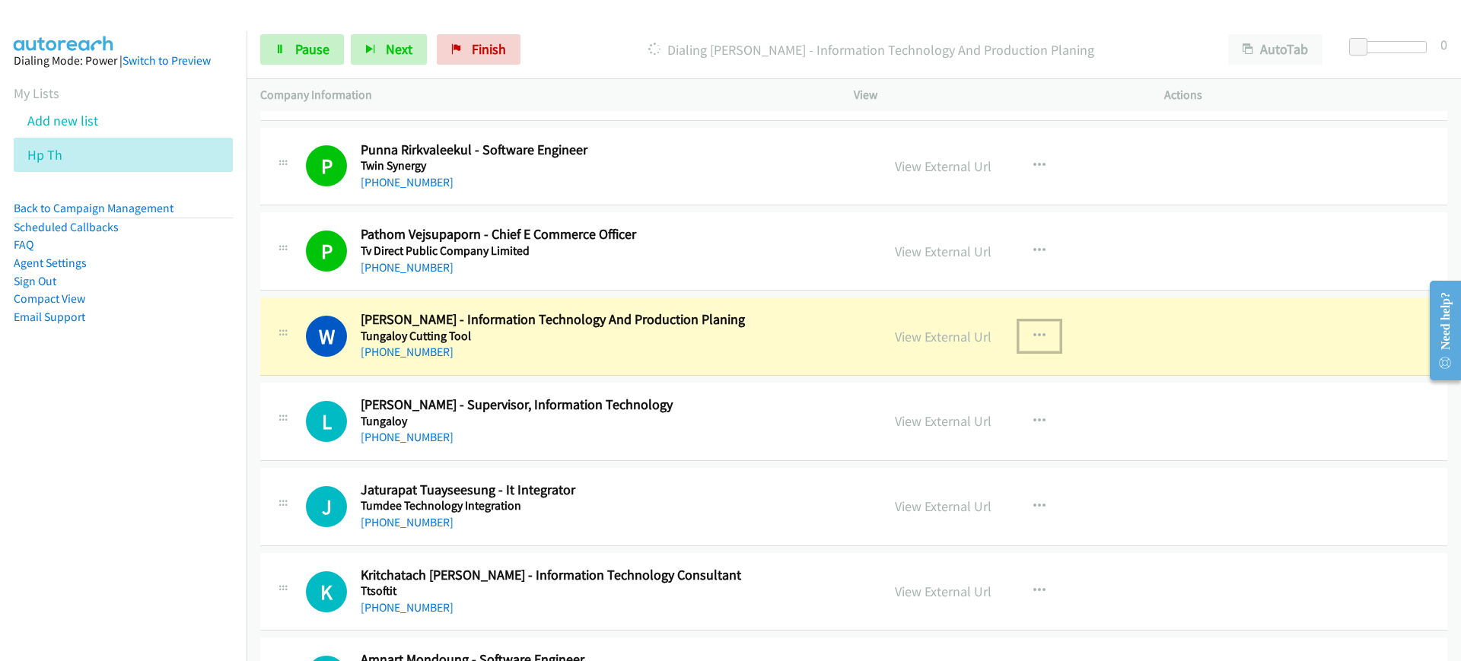
click at [1033, 332] on icon "button" at bounding box center [1039, 336] width 12 height 12
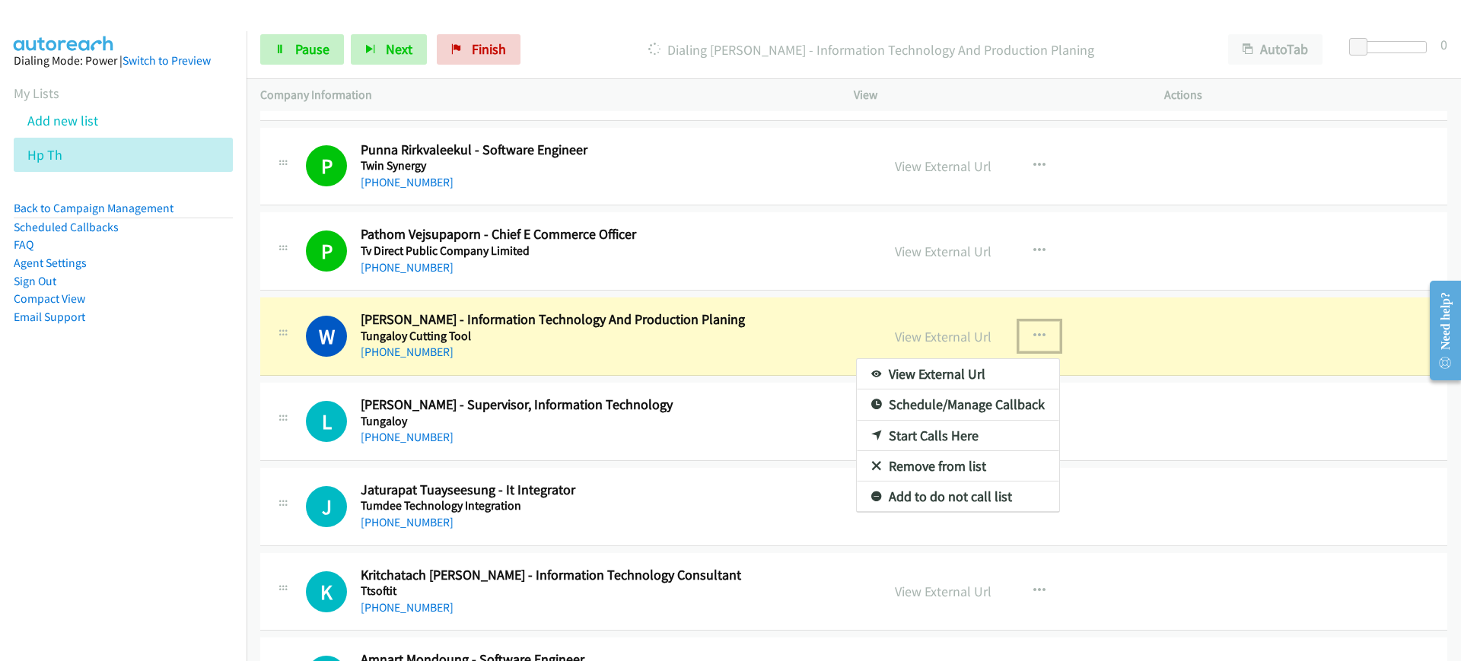
click at [956, 373] on link "View External Url" at bounding box center [958, 374] width 202 height 30
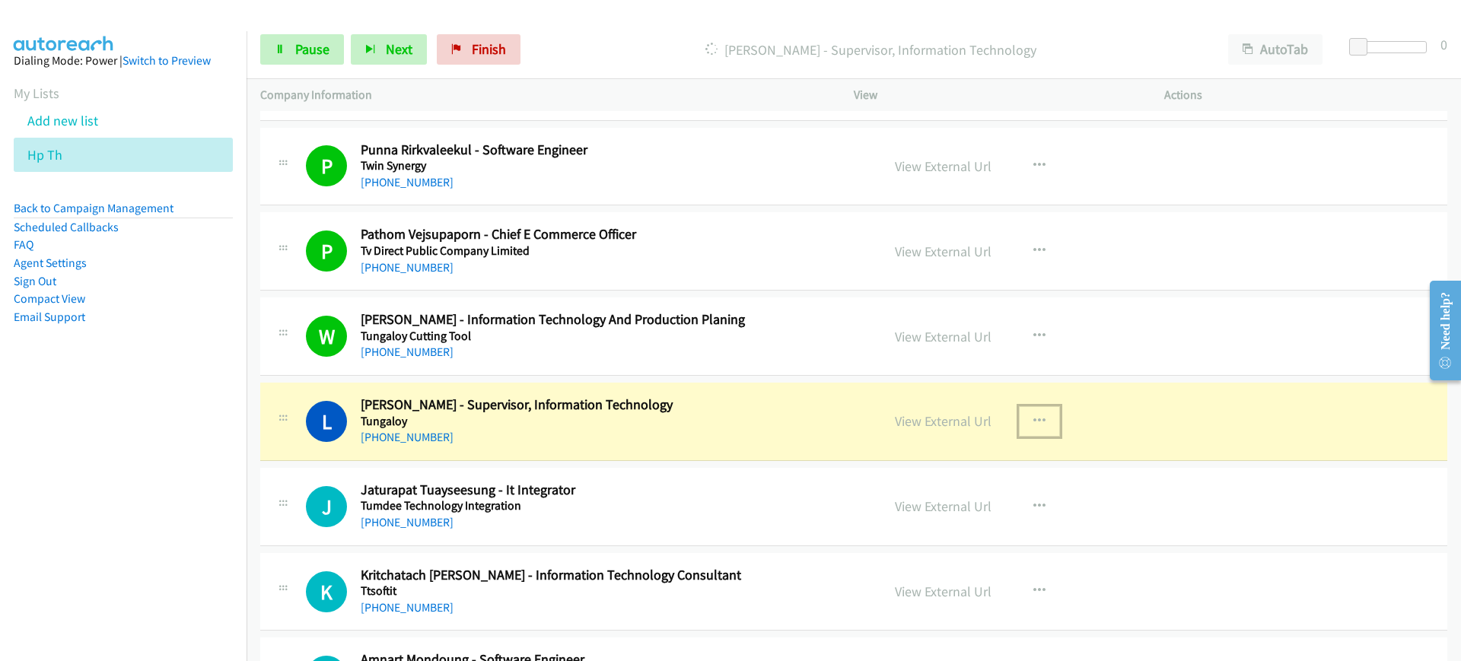
click at [1033, 410] on button "button" at bounding box center [1039, 421] width 41 height 30
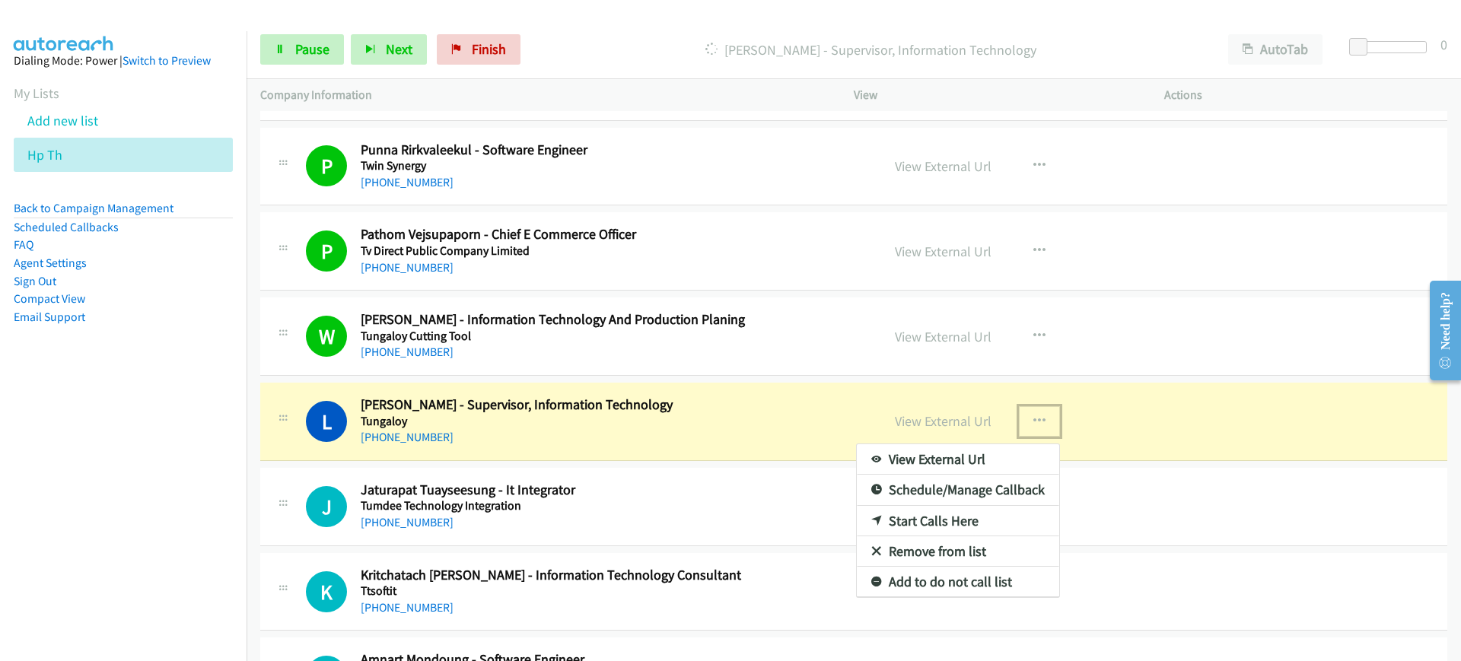
click at [1014, 456] on link "View External Url" at bounding box center [958, 459] width 202 height 30
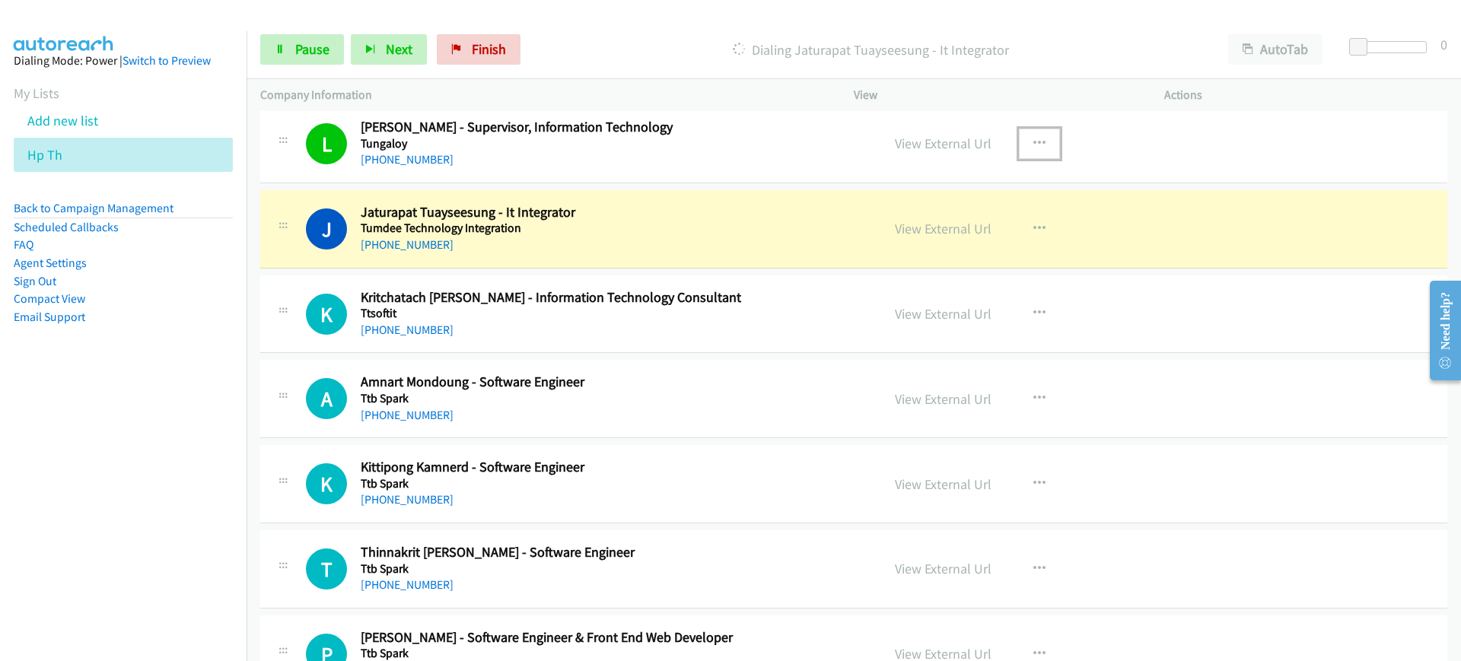
scroll to position [4883, 0]
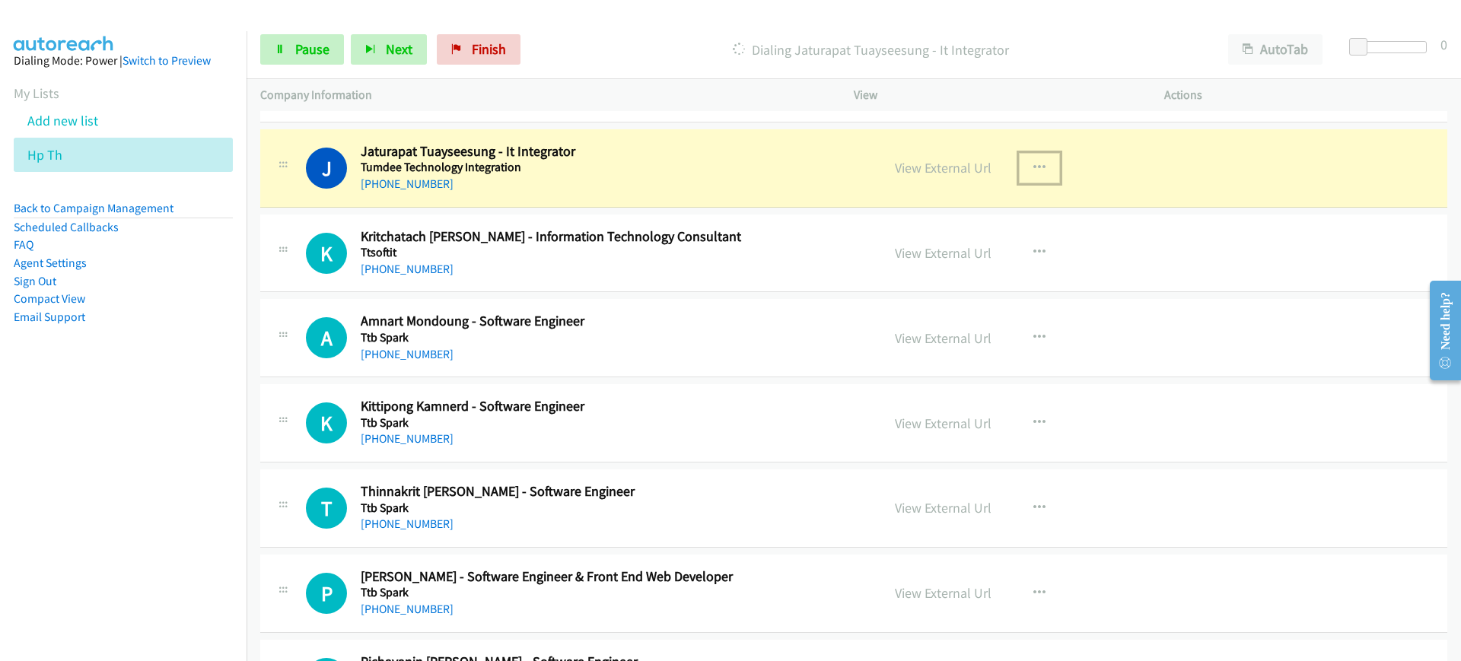
click at [1023, 168] on button "button" at bounding box center [1039, 168] width 41 height 30
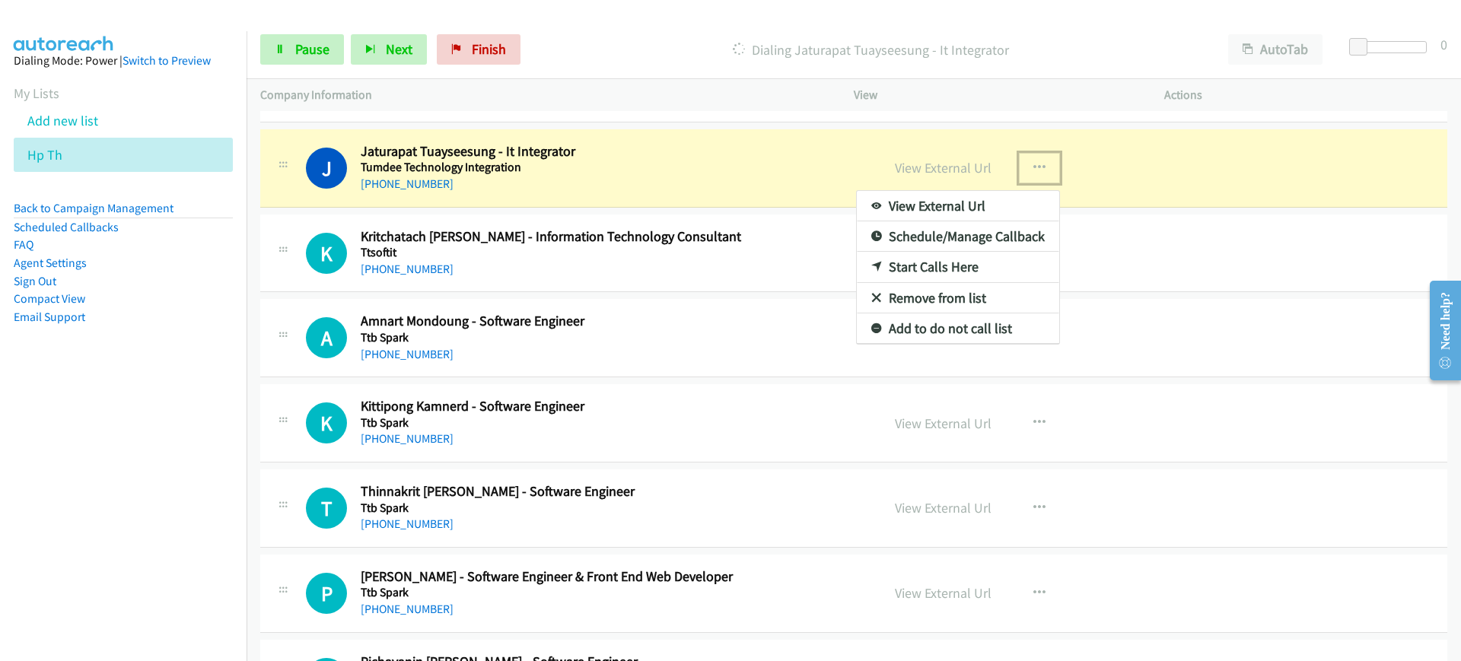
click at [1012, 202] on link "View External Url" at bounding box center [958, 206] width 202 height 30
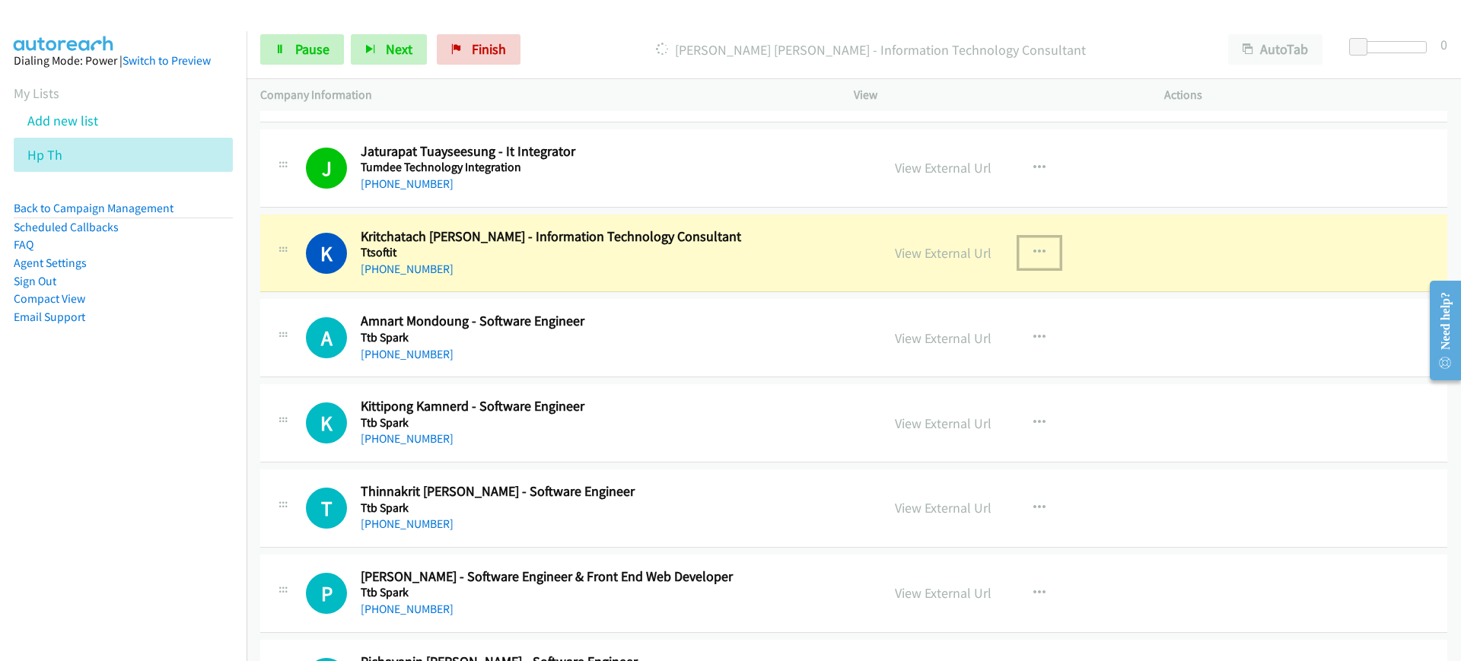
click at [1033, 247] on icon "button" at bounding box center [1039, 252] width 12 height 12
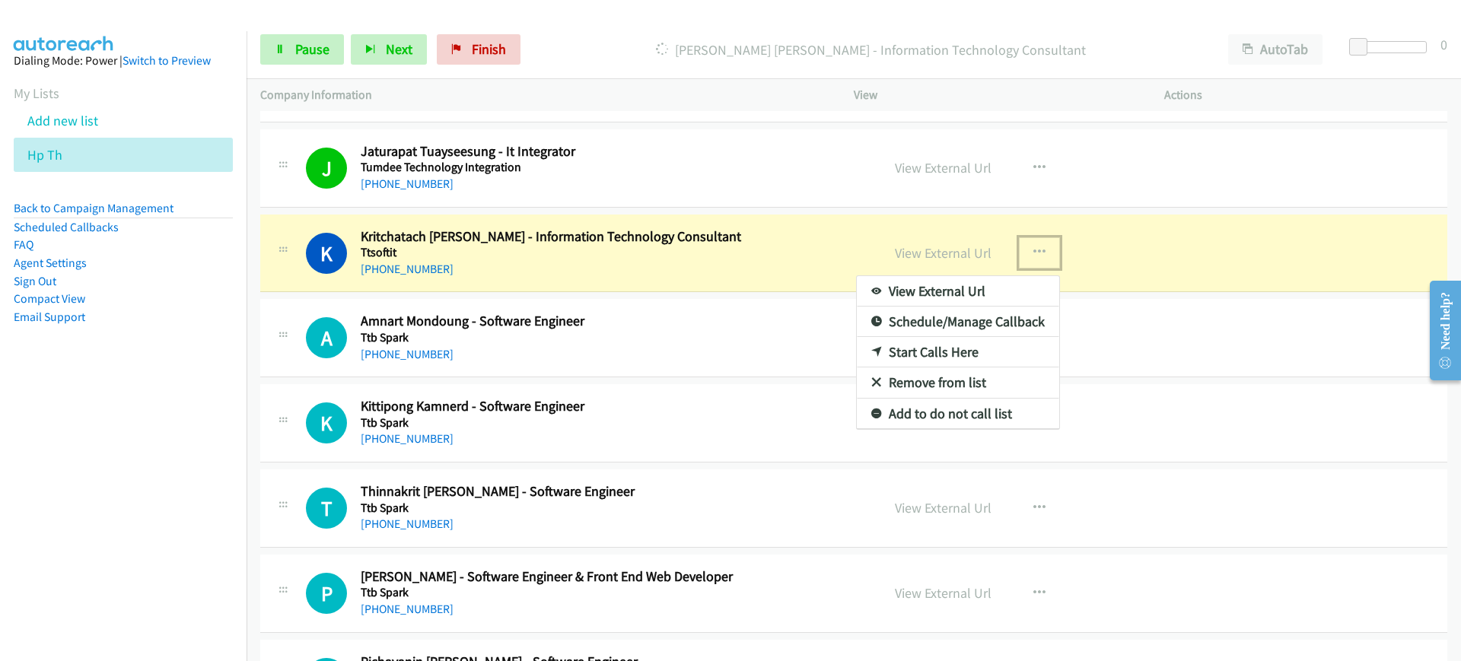
click at [1011, 284] on link "View External Url" at bounding box center [958, 291] width 202 height 30
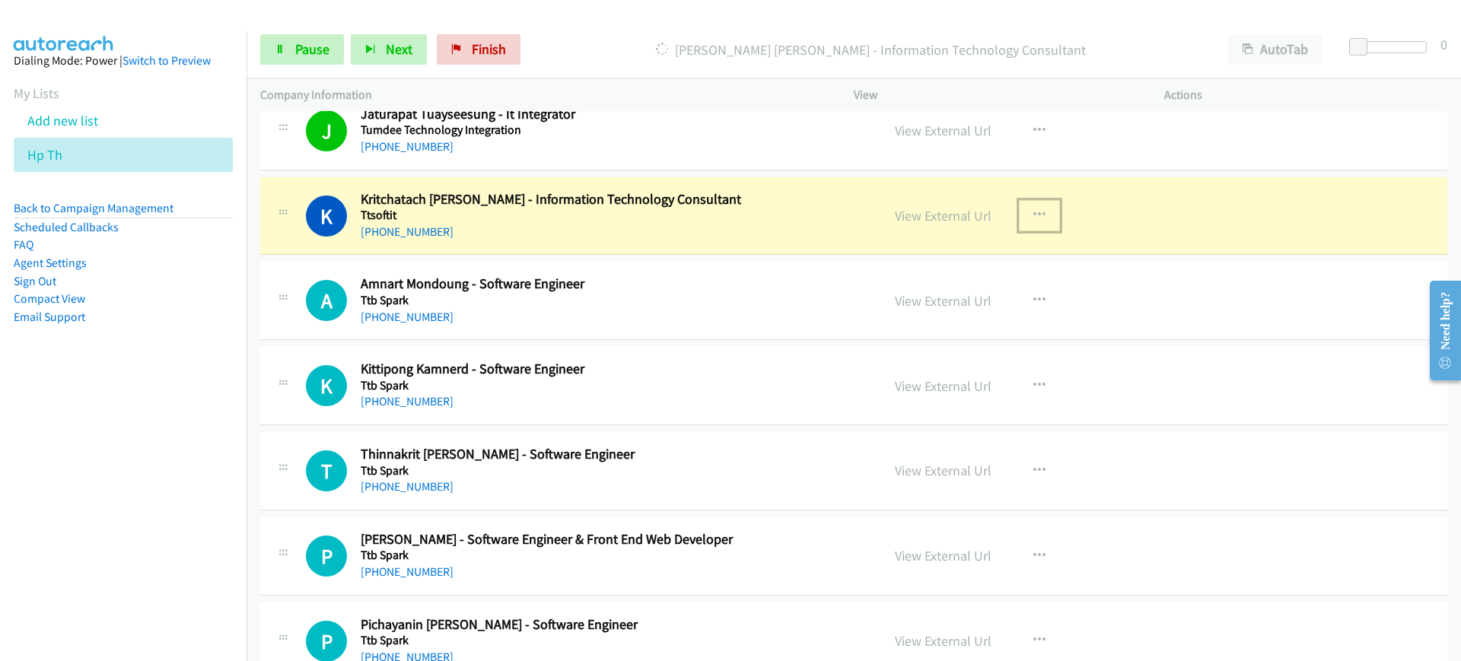
scroll to position [4980, 0]
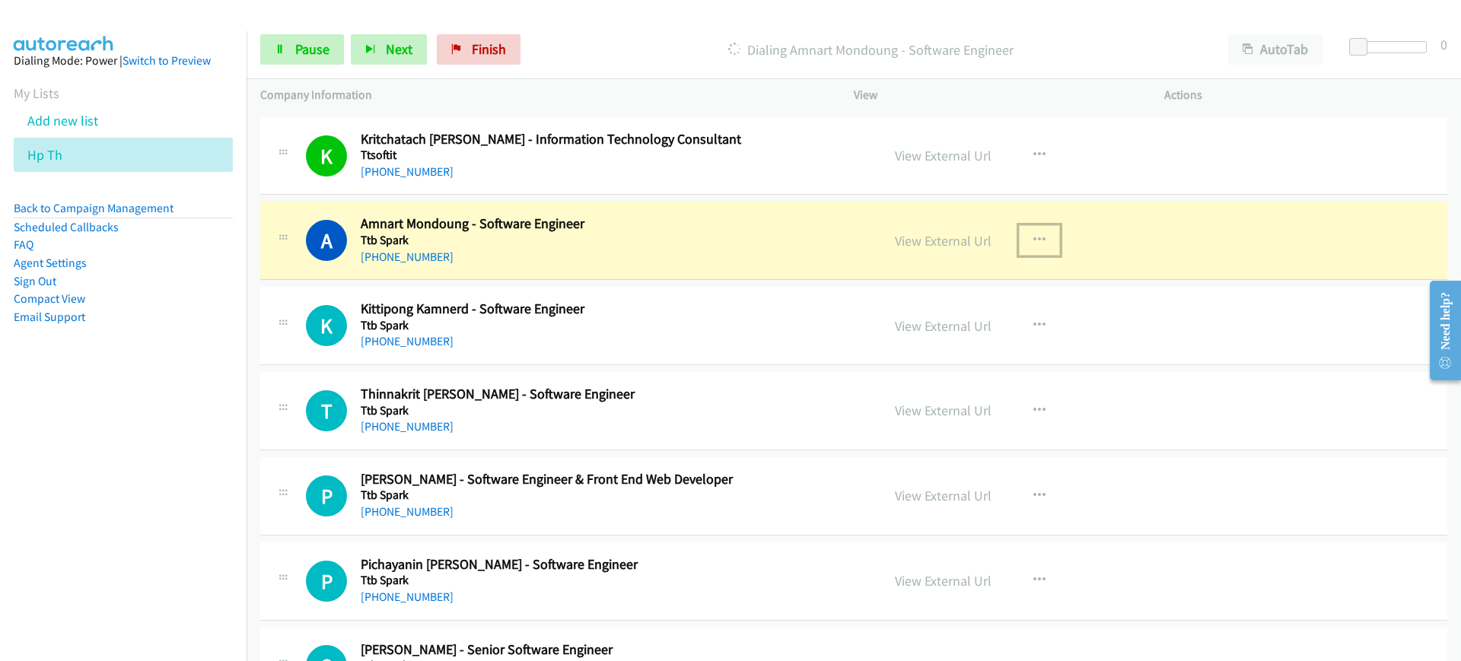
click at [1042, 235] on button "button" at bounding box center [1039, 240] width 41 height 30
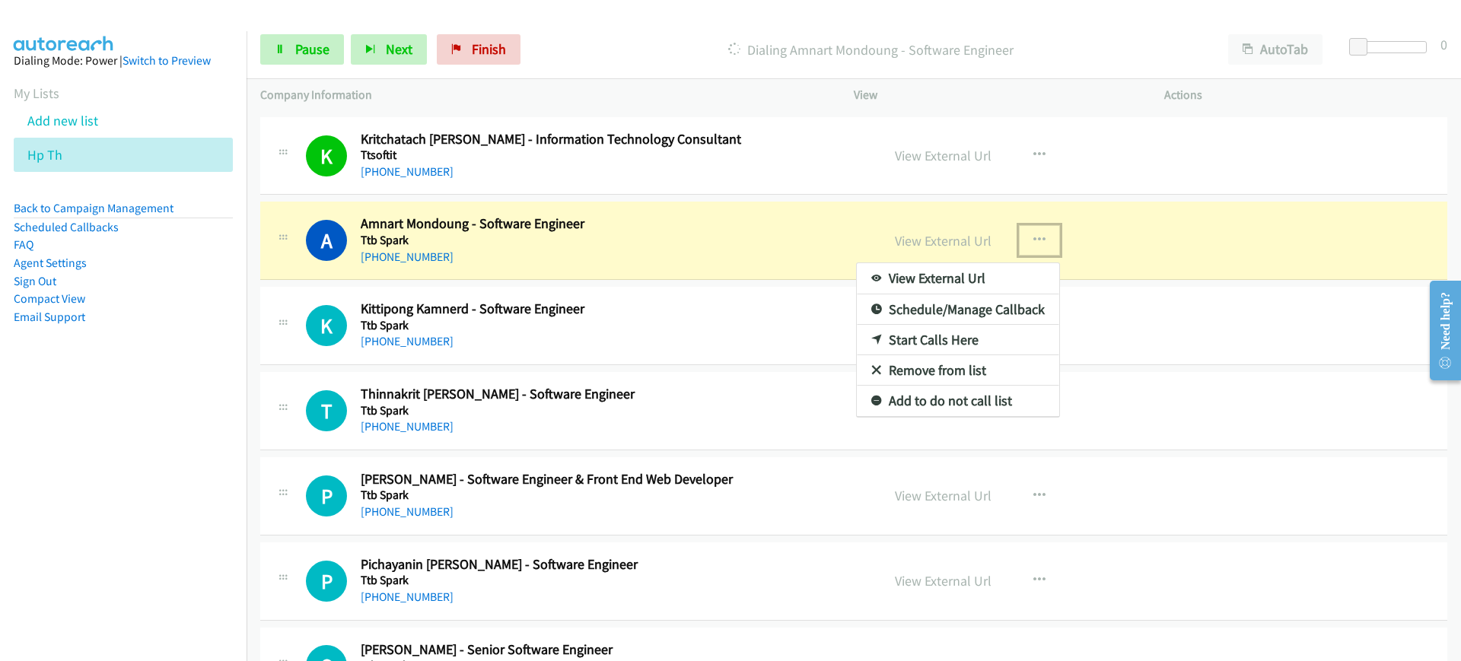
click at [981, 281] on link "View External Url" at bounding box center [958, 278] width 202 height 30
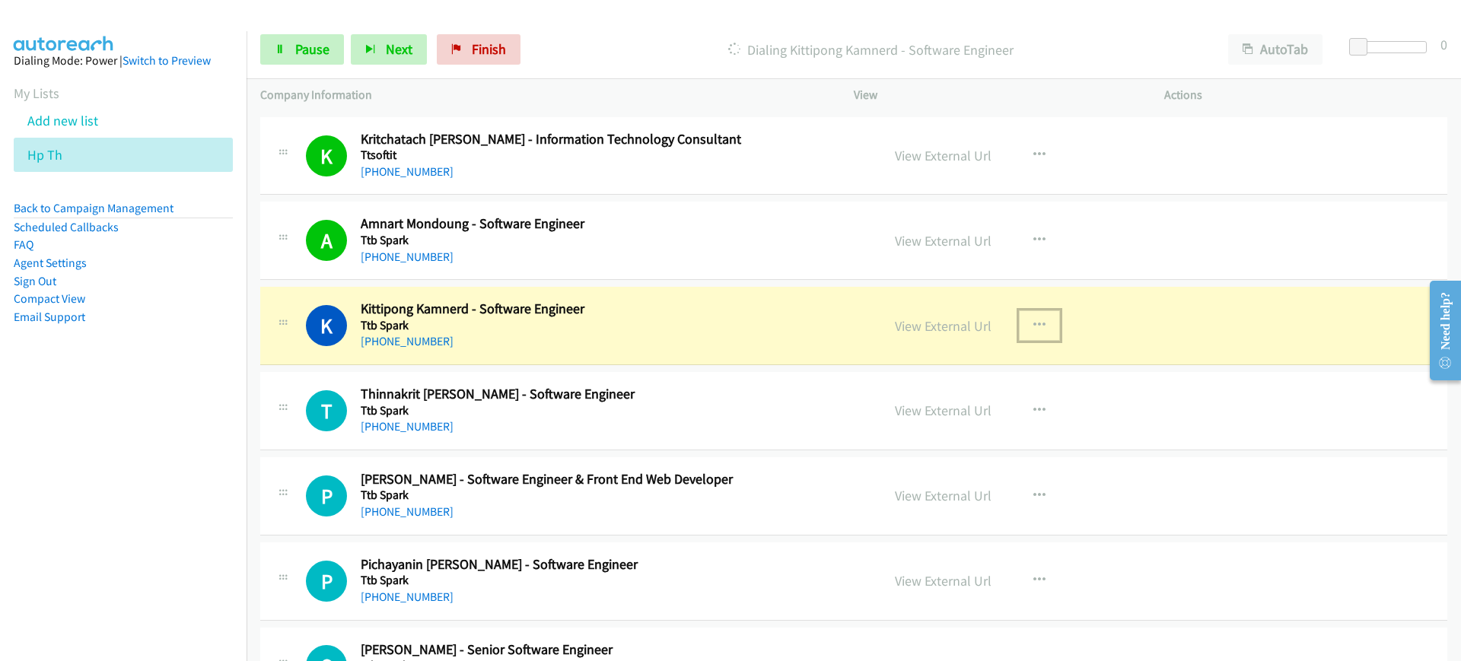
click at [1033, 327] on icon "button" at bounding box center [1039, 326] width 12 height 12
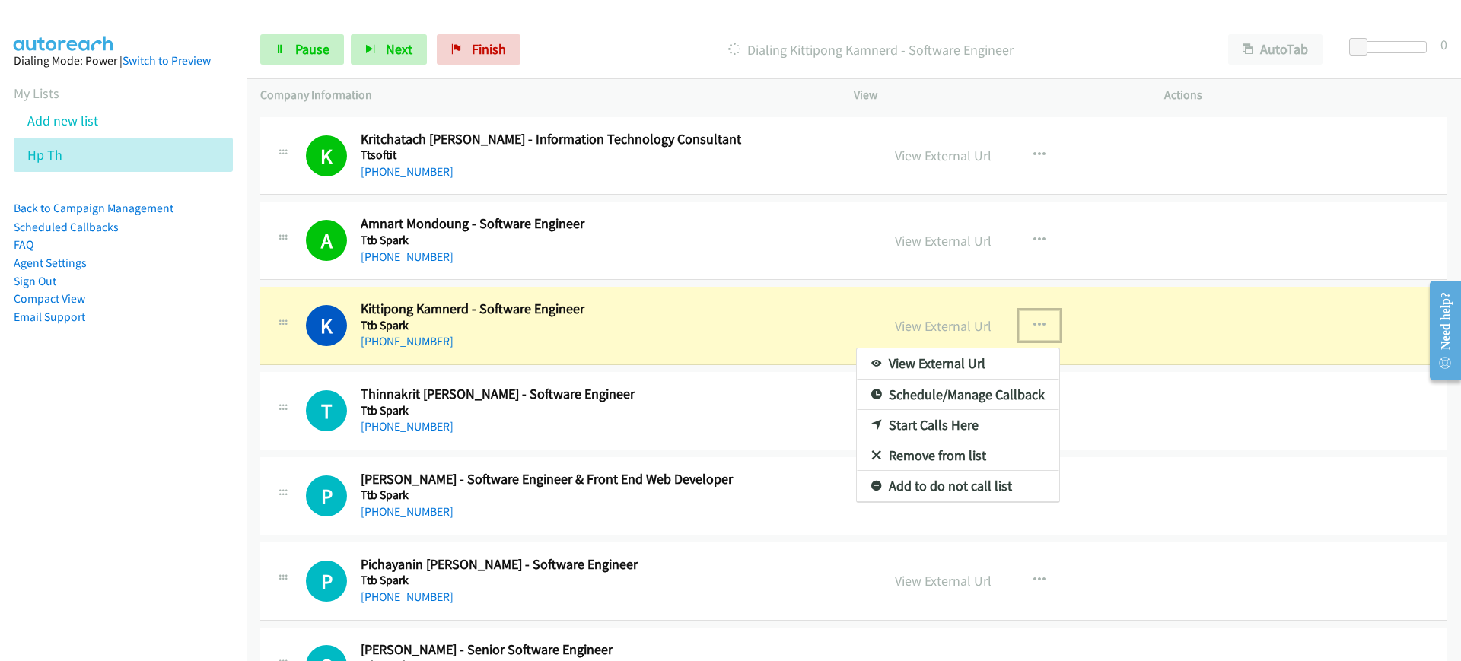
click at [969, 361] on link "View External Url" at bounding box center [958, 363] width 202 height 30
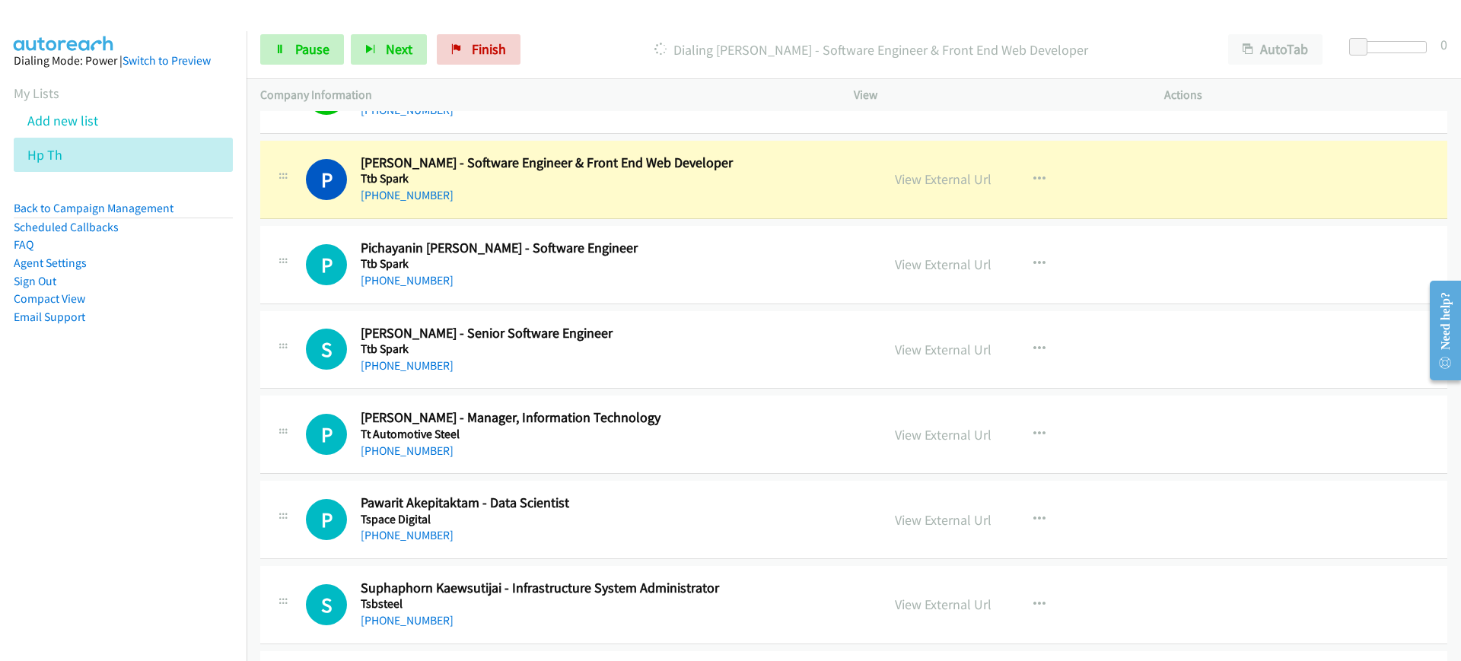
scroll to position [5116, 0]
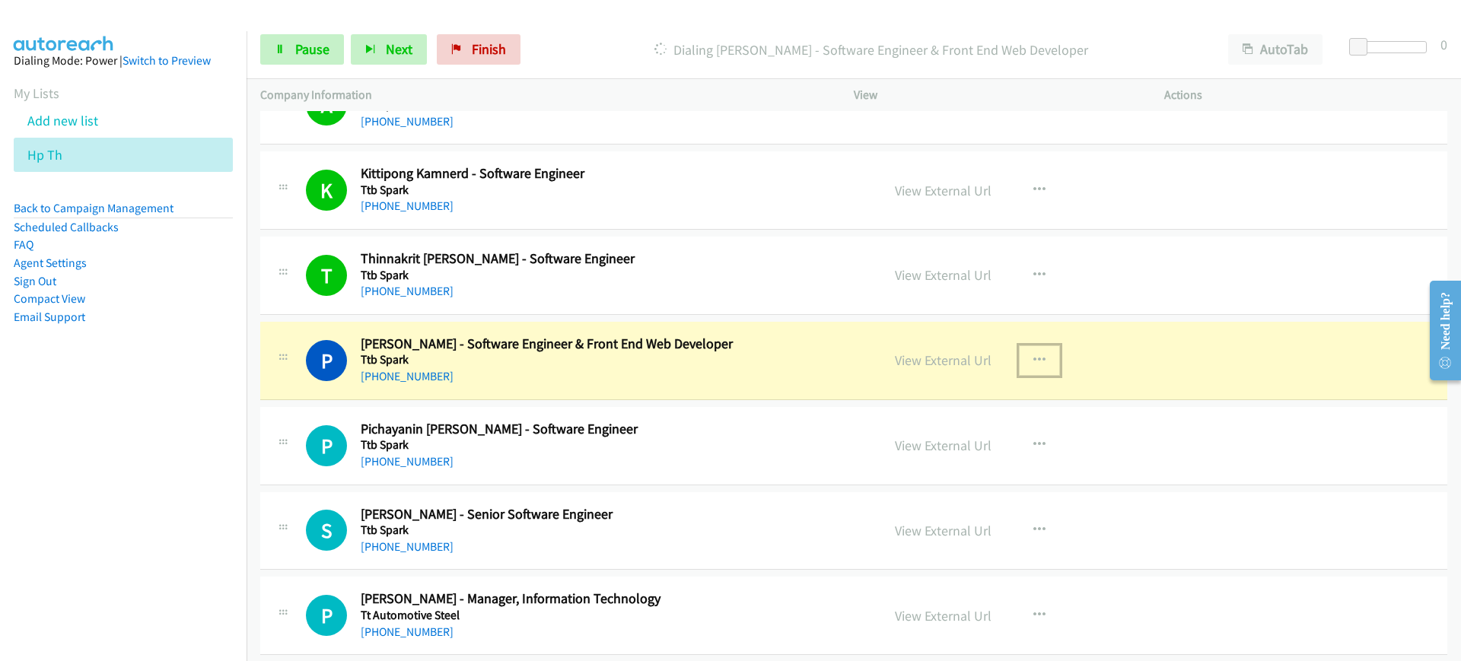
click at [1033, 358] on icon "button" at bounding box center [1039, 361] width 12 height 12
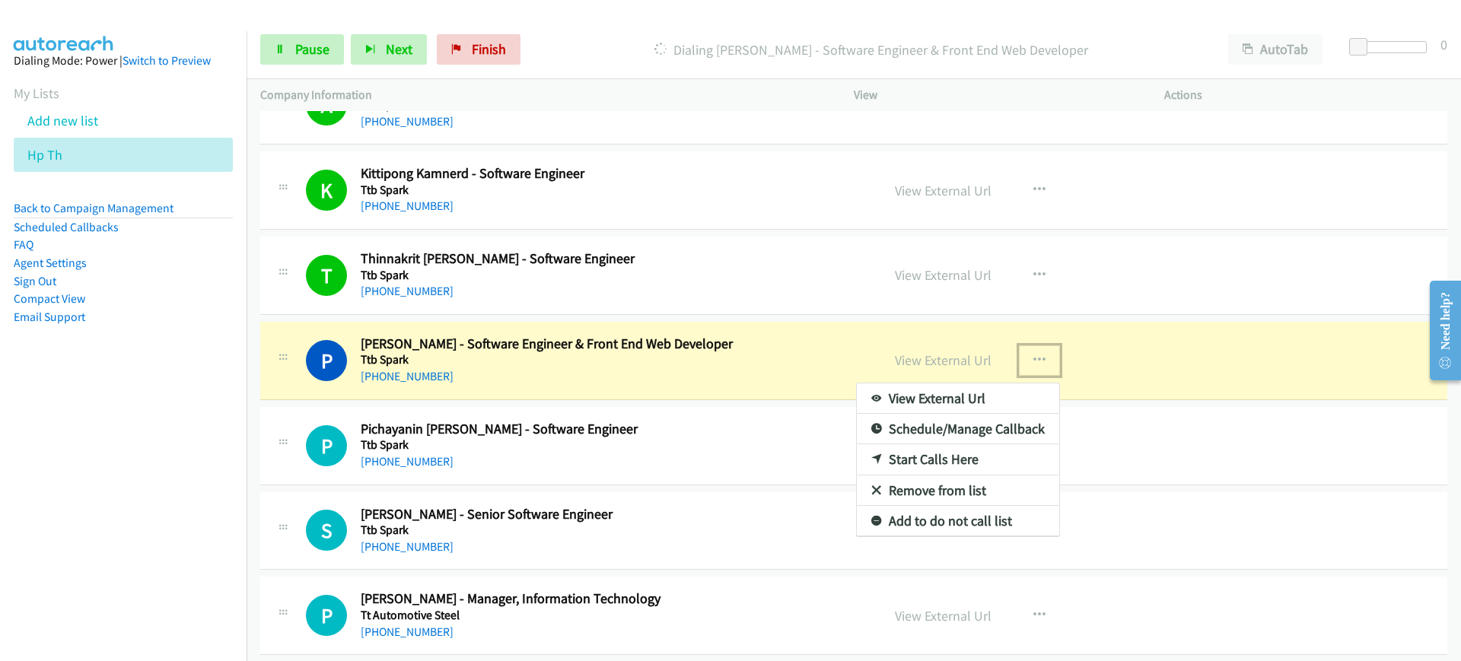
click at [981, 393] on link "View External Url" at bounding box center [958, 398] width 202 height 30
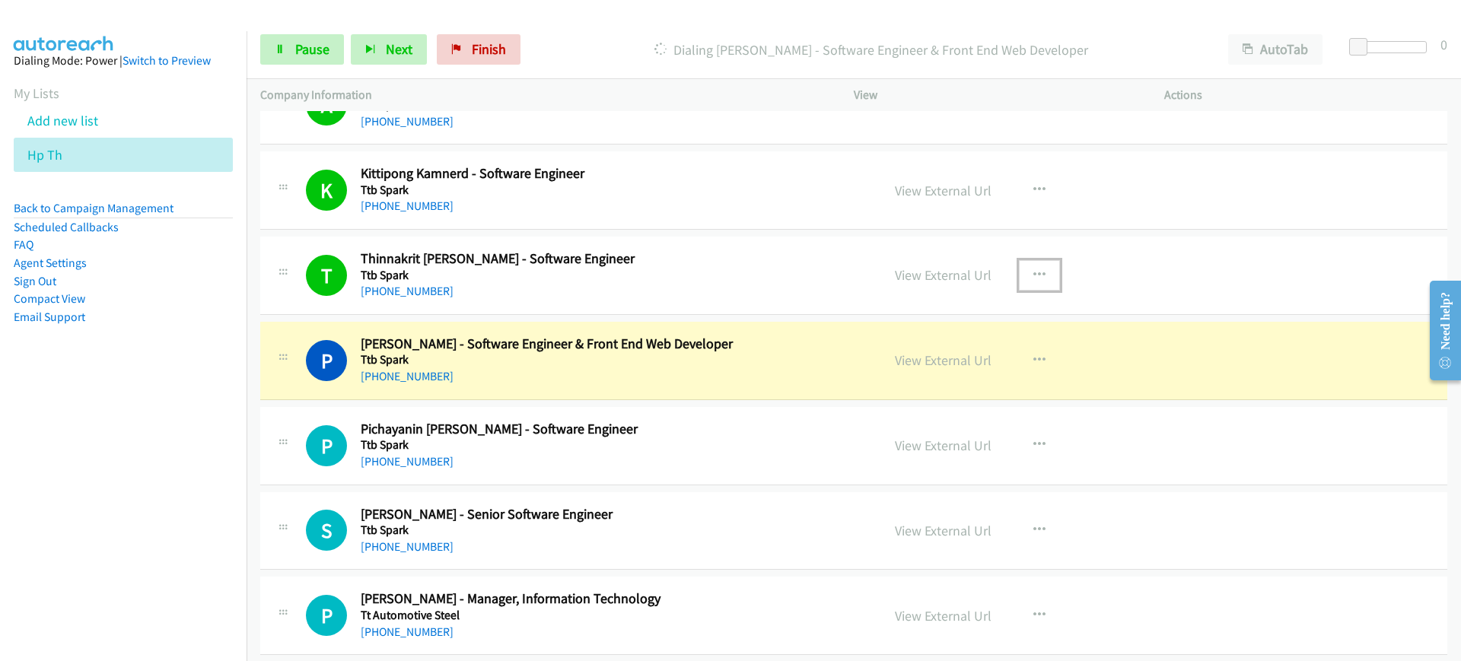
click at [1033, 271] on icon "button" at bounding box center [1039, 275] width 12 height 12
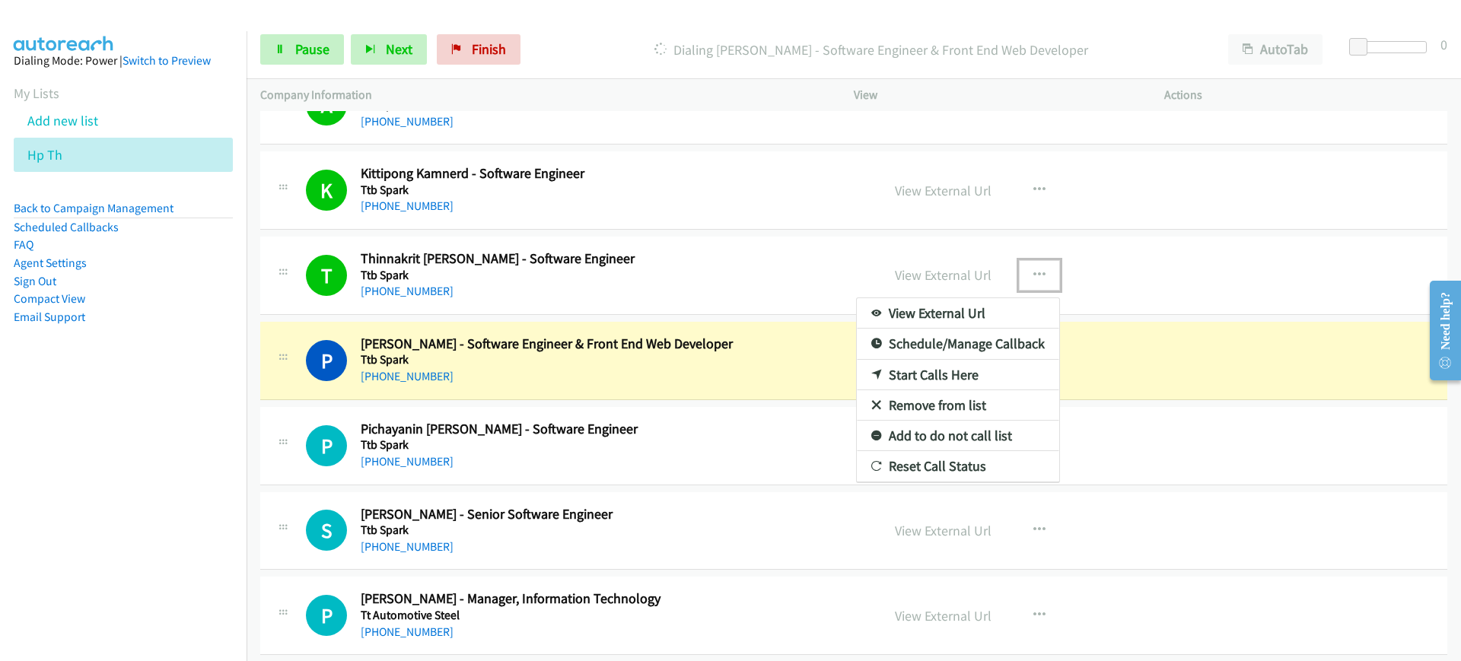
click at [1000, 309] on link "View External Url" at bounding box center [958, 313] width 202 height 30
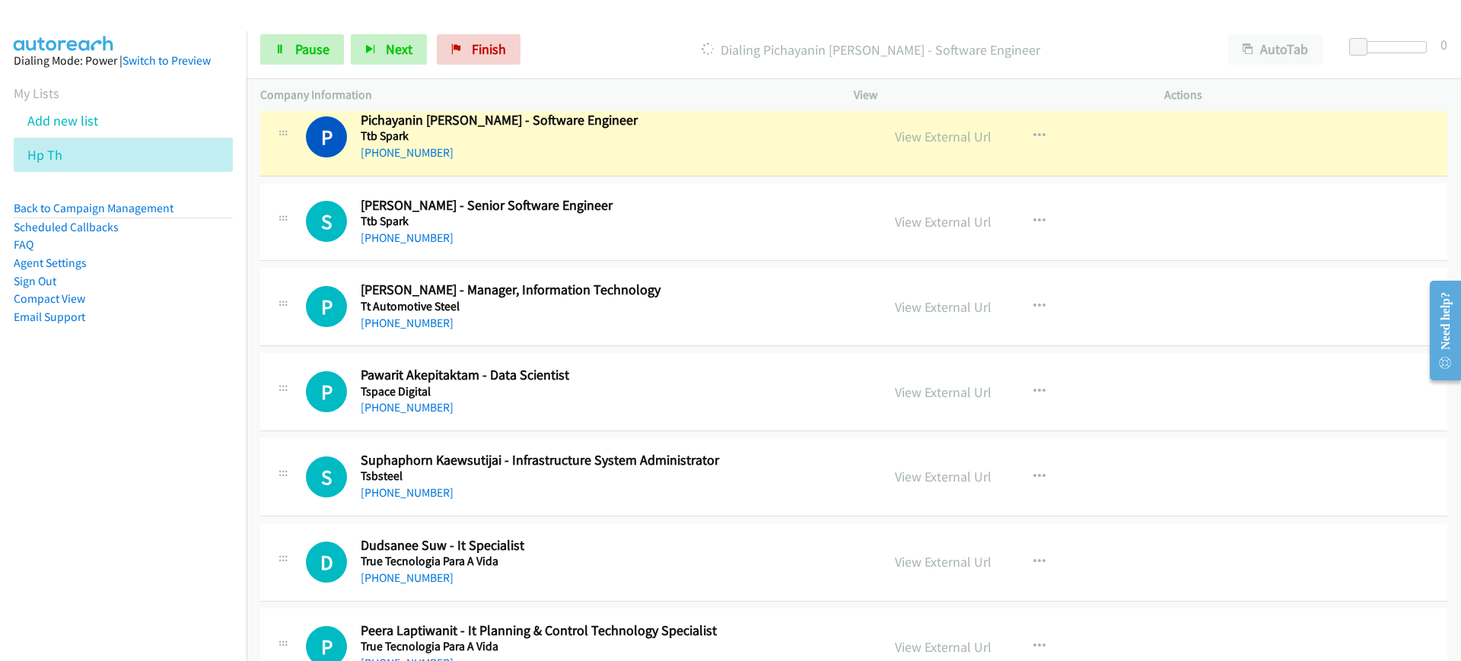
scroll to position [5454, 0]
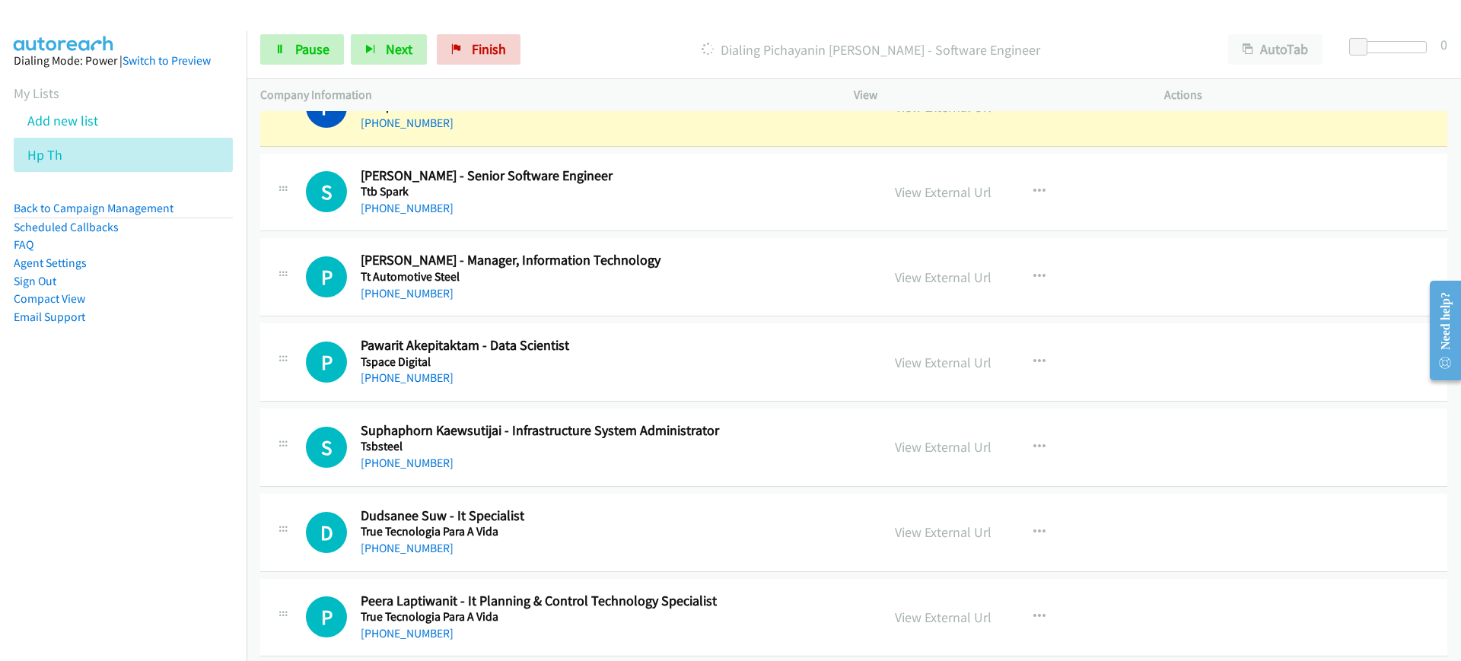
drag, startPoint x: 1452, startPoint y: 275, endPoint x: 2867, endPoint y: 537, distance: 1440.0
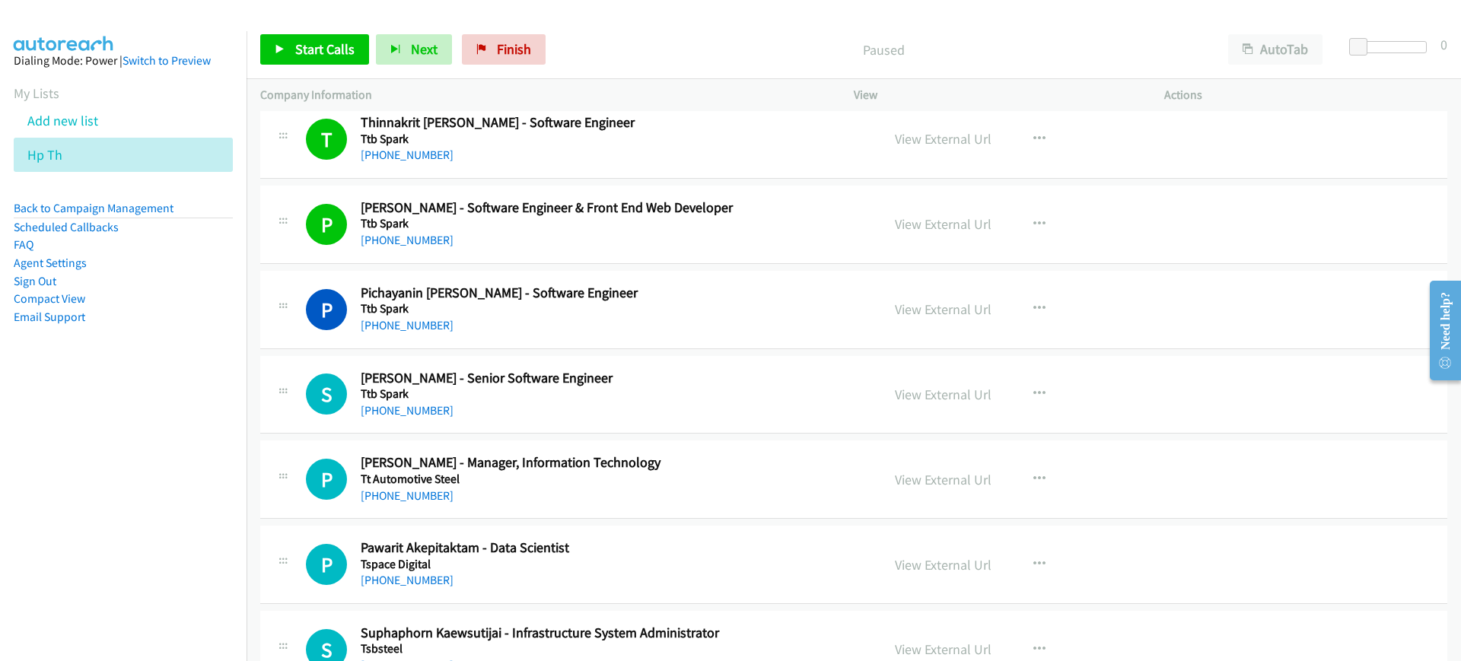
scroll to position [5132, 0]
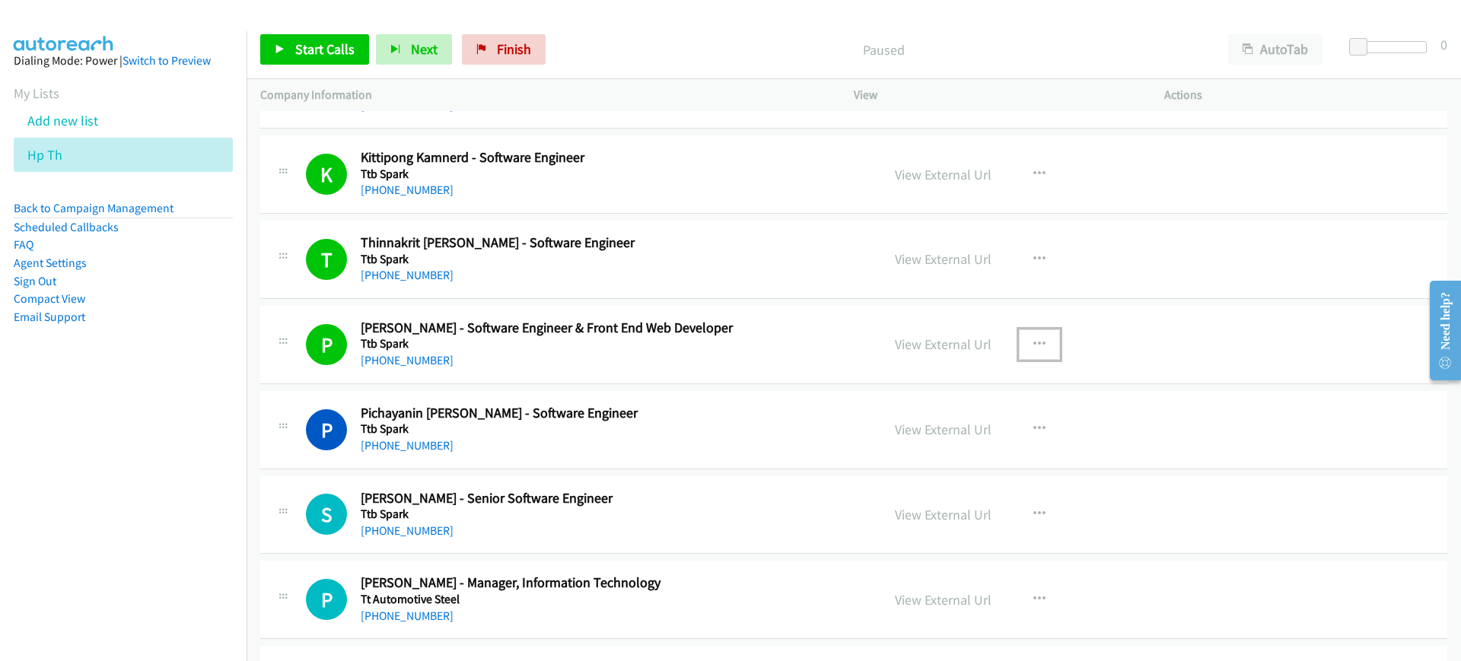
click at [1033, 343] on icon "button" at bounding box center [1039, 345] width 12 height 12
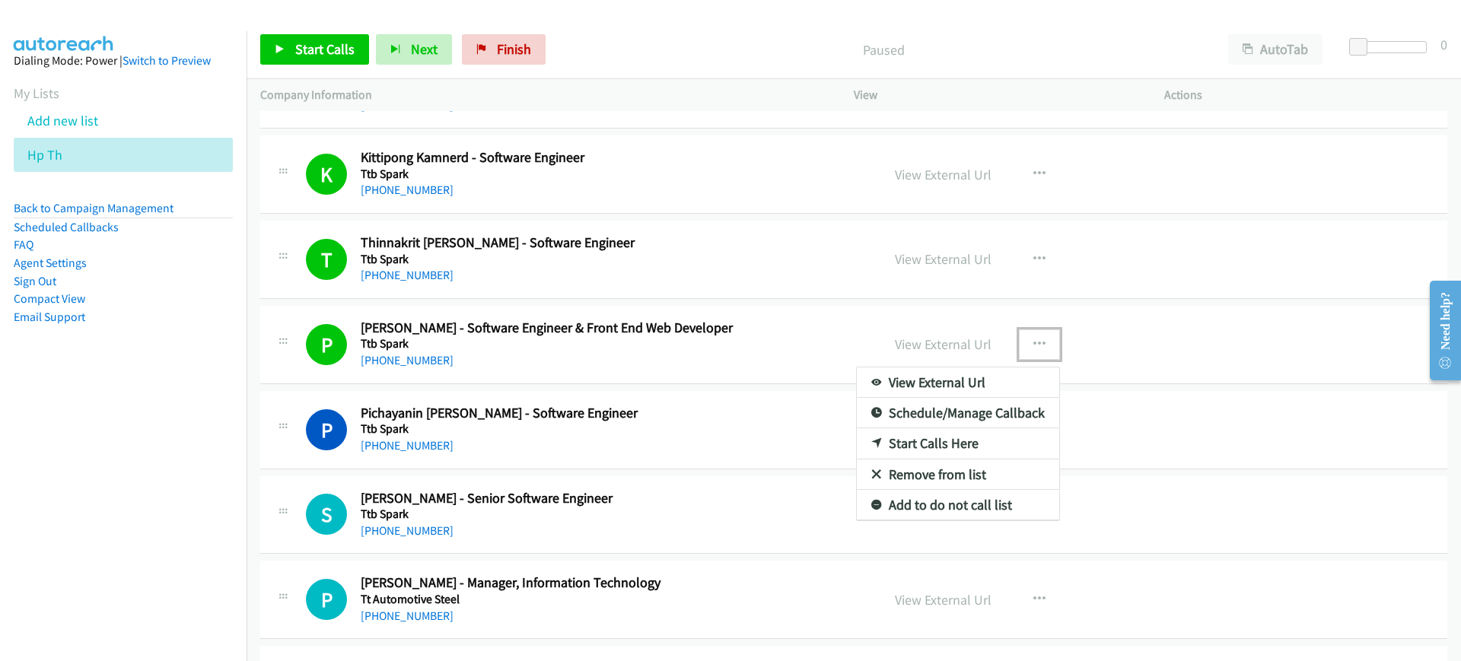
click at [978, 384] on link "View External Url" at bounding box center [958, 382] width 202 height 30
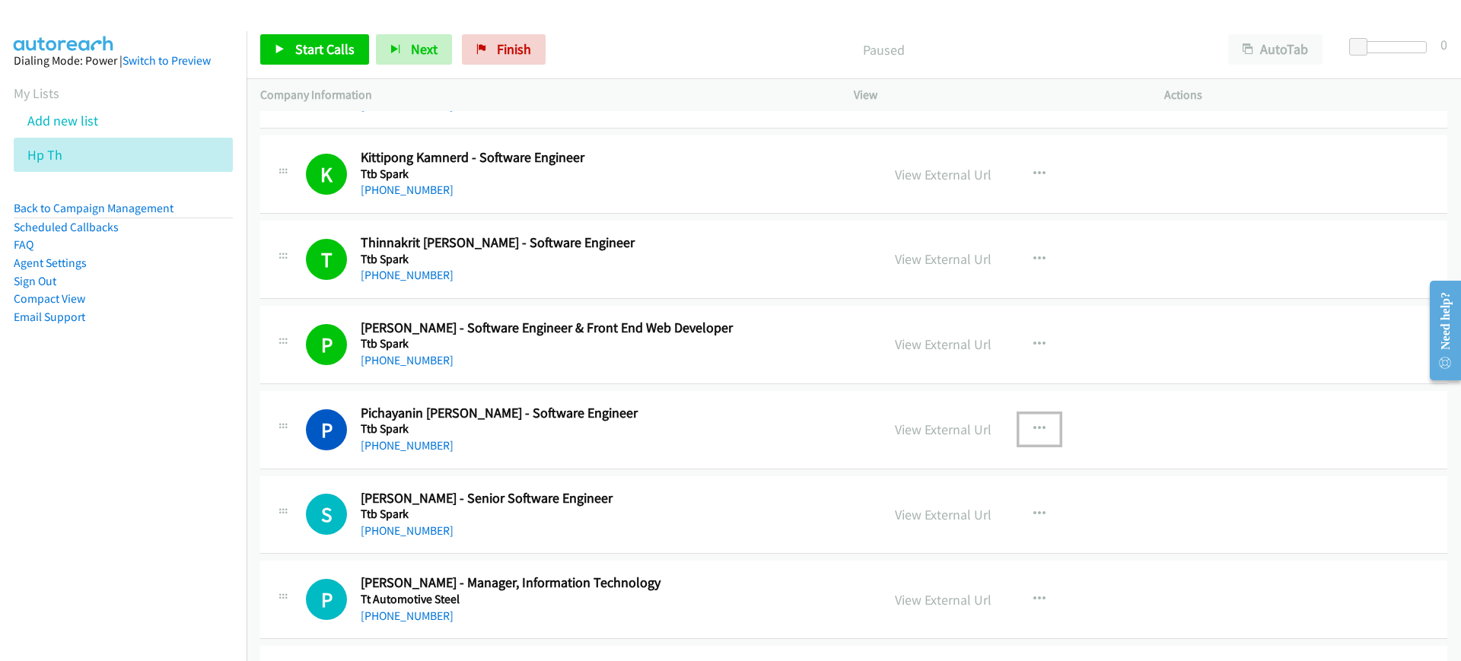
click at [1023, 431] on button "button" at bounding box center [1039, 429] width 41 height 30
click at [920, 525] on link "Start Calls Here" at bounding box center [958, 529] width 202 height 30
click at [325, 47] on span "Start Calls" at bounding box center [324, 48] width 59 height 17
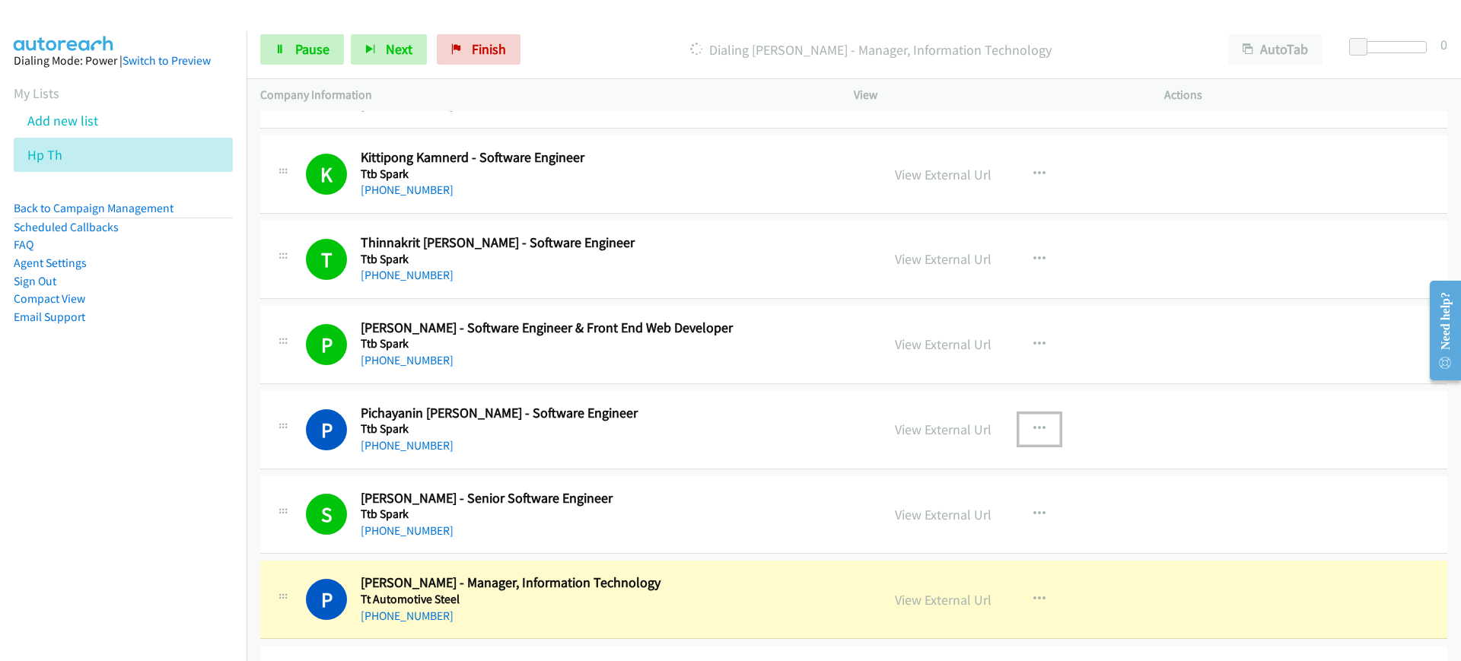
click at [1032, 437] on button "button" at bounding box center [1039, 429] width 41 height 30
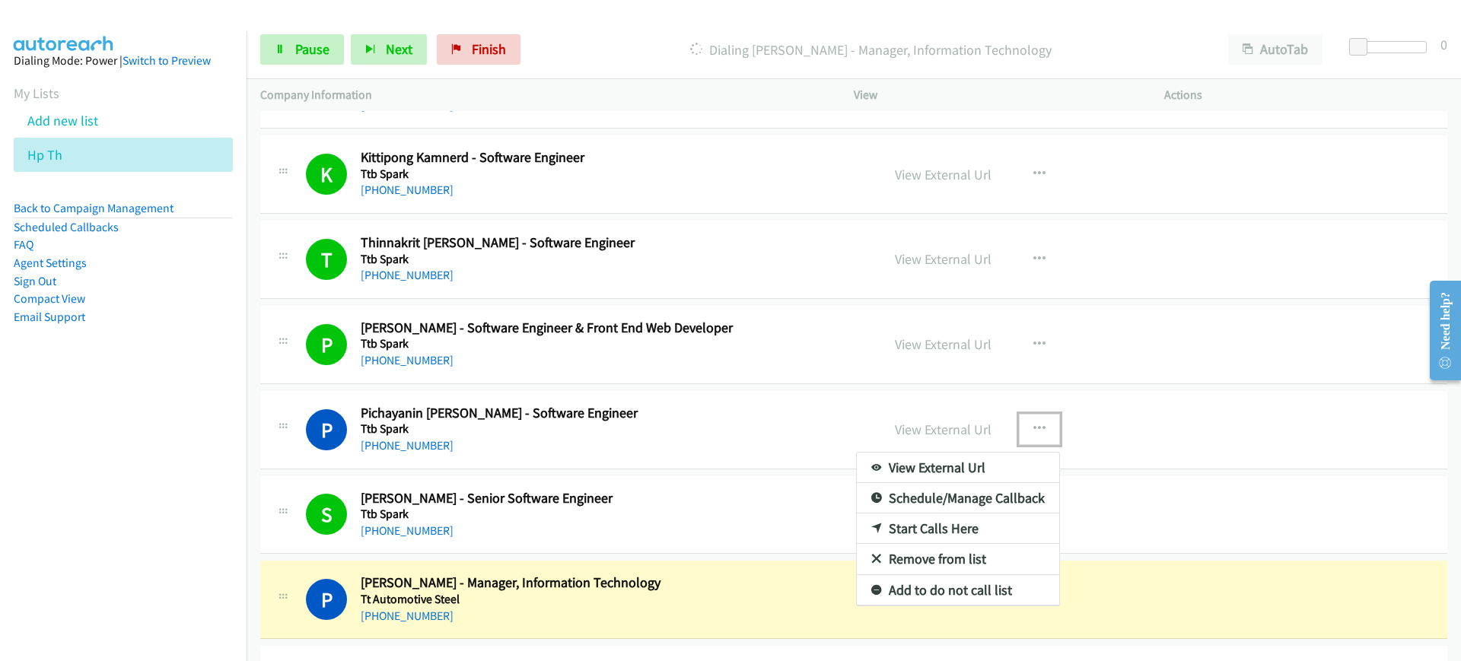
click at [994, 470] on link "View External Url" at bounding box center [958, 468] width 202 height 30
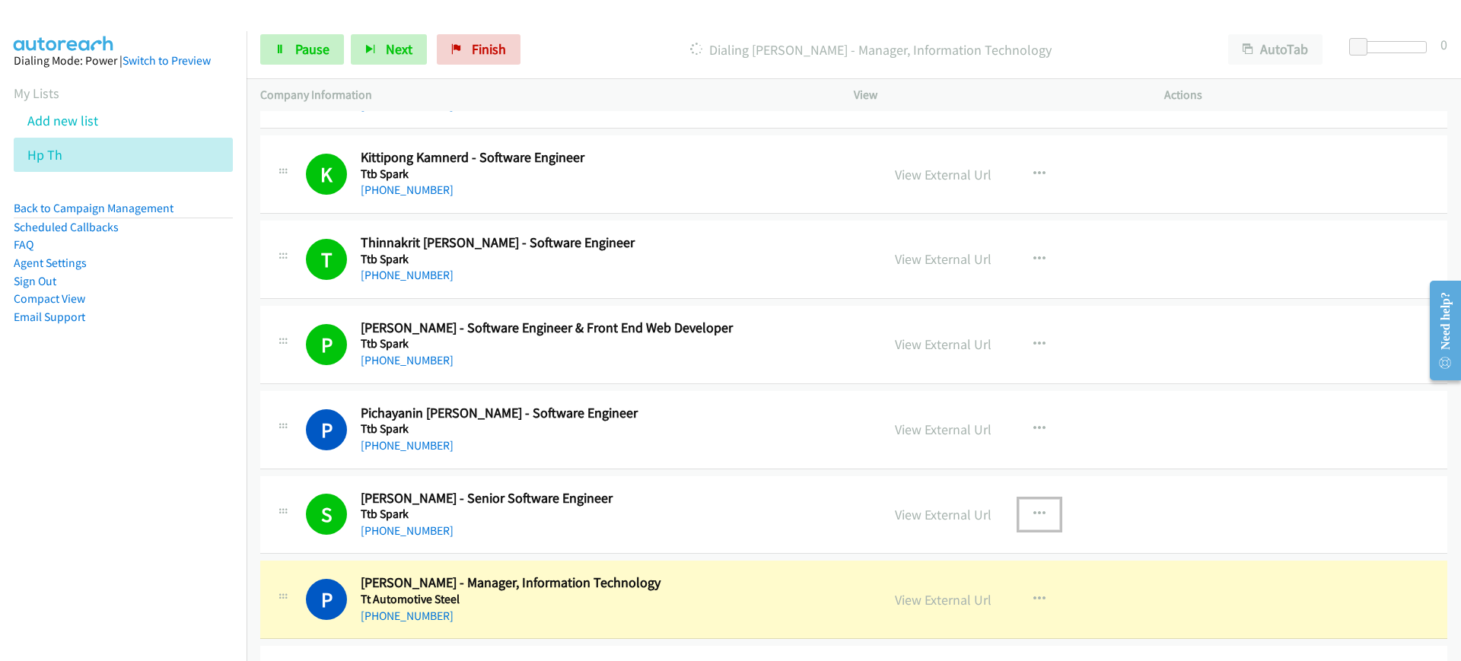
click at [1033, 511] on icon "button" at bounding box center [1039, 514] width 12 height 12
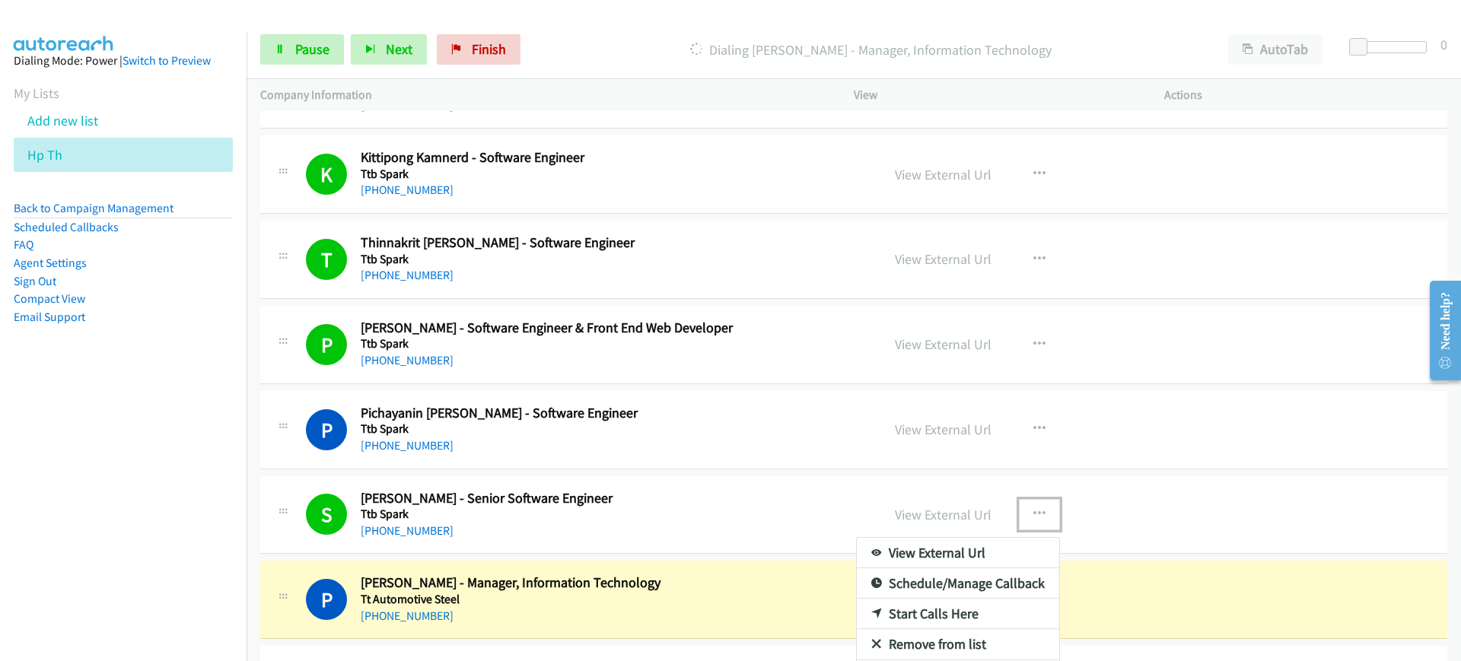
click at [996, 557] on link "View External Url" at bounding box center [958, 553] width 202 height 30
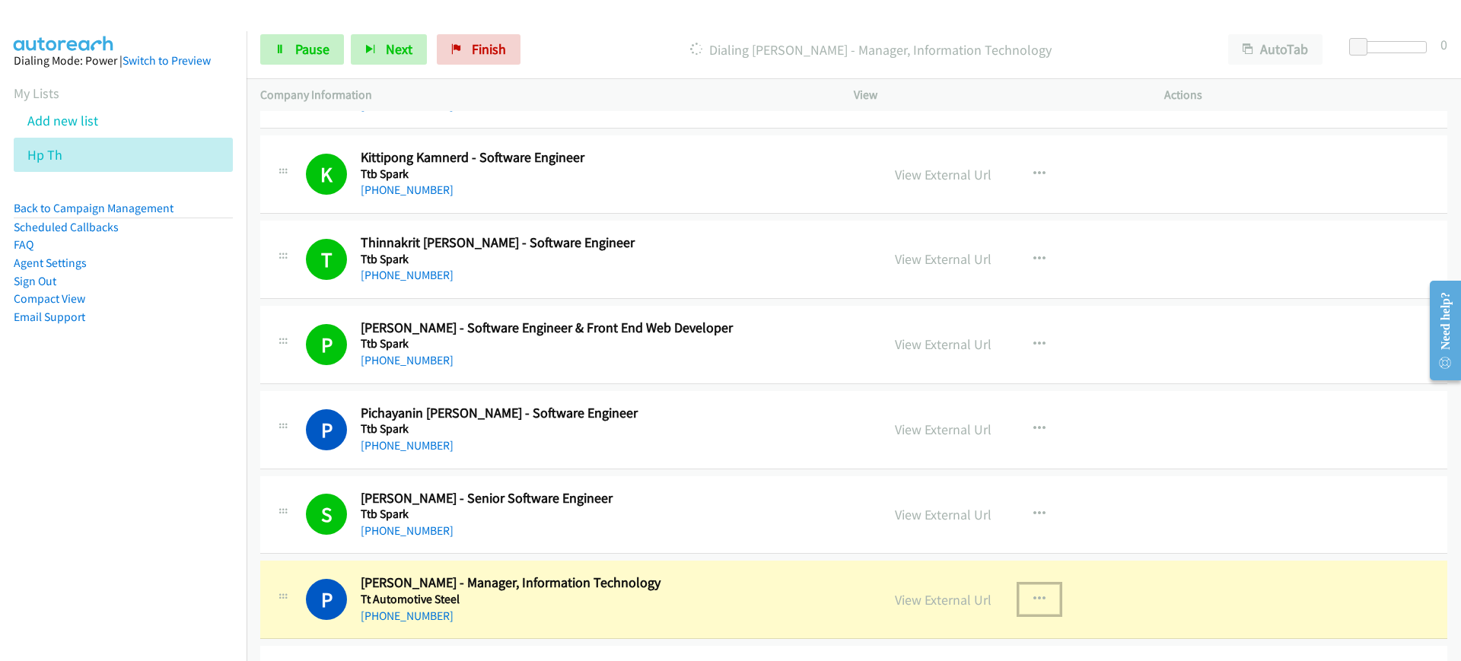
click at [1024, 598] on button "button" at bounding box center [1039, 599] width 41 height 30
click at [946, 629] on link "View External Url" at bounding box center [958, 637] width 202 height 30
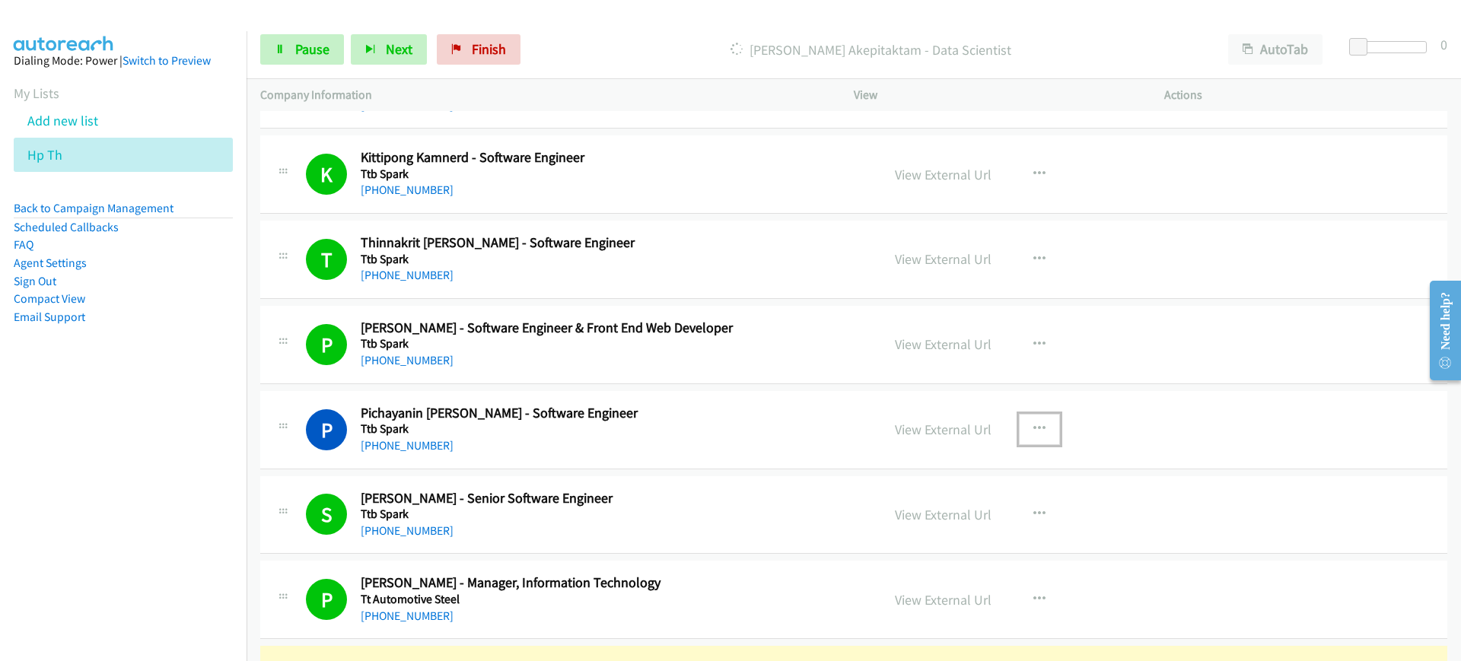
click at [1033, 426] on icon "button" at bounding box center [1039, 429] width 12 height 12
click at [922, 465] on link "View External Url" at bounding box center [958, 468] width 202 height 30
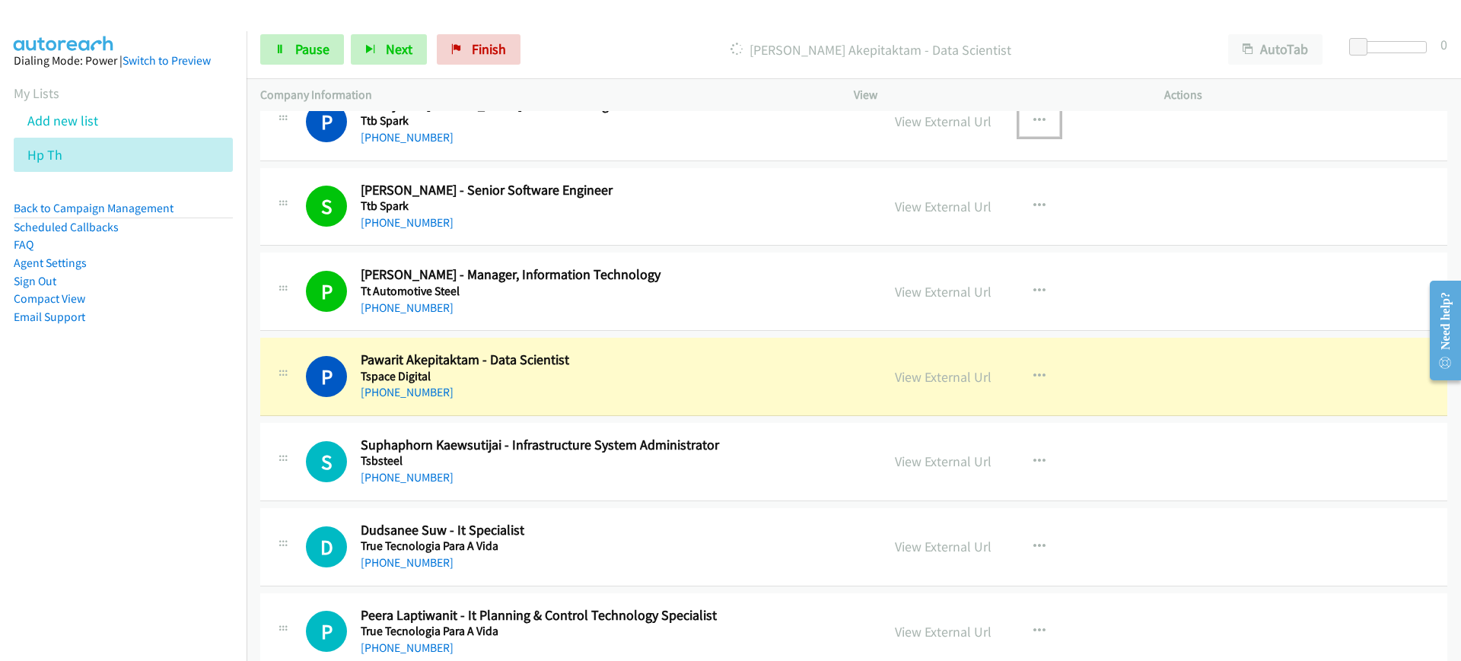
scroll to position [5470, 0]
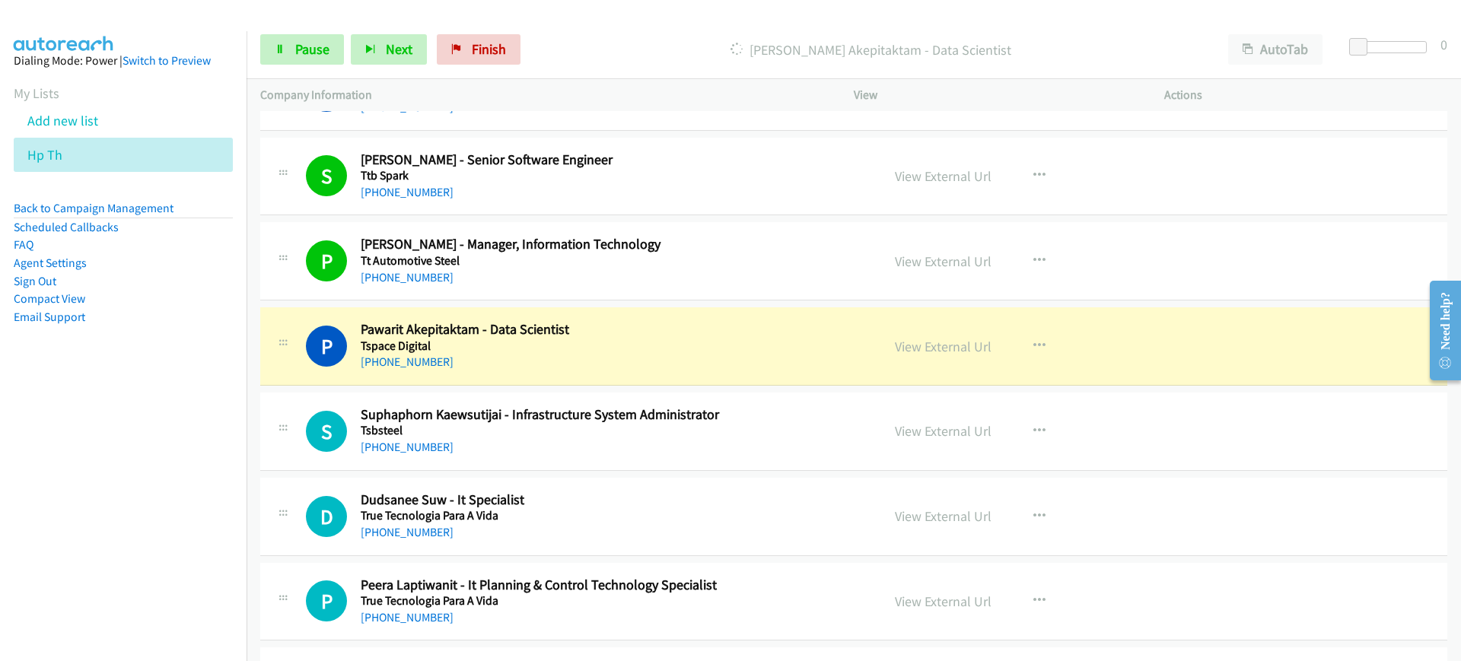
drag, startPoint x: 1452, startPoint y: 262, endPoint x: 35, endPoint y: 2, distance: 1440.3
click at [1033, 345] on icon "button" at bounding box center [1039, 346] width 12 height 12
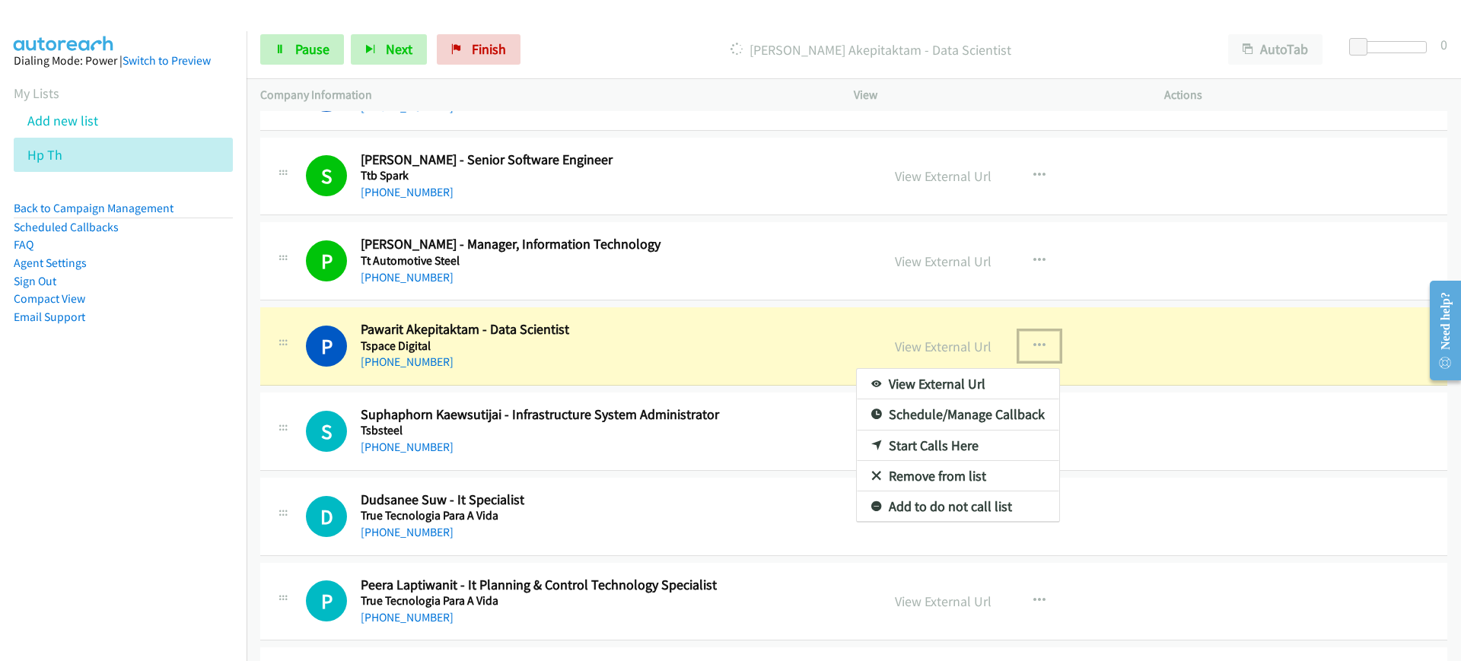
click at [1010, 386] on link "View External Url" at bounding box center [958, 384] width 202 height 30
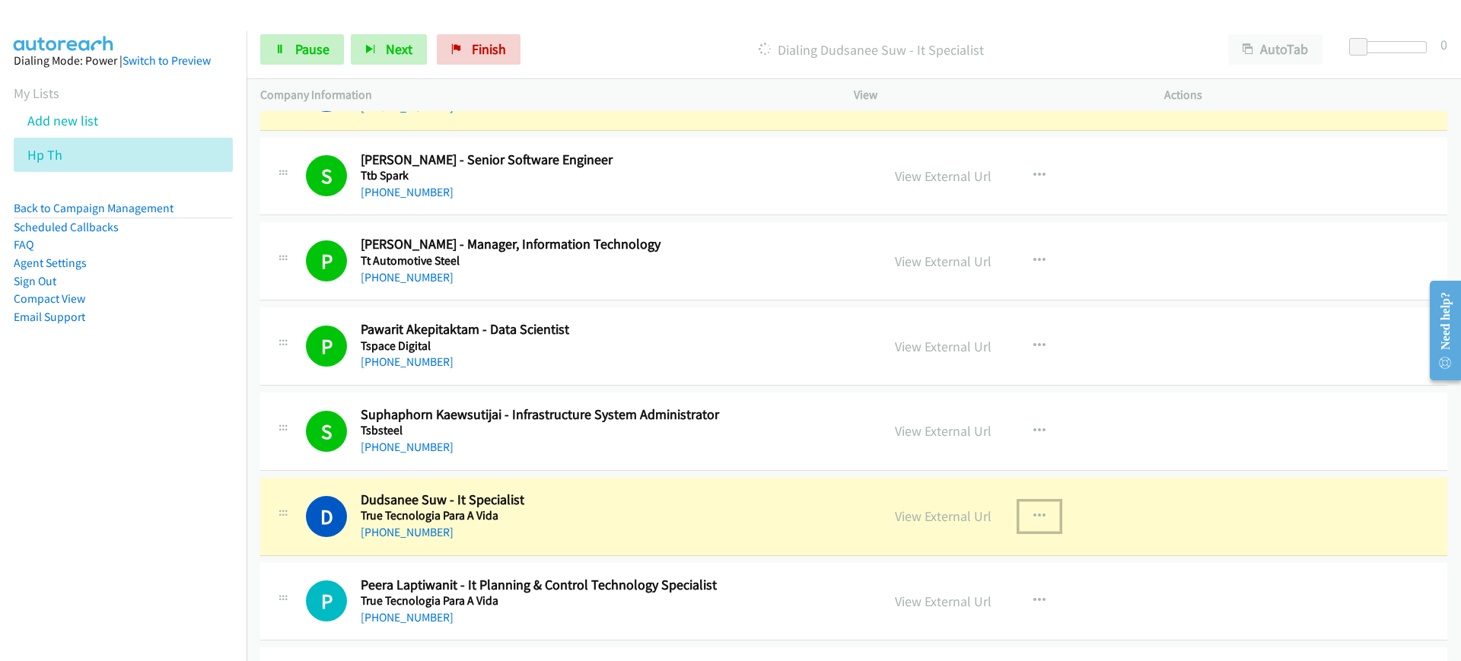
click at [1033, 515] on icon "button" at bounding box center [1039, 516] width 12 height 12
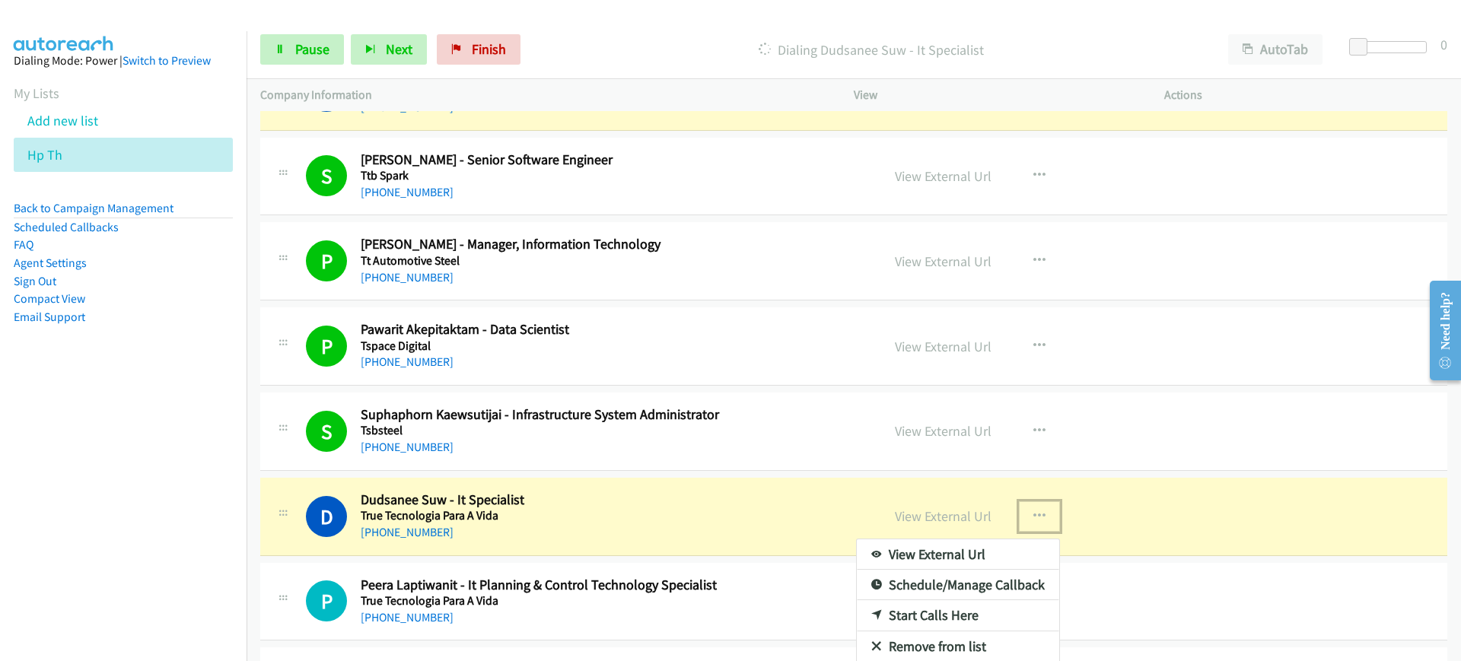
click at [1001, 555] on link "View External Url" at bounding box center [958, 554] width 202 height 30
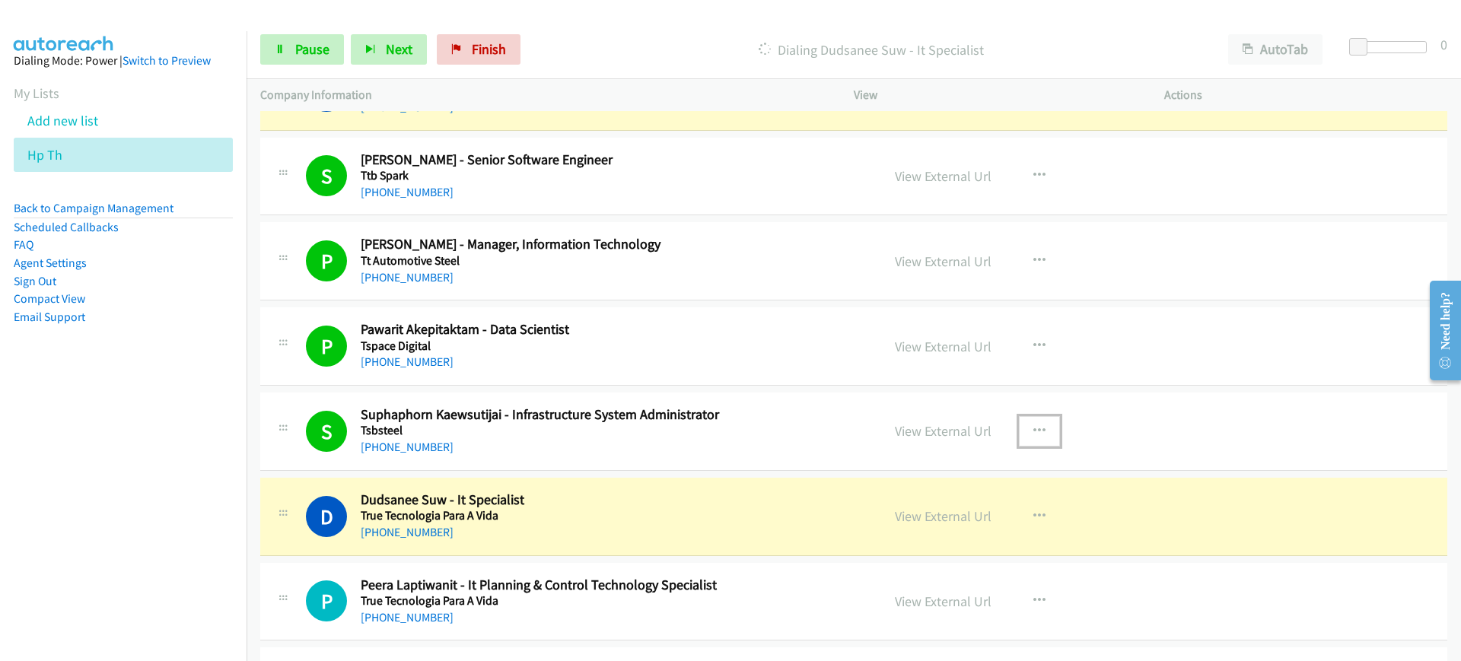
click at [1019, 434] on button "button" at bounding box center [1039, 431] width 41 height 30
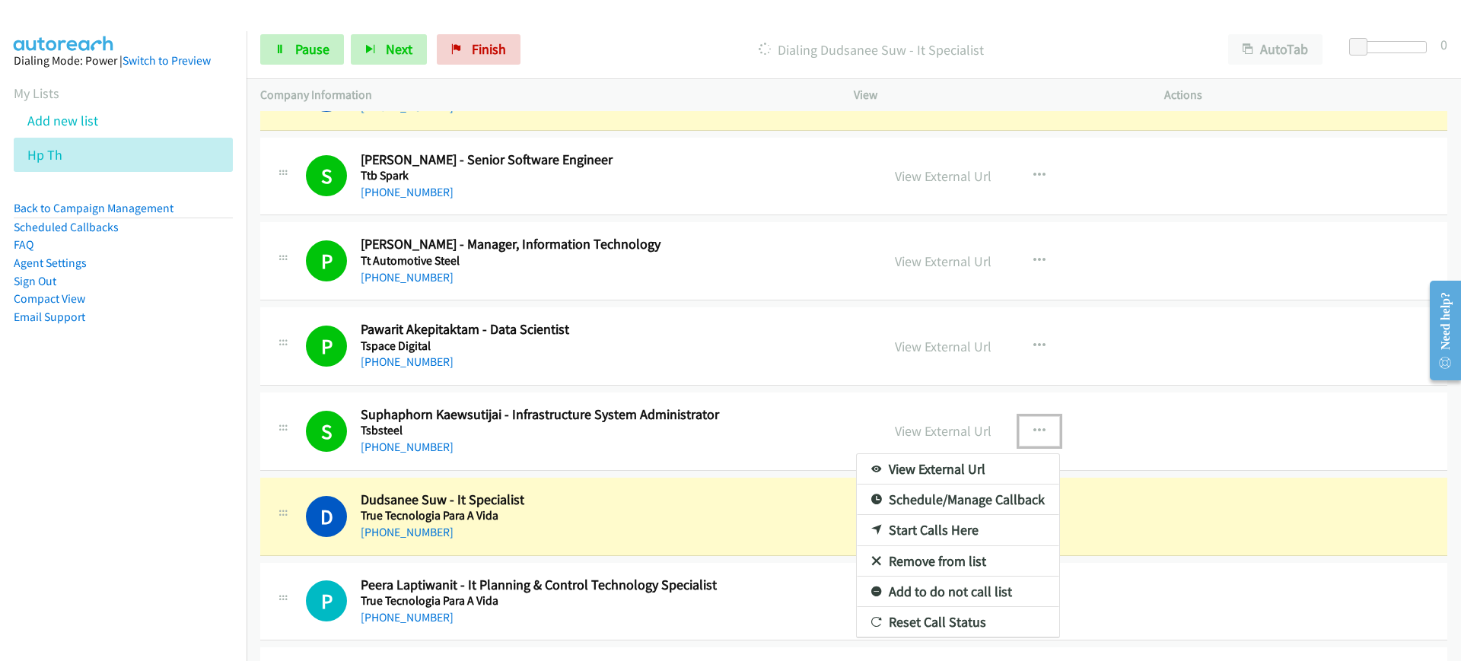
click at [1003, 472] on link "View External Url" at bounding box center [958, 469] width 202 height 30
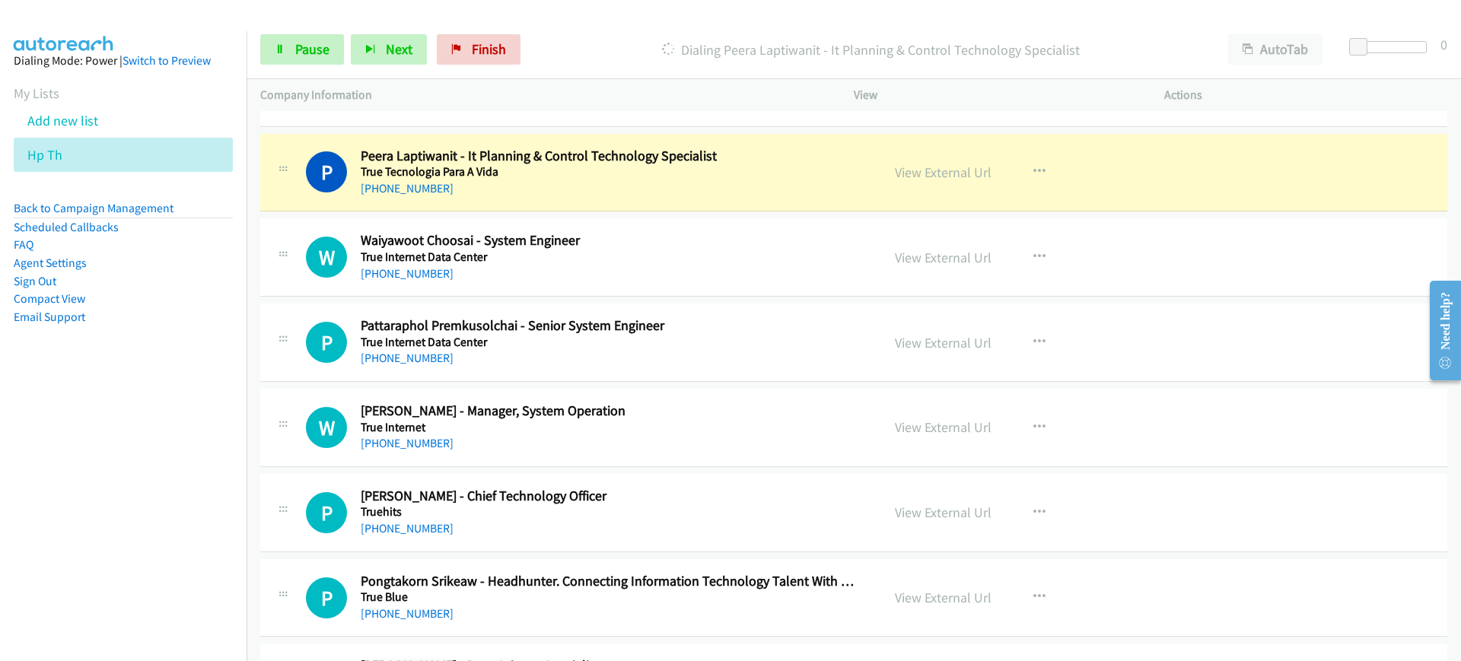
scroll to position [5869, 0]
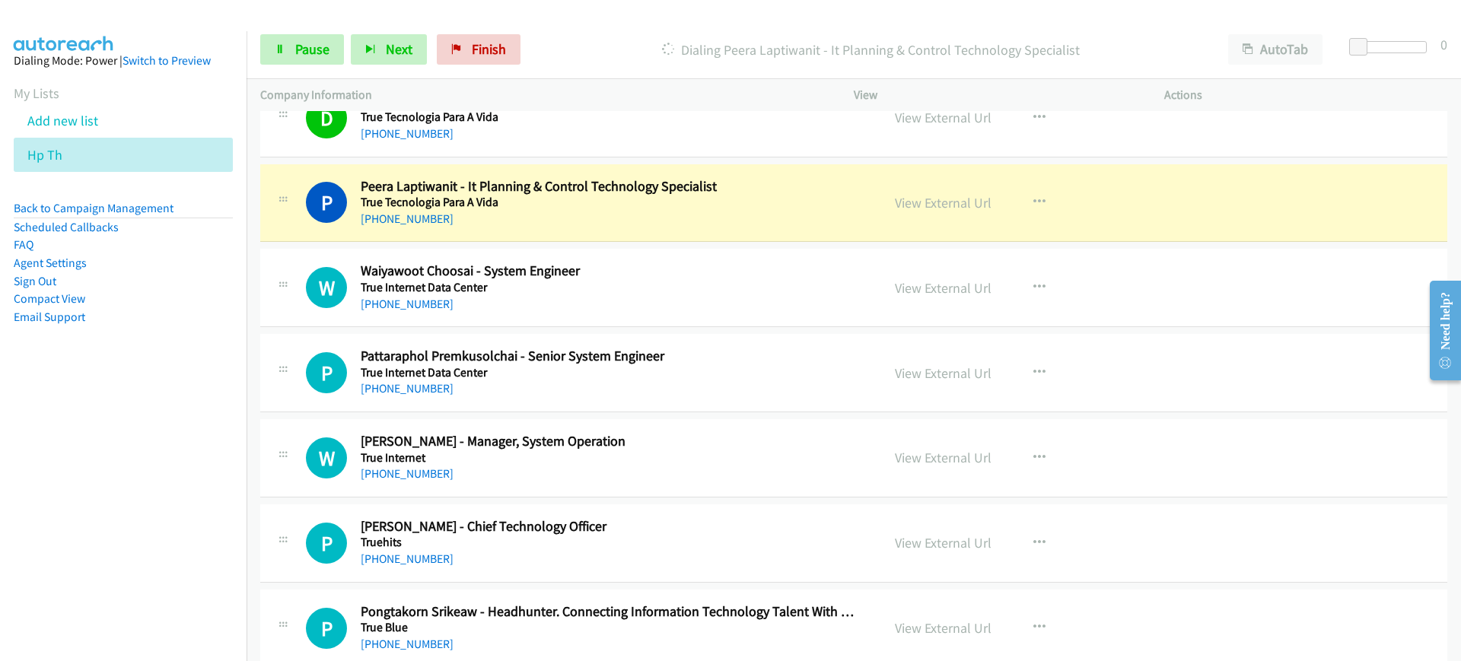
drag, startPoint x: 2870, startPoint y: 537, endPoint x: 1452, endPoint y: 280, distance: 1441.2
click at [1452, 269] on main "Need help? Resource Center AutoReach Help Help Get the help you need from our k…" at bounding box center [1439, 269] width 44 height 0
click at [1033, 205] on icon "button" at bounding box center [1039, 202] width 12 height 12
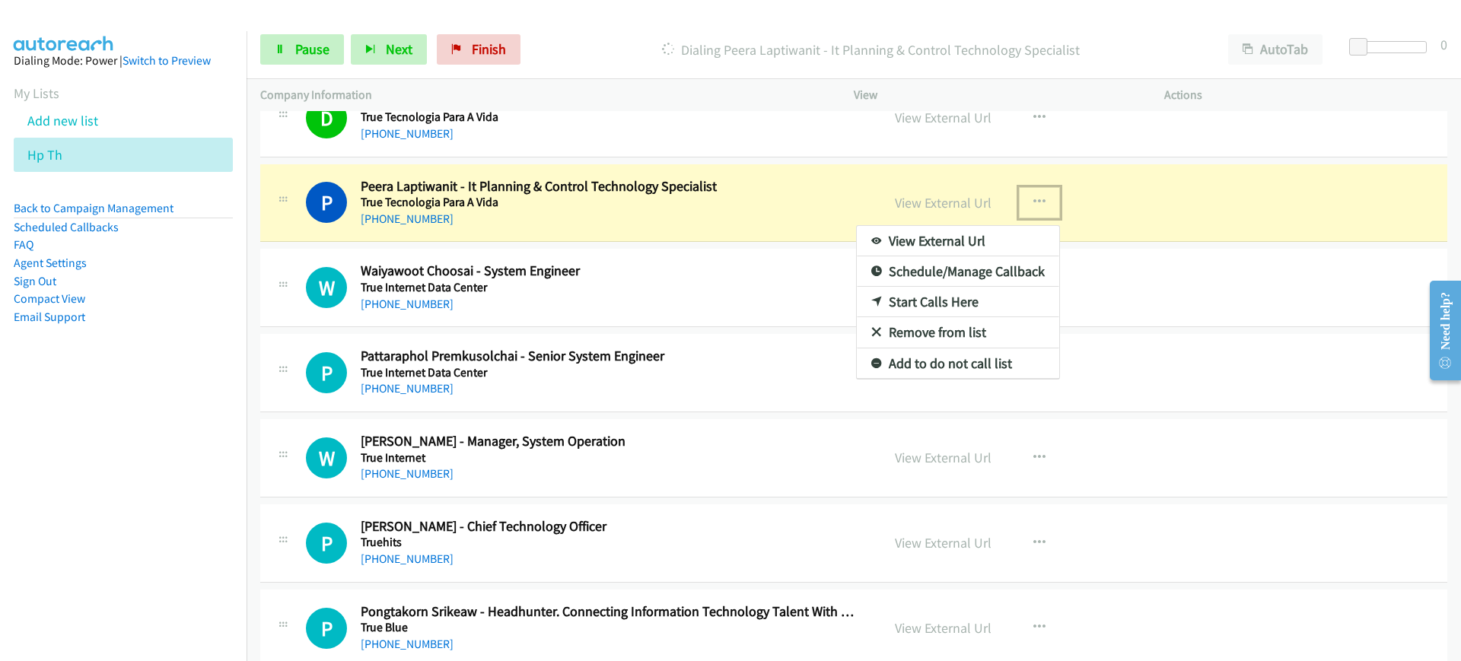
click at [1001, 246] on link "View External Url" at bounding box center [958, 241] width 202 height 30
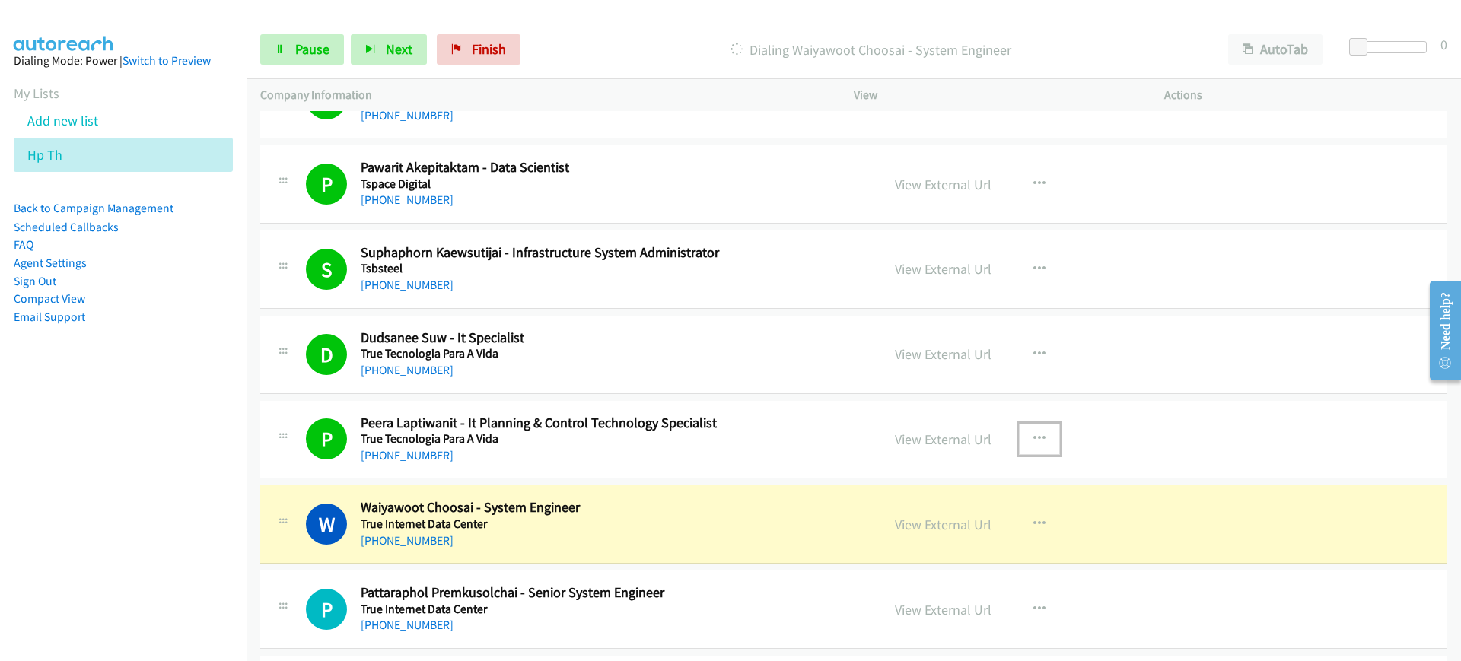
scroll to position [5964, 0]
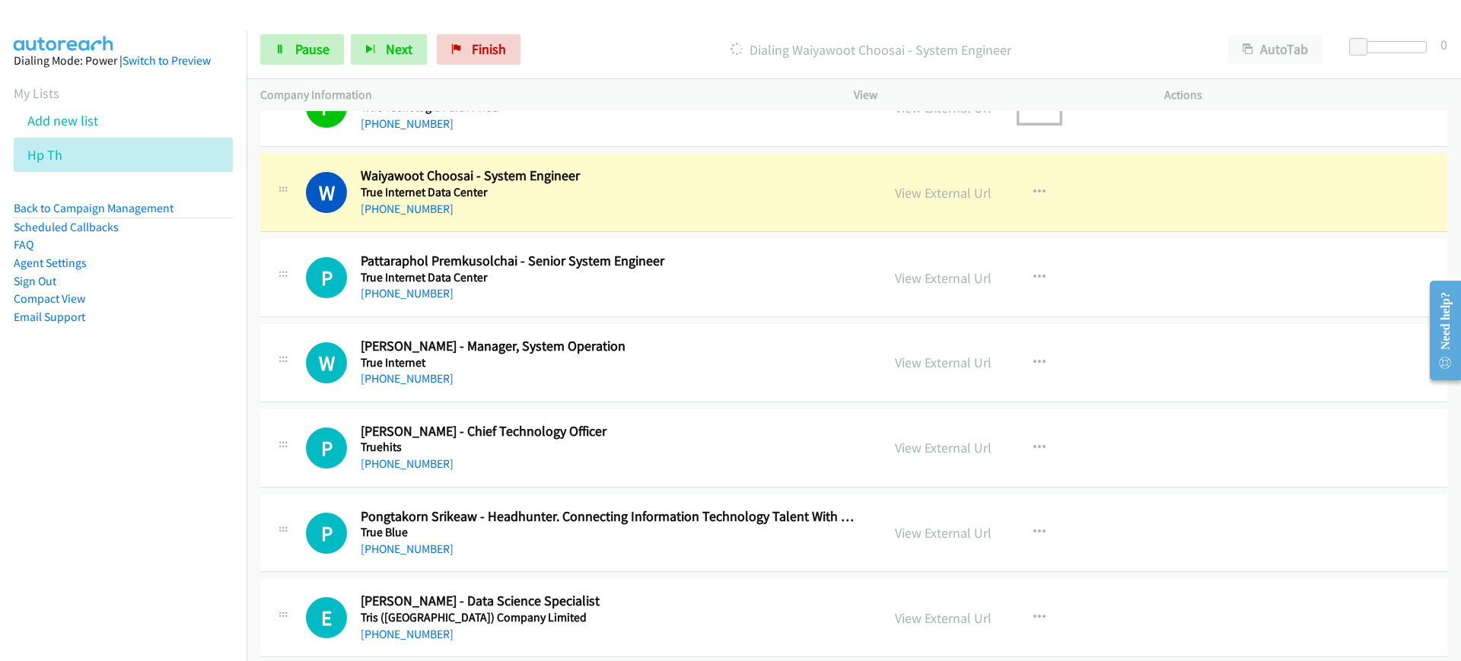
drag, startPoint x: 1454, startPoint y: 400, endPoint x: 21, endPoint y: 11, distance: 1485.1
click at [1033, 194] on icon "button" at bounding box center [1039, 192] width 12 height 12
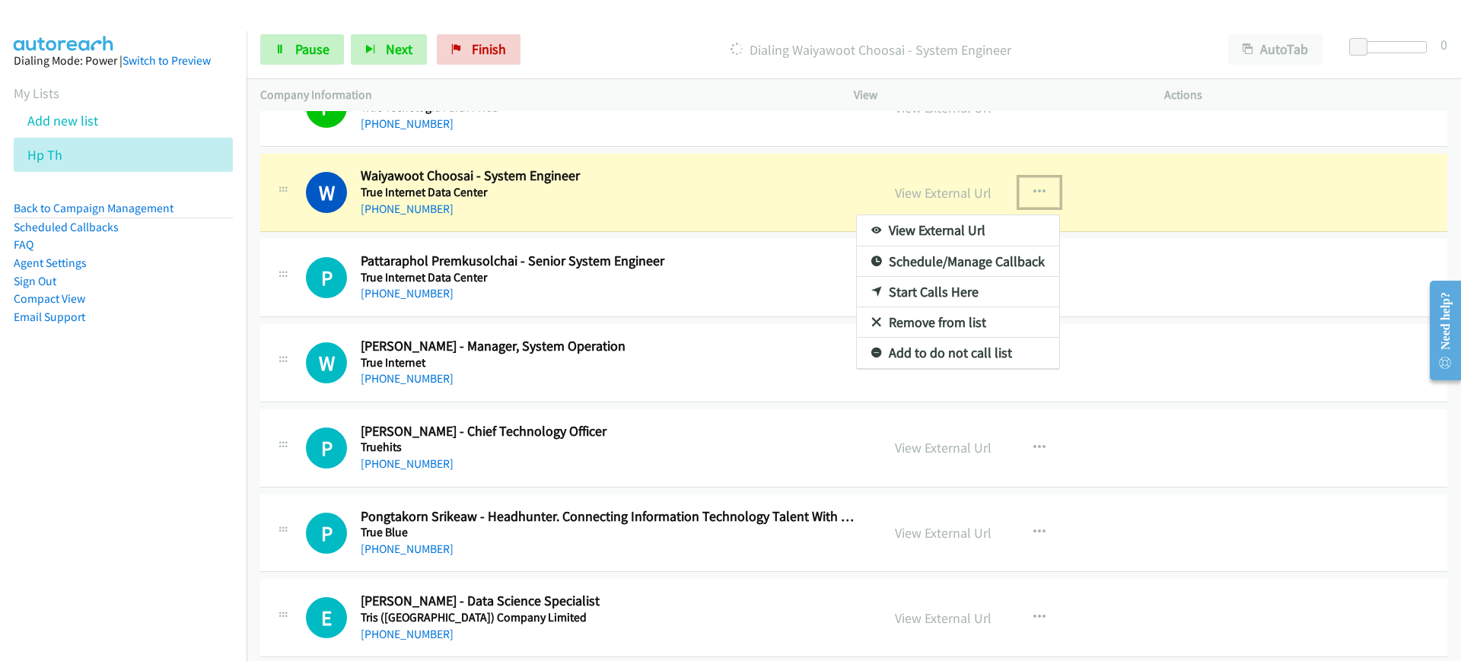
click at [1003, 232] on link "View External Url" at bounding box center [958, 230] width 202 height 30
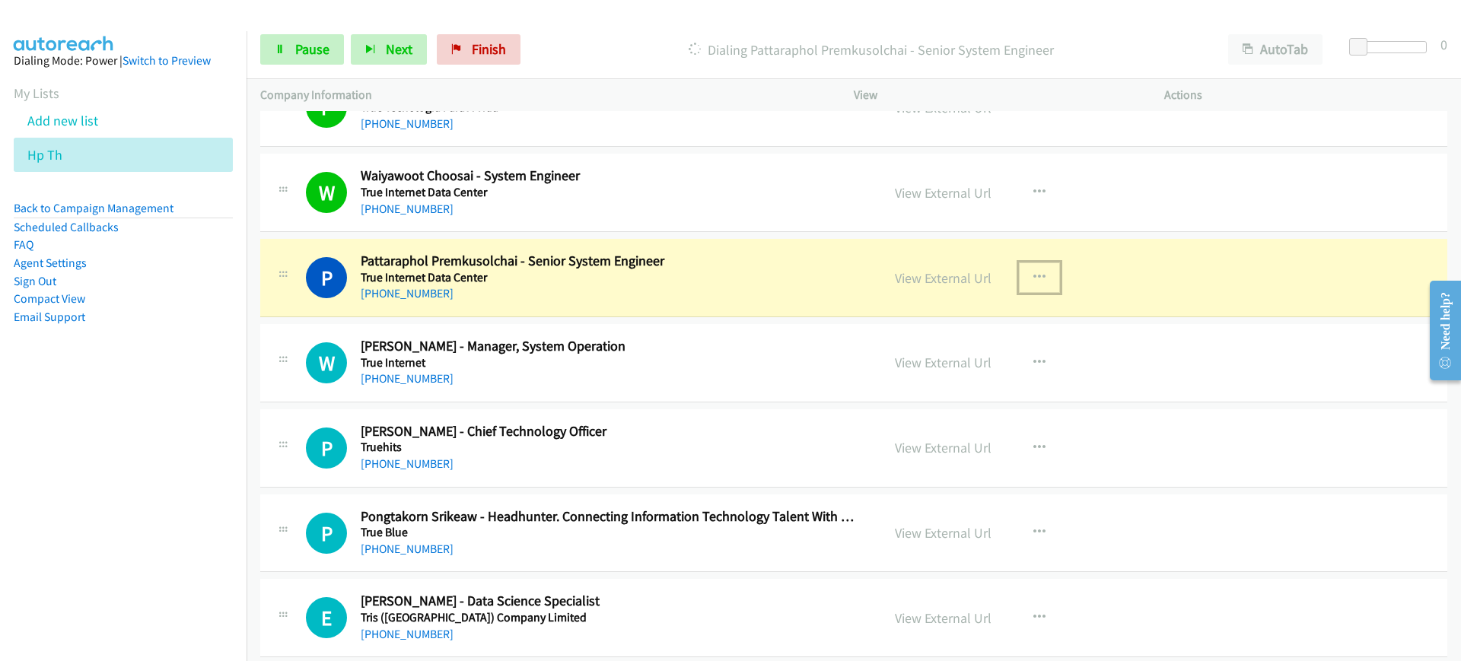
click at [1033, 272] on icon "button" at bounding box center [1039, 278] width 12 height 12
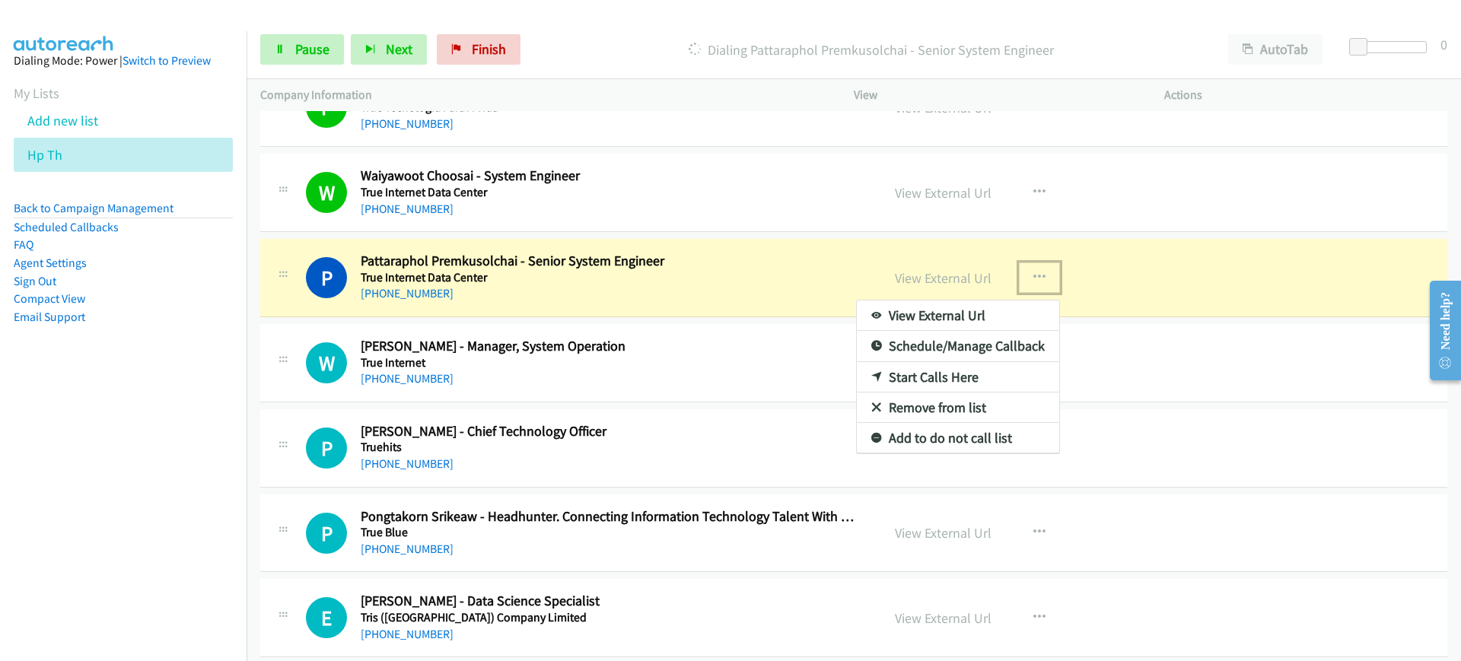
click at [984, 306] on link "View External Url" at bounding box center [958, 316] width 202 height 30
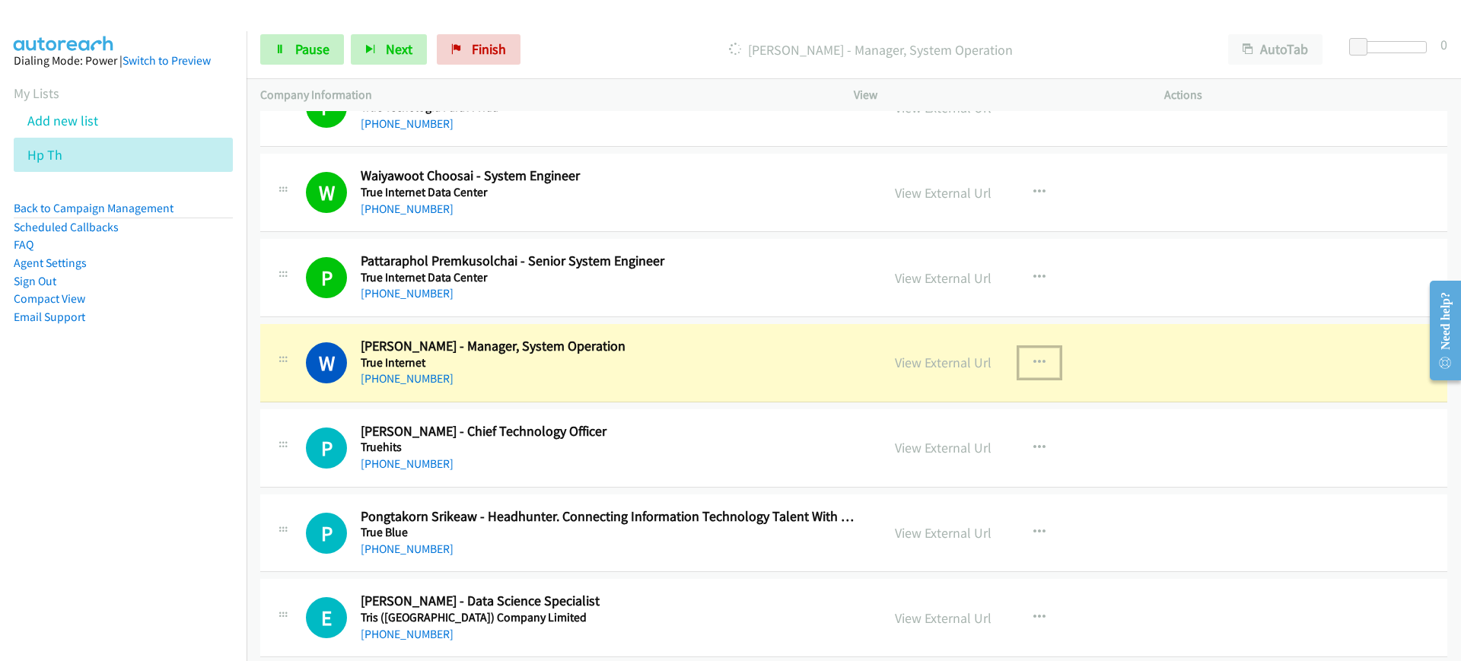
click at [1035, 363] on icon "button" at bounding box center [1039, 363] width 12 height 12
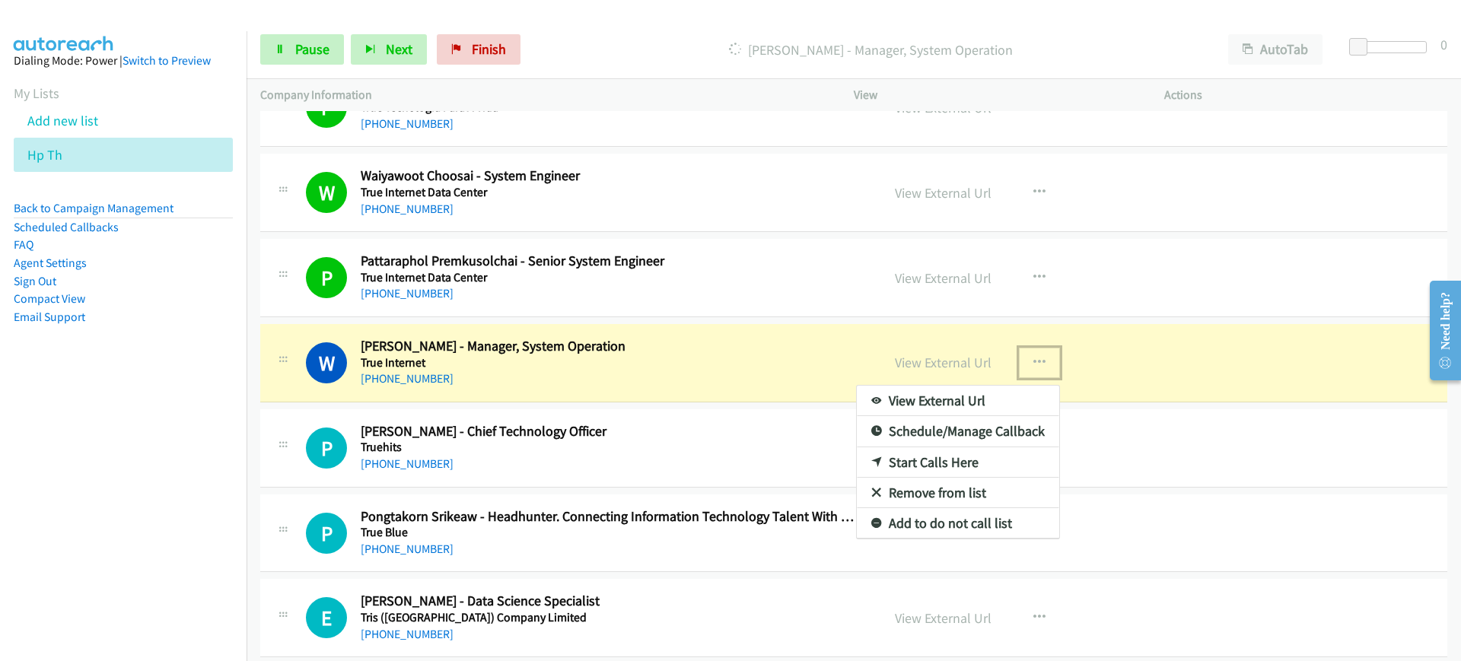
click at [980, 409] on link "View External Url" at bounding box center [958, 401] width 202 height 30
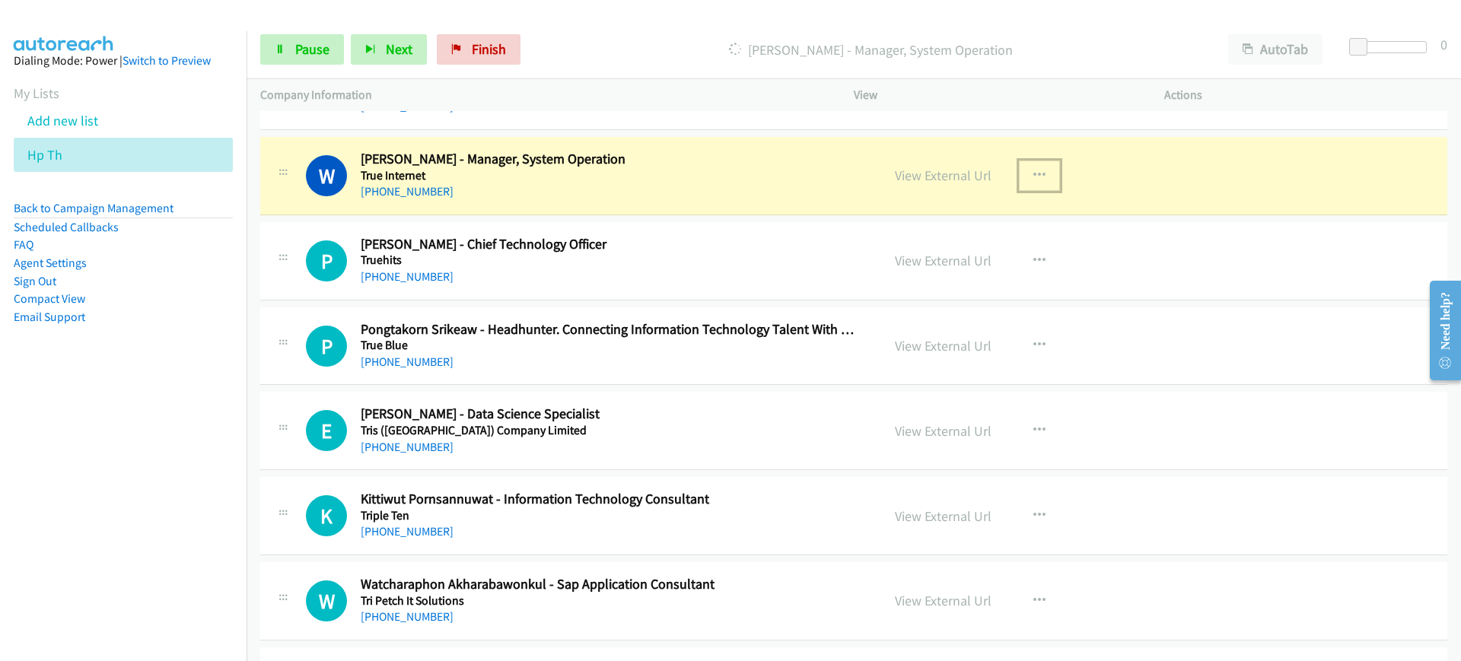
scroll to position [6121, 0]
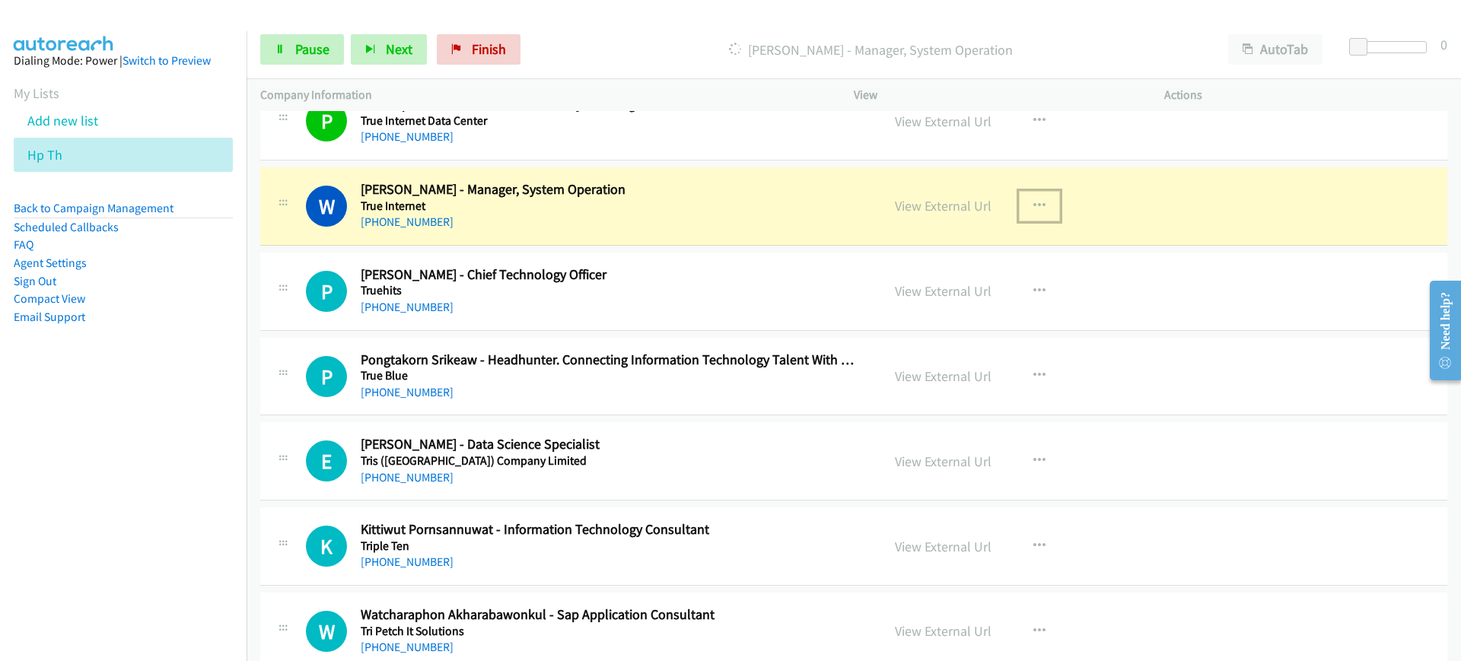
drag, startPoint x: 1451, startPoint y: 392, endPoint x: 12, endPoint y: 24, distance: 1484.9
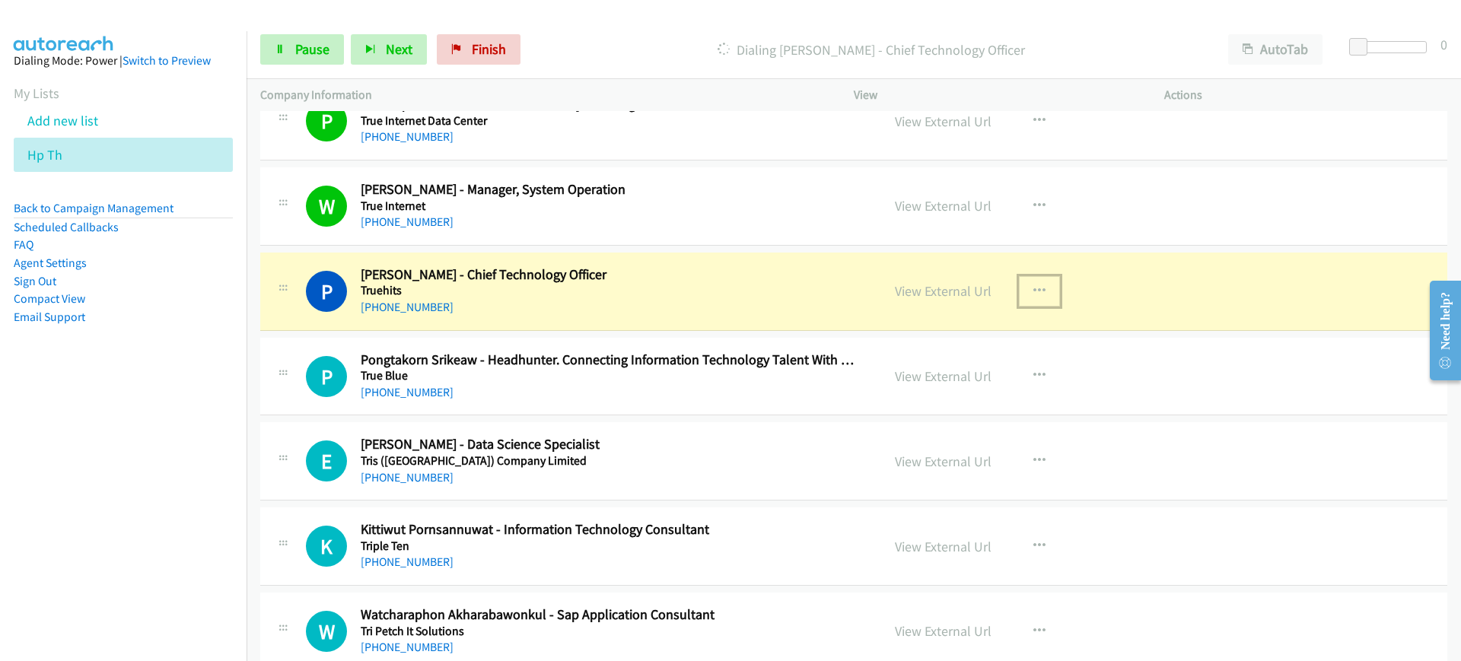
click at [1033, 285] on icon "button" at bounding box center [1039, 291] width 12 height 12
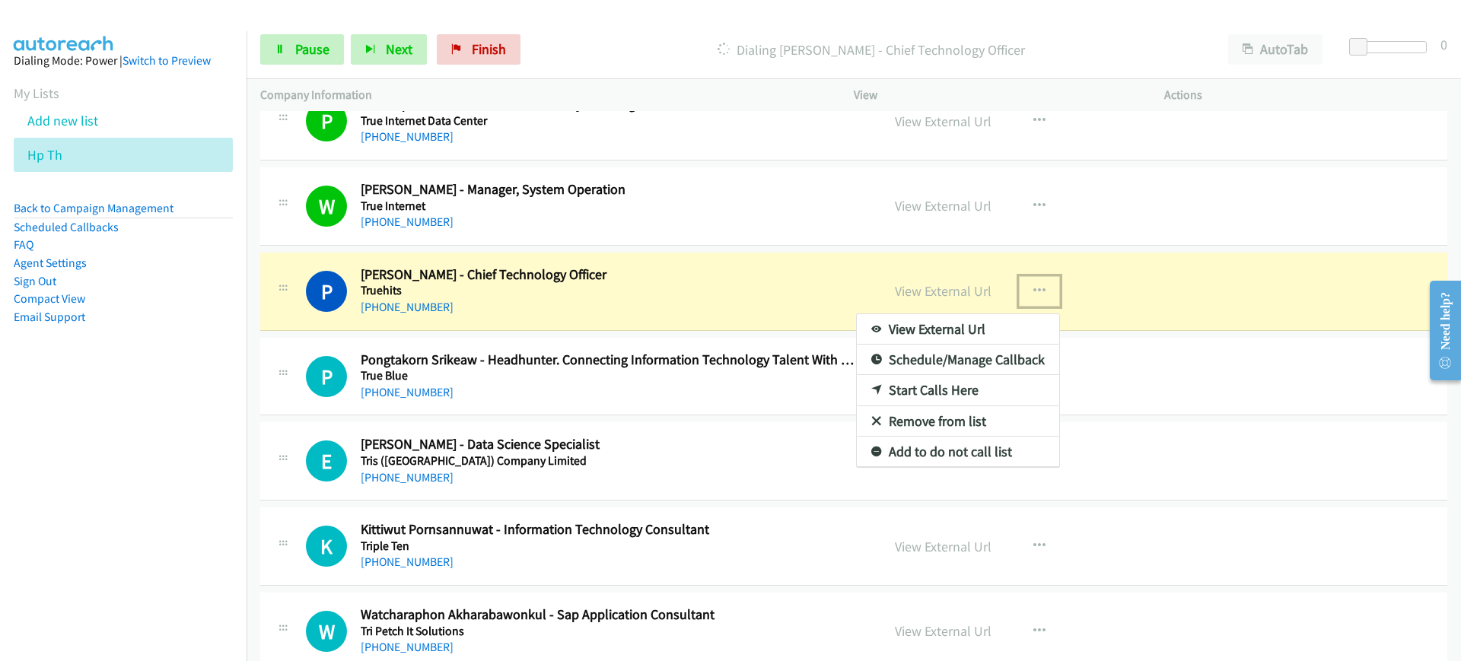
click at [904, 324] on link "View External Url" at bounding box center [958, 329] width 202 height 30
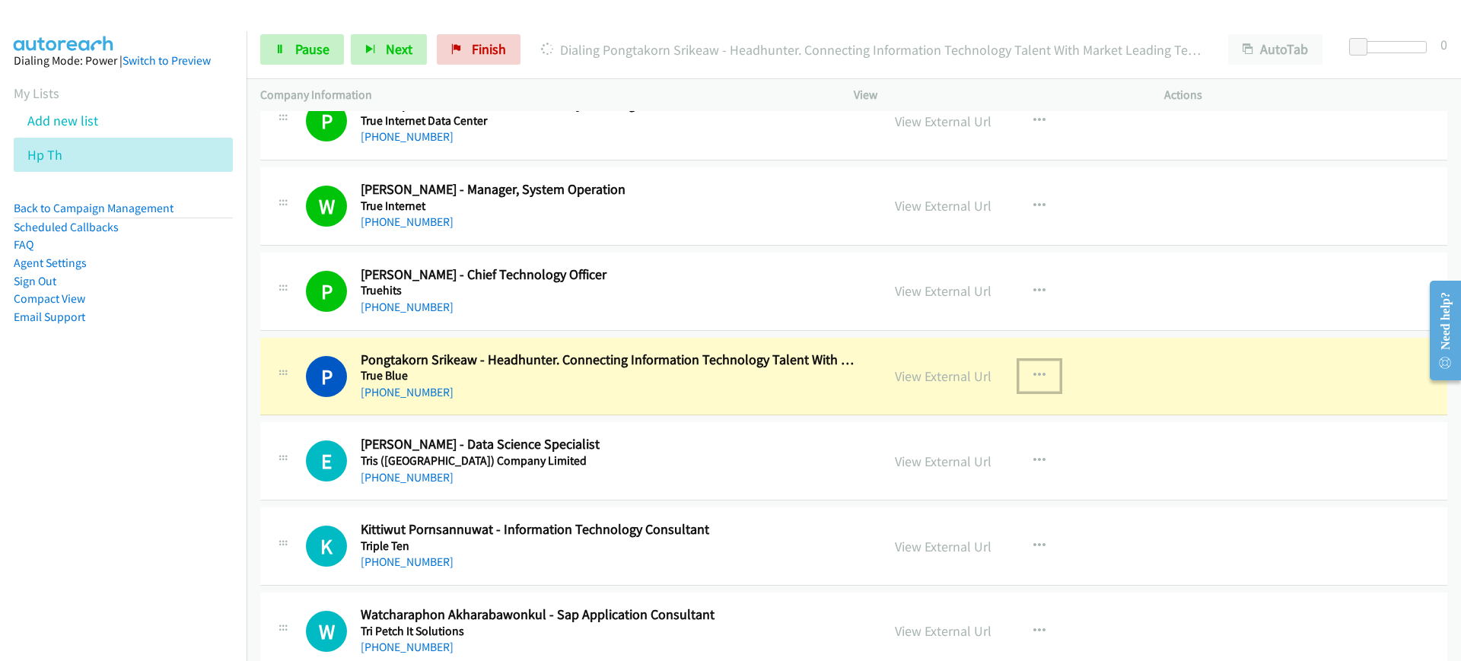
click at [1033, 370] on icon "button" at bounding box center [1039, 376] width 12 height 12
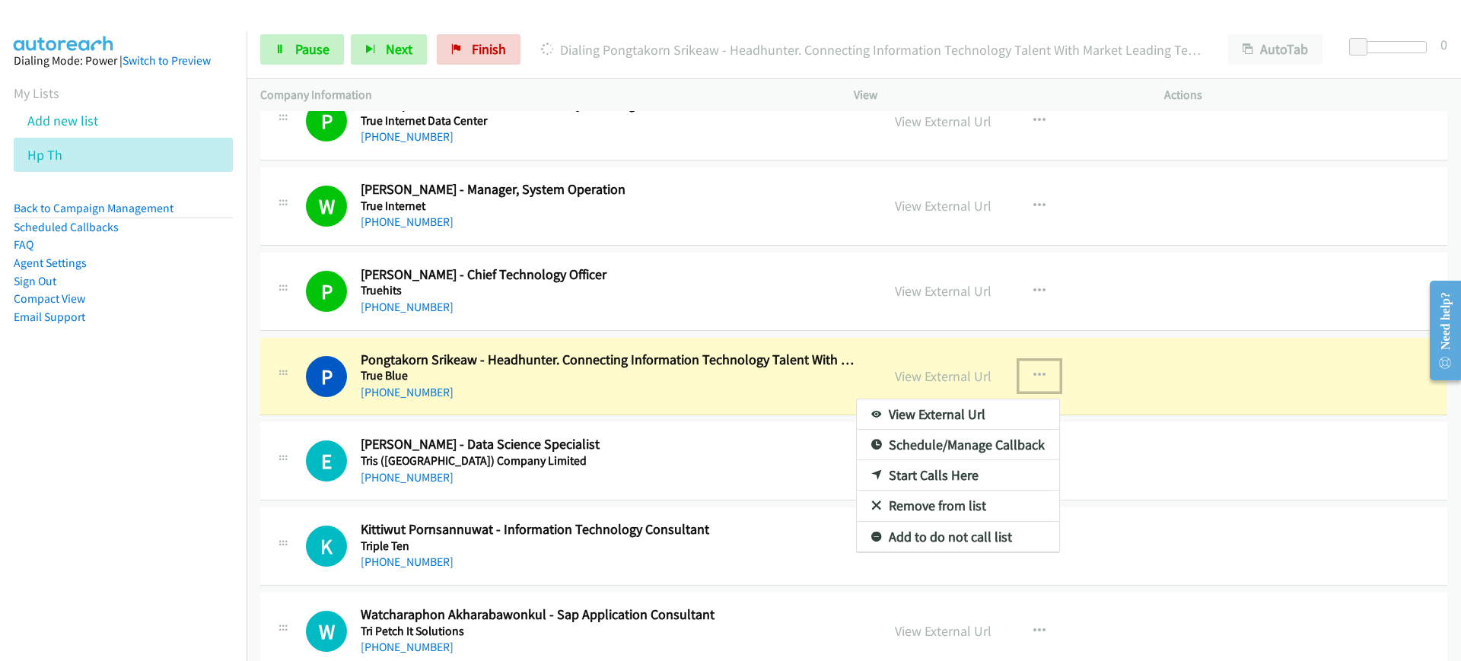
click at [966, 402] on link "View External Url" at bounding box center [958, 414] width 202 height 30
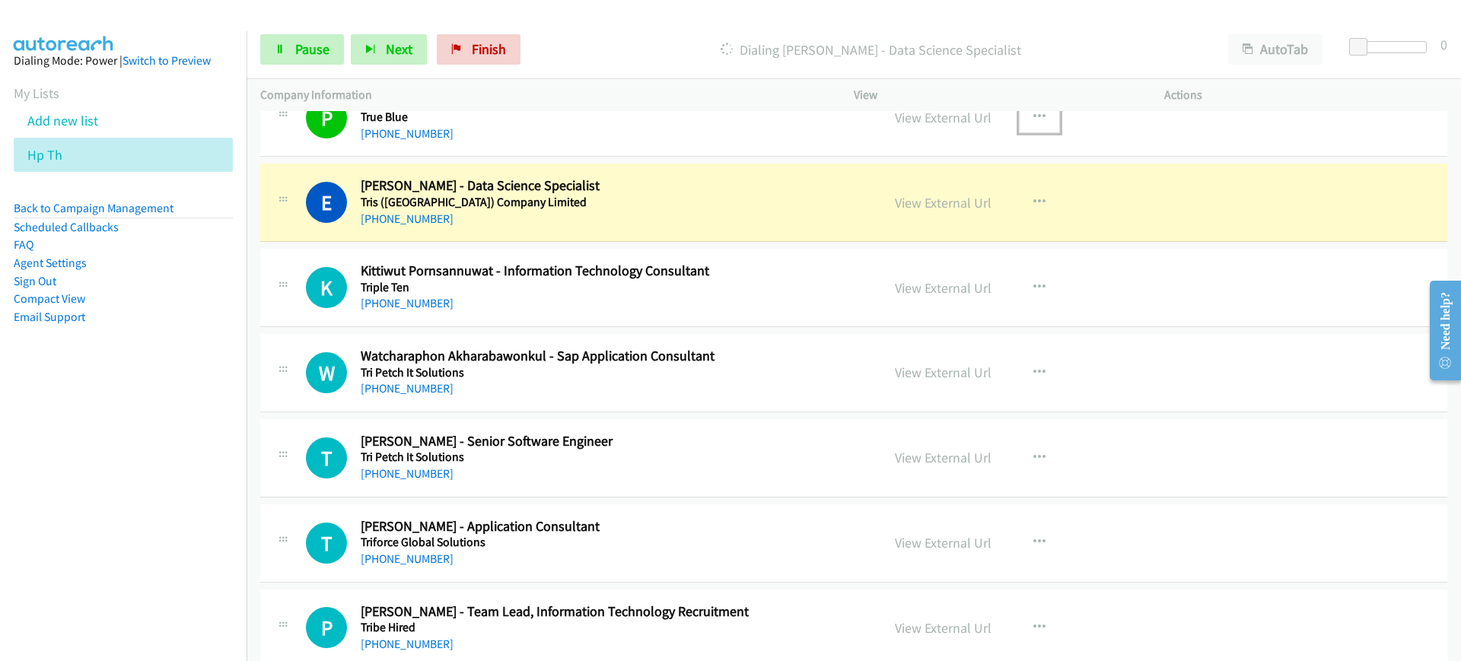
scroll to position [6387, 0]
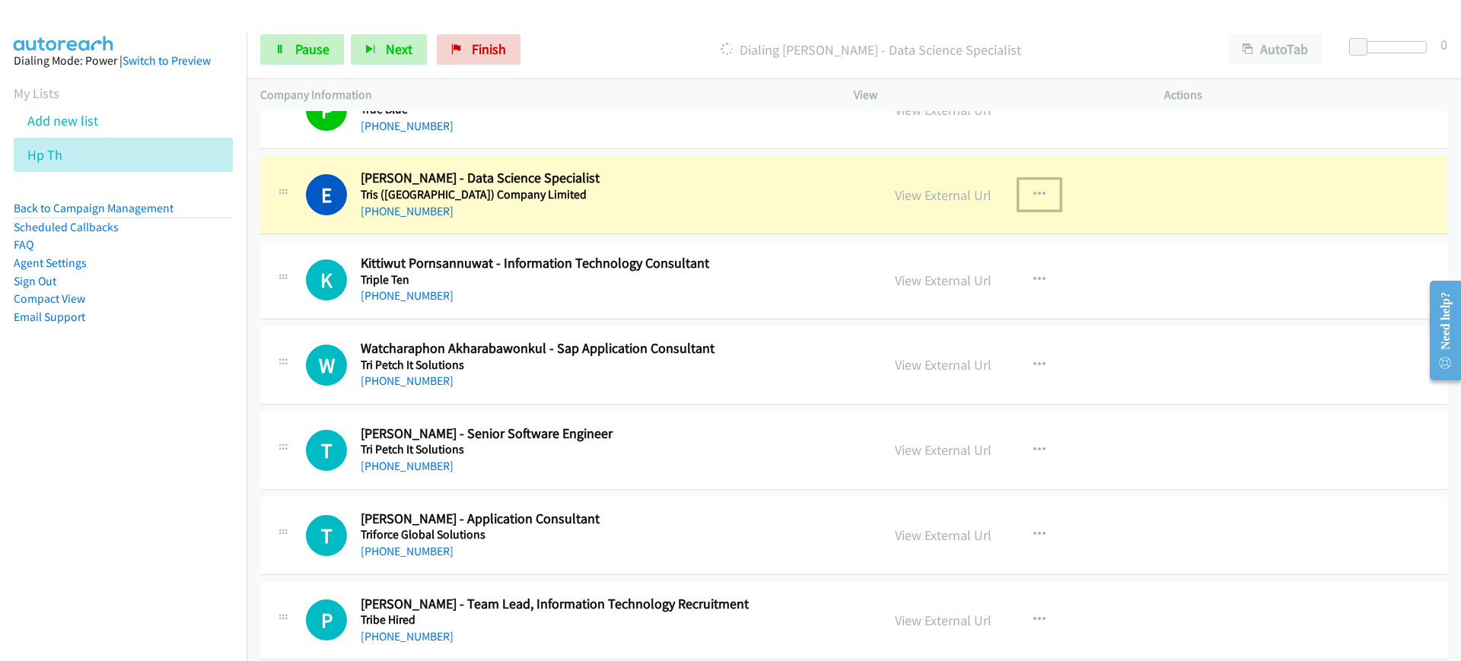
click at [1019, 196] on button "button" at bounding box center [1039, 195] width 41 height 30
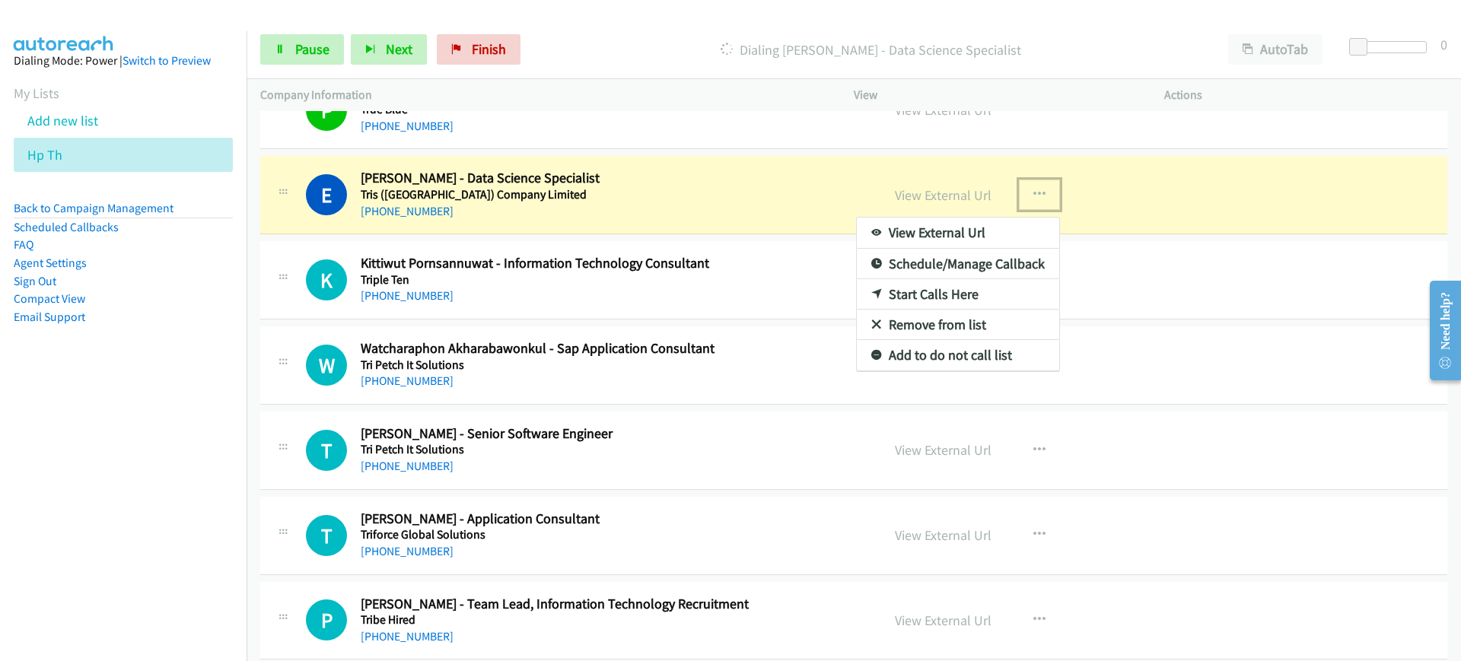
click at [980, 227] on link "View External Url" at bounding box center [958, 233] width 202 height 30
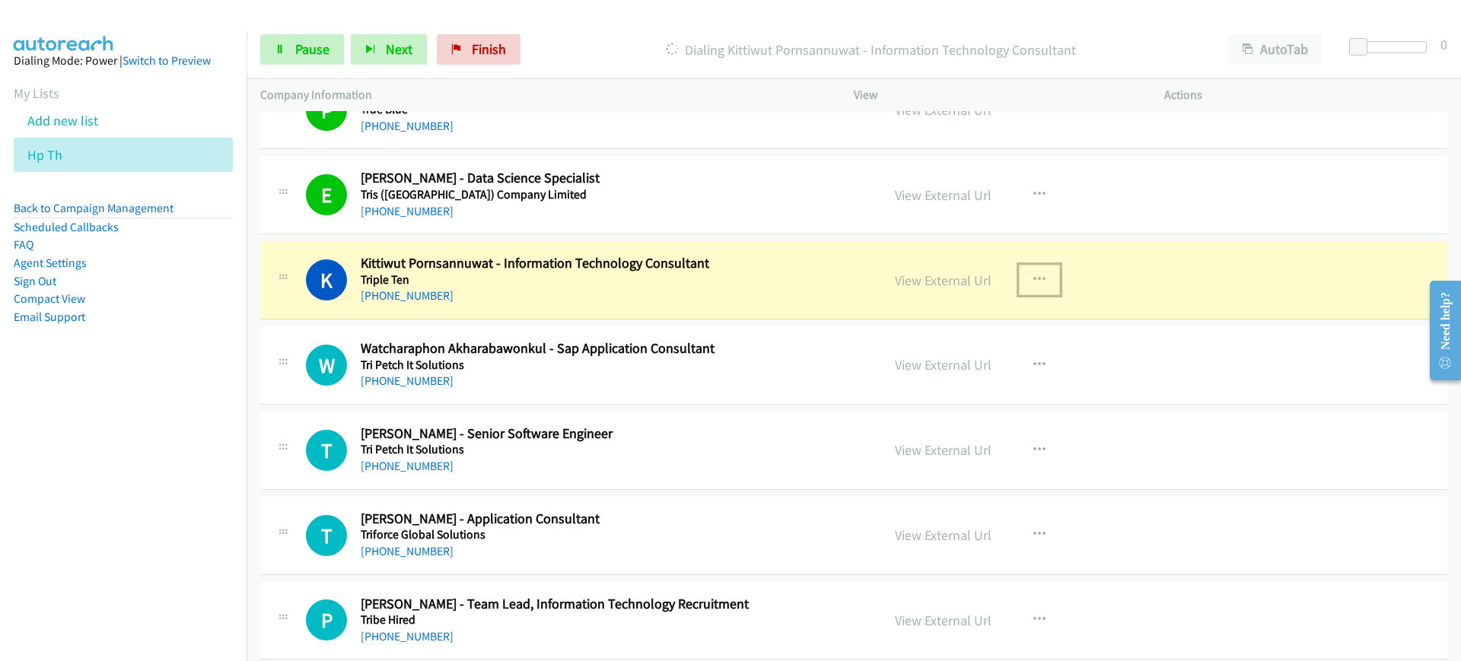
click at [1033, 276] on icon "button" at bounding box center [1039, 280] width 12 height 12
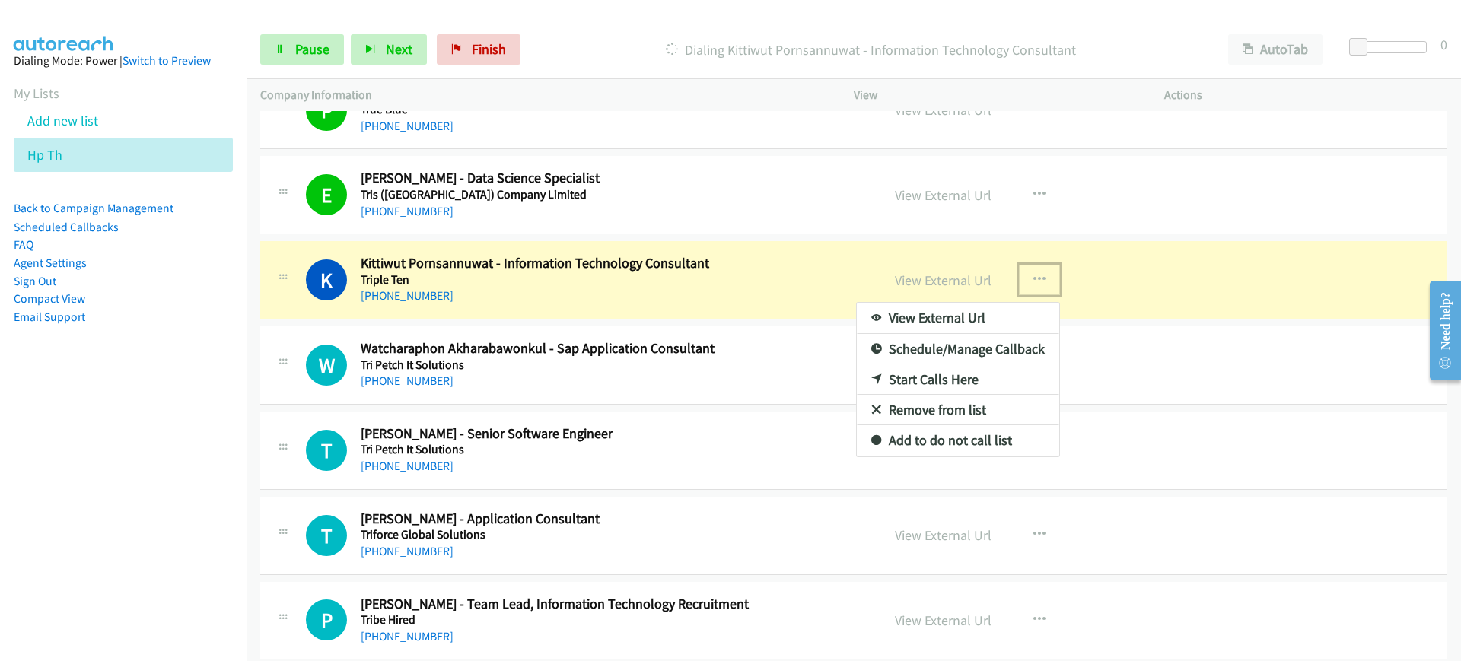
click at [997, 317] on link "View External Url" at bounding box center [958, 318] width 202 height 30
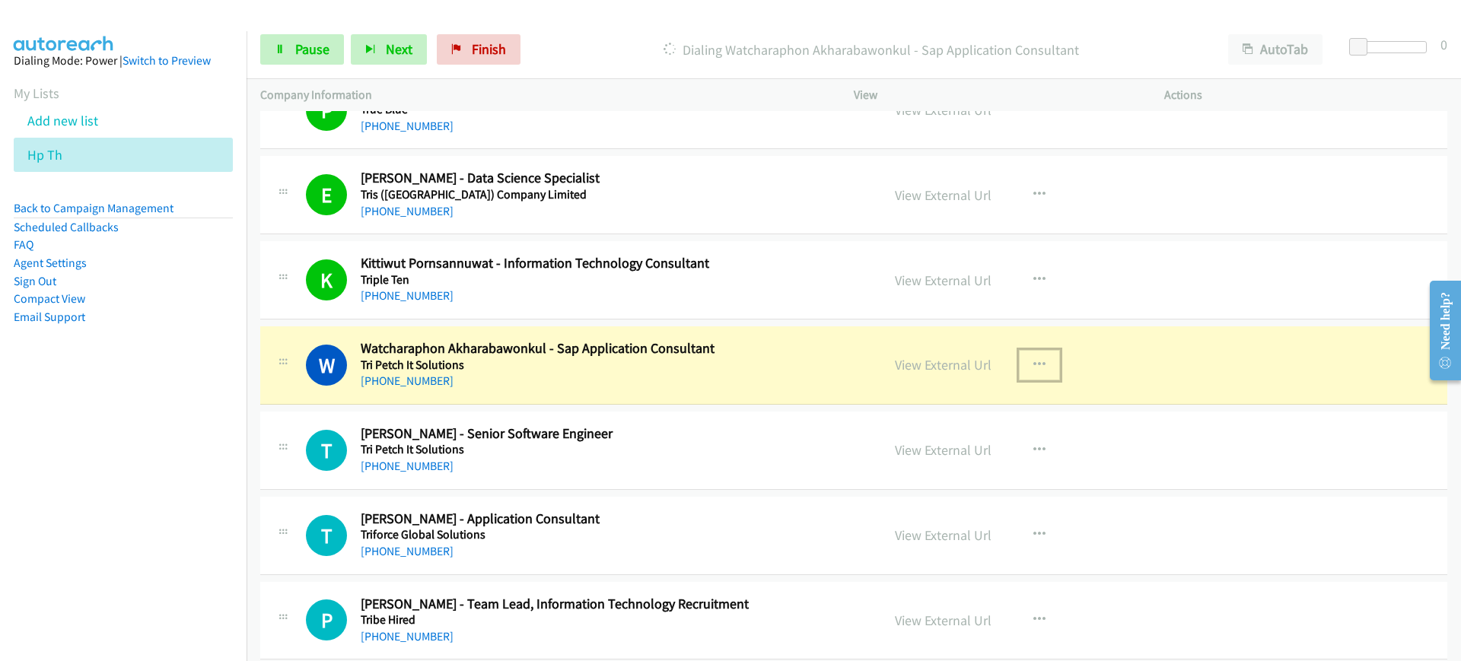
click at [1023, 363] on button "button" at bounding box center [1039, 365] width 41 height 30
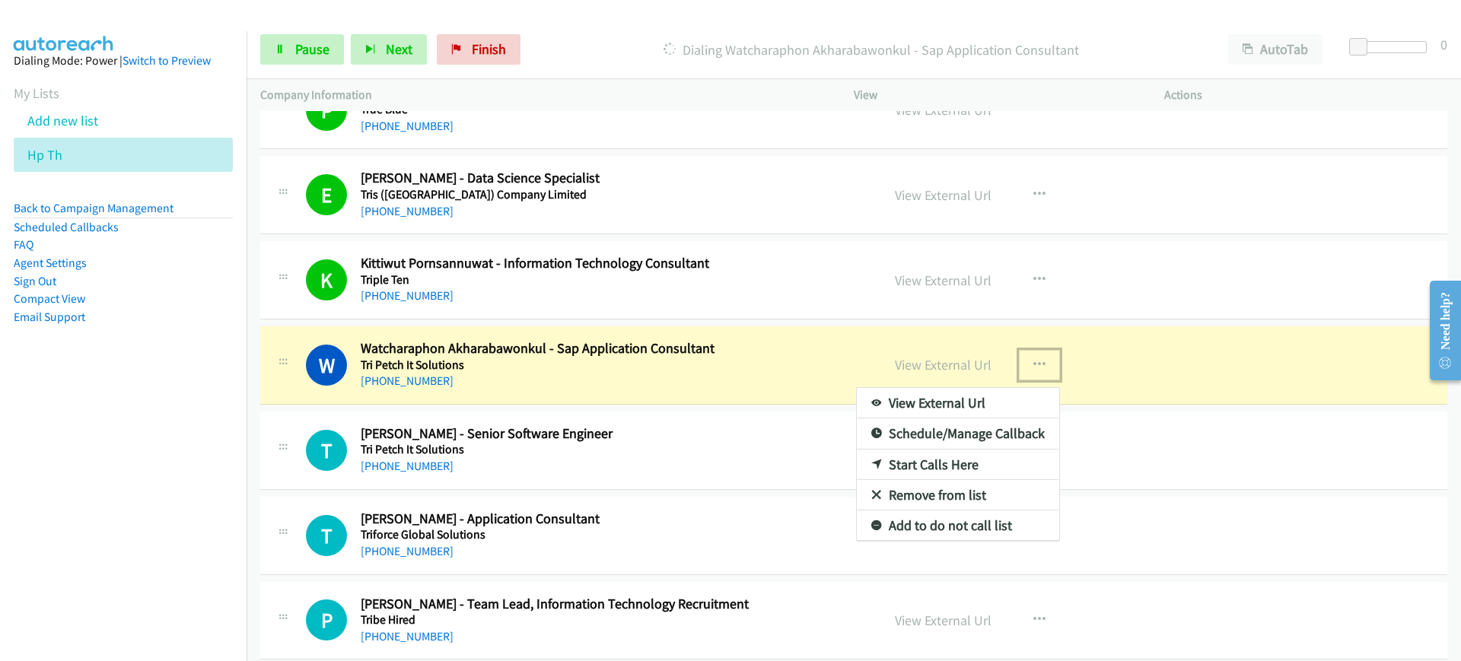
click at [993, 399] on link "View External Url" at bounding box center [958, 403] width 202 height 30
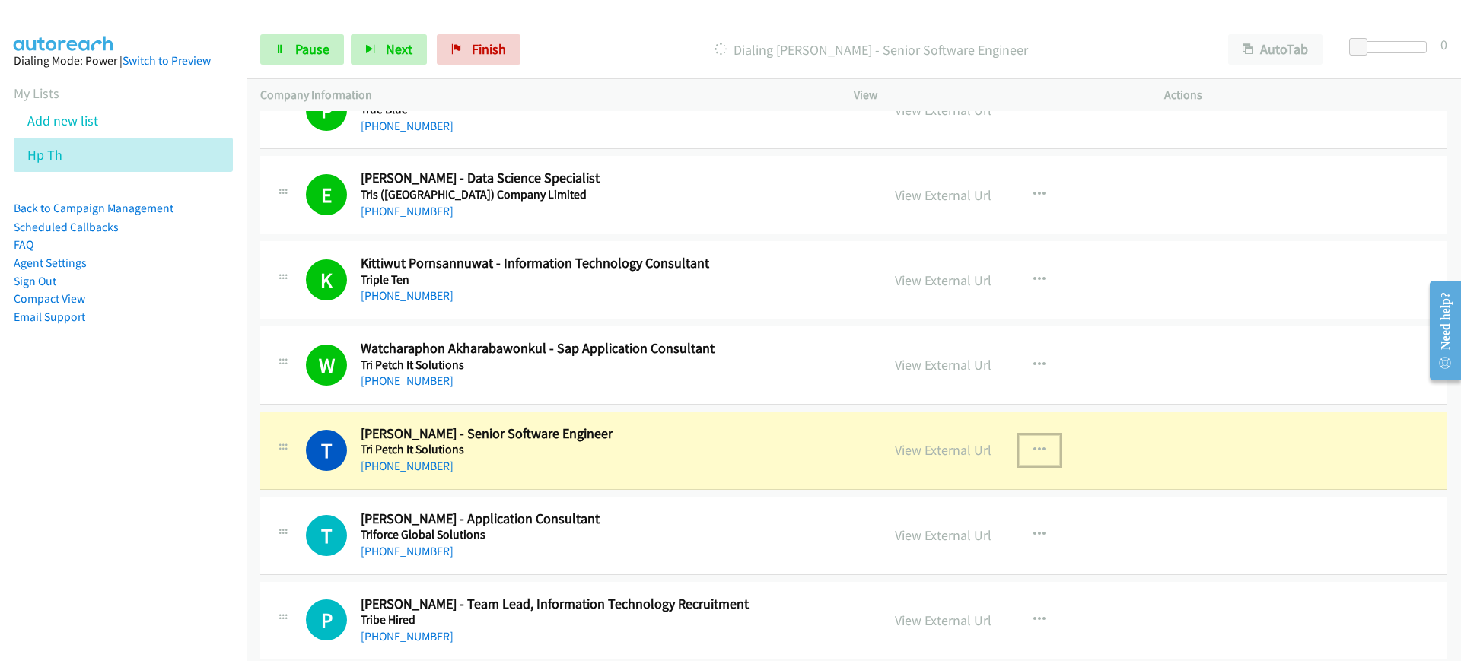
click at [1033, 452] on icon "button" at bounding box center [1039, 450] width 12 height 12
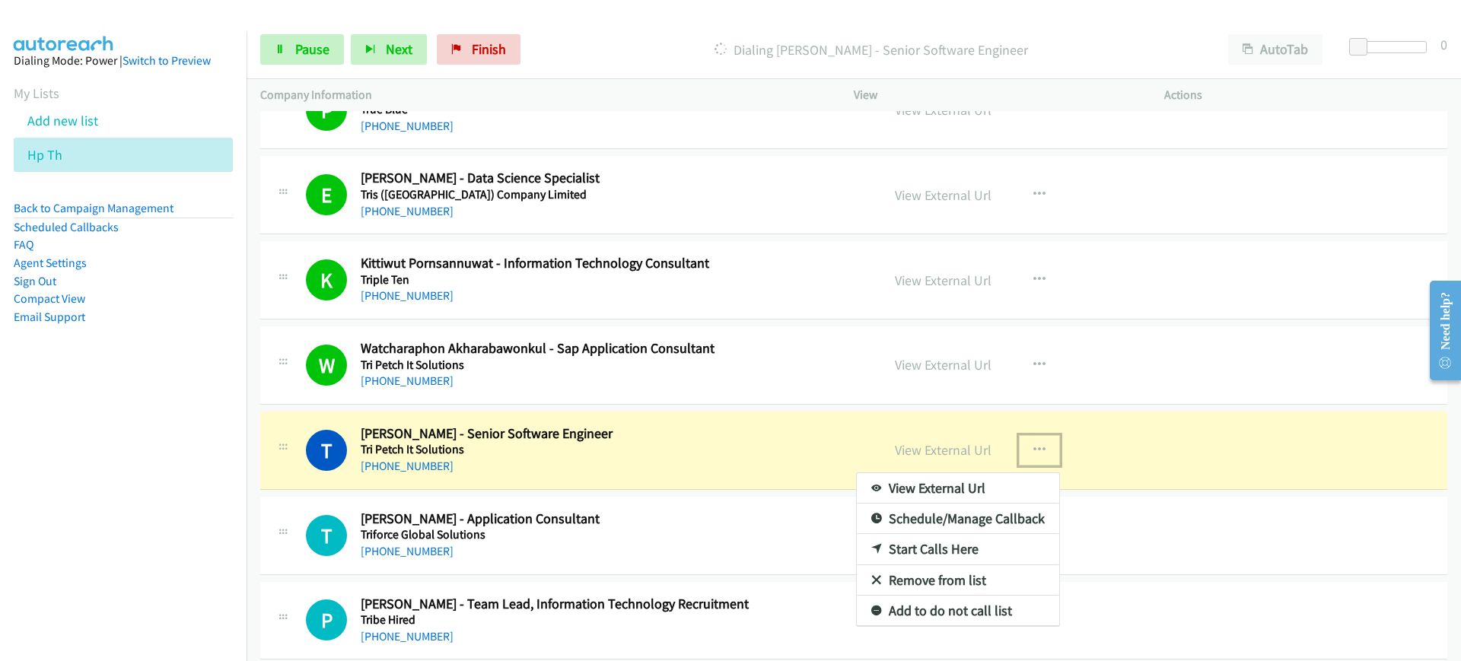
click at [999, 486] on link "View External Url" at bounding box center [958, 488] width 202 height 30
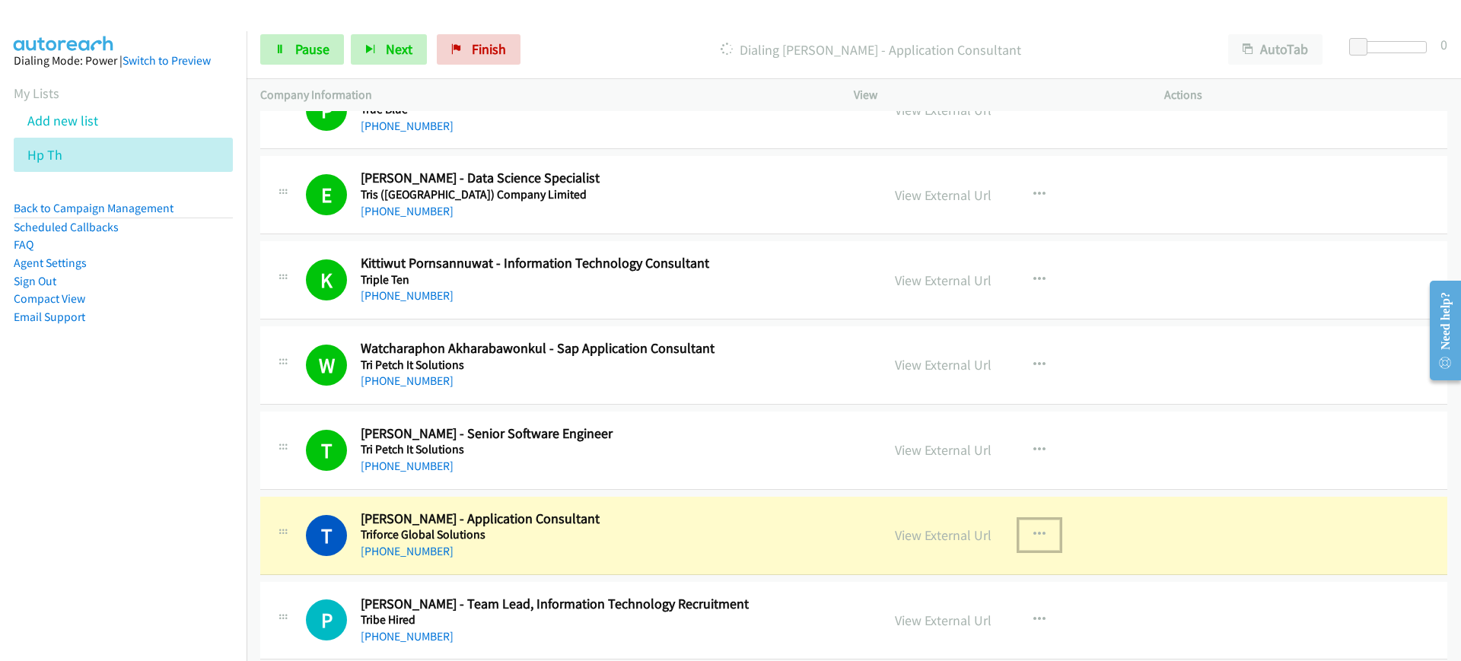
click at [1019, 534] on button "button" at bounding box center [1039, 535] width 41 height 30
click at [1000, 582] on link "View External Url" at bounding box center [958, 573] width 202 height 30
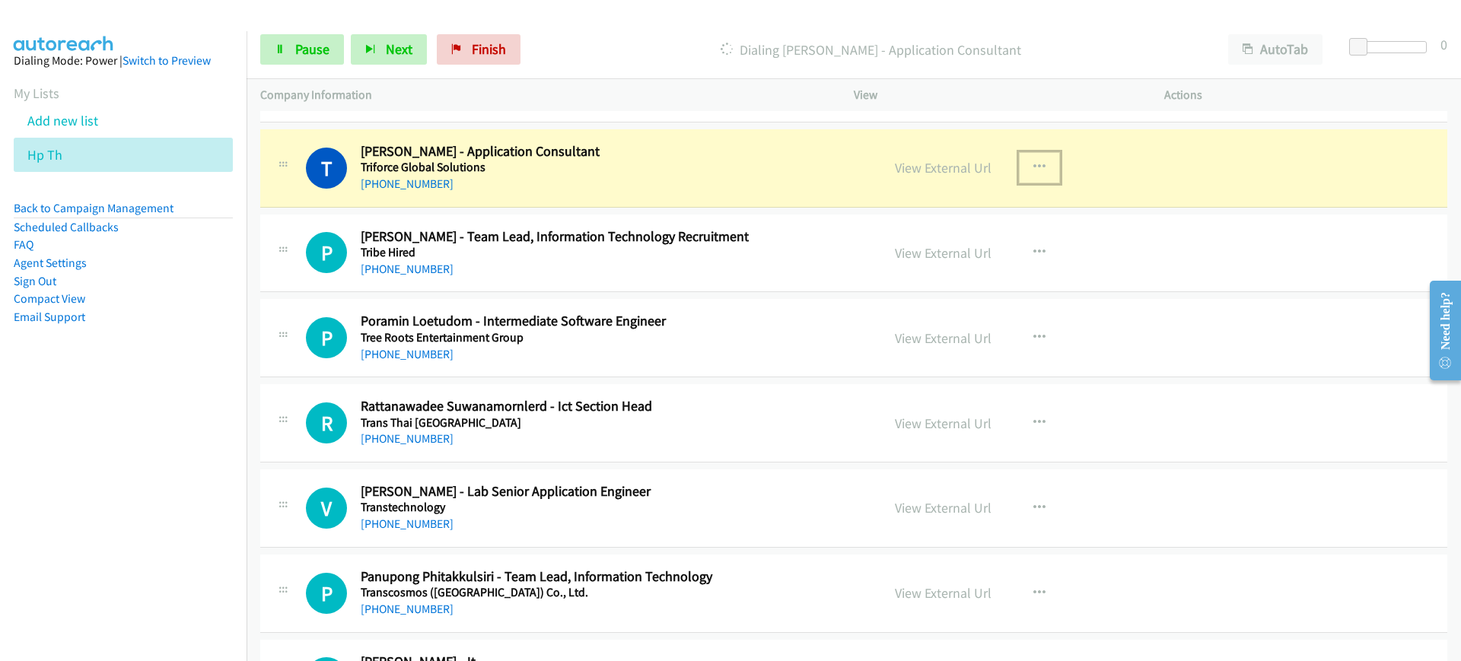
scroll to position [6767, 0]
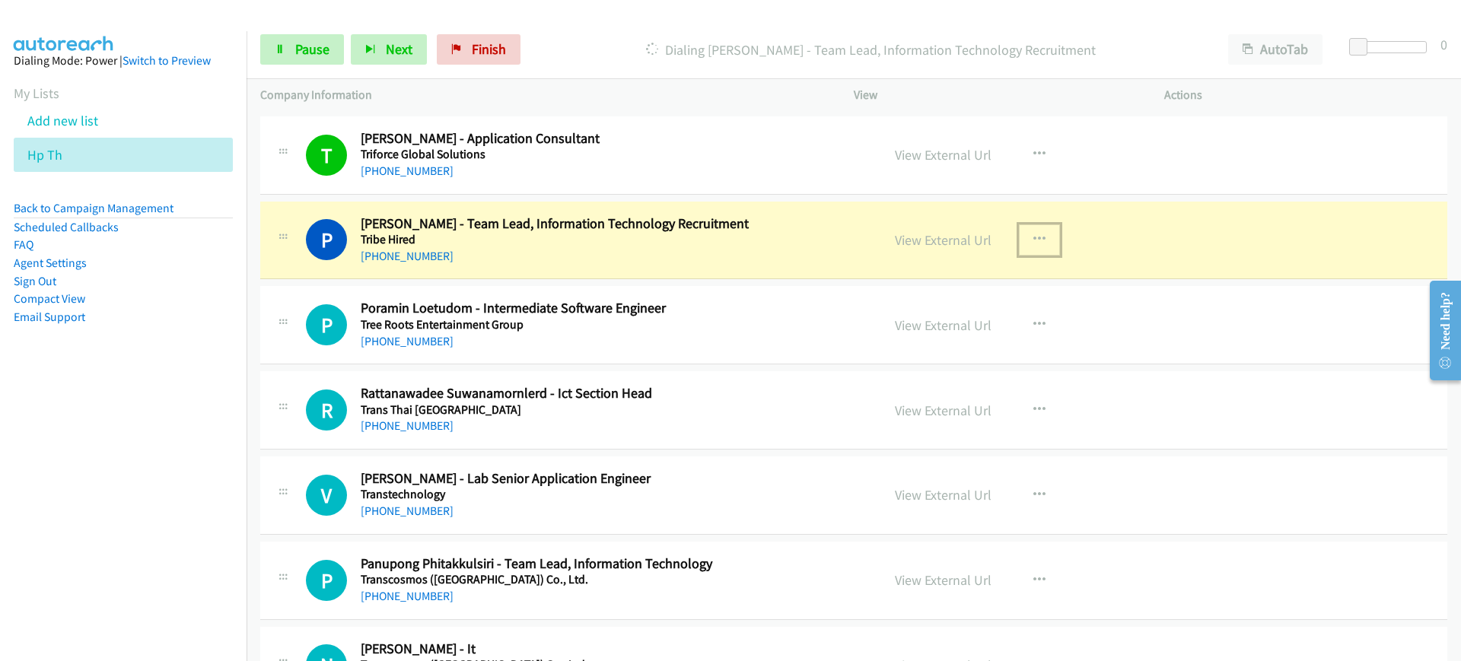
click at [1033, 238] on icon "button" at bounding box center [1039, 240] width 12 height 12
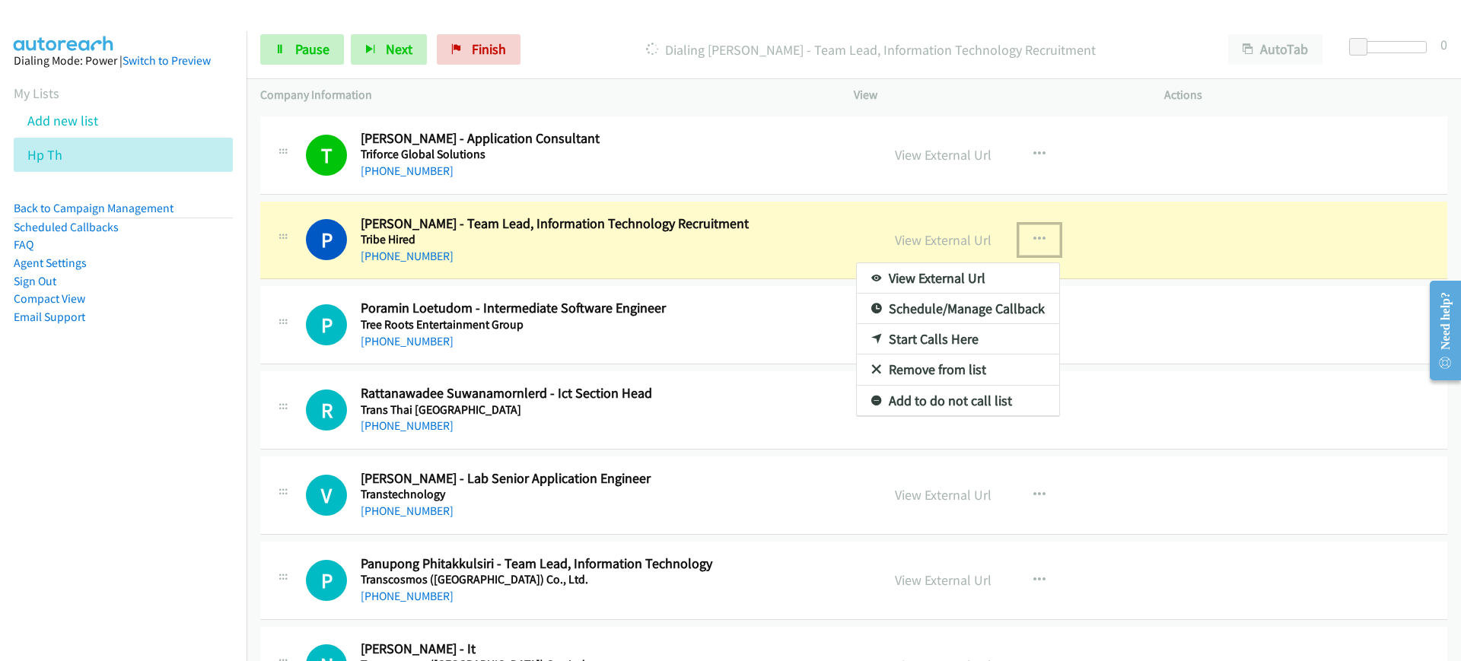
click at [996, 282] on link "View External Url" at bounding box center [958, 278] width 202 height 30
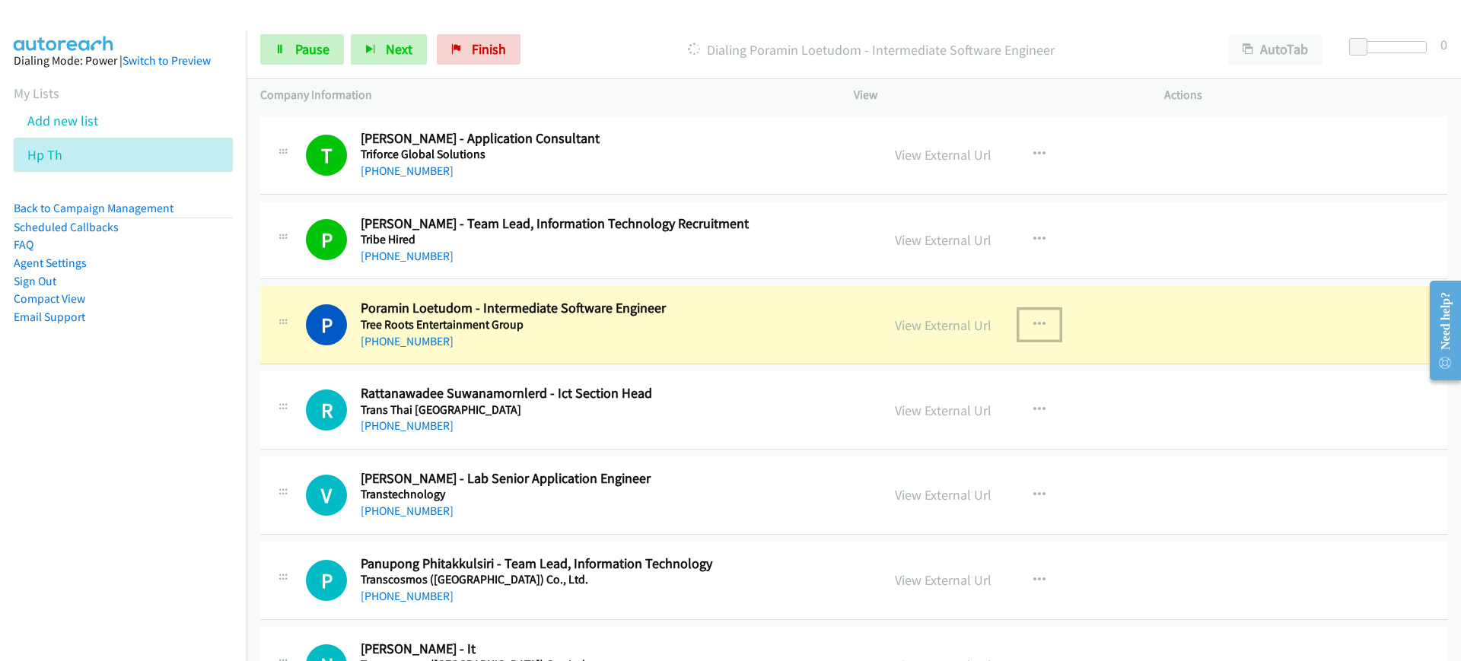
click at [1019, 322] on button "button" at bounding box center [1039, 325] width 41 height 30
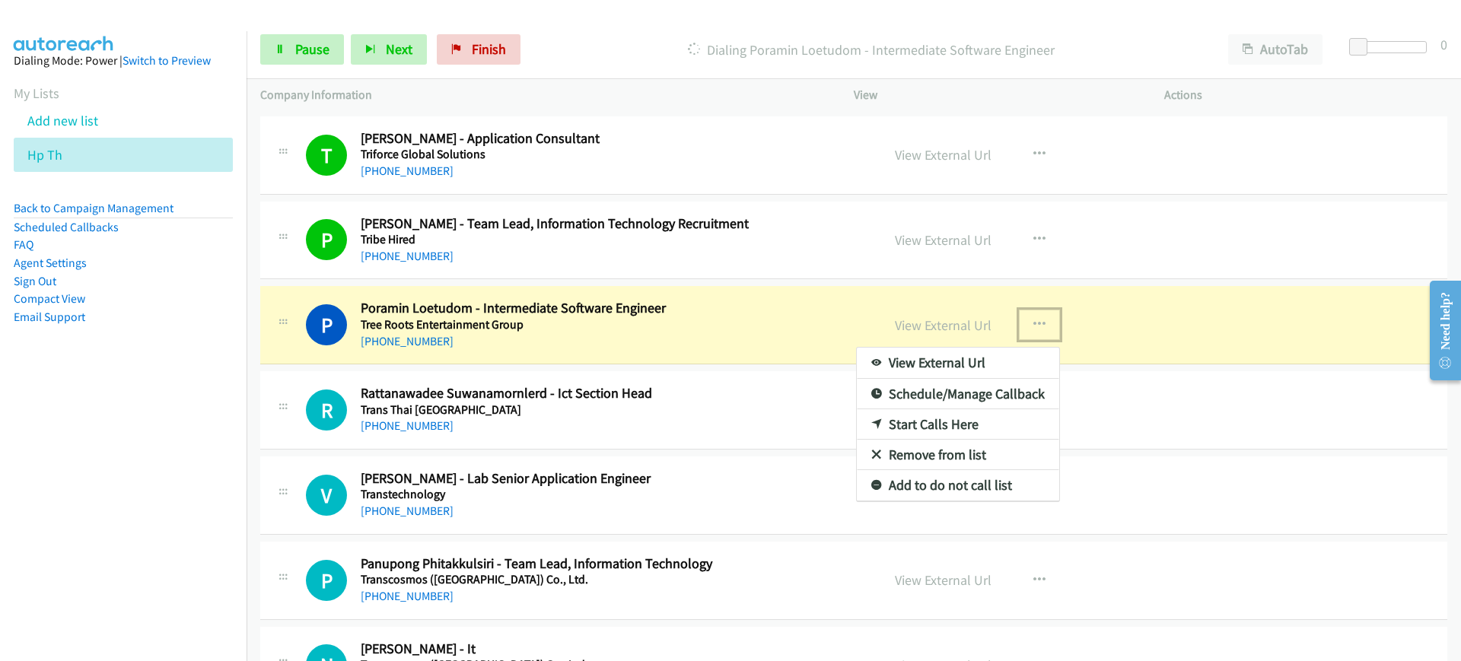
click at [959, 354] on link "View External Url" at bounding box center [958, 363] width 202 height 30
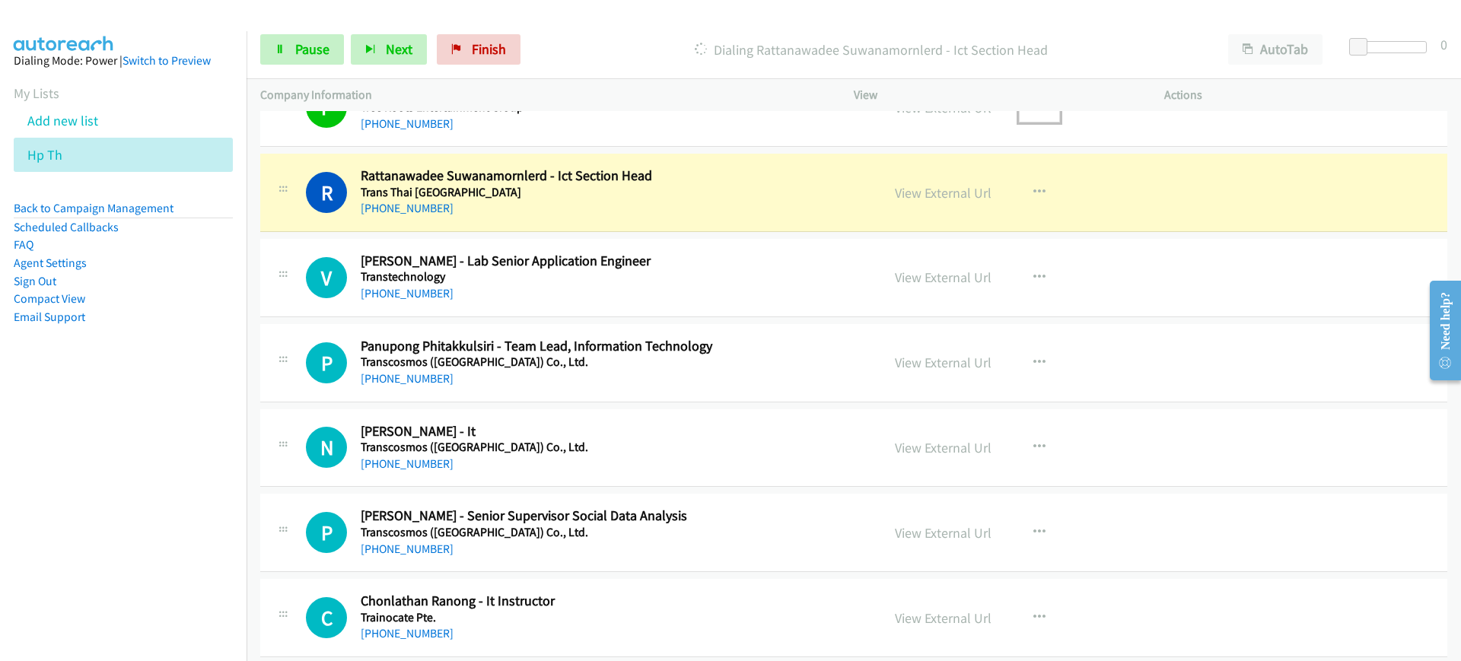
scroll to position [6996, 0]
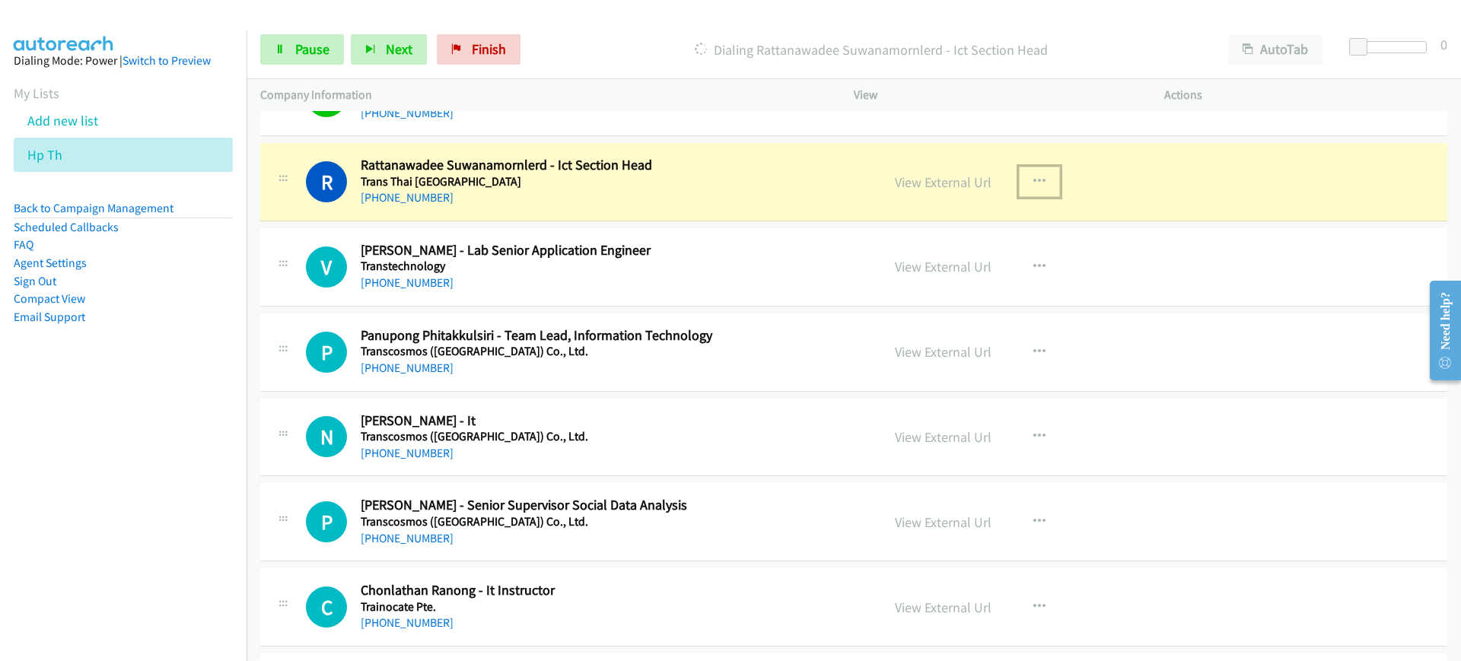
click at [1036, 177] on icon "button" at bounding box center [1039, 182] width 12 height 12
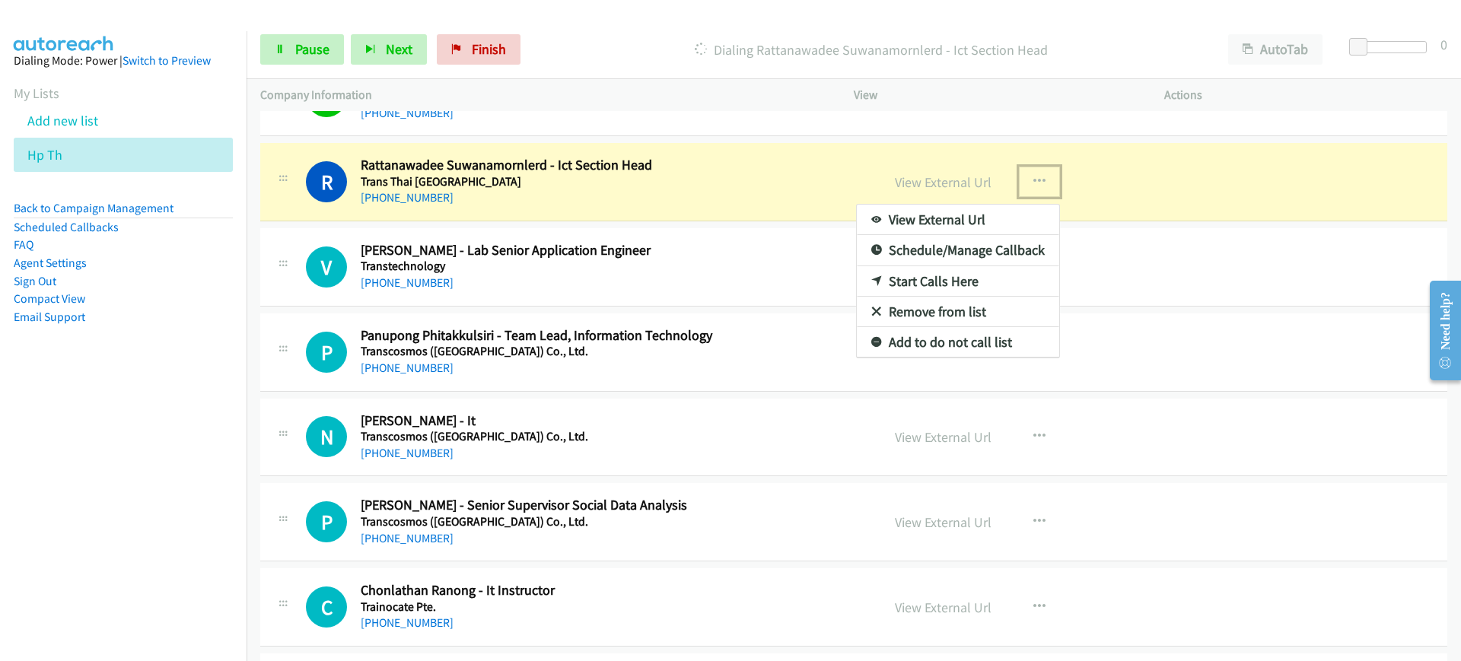
click at [1018, 215] on link "View External Url" at bounding box center [958, 220] width 202 height 30
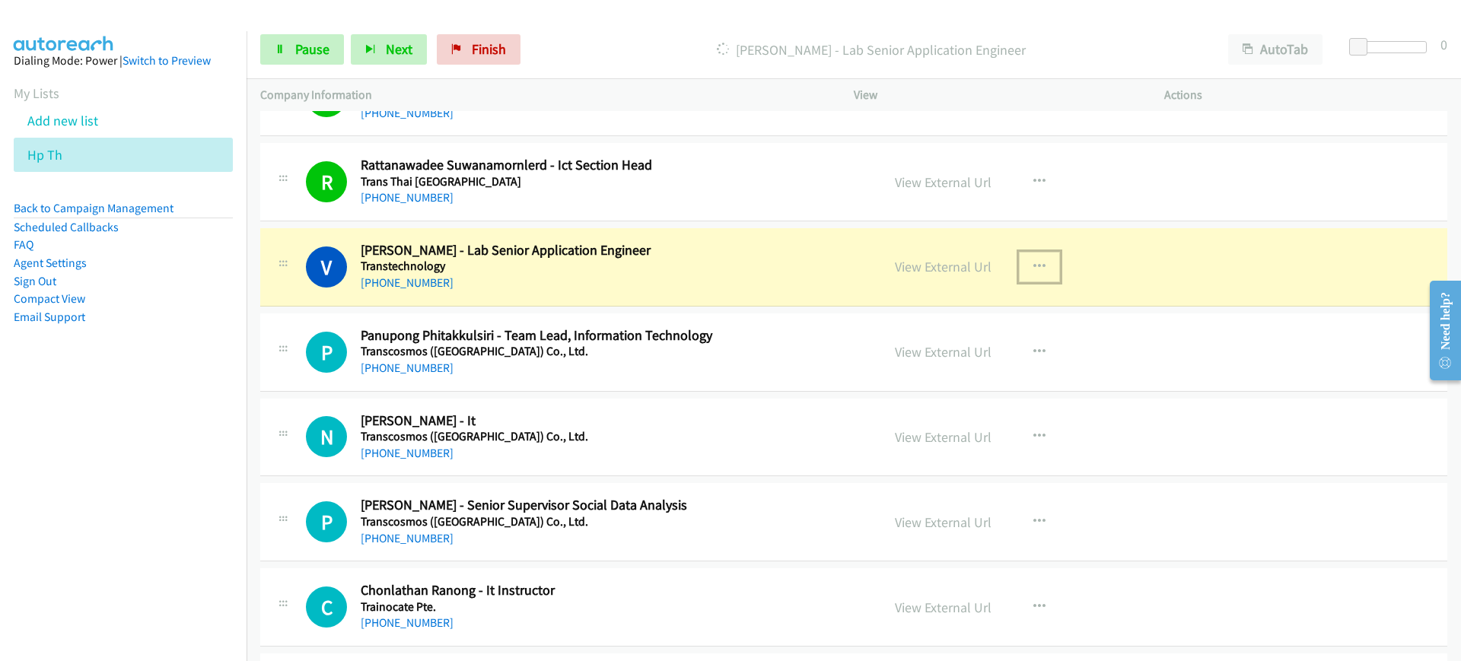
click at [1021, 259] on button "button" at bounding box center [1039, 267] width 41 height 30
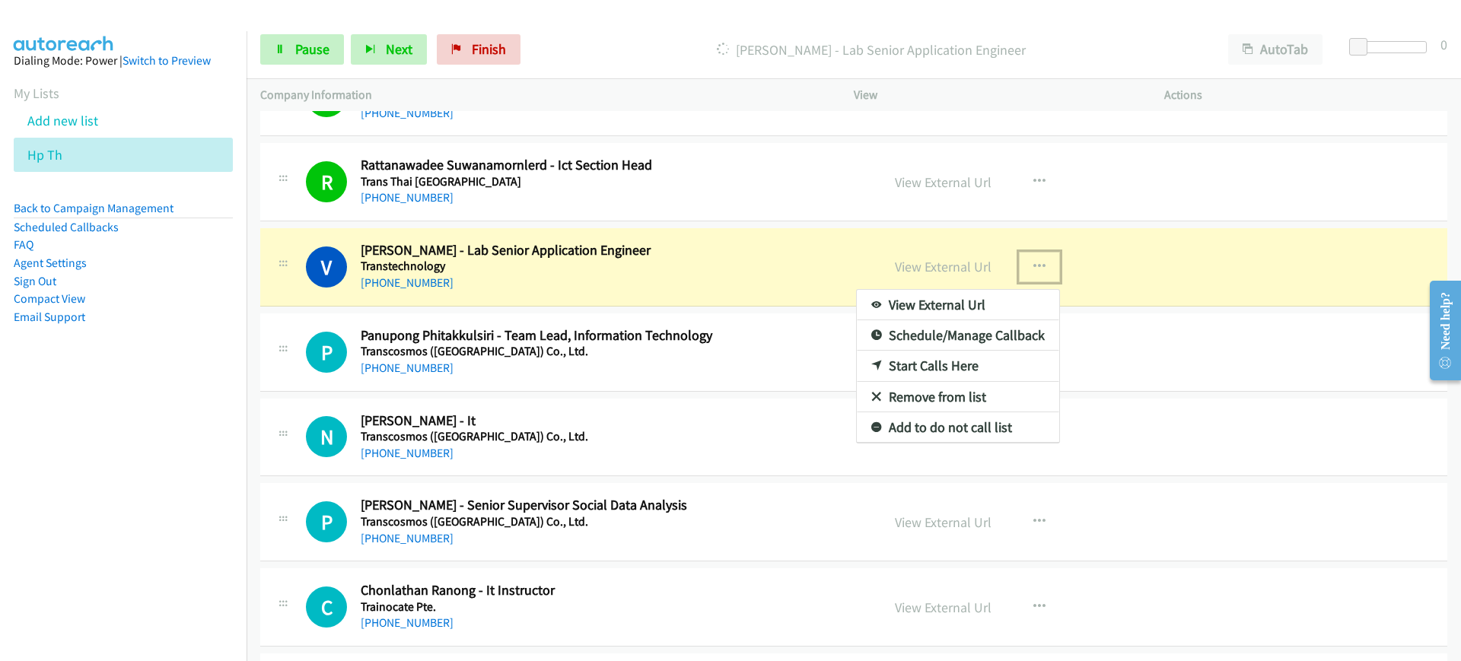
click at [994, 301] on link "View External Url" at bounding box center [958, 305] width 202 height 30
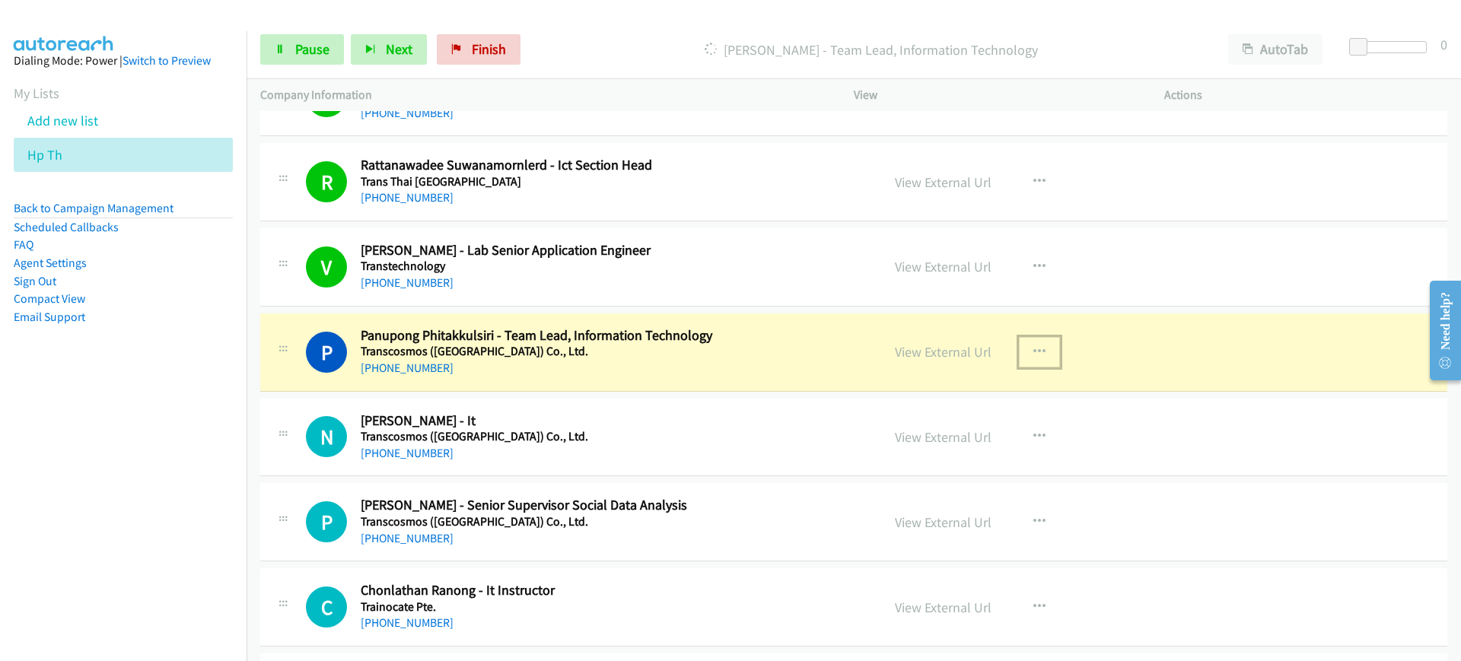
click at [1040, 345] on button "button" at bounding box center [1039, 352] width 41 height 30
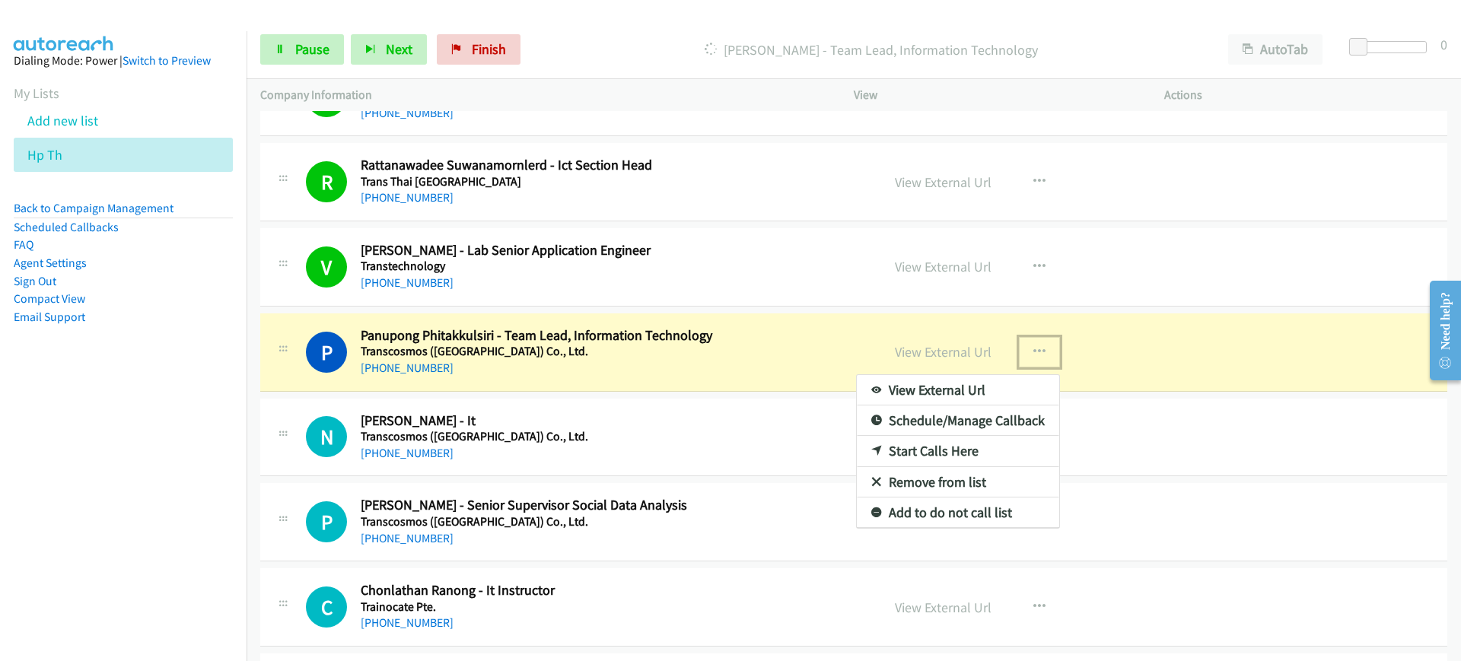
click at [973, 390] on link "View External Url" at bounding box center [958, 390] width 202 height 30
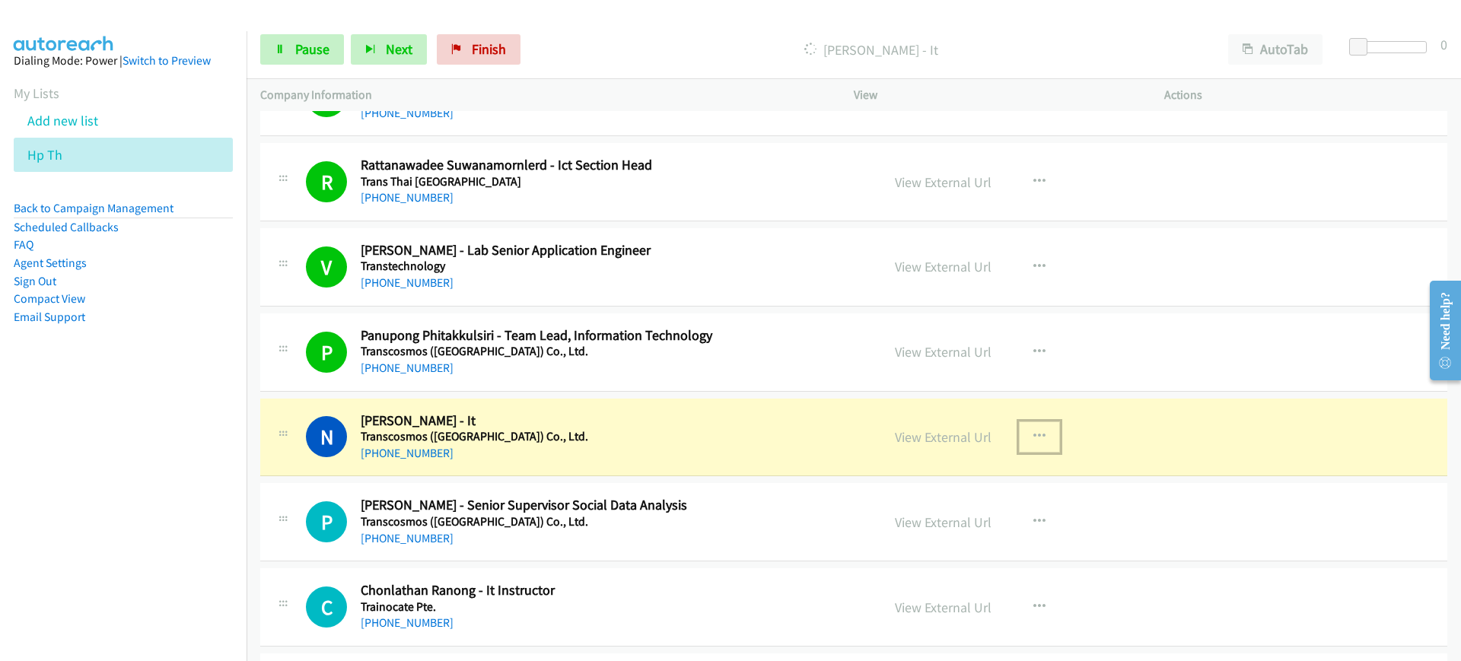
click at [1033, 434] on icon "button" at bounding box center [1039, 437] width 12 height 12
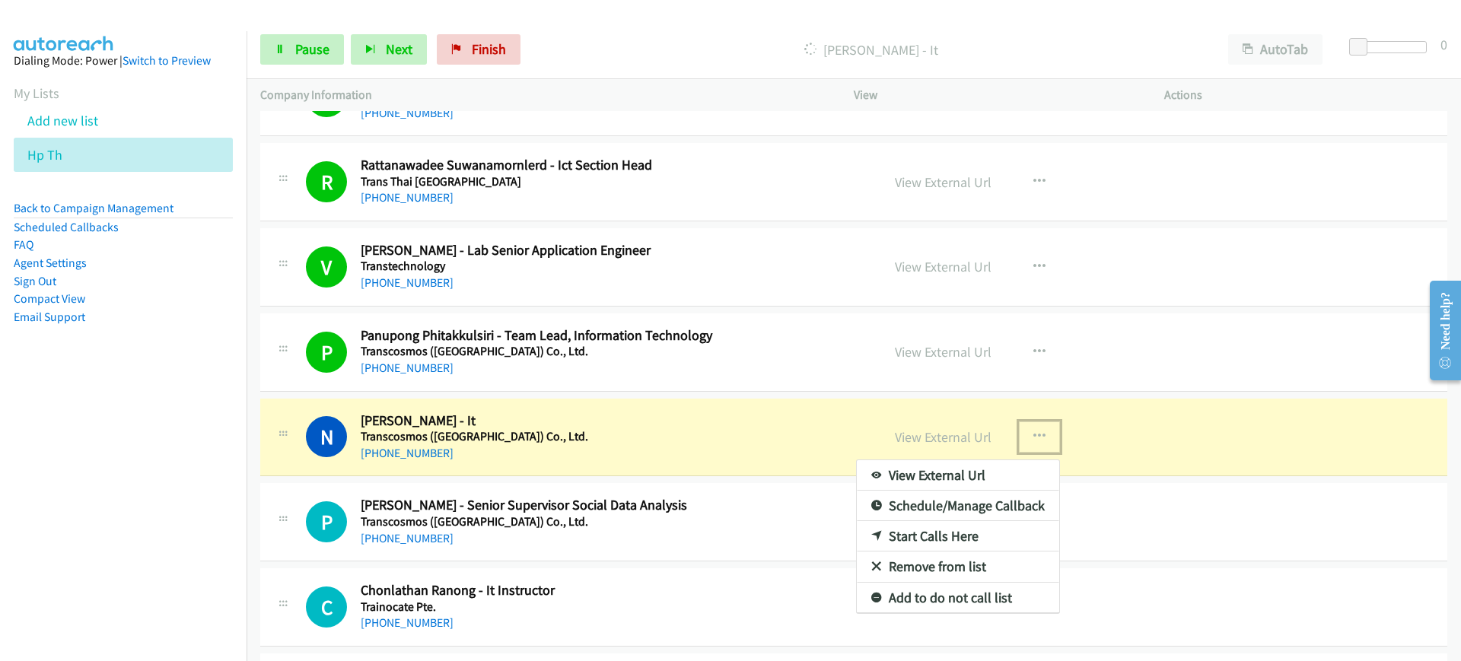
click at [983, 466] on link "View External Url" at bounding box center [958, 475] width 202 height 30
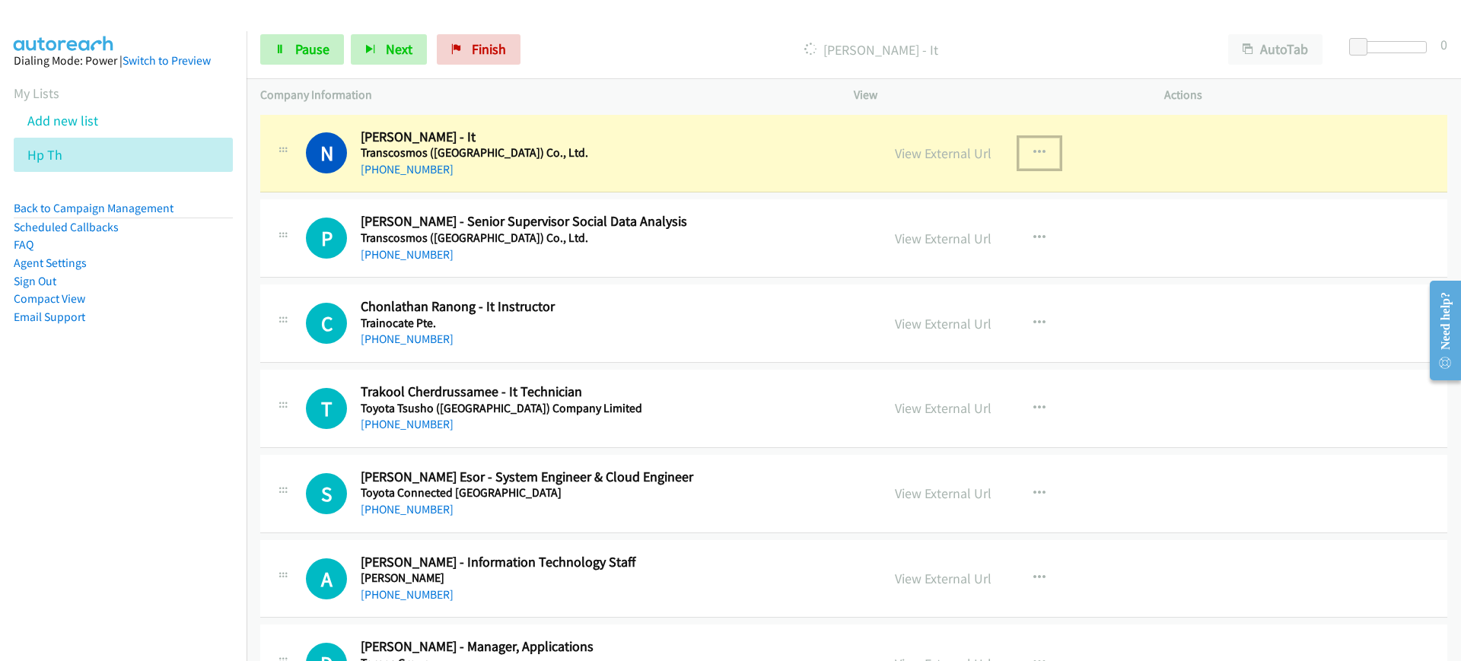
scroll to position [7288, 0]
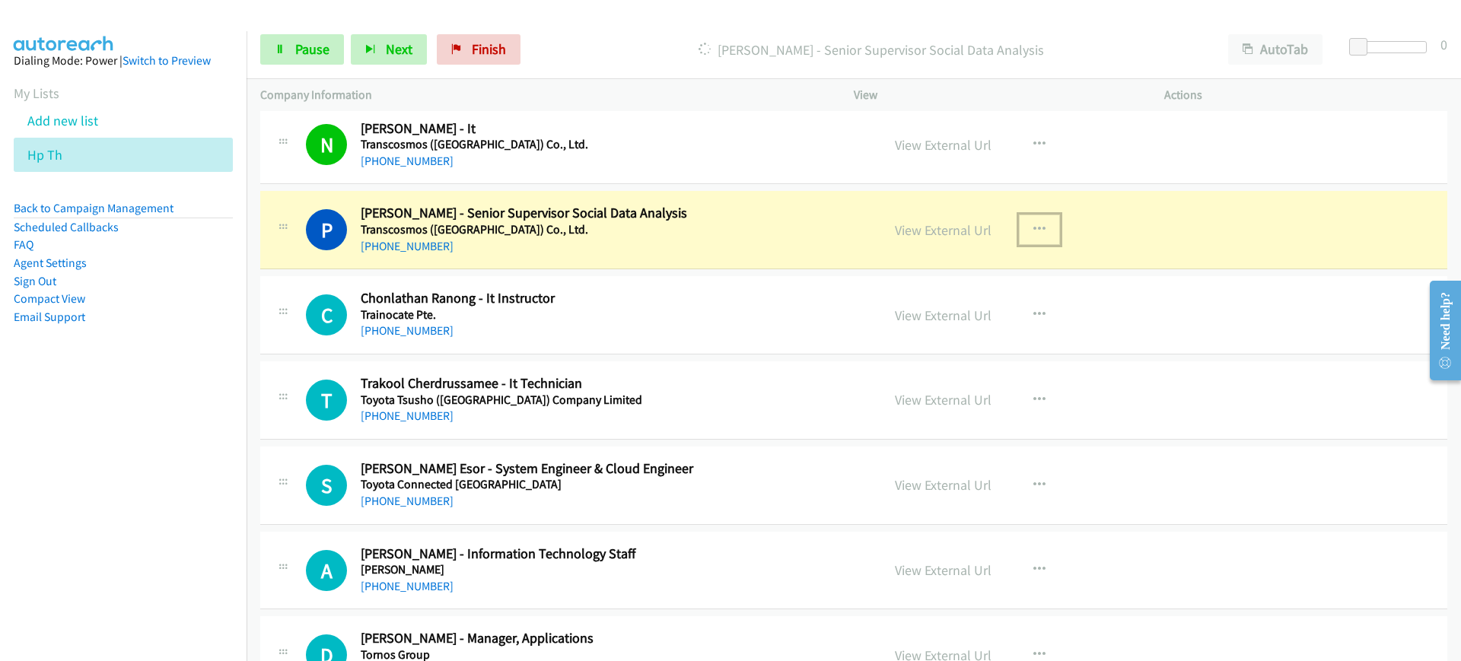
click at [1033, 230] on icon "button" at bounding box center [1039, 230] width 12 height 12
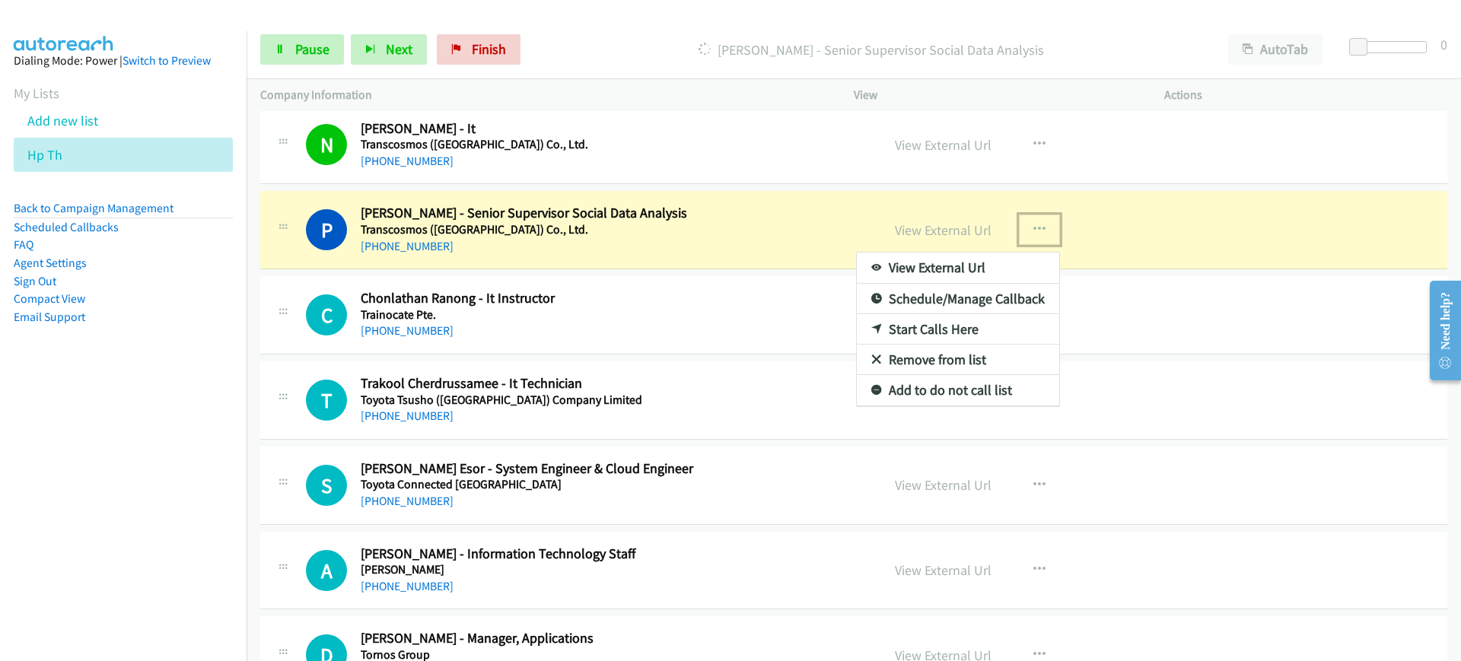
click at [985, 259] on link "View External Url" at bounding box center [958, 268] width 202 height 30
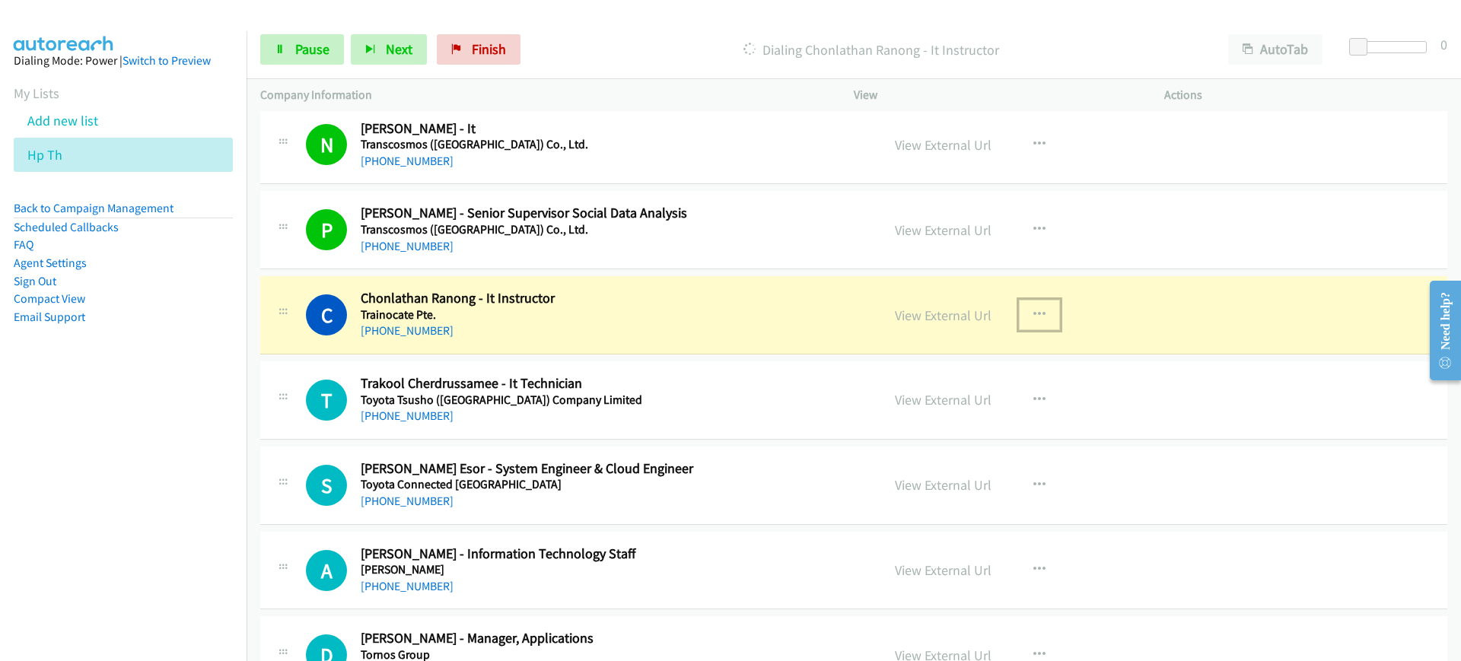
click at [1037, 303] on button "button" at bounding box center [1039, 315] width 41 height 30
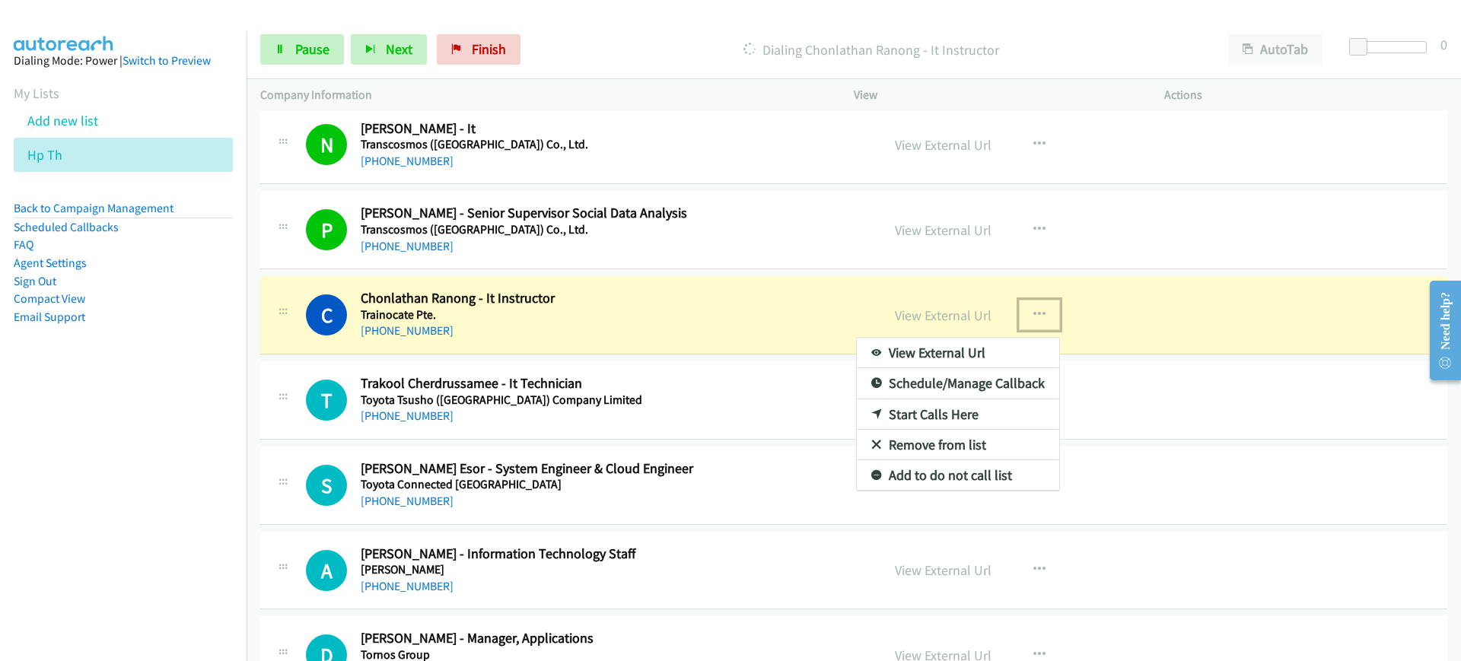
click at [997, 348] on link "View External Url" at bounding box center [958, 353] width 202 height 30
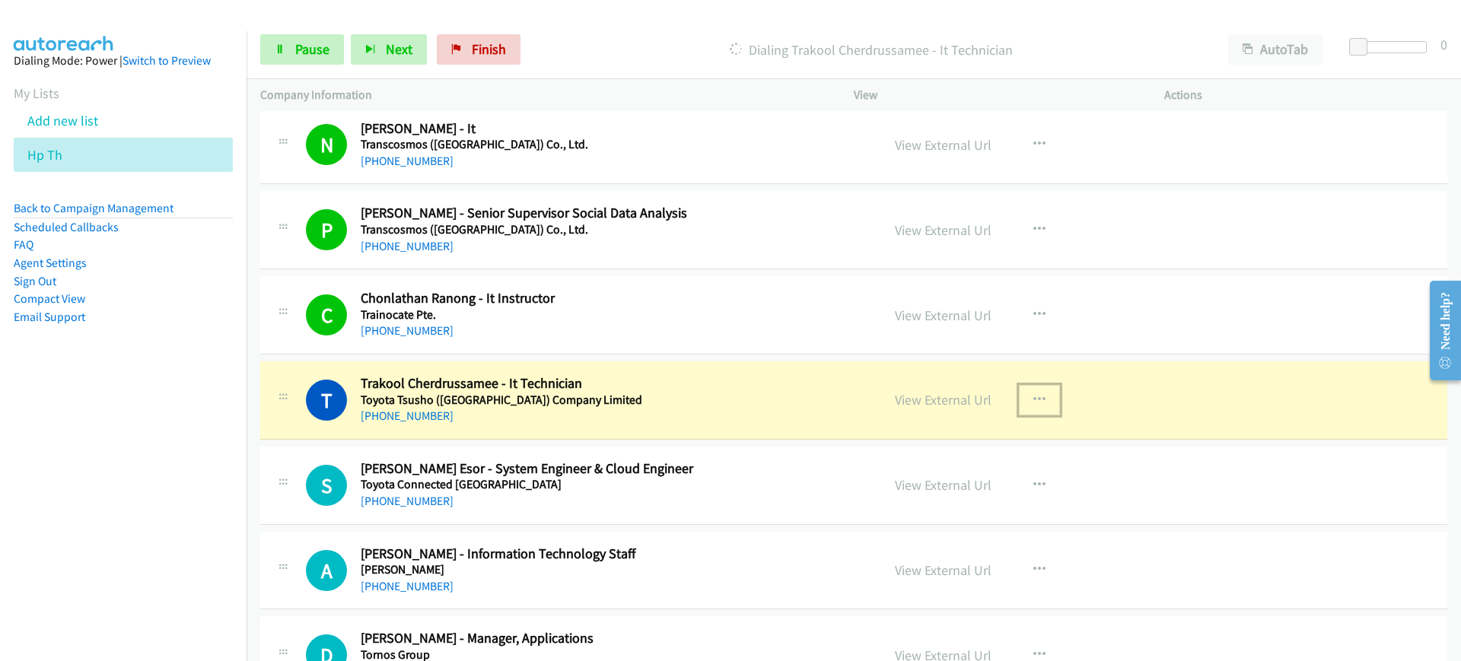
click at [1034, 396] on icon "button" at bounding box center [1039, 400] width 12 height 12
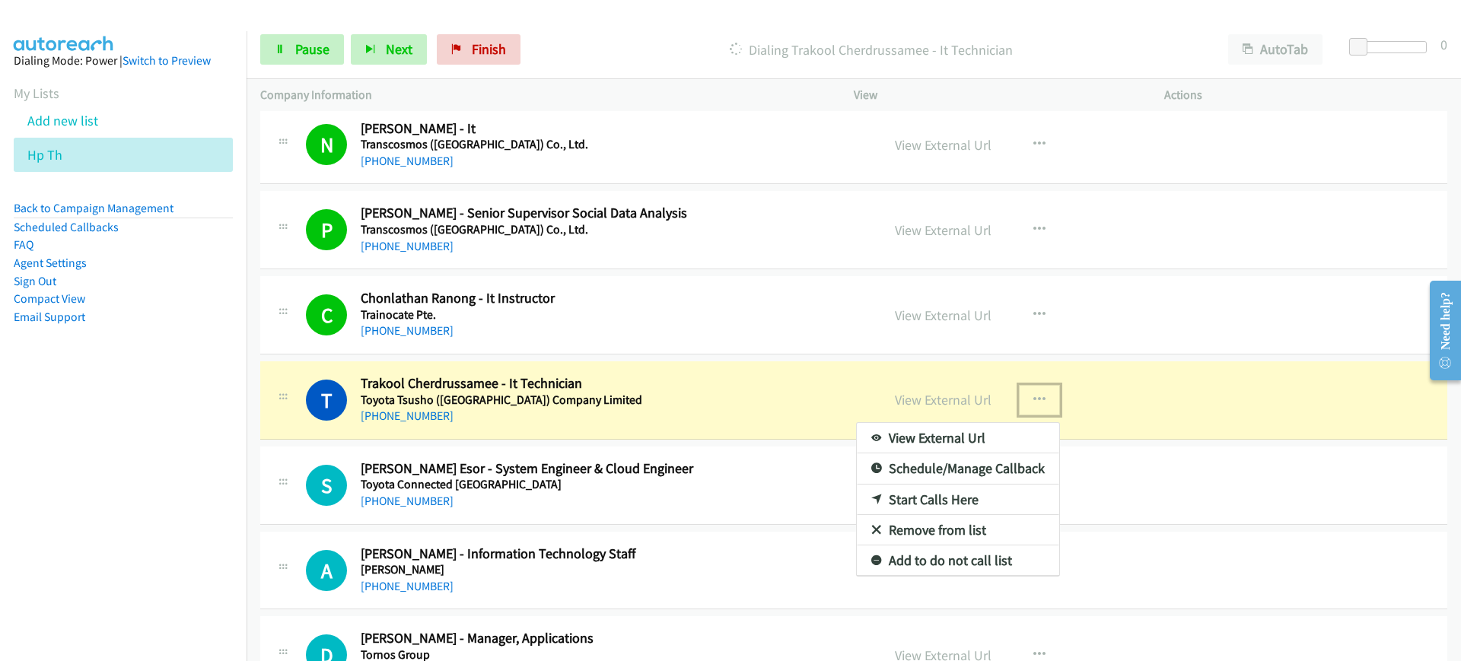
click at [972, 437] on link "View External Url" at bounding box center [958, 438] width 202 height 30
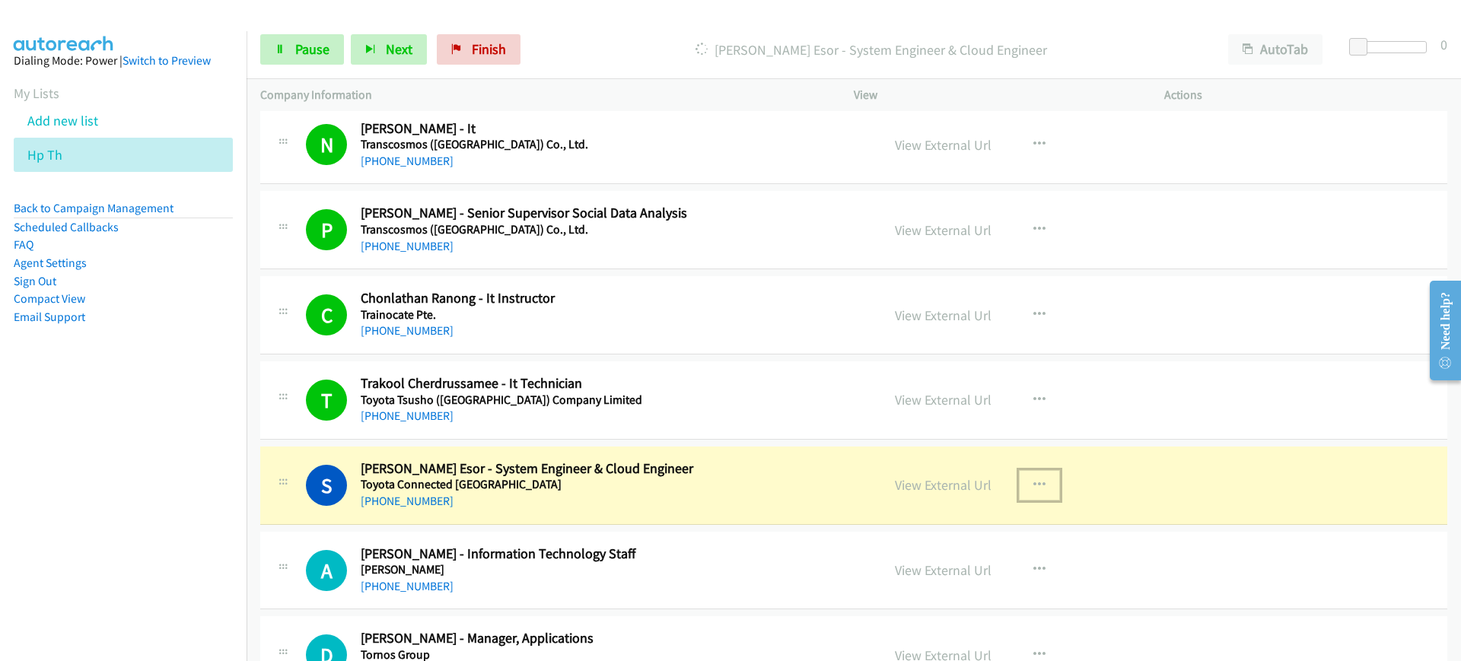
click at [1020, 482] on button "button" at bounding box center [1039, 485] width 41 height 30
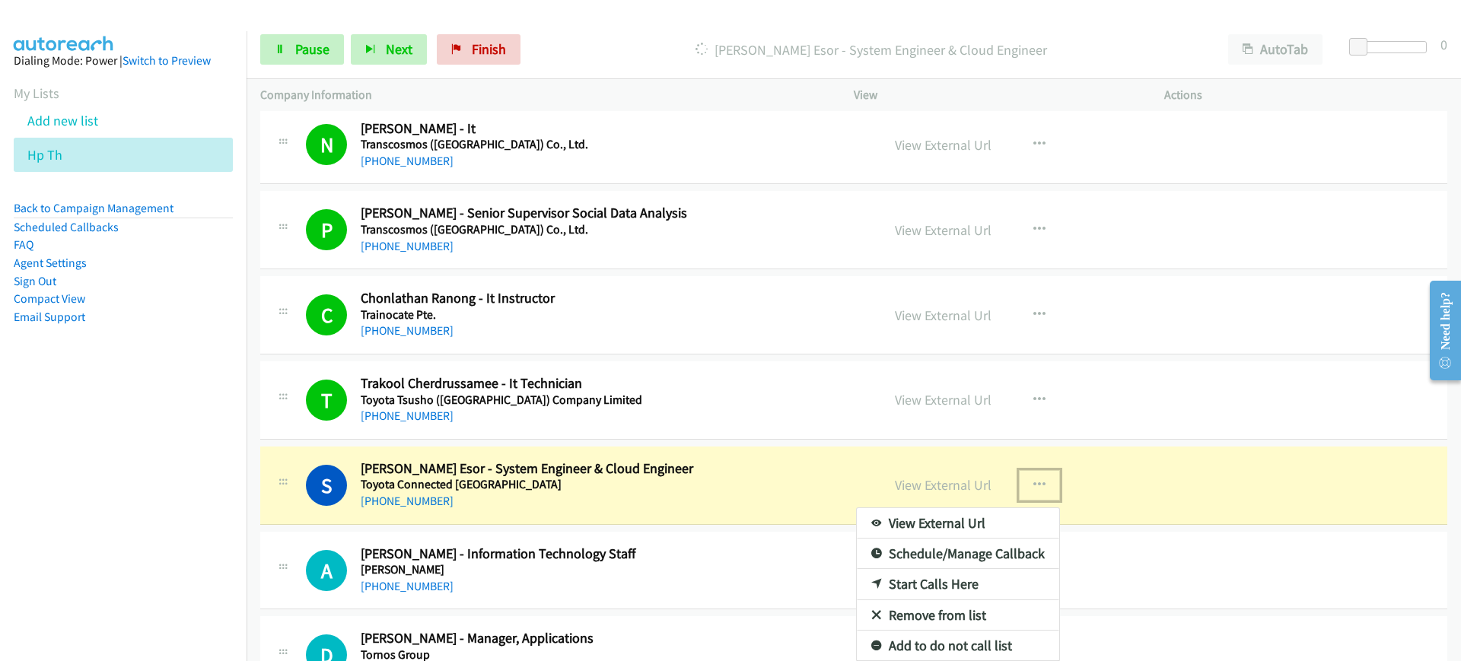
click at [990, 526] on link "View External Url" at bounding box center [958, 523] width 202 height 30
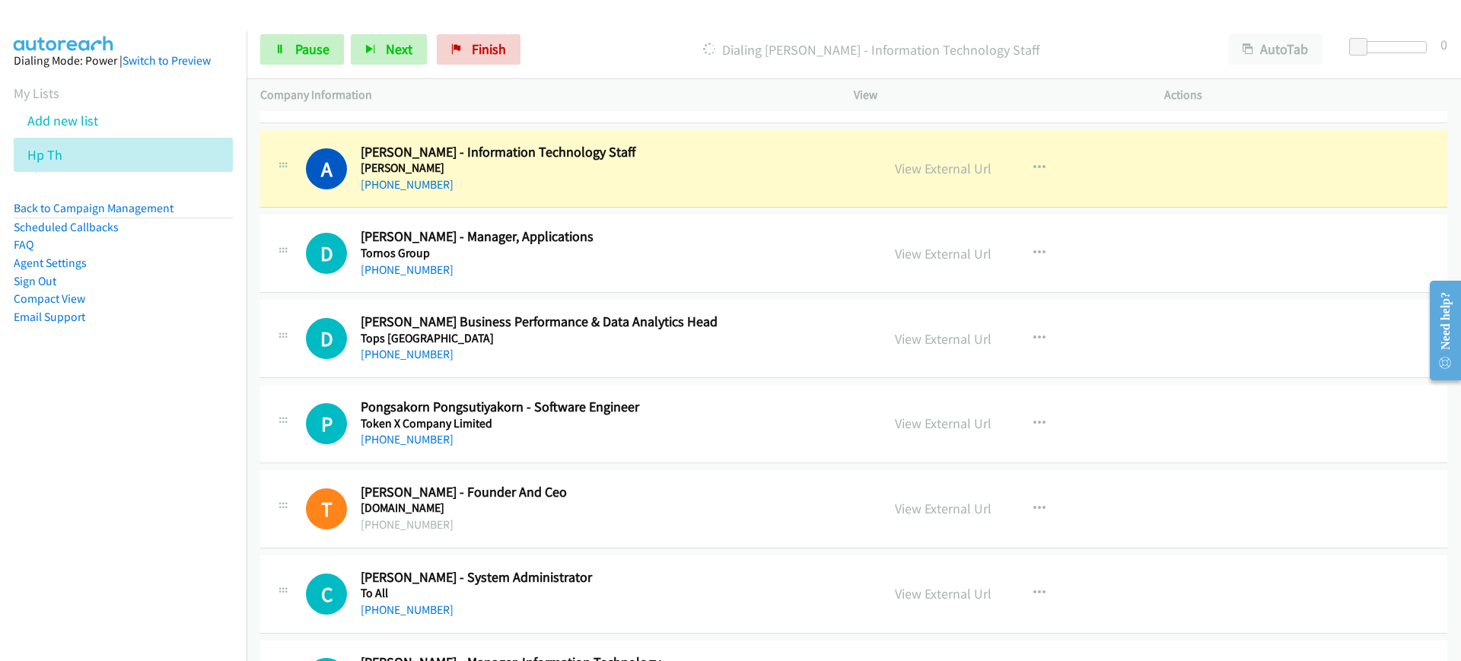
scroll to position [7706, 0]
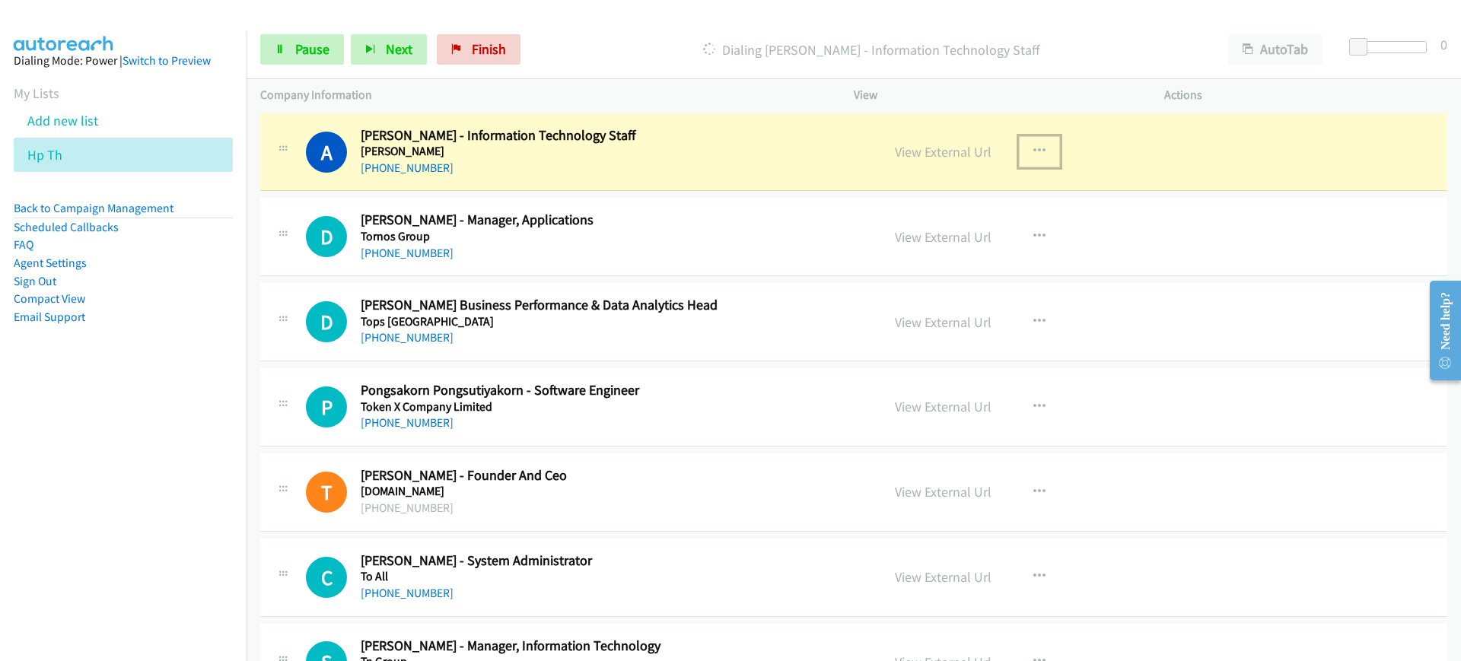
click at [1033, 145] on icon "button" at bounding box center [1039, 151] width 12 height 12
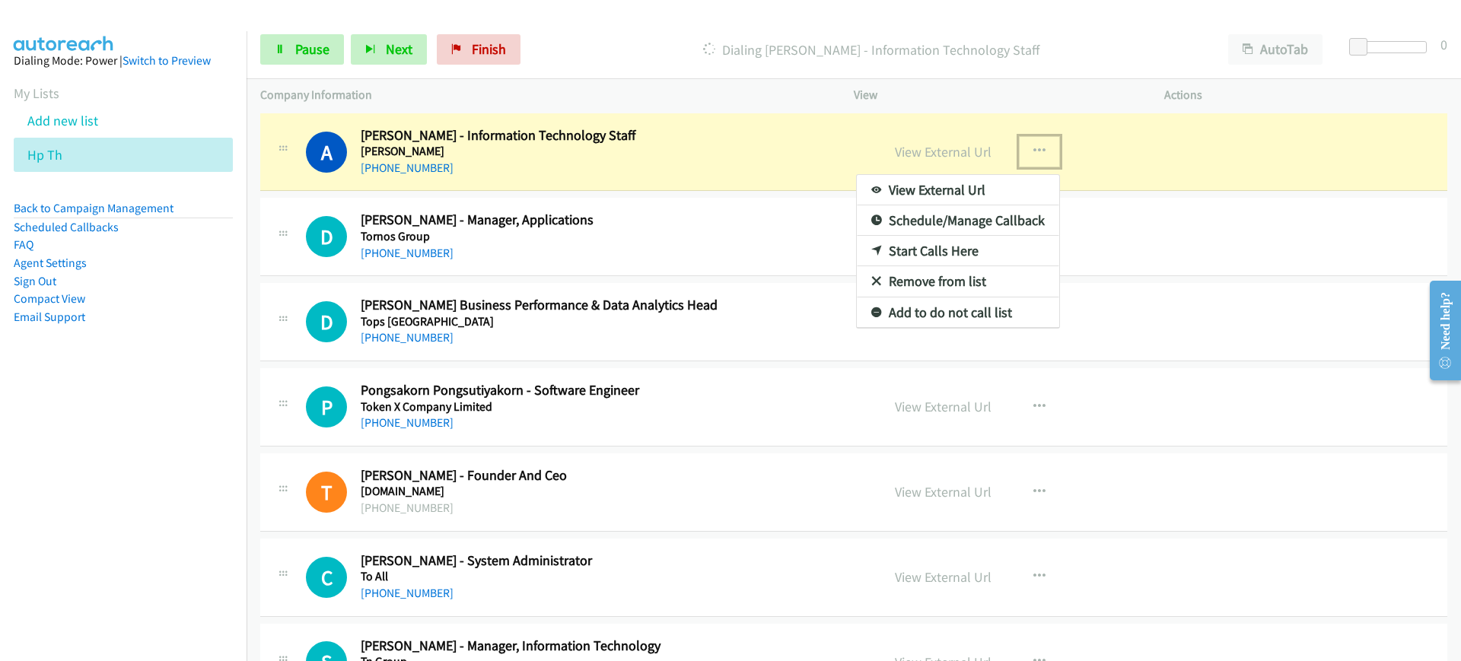
click at [956, 186] on link "View External Url" at bounding box center [958, 190] width 202 height 30
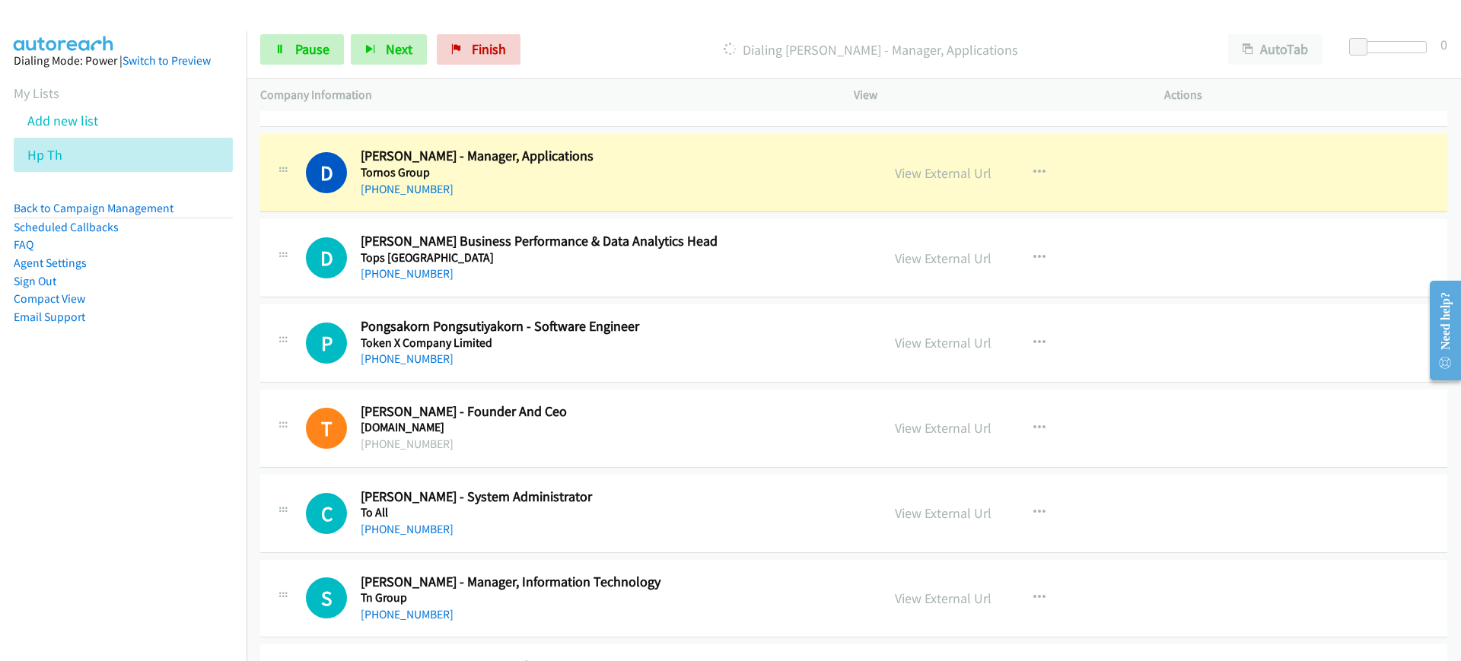
scroll to position [7782, 0]
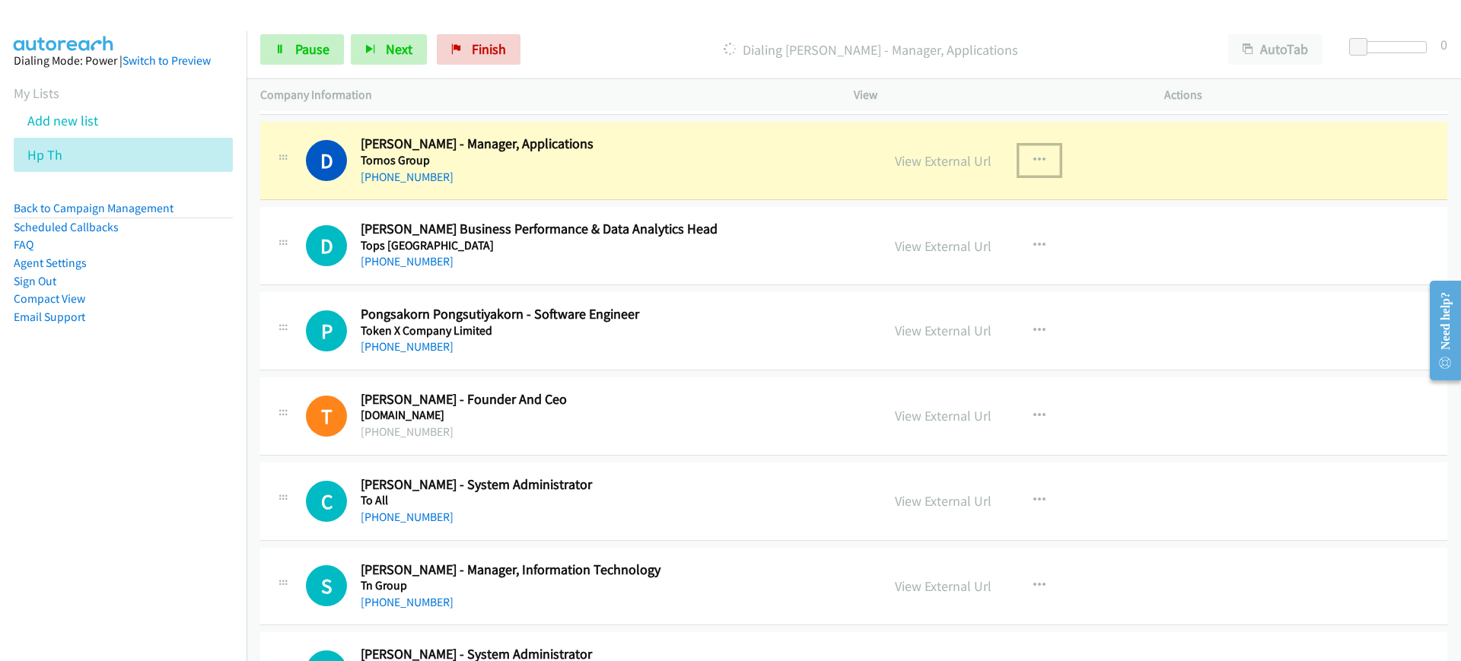
click at [1019, 166] on button "button" at bounding box center [1039, 160] width 41 height 30
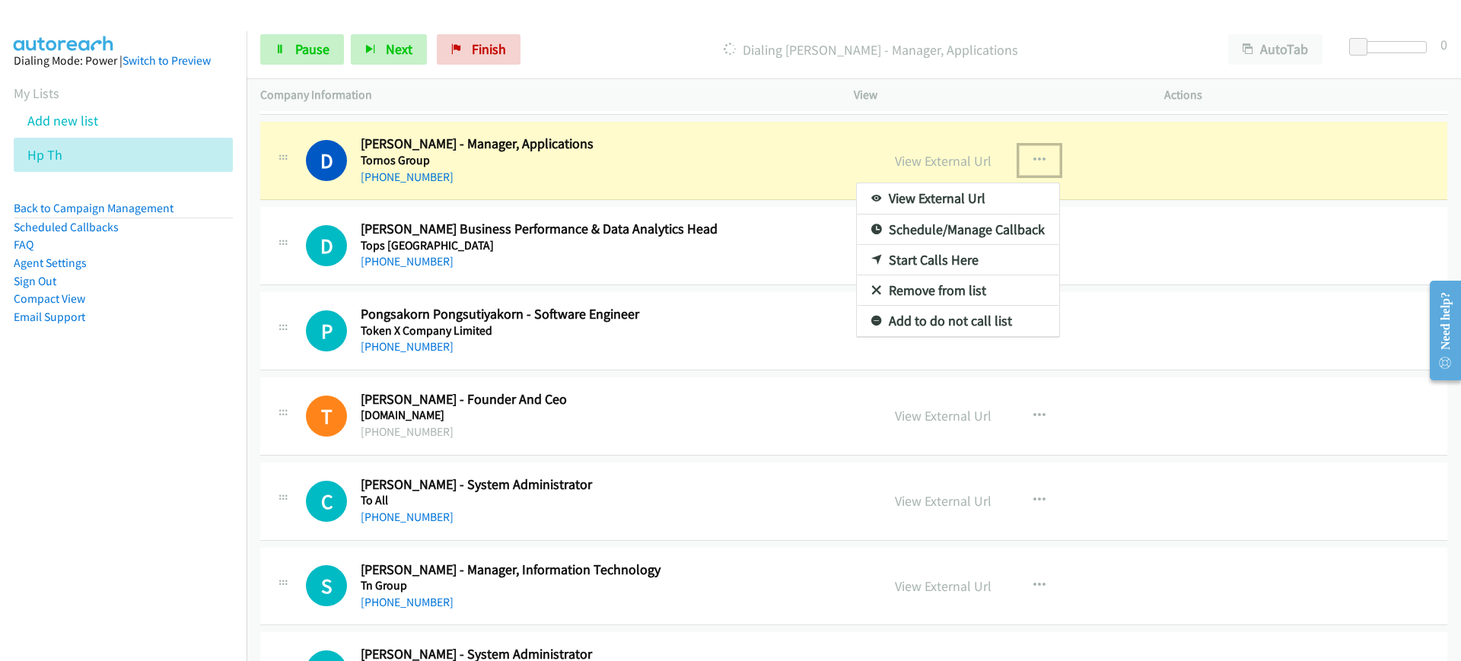
click at [1006, 198] on link "View External Url" at bounding box center [958, 198] width 202 height 30
